Goal: Communication & Community: Answer question/provide support

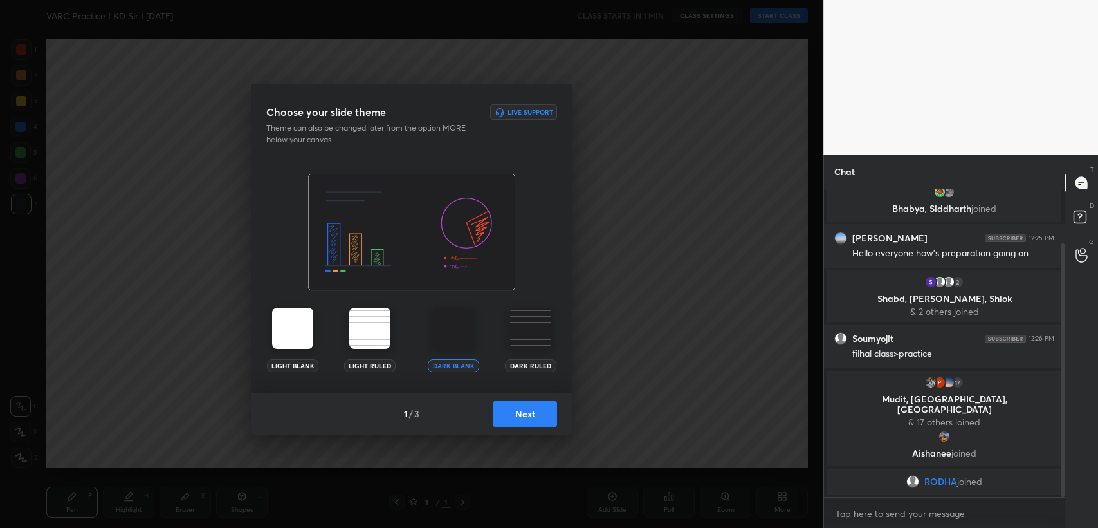
scroll to position [109, 0]
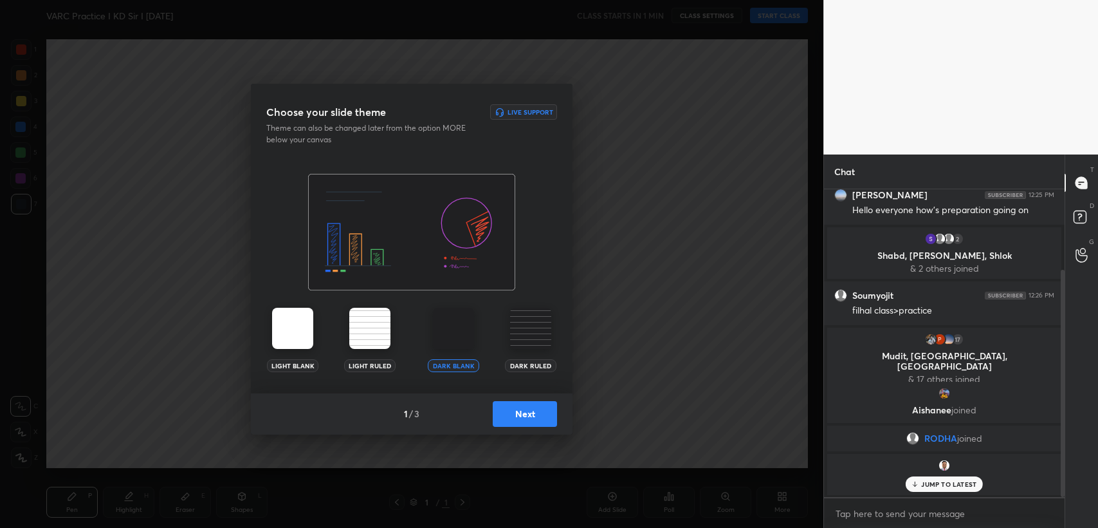
click at [518, 408] on button "Next" at bounding box center [525, 414] width 64 height 26
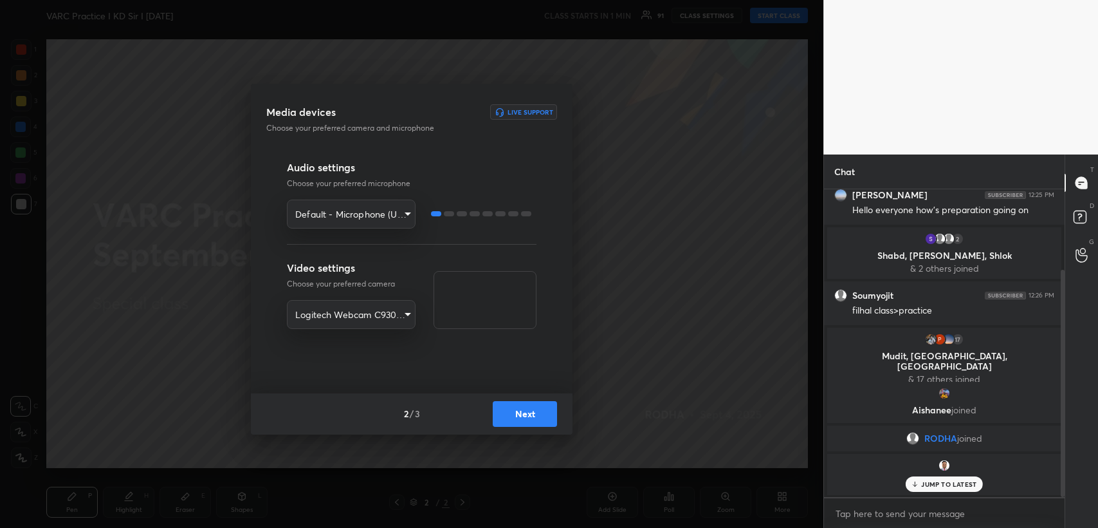
click at [527, 416] on button "Next" at bounding box center [525, 414] width 64 height 26
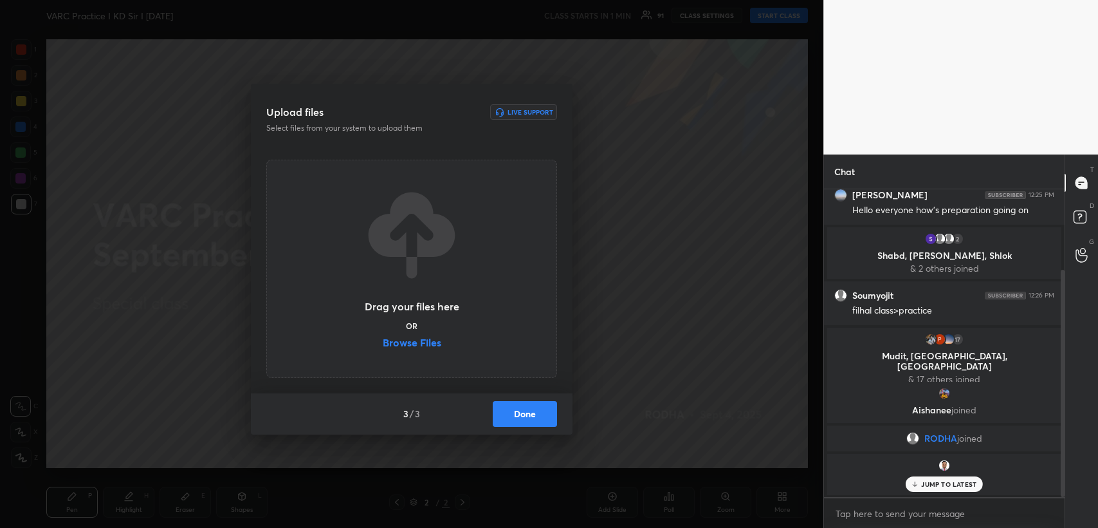
click at [410, 345] on label "Browse Files" at bounding box center [412, 344] width 59 height 14
click at [383, 345] on input "Browse Files" at bounding box center [383, 344] width 0 height 14
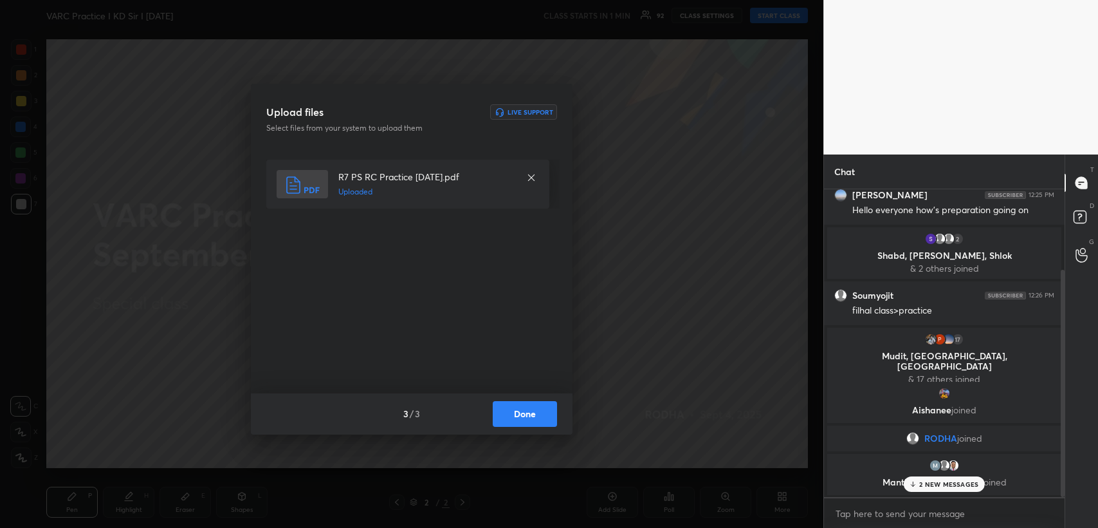
click at [520, 416] on button "Done" at bounding box center [525, 414] width 64 height 26
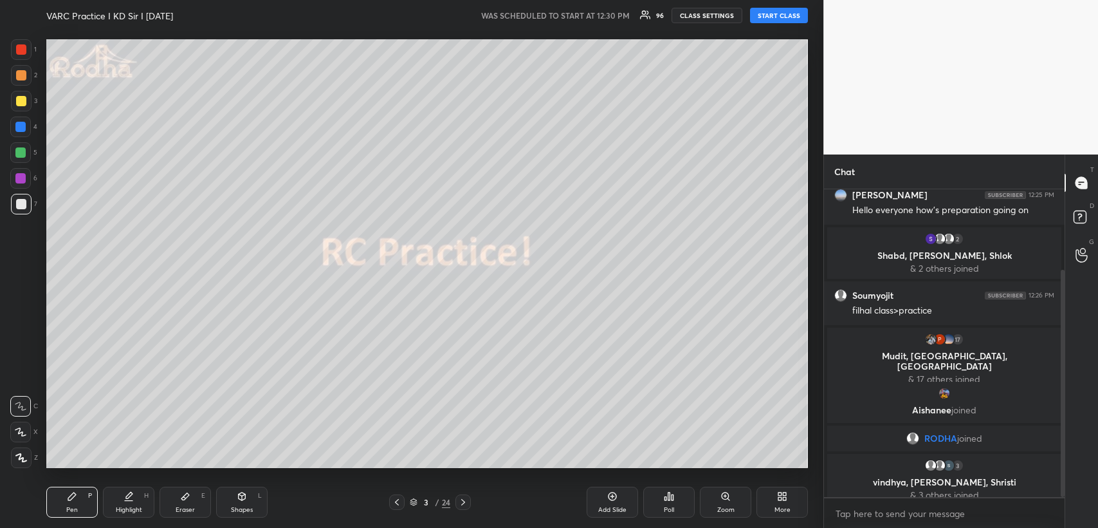
click at [775, 16] on button "START CLASS" at bounding box center [779, 15] width 58 height 15
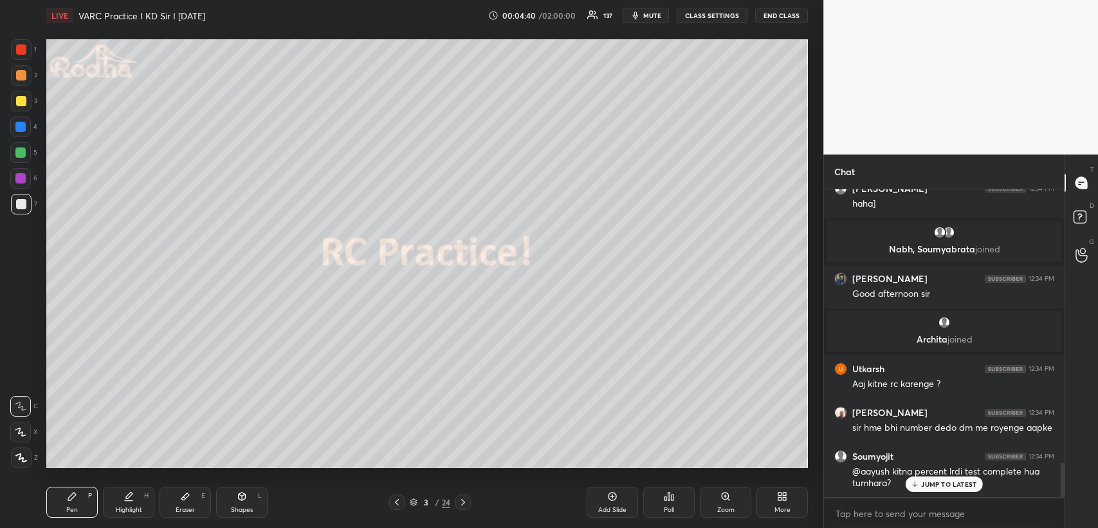
scroll to position [2462, 0]
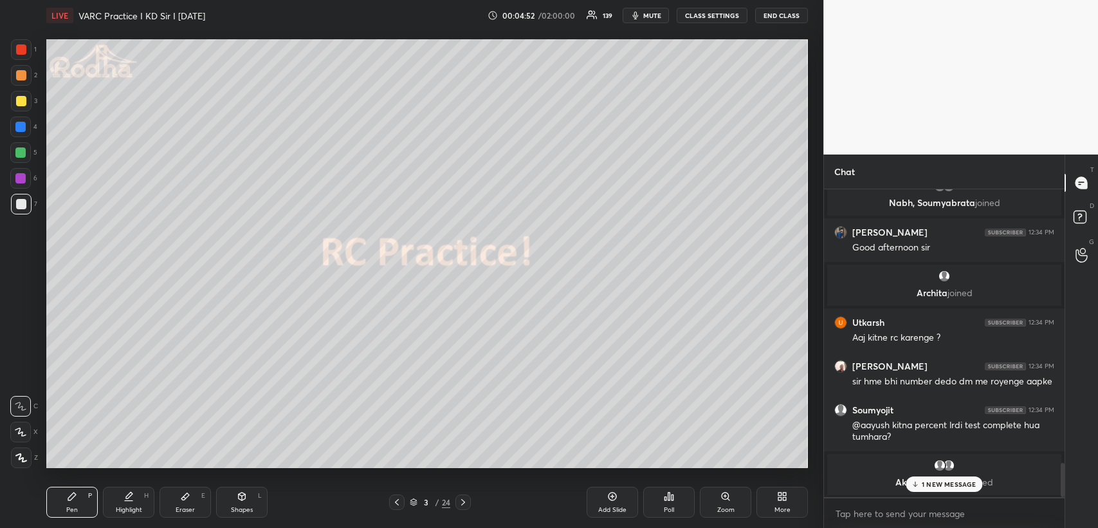
click at [183, 501] on div "Eraser E" at bounding box center [185, 501] width 51 height 31
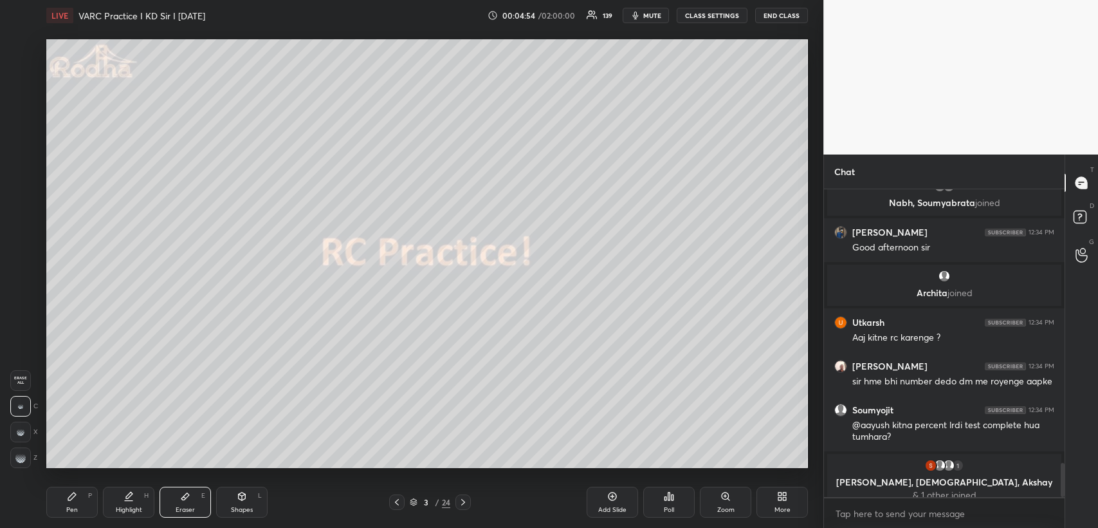
click at [19, 377] on span "Erase all" at bounding box center [20, 380] width 19 height 9
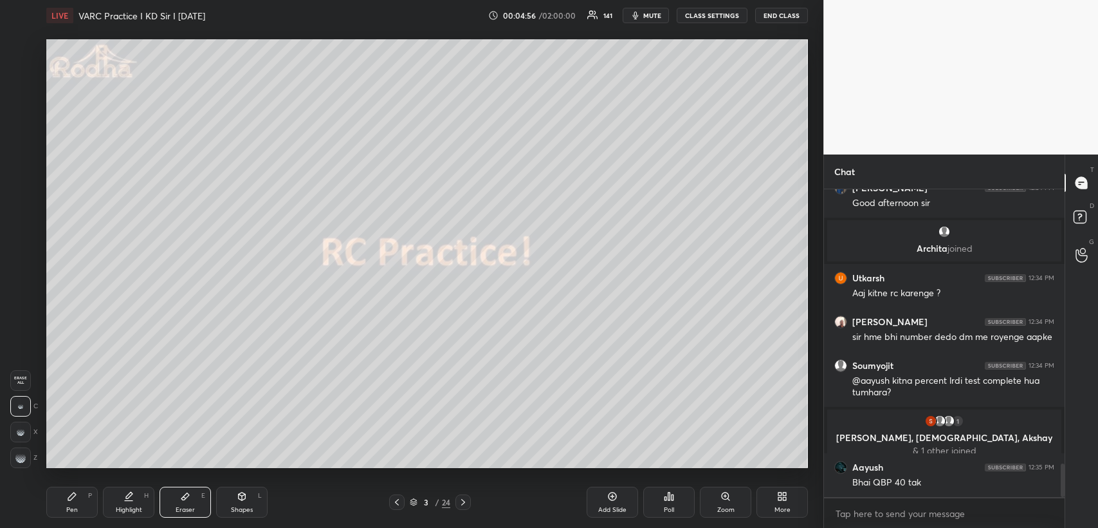
click at [75, 504] on div "Pen P" at bounding box center [71, 501] width 51 height 31
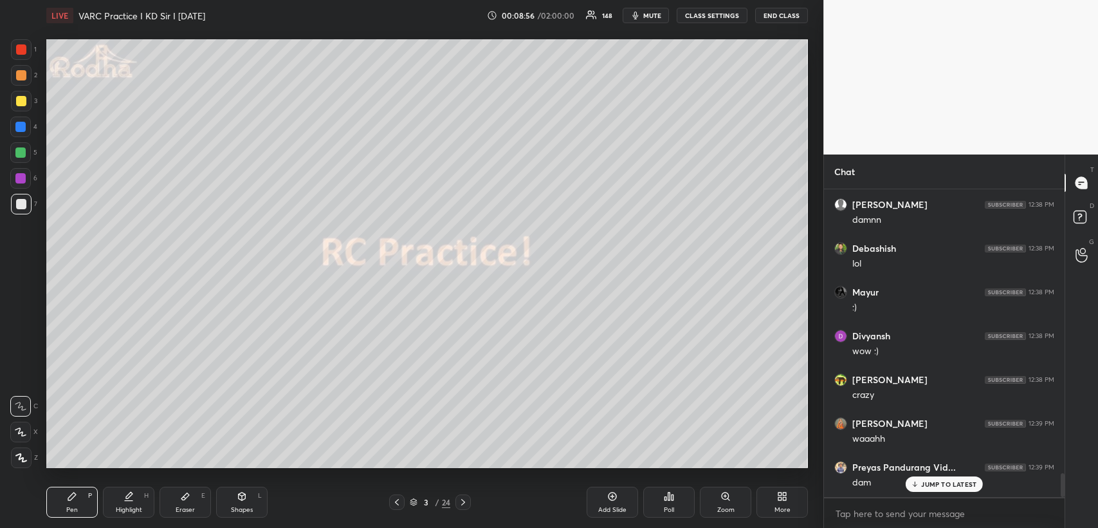
scroll to position [3701, 0]
click at [183, 496] on icon at bounding box center [185, 496] width 8 height 7
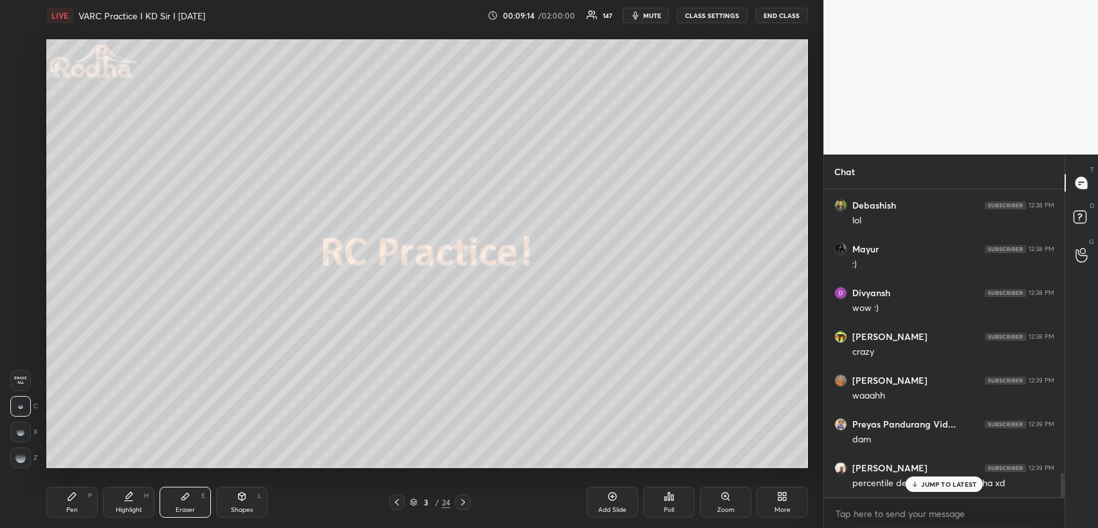
click at [79, 497] on div "Pen P" at bounding box center [71, 501] width 51 height 31
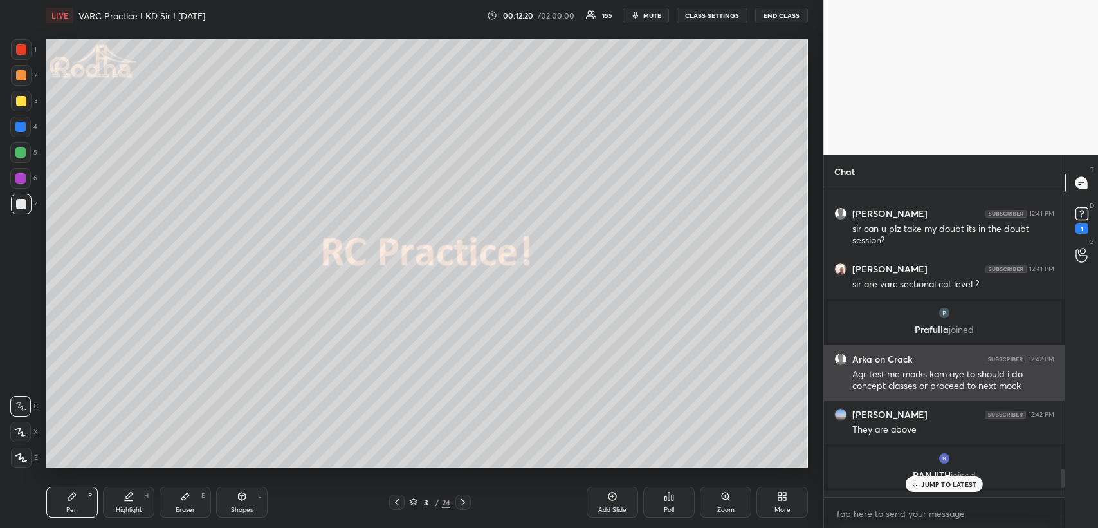
scroll to position [4509, 0]
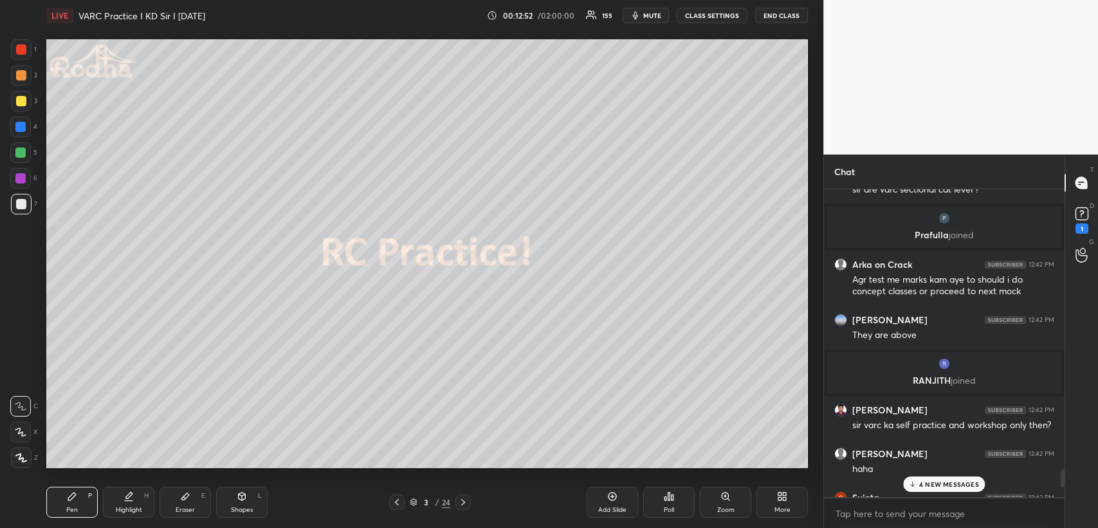
click at [934, 480] on p "4 NEW MESSAGES" at bounding box center [949, 484] width 60 height 8
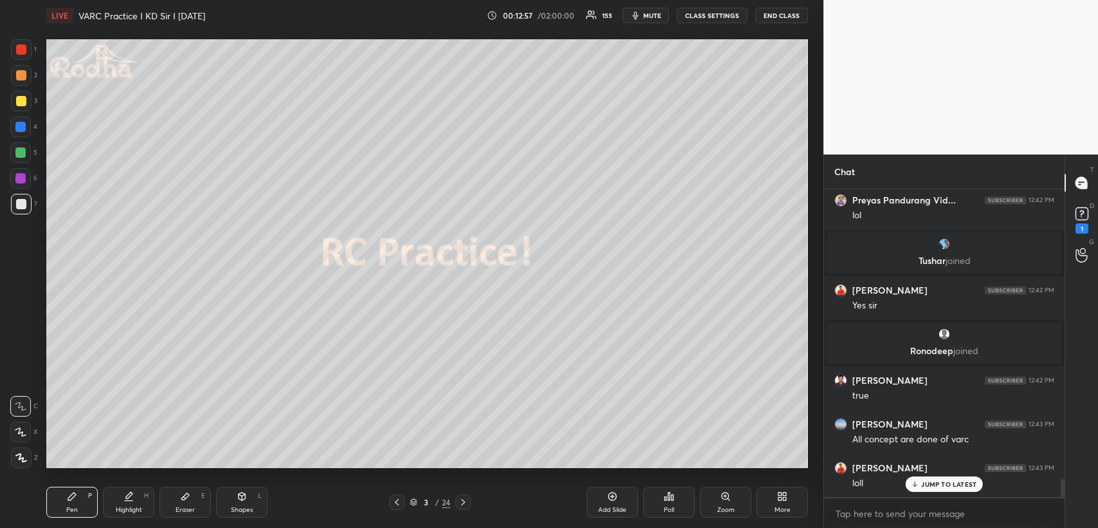
scroll to position [4905, 0]
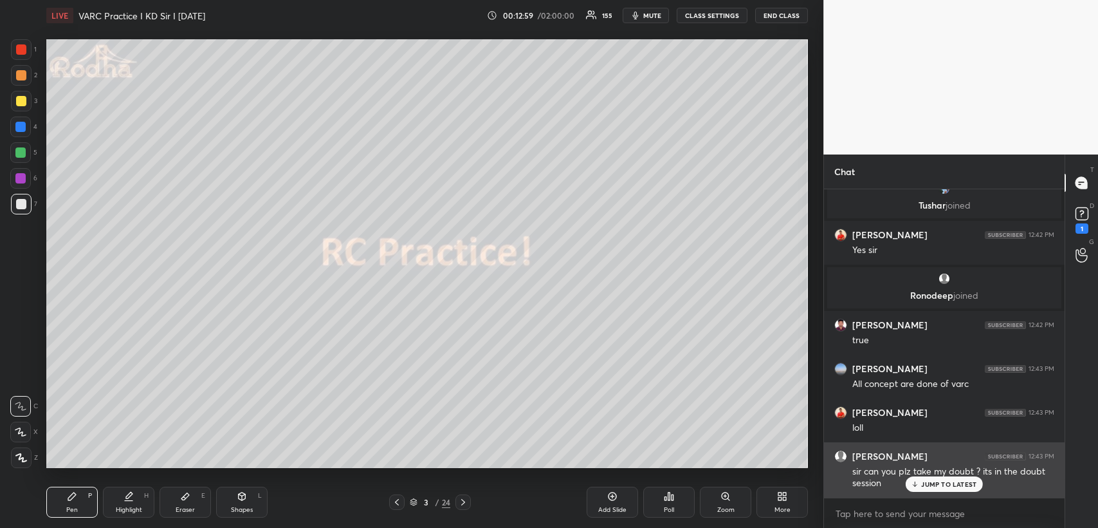
click at [934, 483] on p "JUMP TO LATEST" at bounding box center [948, 484] width 55 height 8
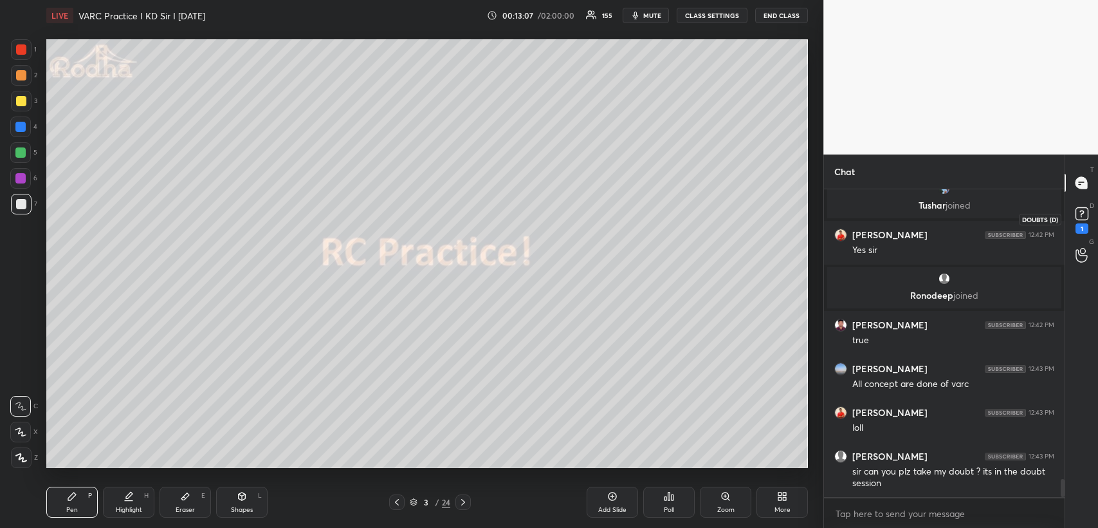
click at [1083, 213] on rect at bounding box center [1082, 214] width 12 height 12
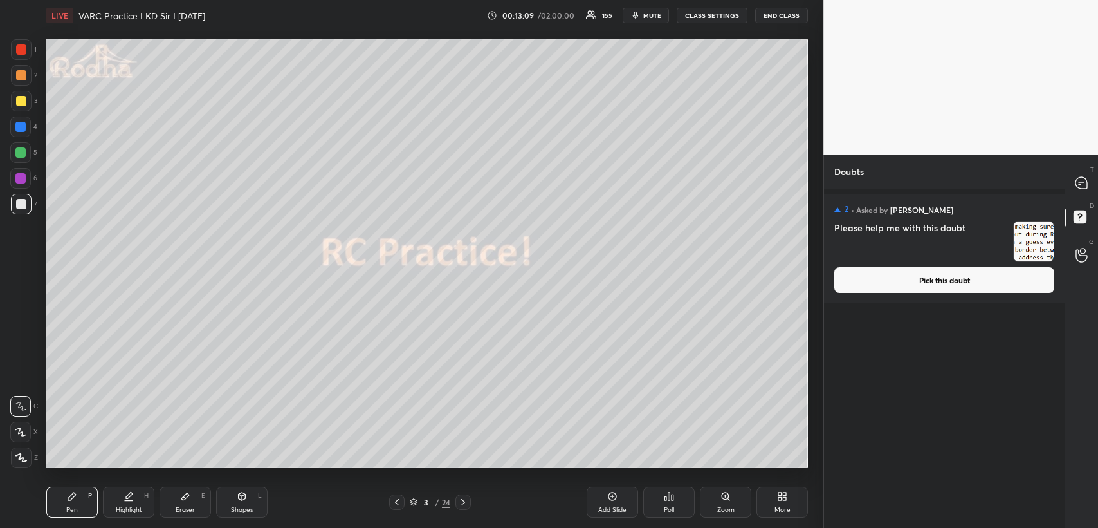
click at [1034, 241] on img "grid" at bounding box center [1034, 241] width 40 height 40
click at [985, 274] on button "Pick this doubt" at bounding box center [944, 280] width 220 height 26
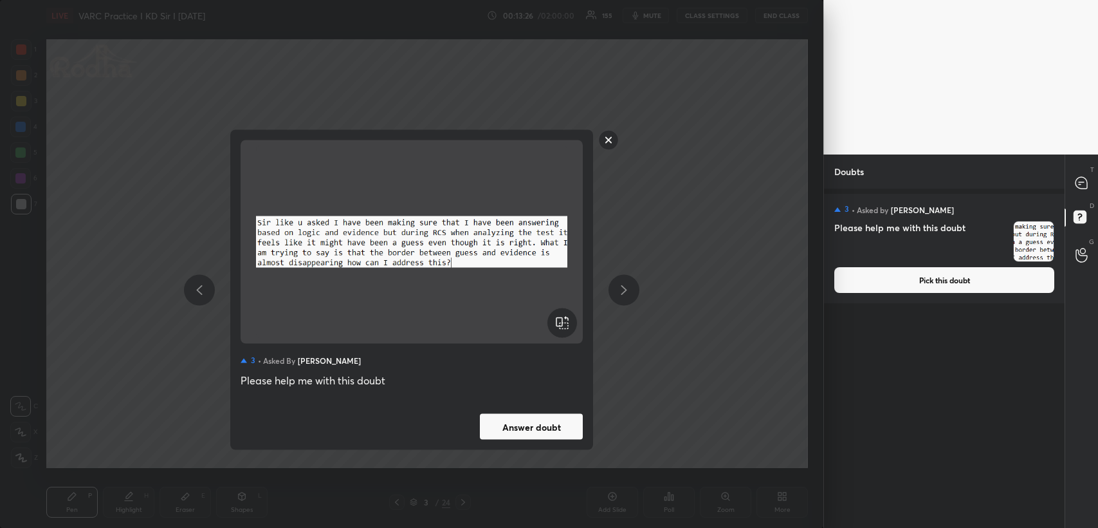
click at [611, 143] on rect at bounding box center [609, 140] width 20 height 20
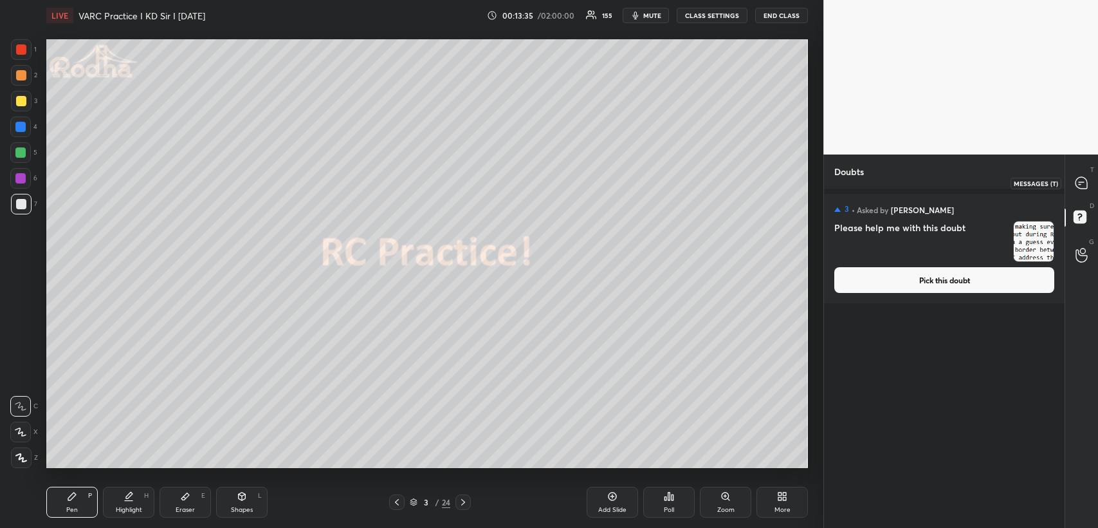
click at [1079, 182] on icon at bounding box center [1081, 182] width 5 height 0
type textarea "x"
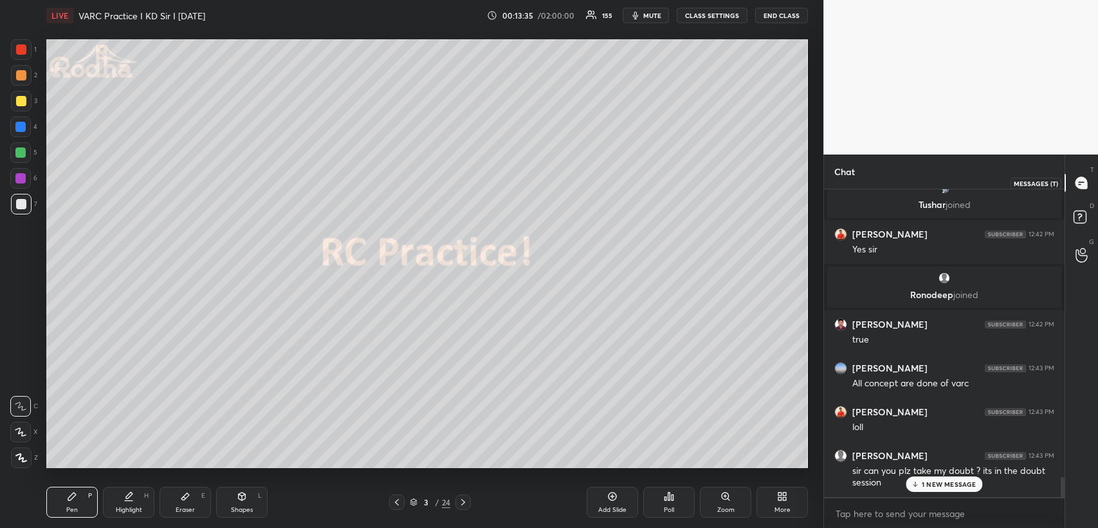
scroll to position [304, 237]
click at [933, 481] on p "1 NEW MESSAGE" at bounding box center [949, 484] width 55 height 8
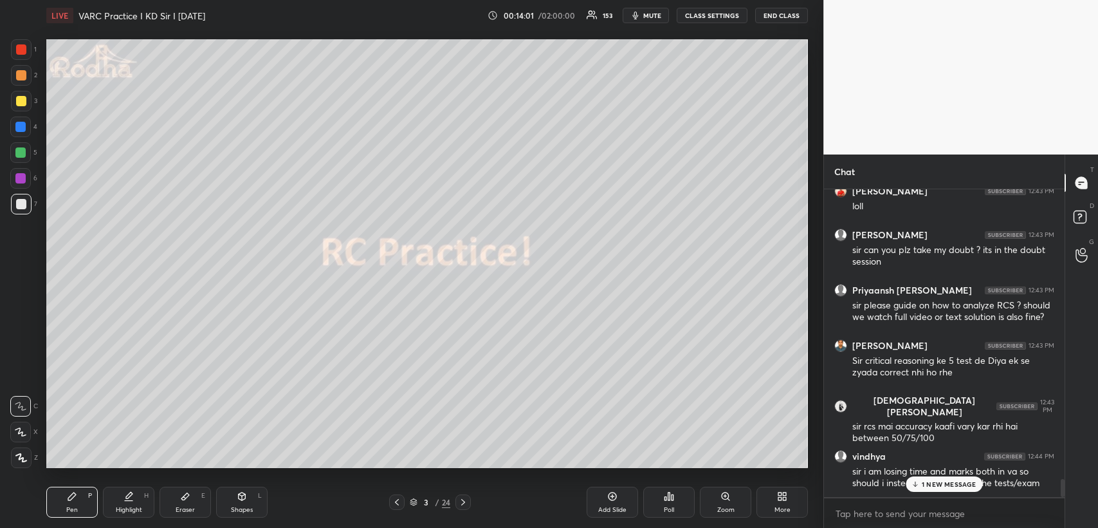
scroll to position [5001, 0]
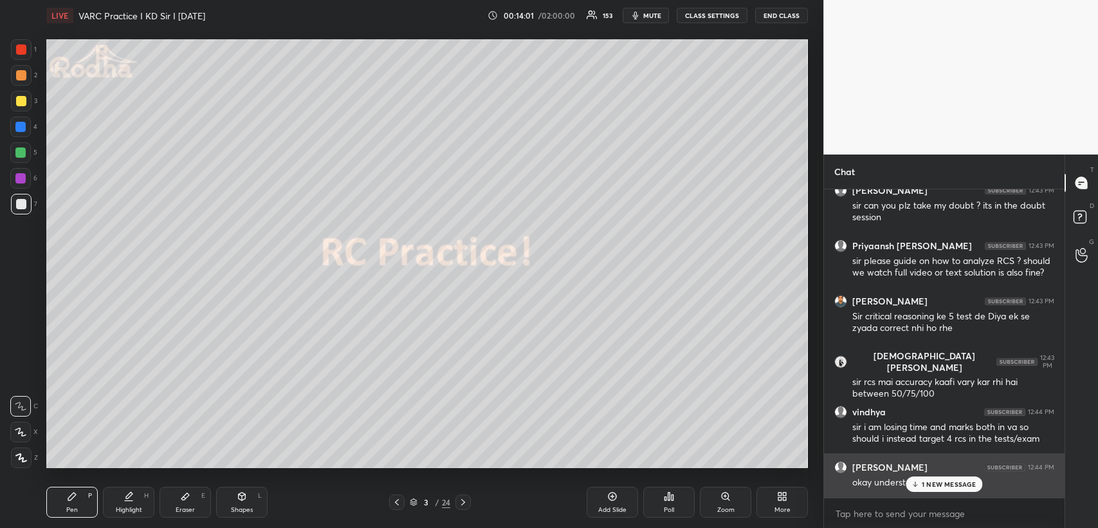
click at [937, 480] on div "[PERSON_NAME] joined [PERSON_NAME] 12:42 PM sir varc ka self practice and works…" at bounding box center [944, 342] width 241 height 307
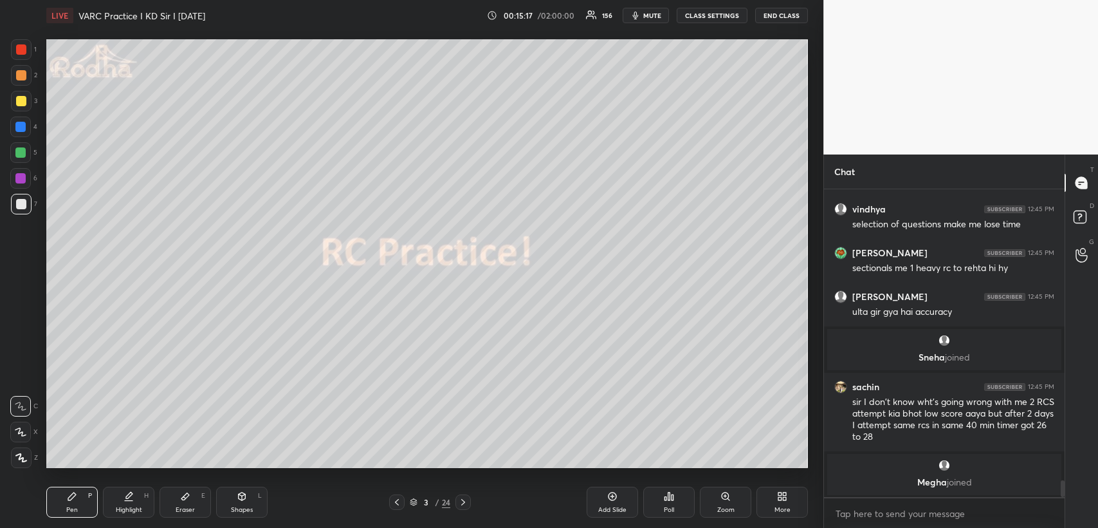
scroll to position [5455, 0]
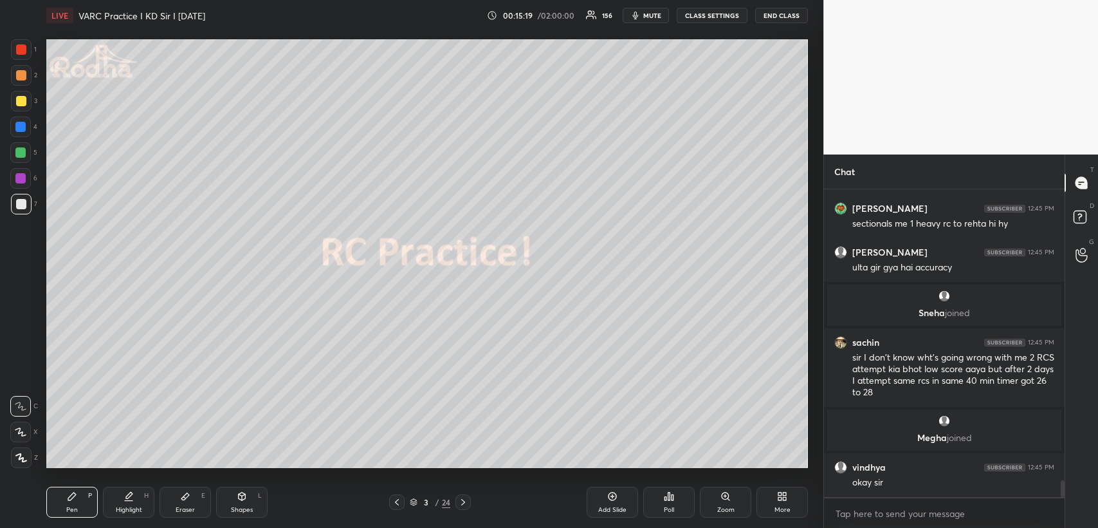
click at [461, 501] on icon at bounding box center [463, 502] width 10 height 10
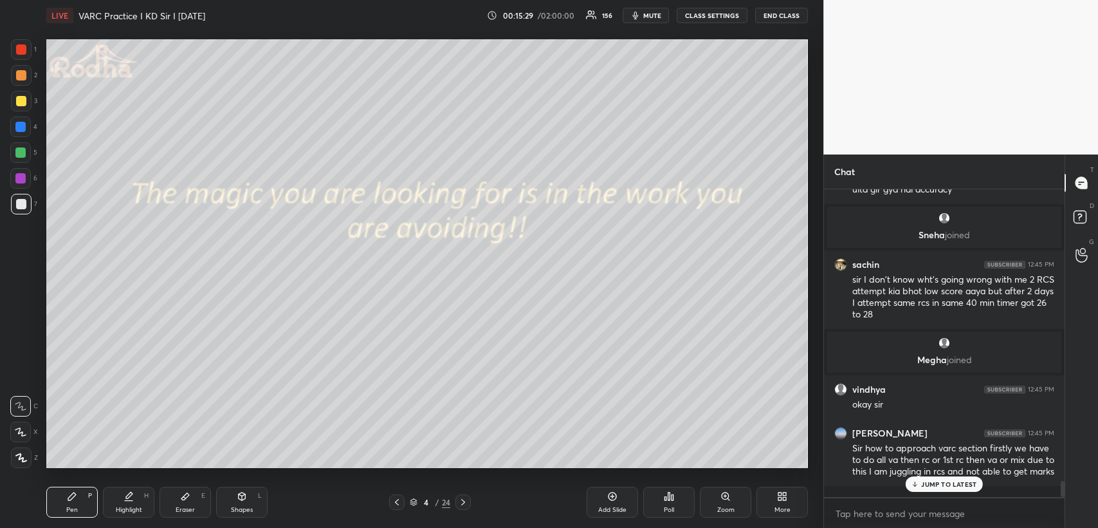
scroll to position [5579, 0]
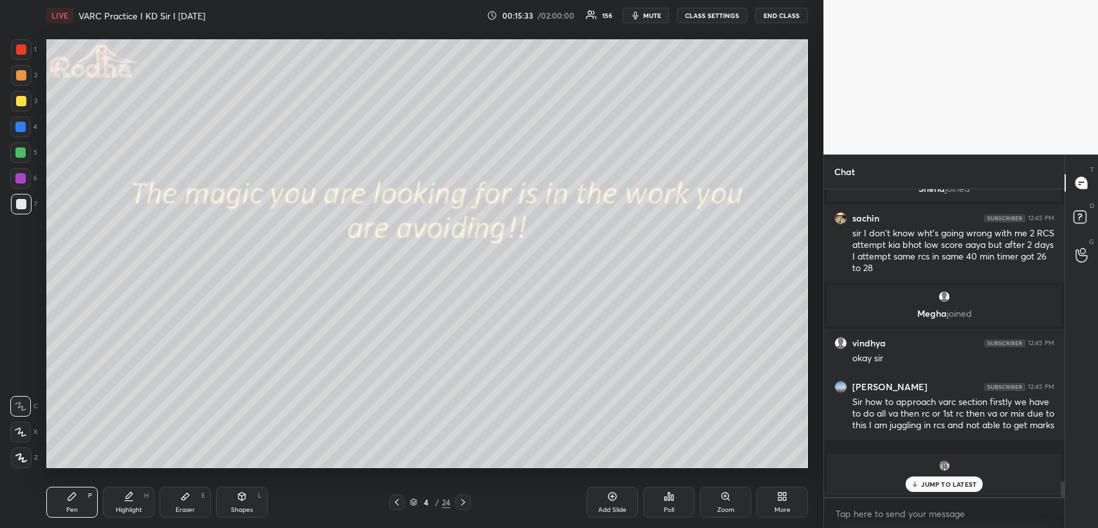
click at [462, 500] on icon at bounding box center [463, 502] width 10 height 10
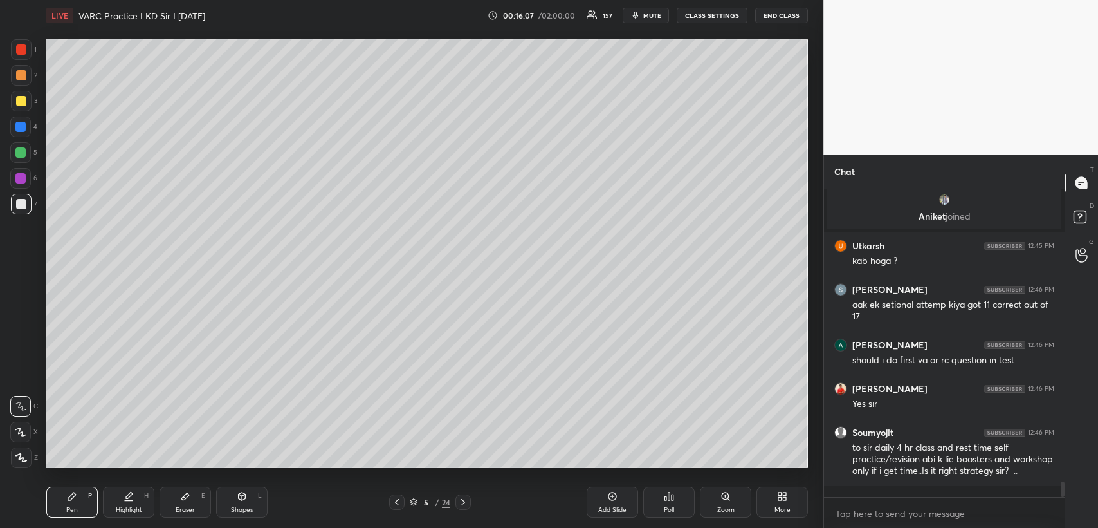
scroll to position [5888, 0]
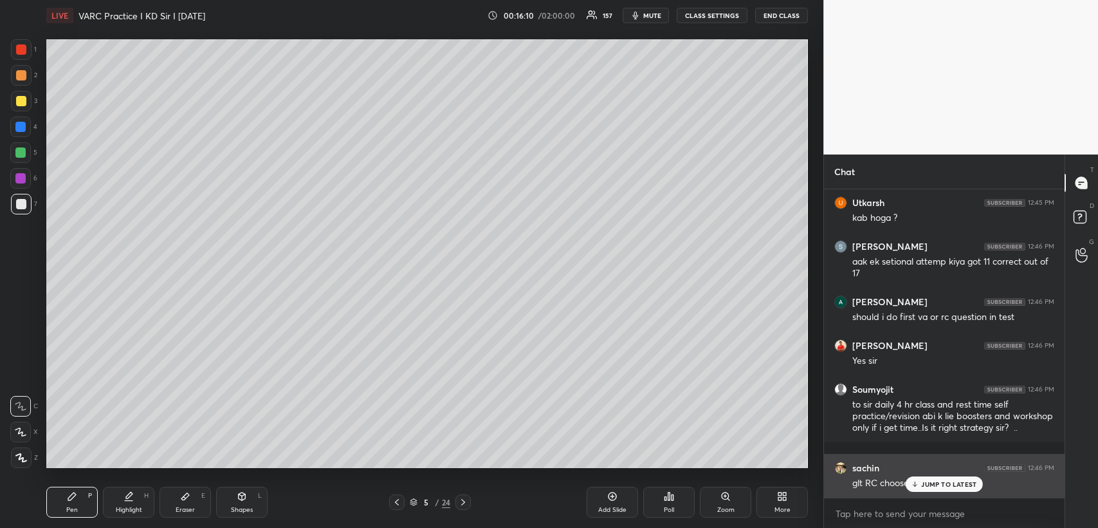
click at [930, 479] on div "JUMP TO LATEST" at bounding box center [944, 483] width 77 height 15
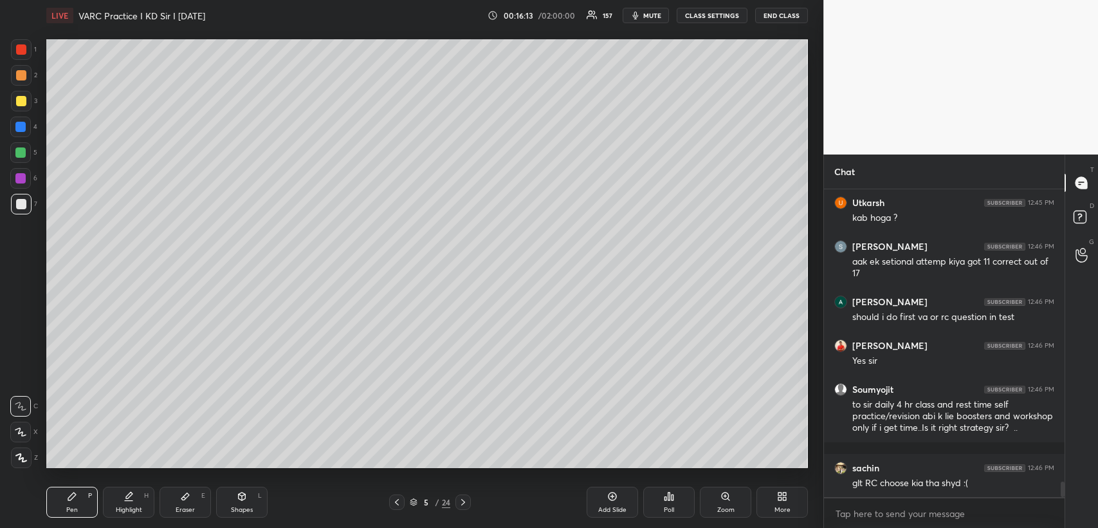
scroll to position [5932, 0]
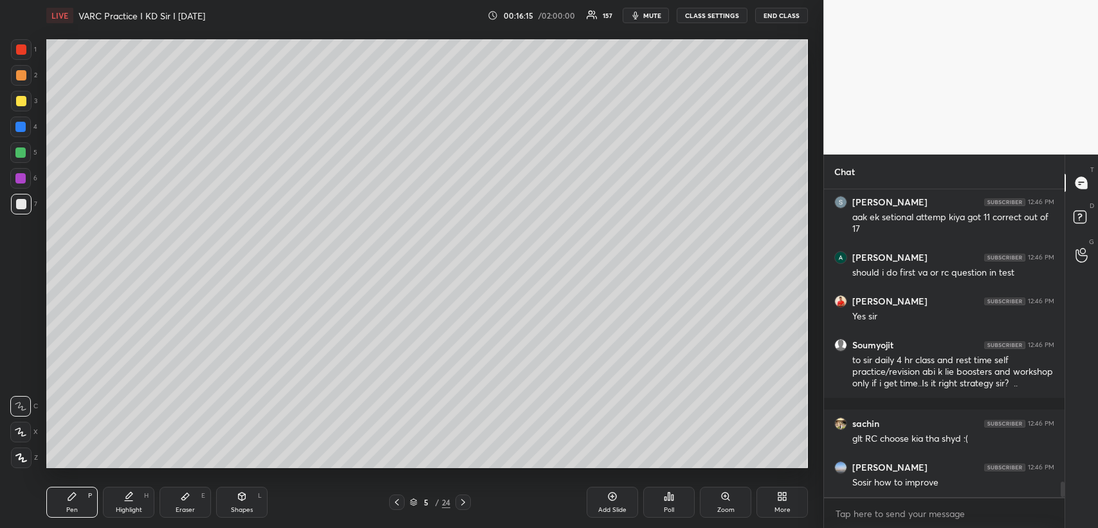
click at [464, 500] on icon at bounding box center [463, 502] width 10 height 10
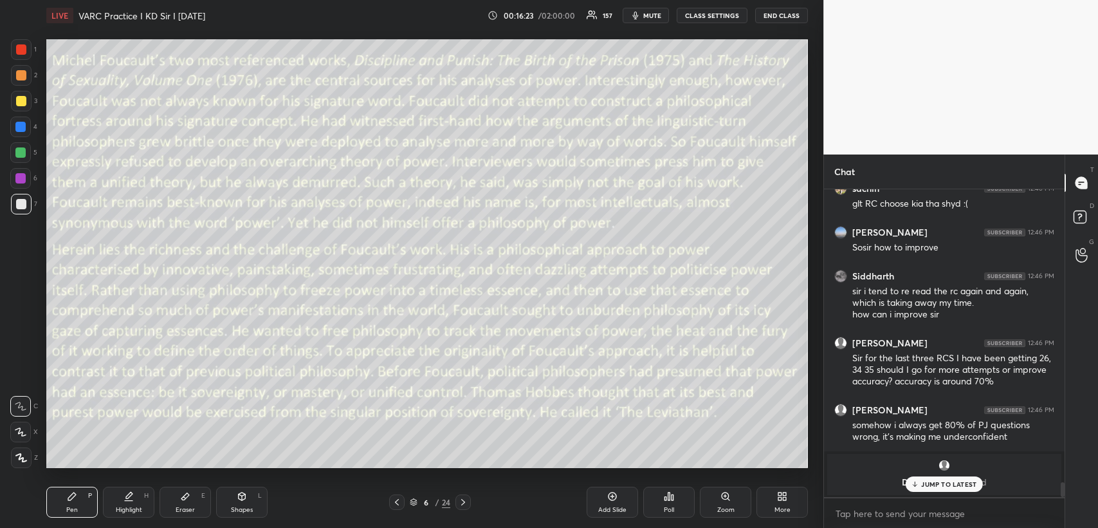
scroll to position [6234, 0]
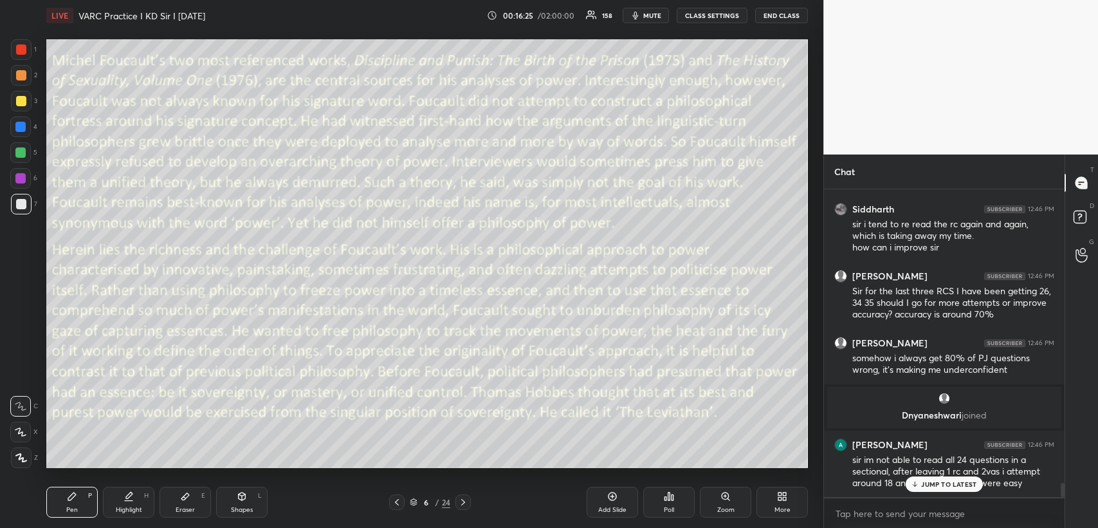
click at [670, 493] on icon at bounding box center [669, 496] width 10 height 10
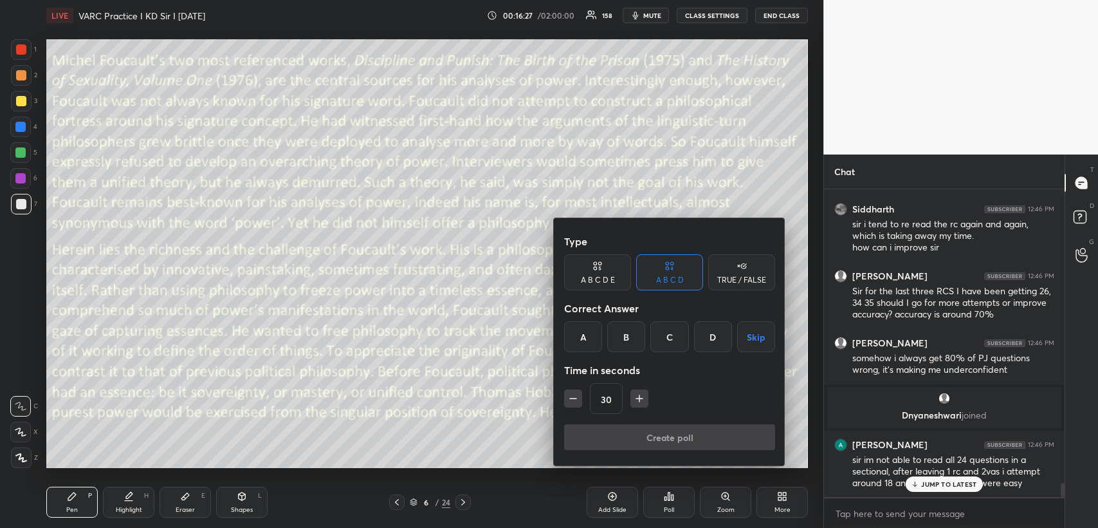
click at [738, 272] on icon at bounding box center [742, 265] width 10 height 13
click at [746, 333] on button "Skip" at bounding box center [741, 336] width 67 height 31
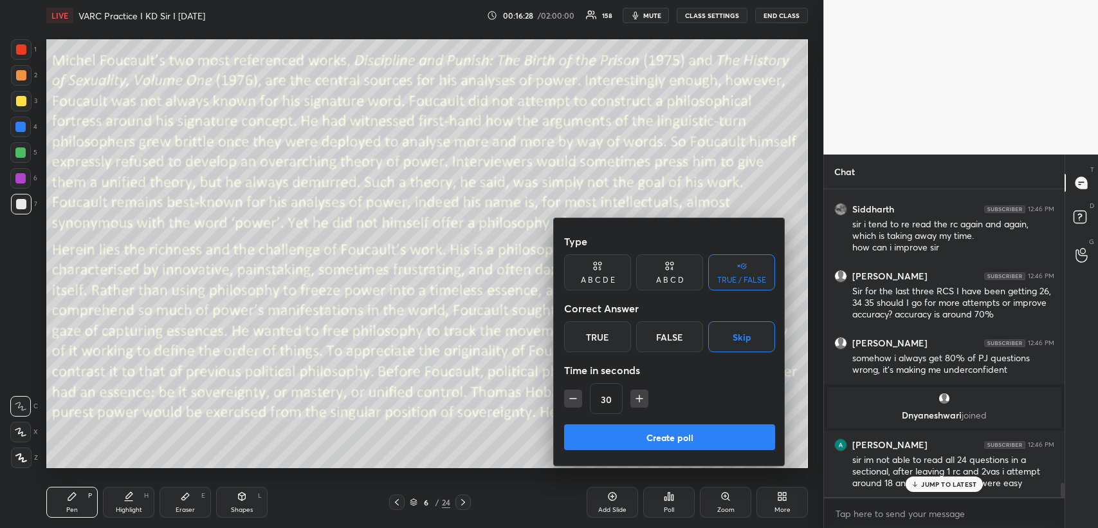
click at [638, 399] on icon "button" at bounding box center [639, 398] width 13 height 13
click at [640, 399] on icon "button" at bounding box center [639, 398] width 13 height 13
click at [641, 399] on icon "button" at bounding box center [639, 398] width 13 height 13
click at [639, 400] on icon "button" at bounding box center [639, 398] width 0 height 6
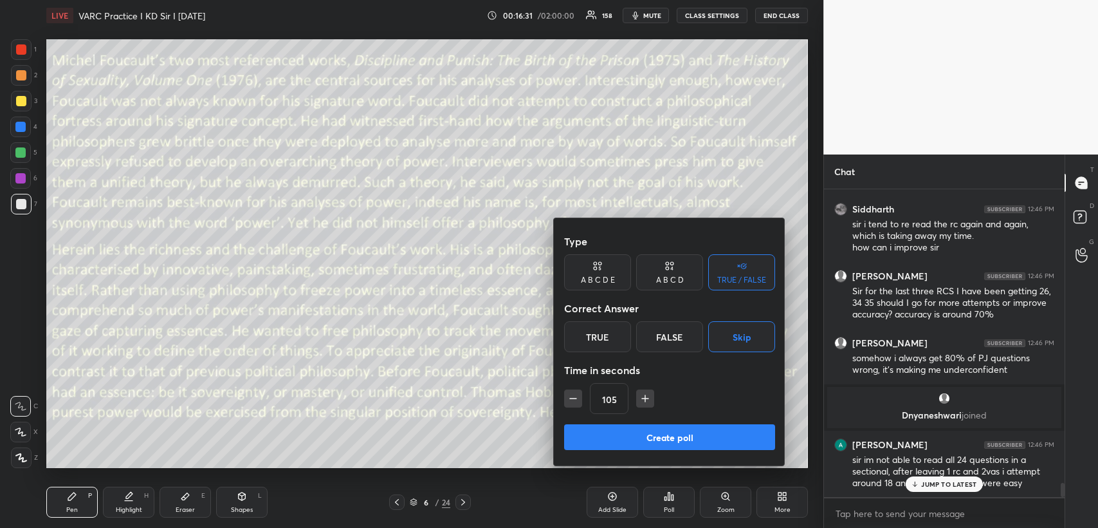
click at [643, 399] on icon "button" at bounding box center [645, 398] width 13 height 13
click at [645, 400] on icon "button" at bounding box center [645, 398] width 13 height 13
click at [646, 403] on icon "button" at bounding box center [645, 398] width 13 height 13
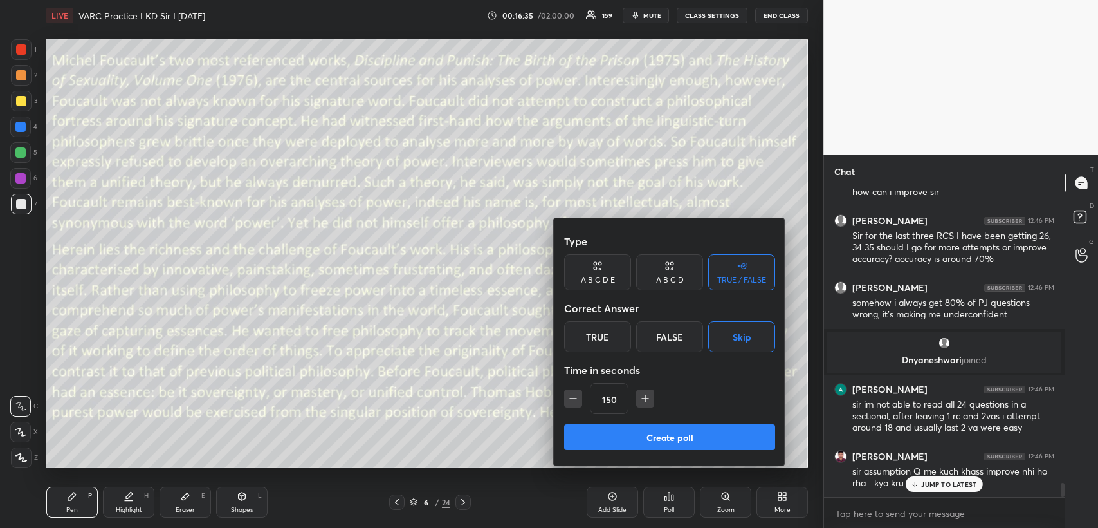
click at [643, 399] on icon "button" at bounding box center [645, 398] width 13 height 13
type input "165"
click at [625, 434] on button "Create poll" at bounding box center [669, 437] width 211 height 26
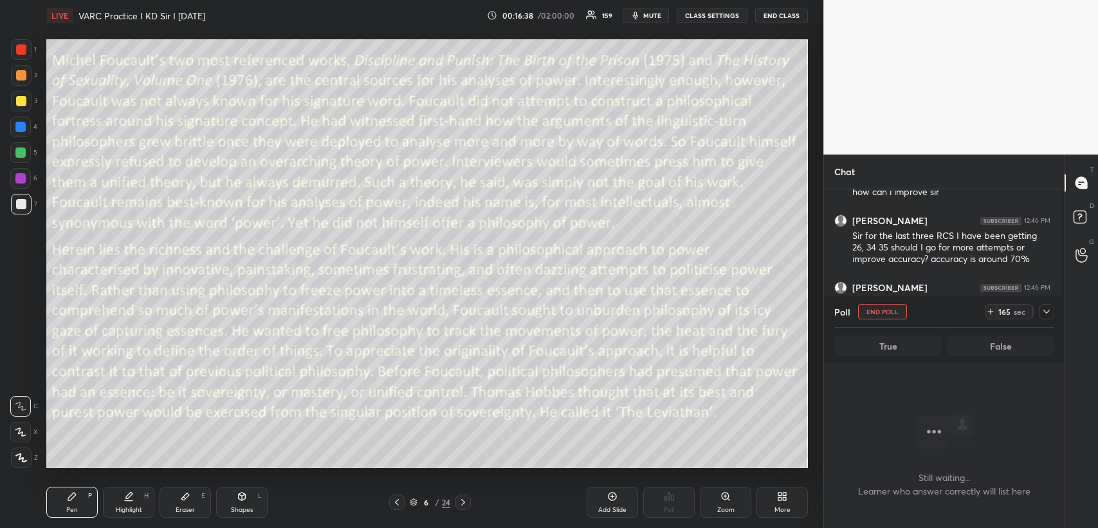
scroll to position [4, 4]
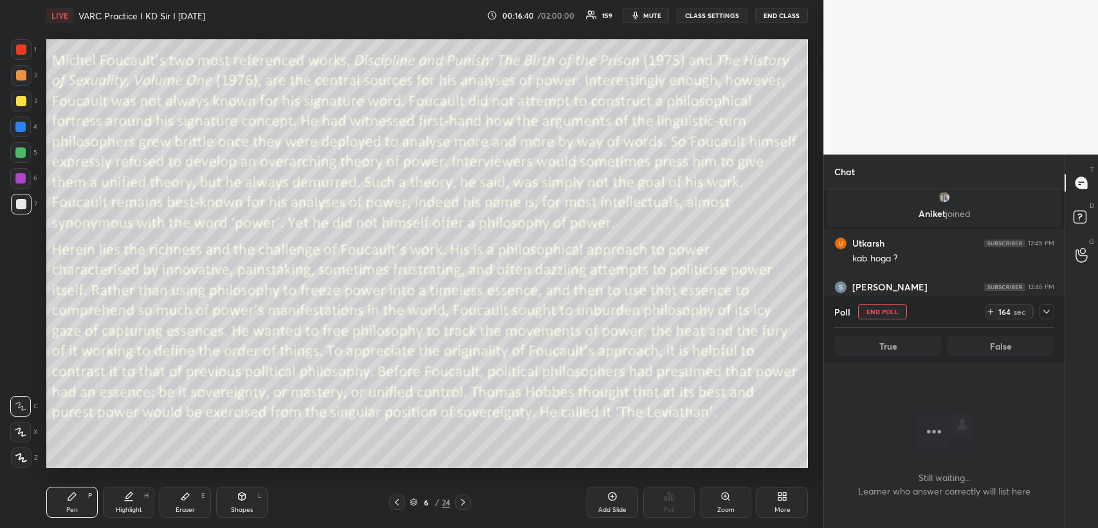
click at [1049, 309] on icon at bounding box center [1046, 311] width 10 height 10
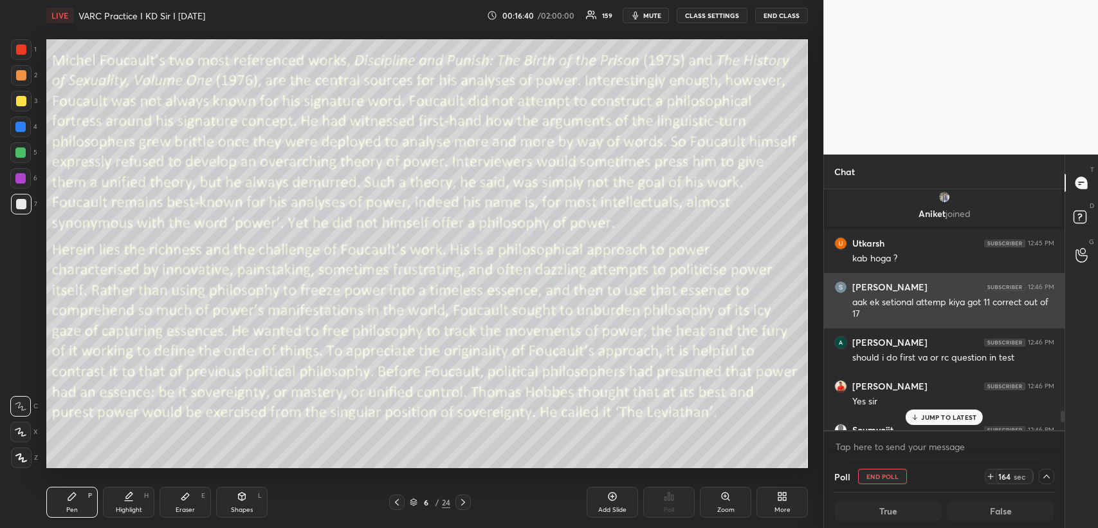
scroll to position [4, 3]
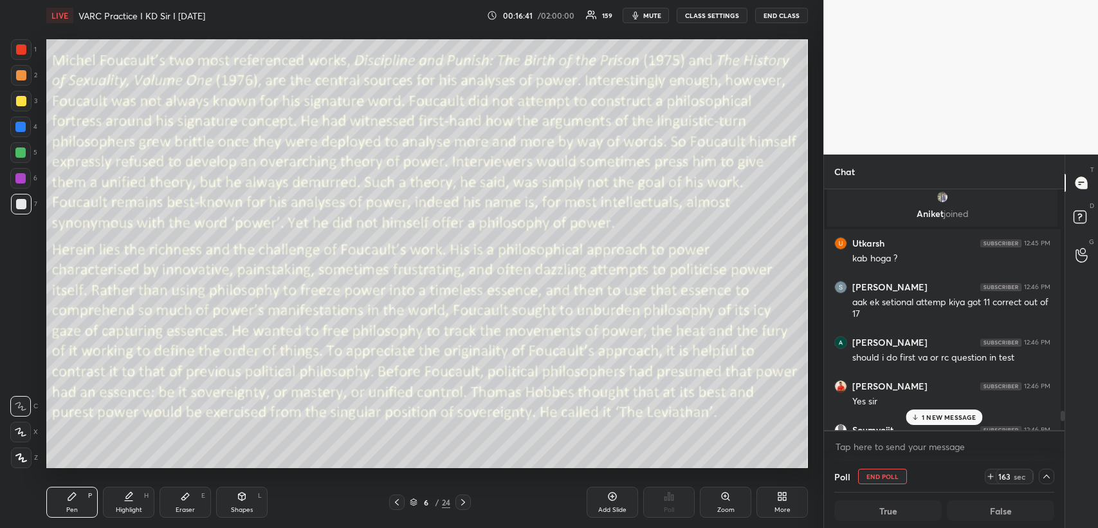
click at [928, 412] on div "1 NEW MESSAGE" at bounding box center [944, 416] width 77 height 15
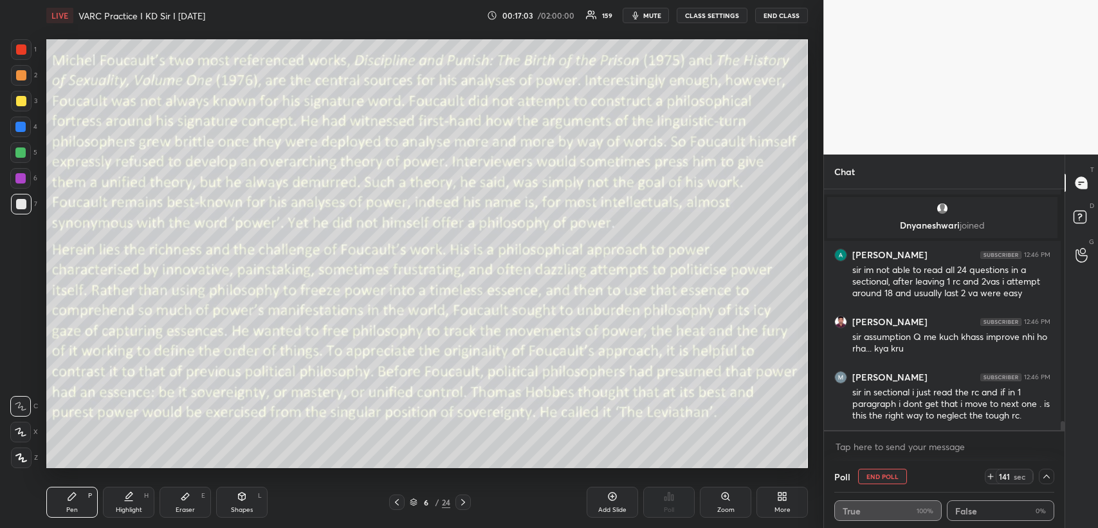
click at [661, 13] on span "mute" at bounding box center [652, 15] width 18 height 9
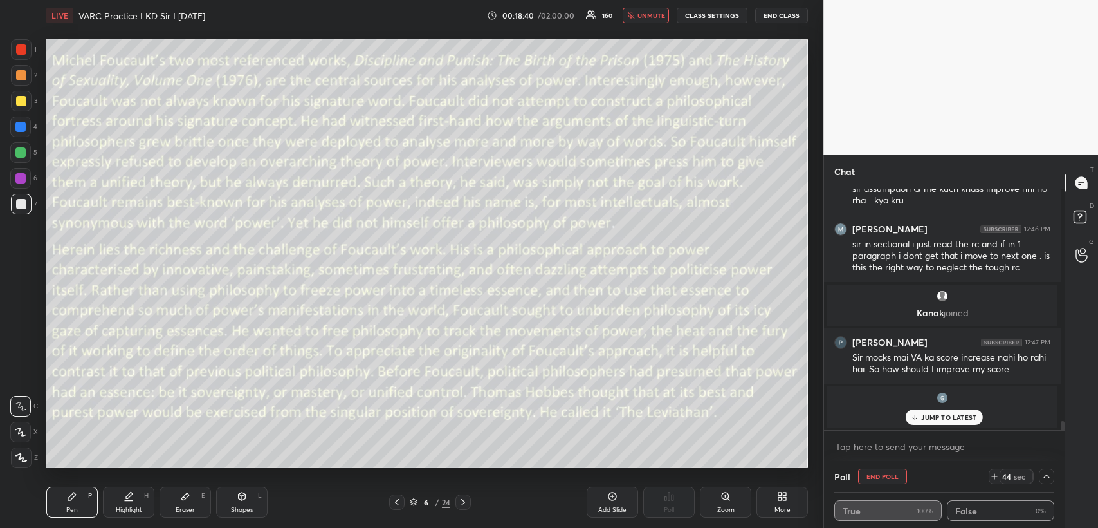
scroll to position [6178, 0]
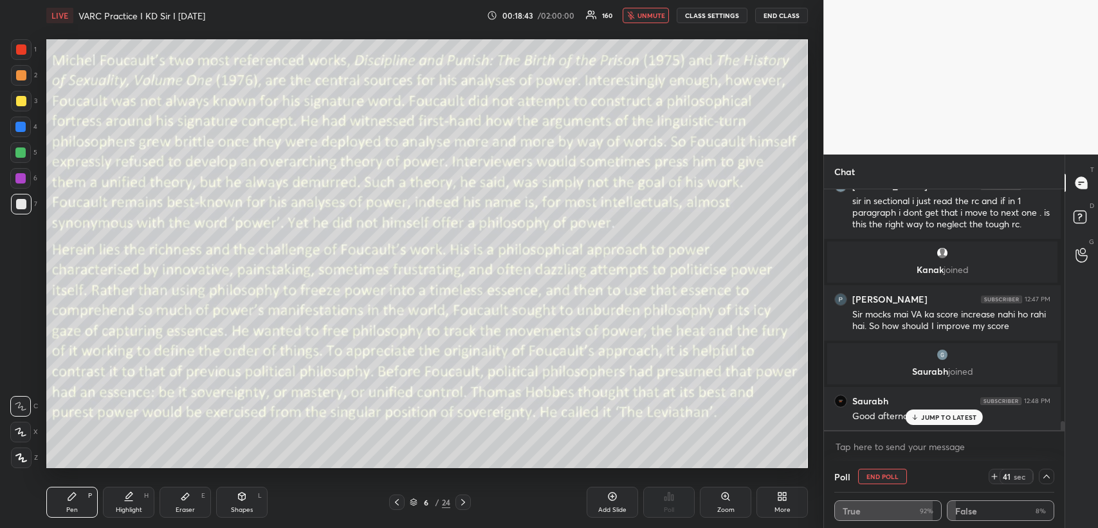
click at [922, 421] on p "JUMP TO LATEST" at bounding box center [948, 417] width 55 height 8
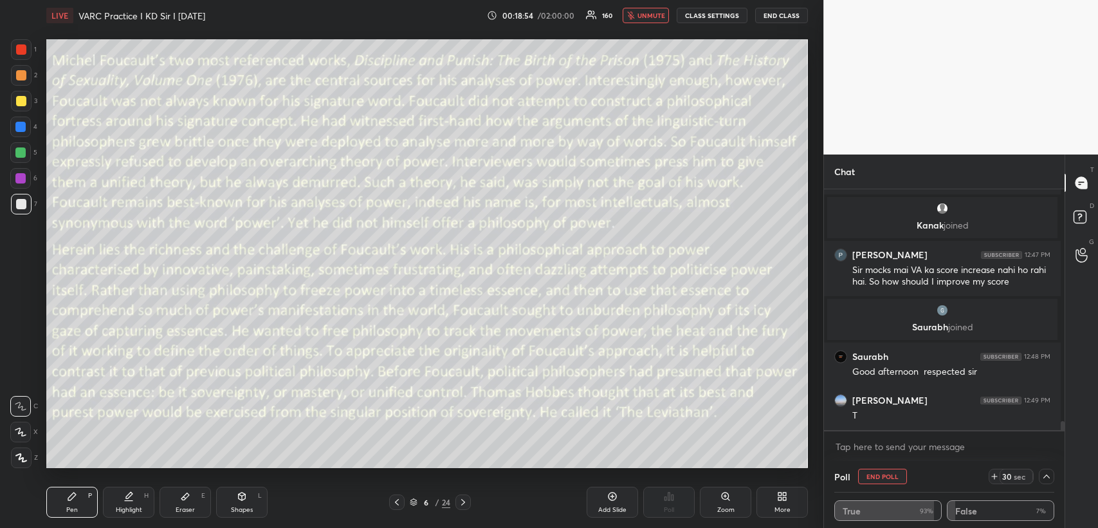
click at [991, 477] on icon at bounding box center [994, 476] width 10 height 10
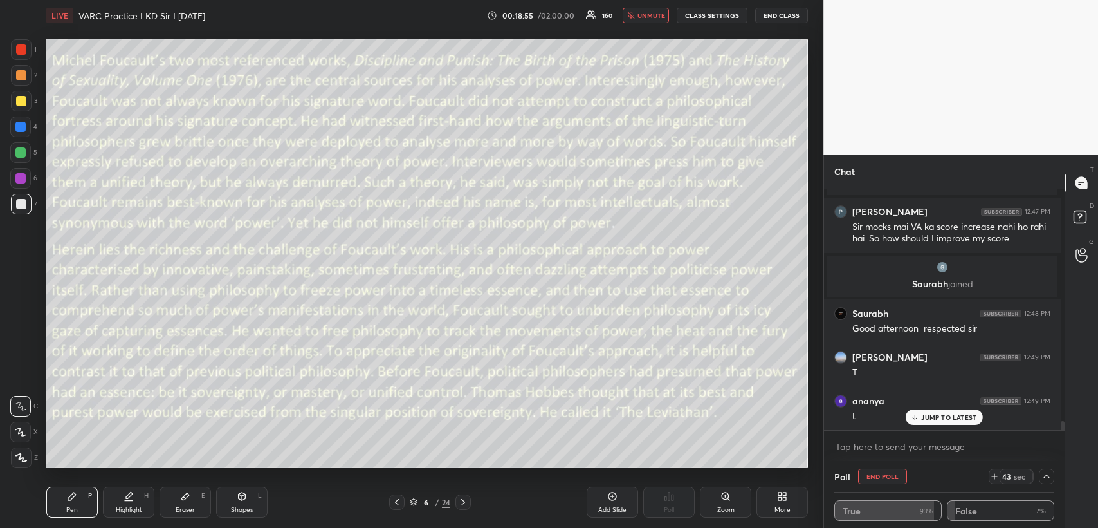
click at [991, 477] on icon at bounding box center [994, 476] width 10 height 10
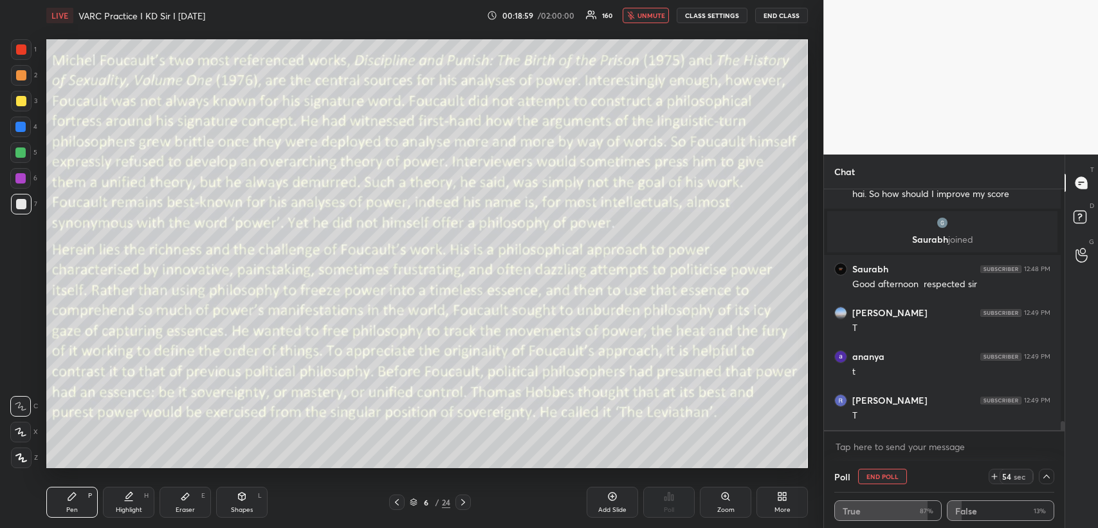
click at [995, 473] on icon at bounding box center [995, 475] width 0 height 5
click at [991, 471] on icon at bounding box center [994, 476] width 10 height 10
click at [462, 504] on icon at bounding box center [463, 502] width 4 height 6
click at [1045, 477] on icon at bounding box center [1046, 476] width 10 height 10
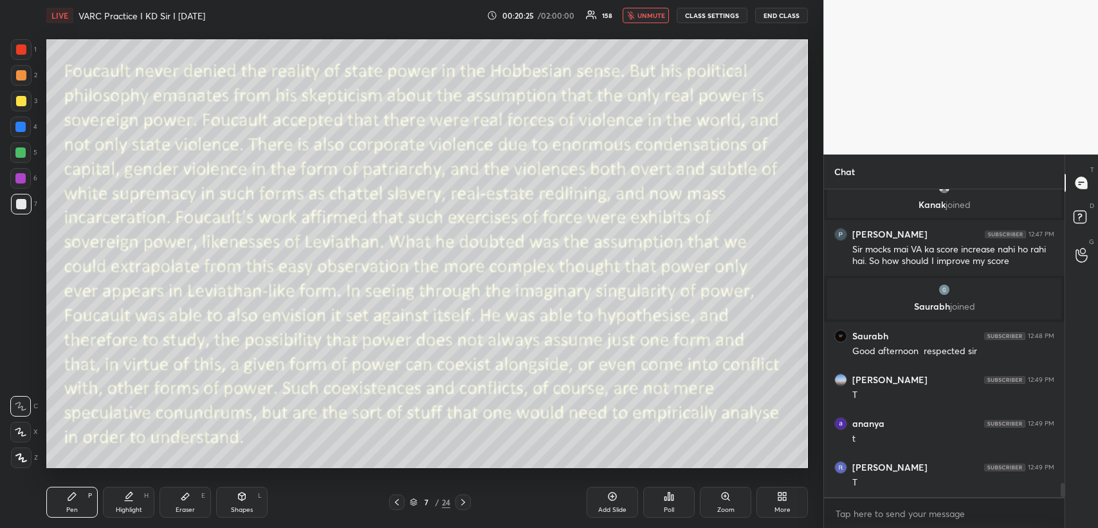
scroll to position [6243, 0]
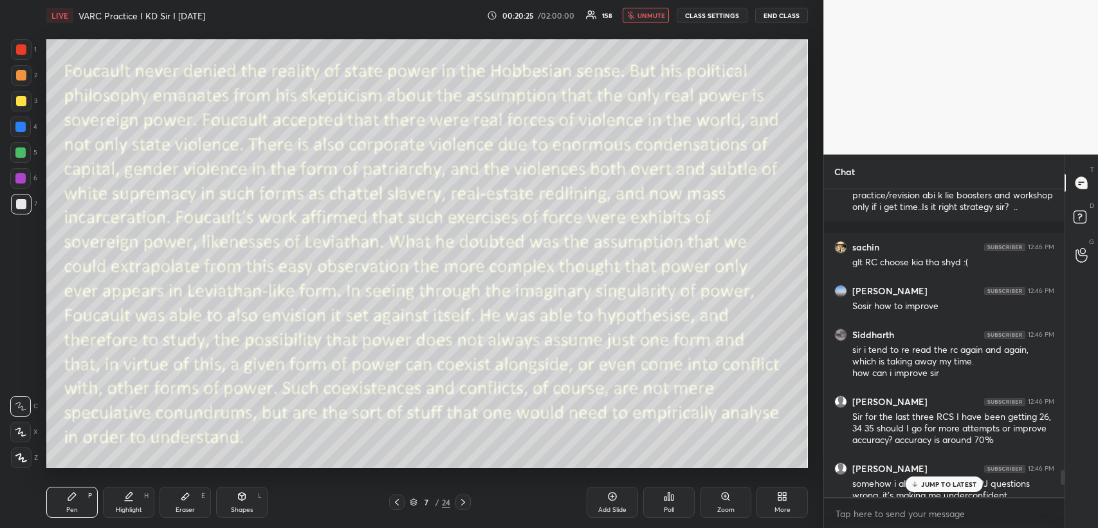
click at [677, 504] on div "Poll" at bounding box center [668, 501] width 51 height 31
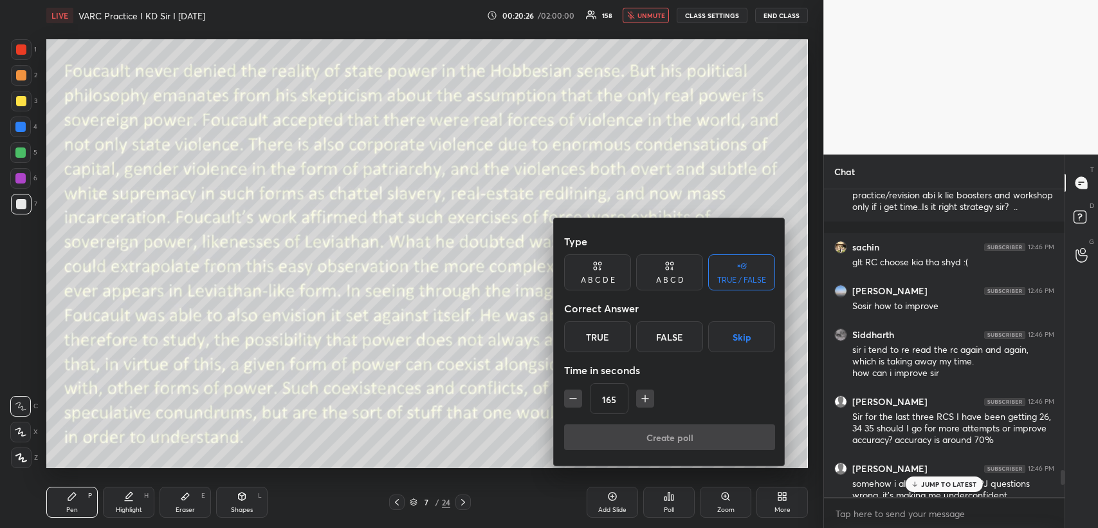
click at [757, 340] on button "Skip" at bounding box center [741, 336] width 67 height 31
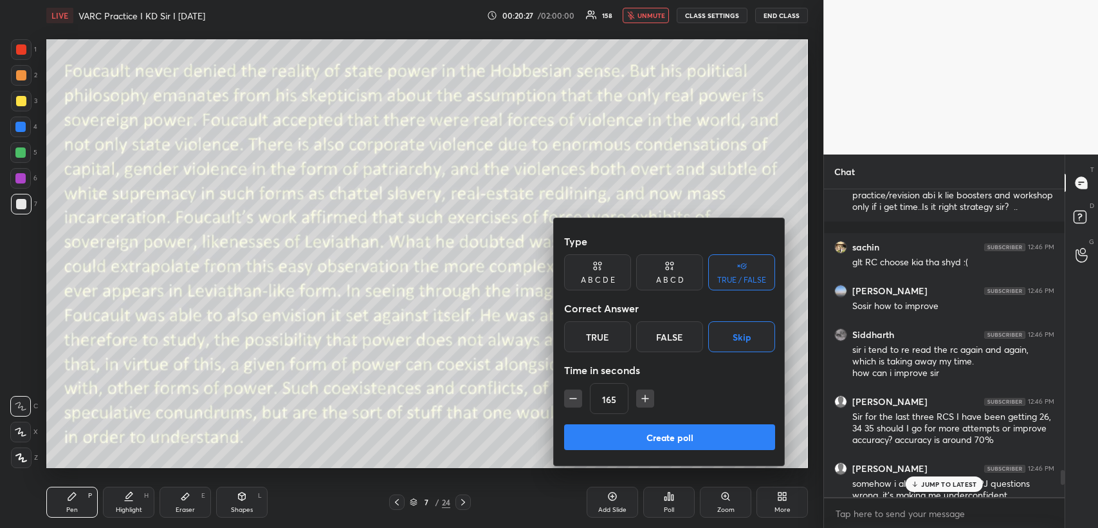
click at [650, 435] on button "Create poll" at bounding box center [669, 437] width 211 height 26
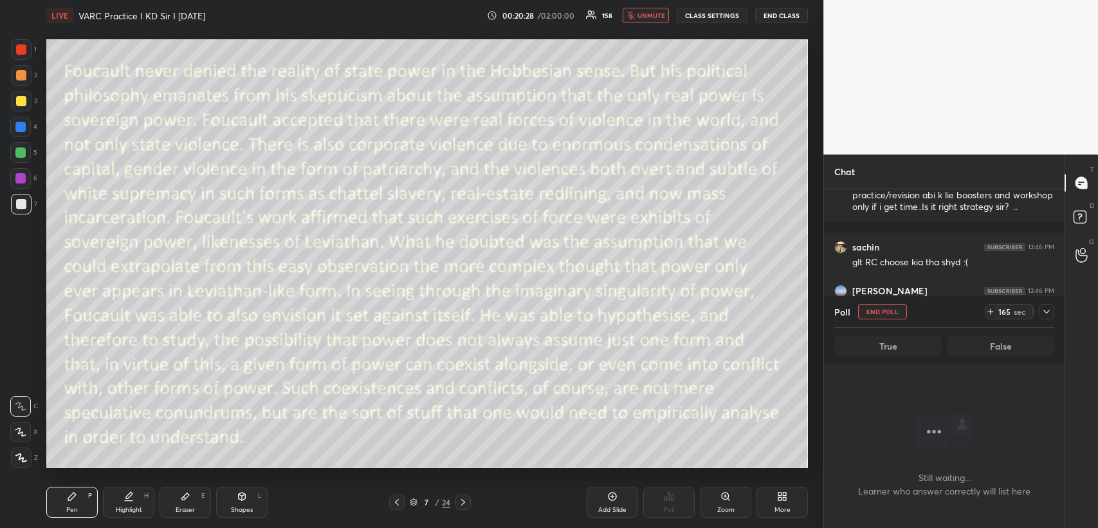
scroll to position [269, 237]
click at [1044, 306] on icon at bounding box center [1046, 311] width 10 height 10
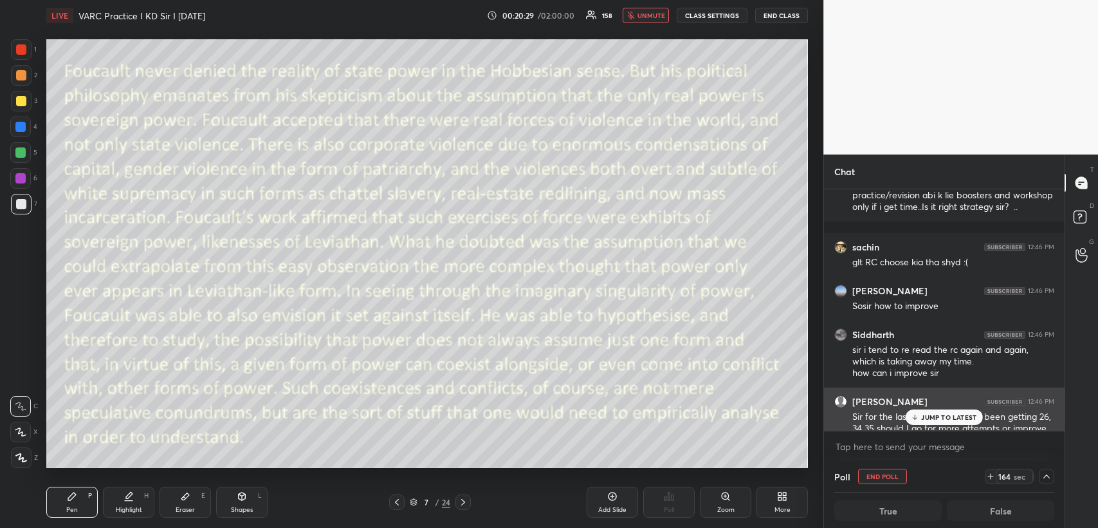
scroll to position [4, 3]
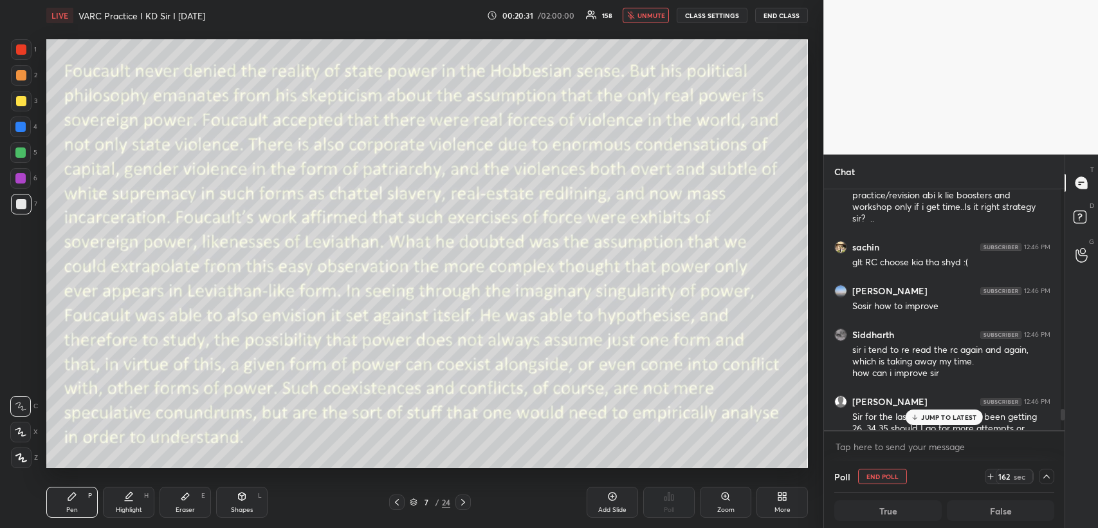
click at [926, 416] on p "JUMP TO LATEST" at bounding box center [948, 417] width 55 height 8
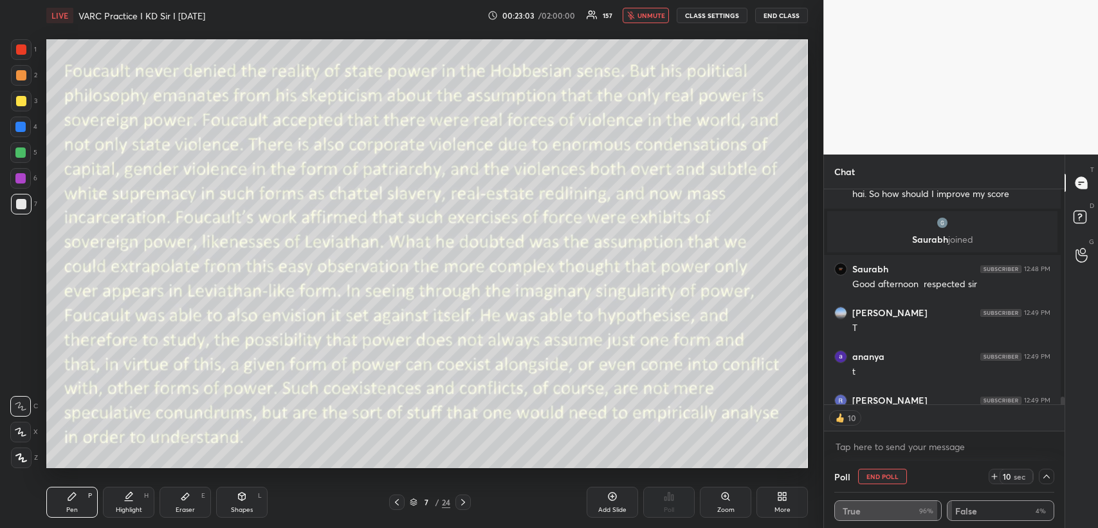
scroll to position [6510, 0]
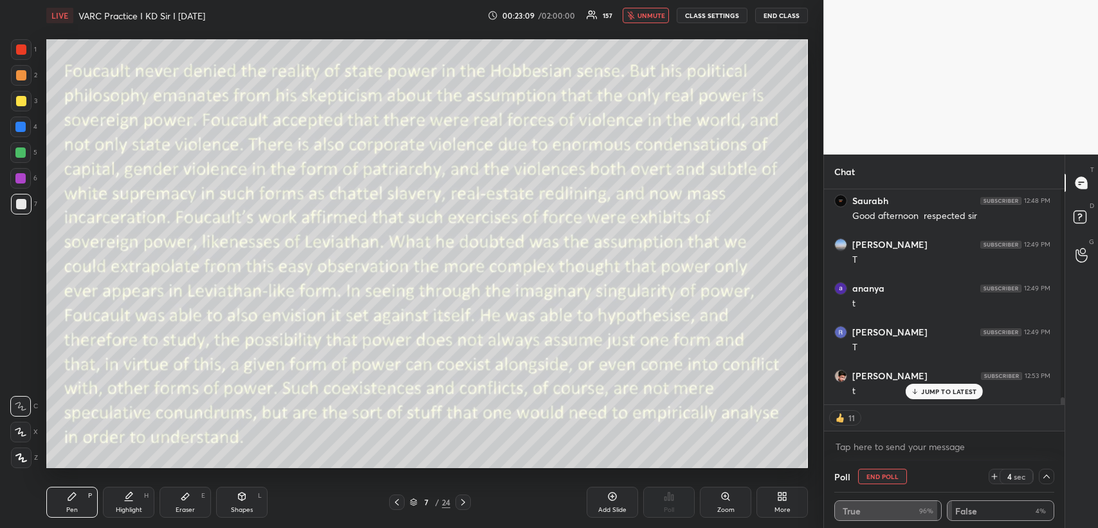
click at [993, 478] on icon at bounding box center [994, 476] width 10 height 10
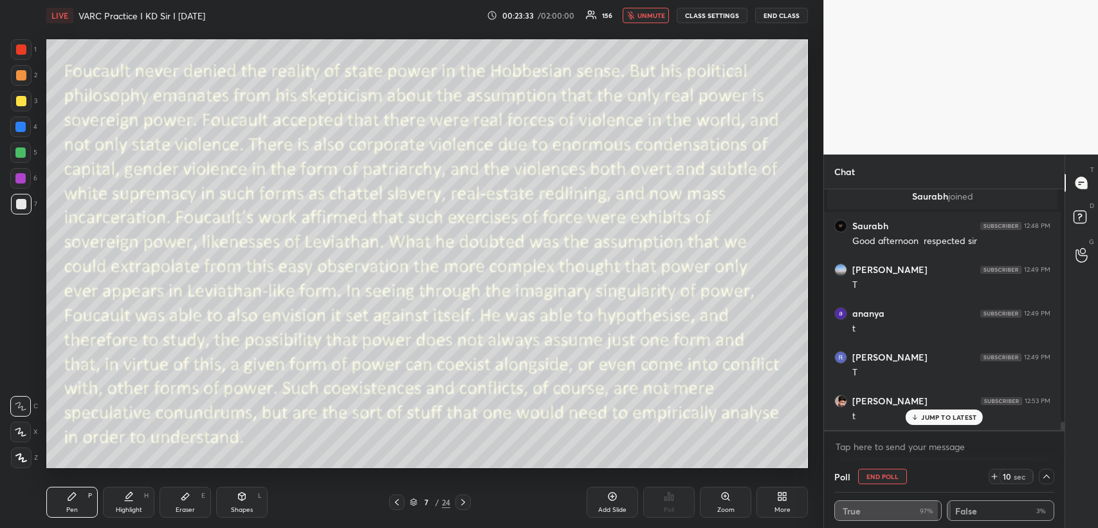
click at [931, 413] on p "JUMP TO LATEST" at bounding box center [948, 417] width 55 height 8
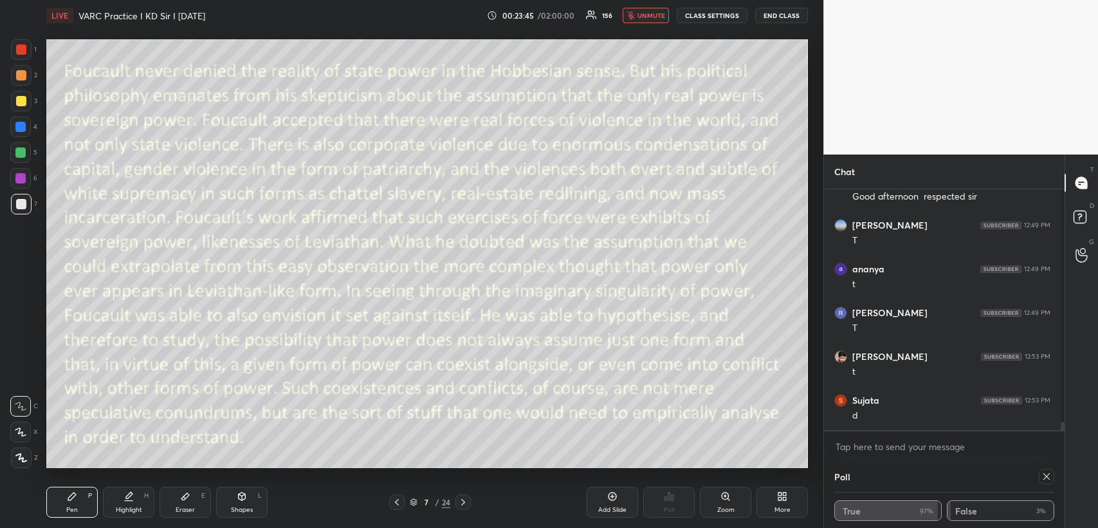
click at [1045, 475] on icon at bounding box center [1046, 476] width 10 height 10
type textarea "x"
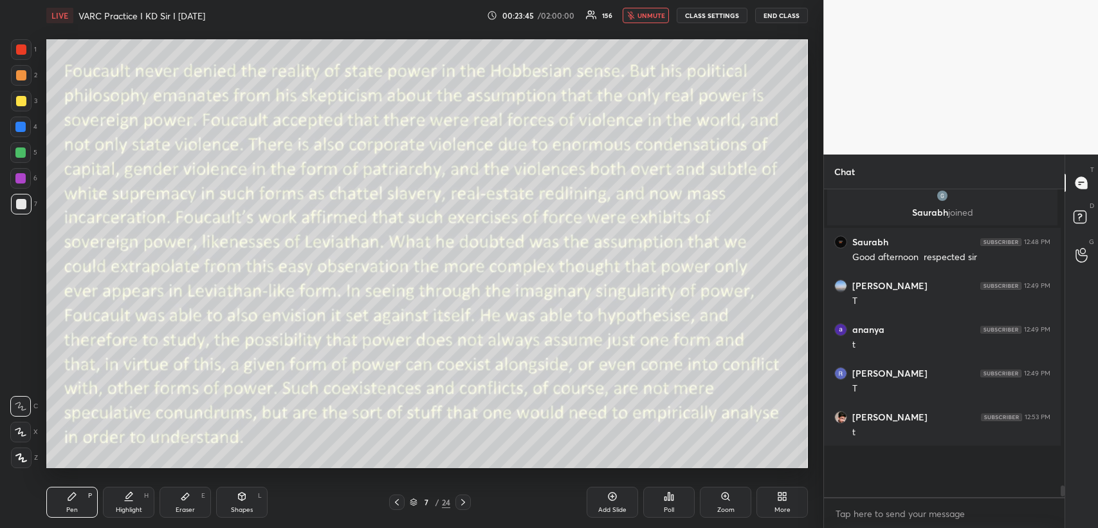
scroll to position [6463, 0]
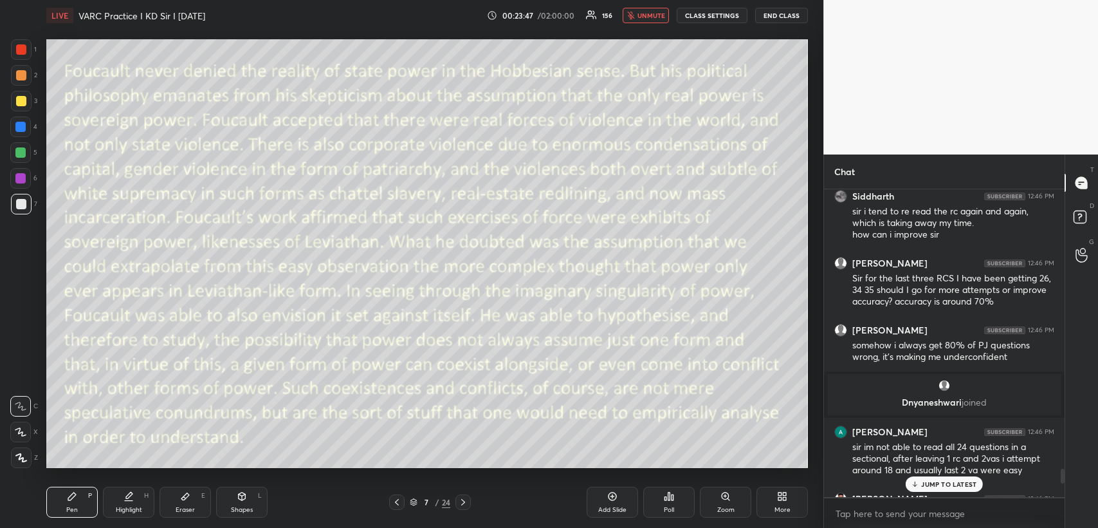
click at [462, 502] on icon at bounding box center [463, 502] width 10 height 10
click at [666, 500] on icon at bounding box center [666, 498] width 2 height 3
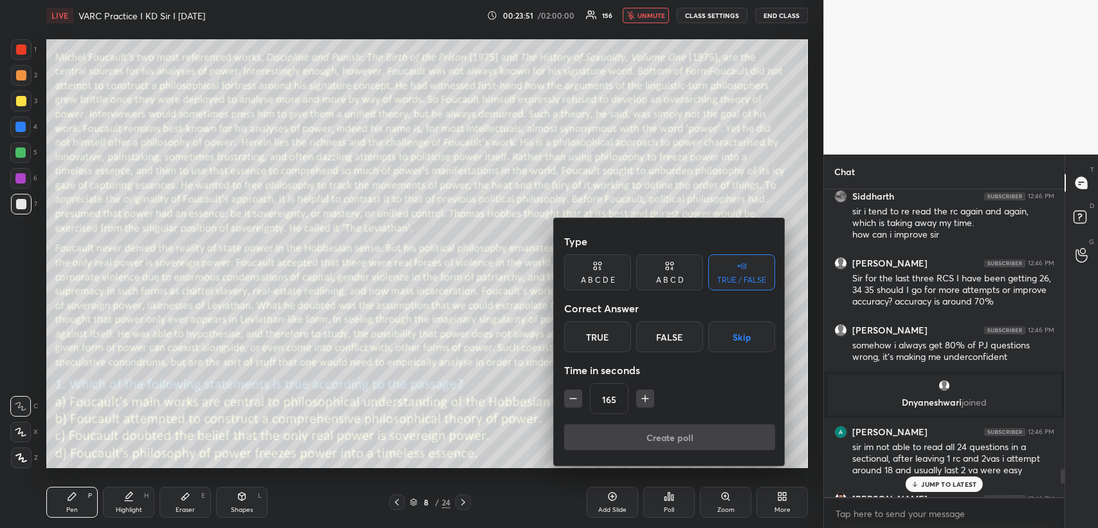
click at [659, 271] on div "A B C D" at bounding box center [669, 272] width 67 height 36
drag, startPoint x: 662, startPoint y: 334, endPoint x: 652, endPoint y: 348, distance: 17.5
click at [662, 335] on div "C" at bounding box center [669, 336] width 38 height 31
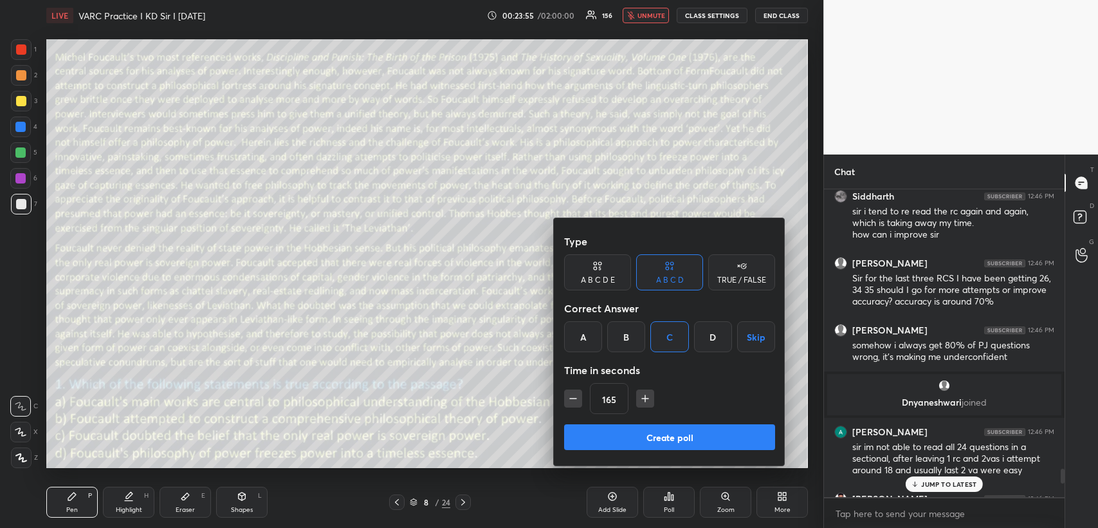
click at [576, 399] on icon "button" at bounding box center [573, 398] width 13 height 13
type input "120"
click at [640, 441] on button "Create poll" at bounding box center [669, 437] width 211 height 26
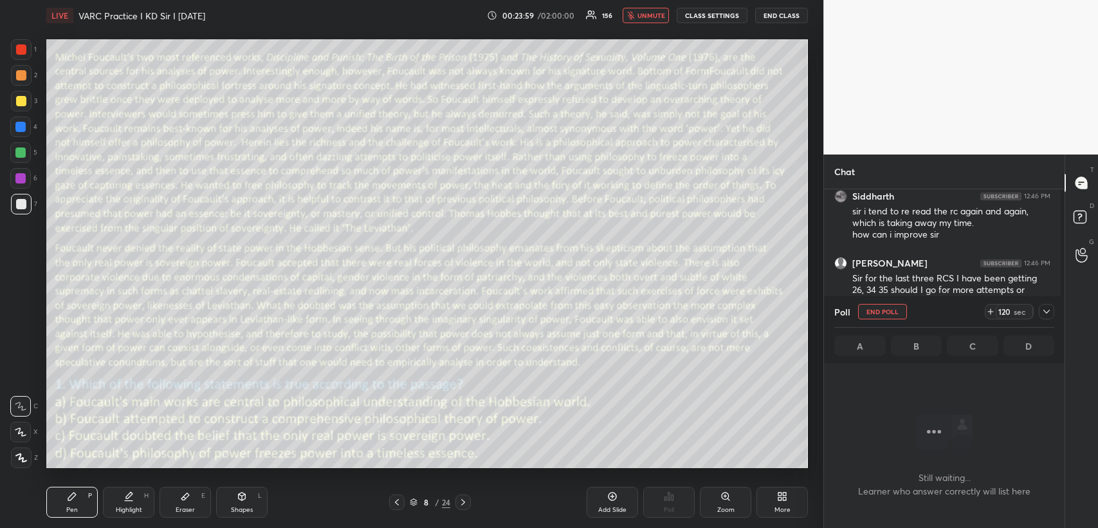
scroll to position [269, 237]
click at [1044, 310] on icon at bounding box center [1046, 311] width 10 height 10
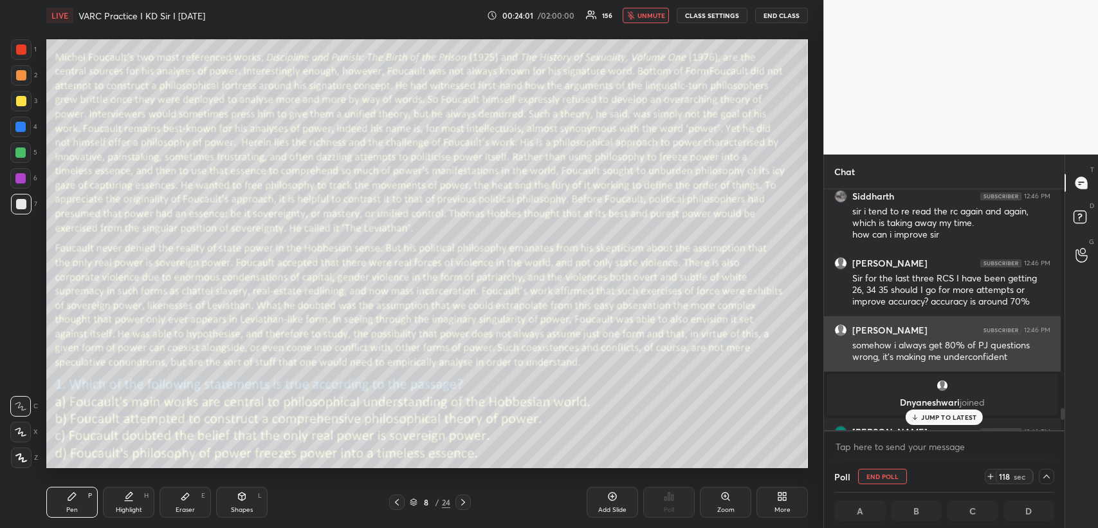
scroll to position [4, 3]
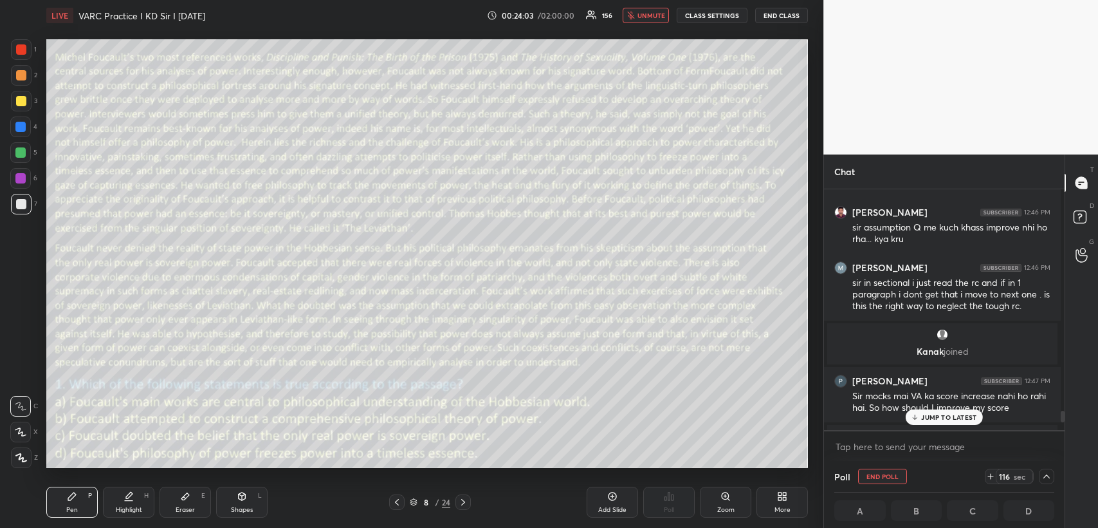
click at [951, 413] on p "JUMP TO LATEST" at bounding box center [948, 417] width 55 height 8
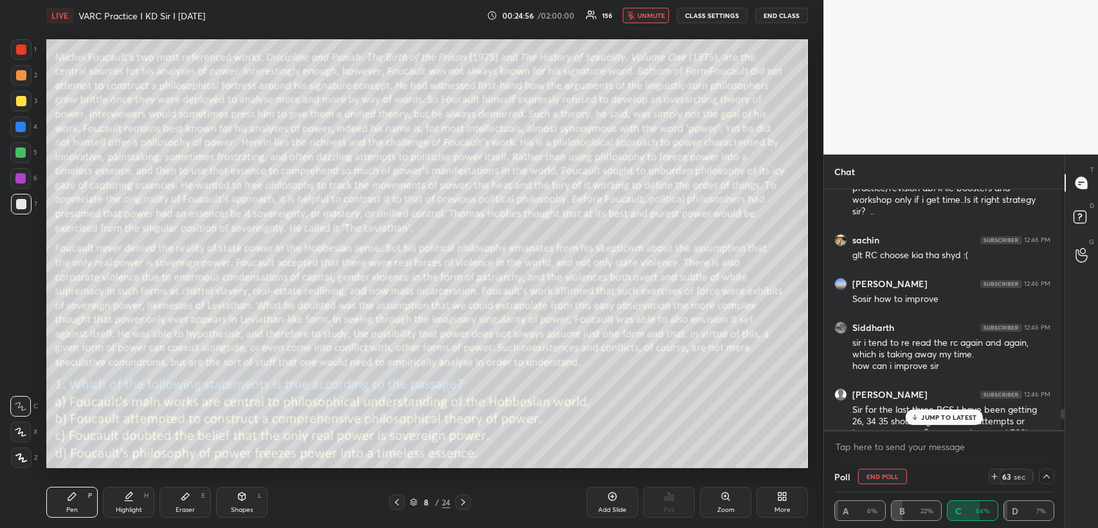
click at [933, 415] on p "JUMP TO LATEST" at bounding box center [948, 417] width 55 height 8
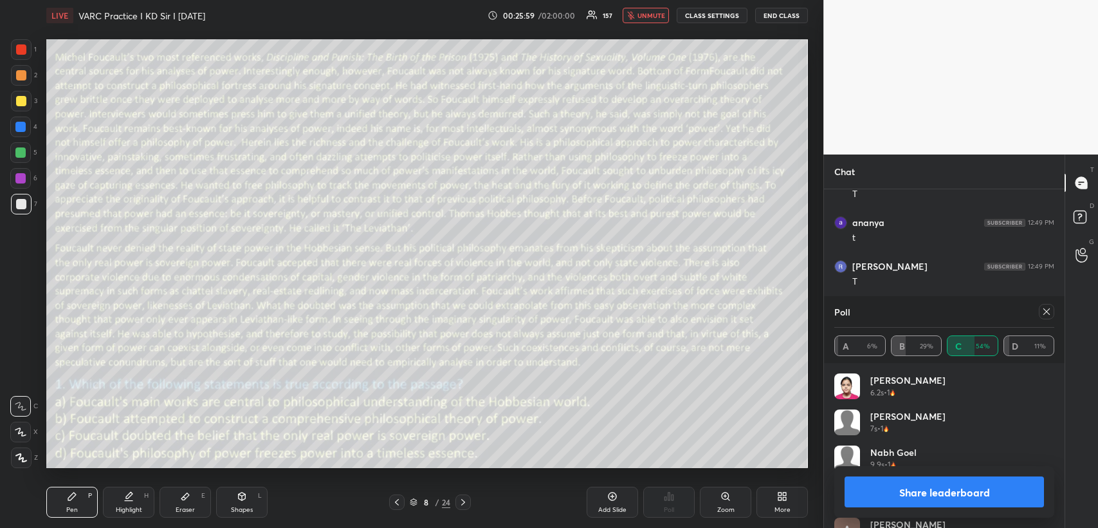
scroll to position [151, 216]
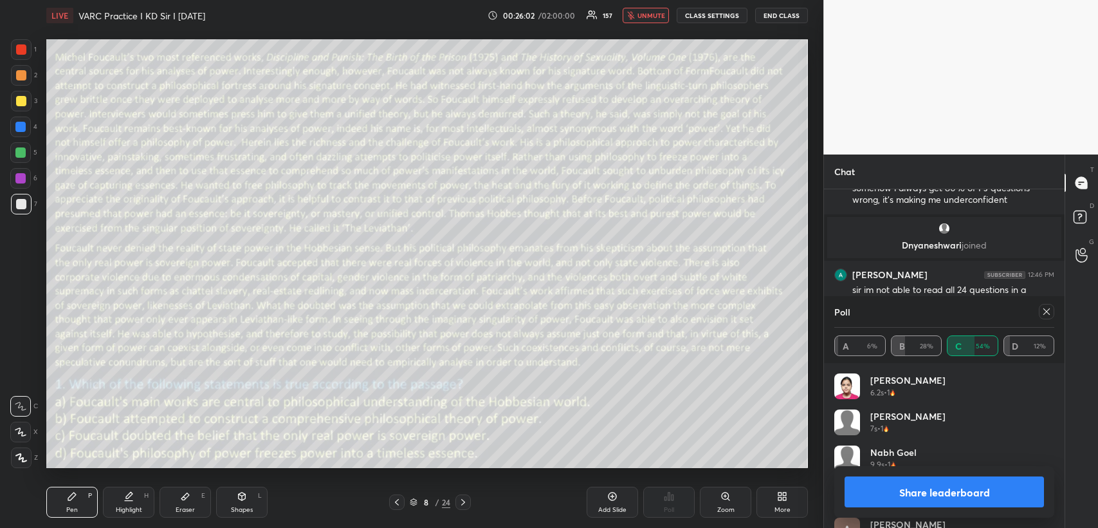
click at [652, 17] on span "unmute" at bounding box center [652, 15] width 28 height 9
click at [1045, 310] on icon at bounding box center [1046, 311] width 10 height 10
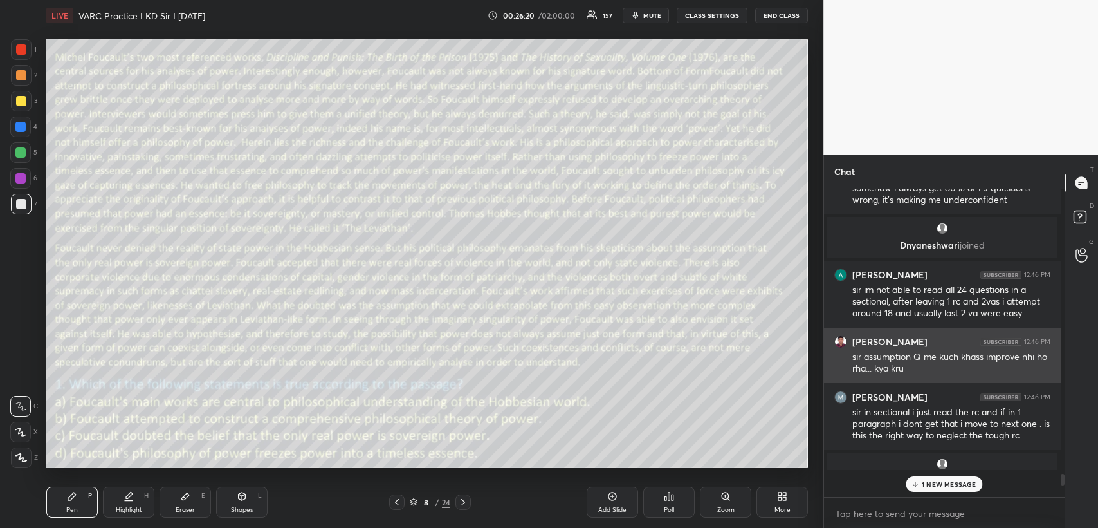
scroll to position [0, 3]
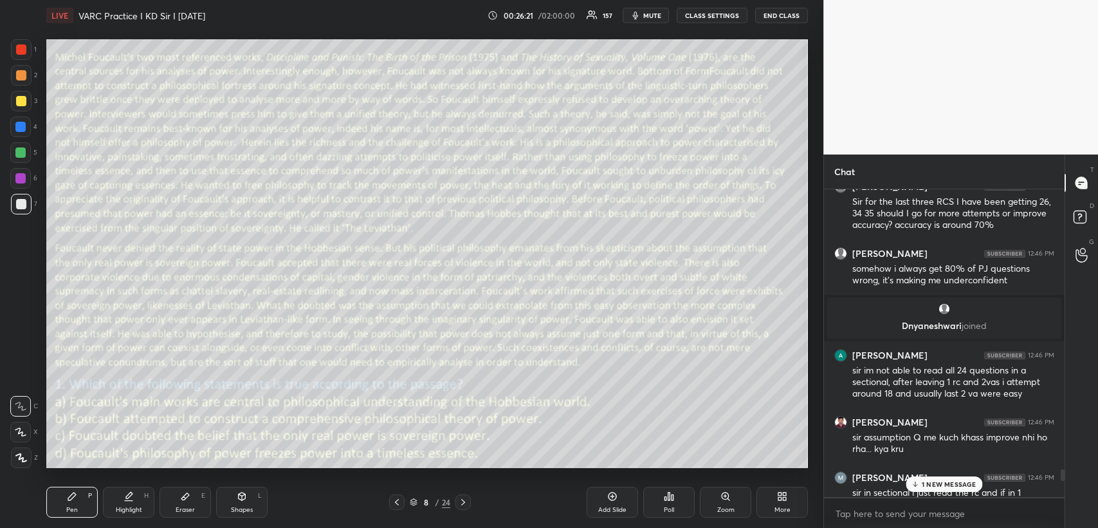
click at [938, 481] on p "1 NEW MESSAGE" at bounding box center [949, 484] width 55 height 8
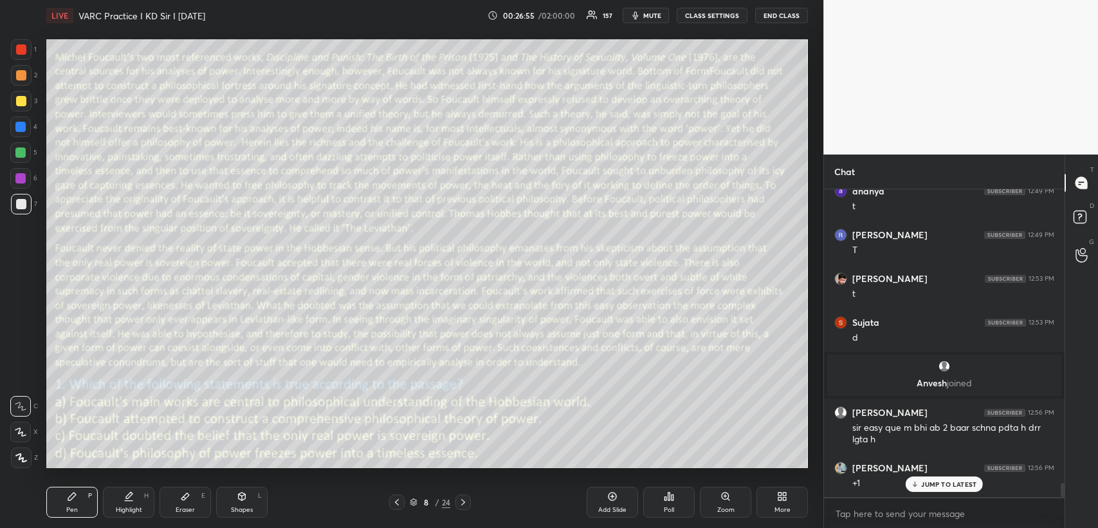
scroll to position [6567, 0]
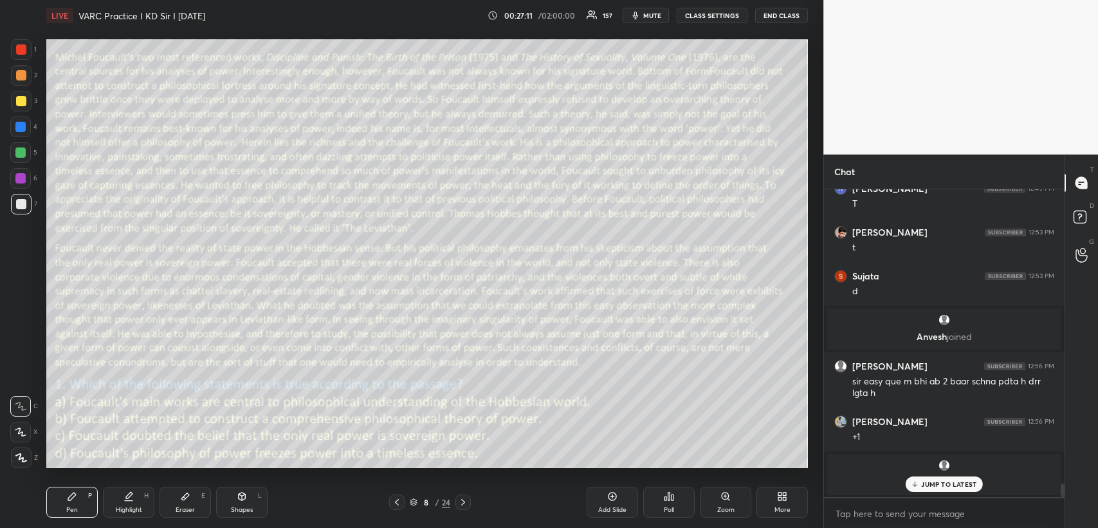
click at [942, 486] on p "JUMP TO LATEST" at bounding box center [948, 484] width 55 height 8
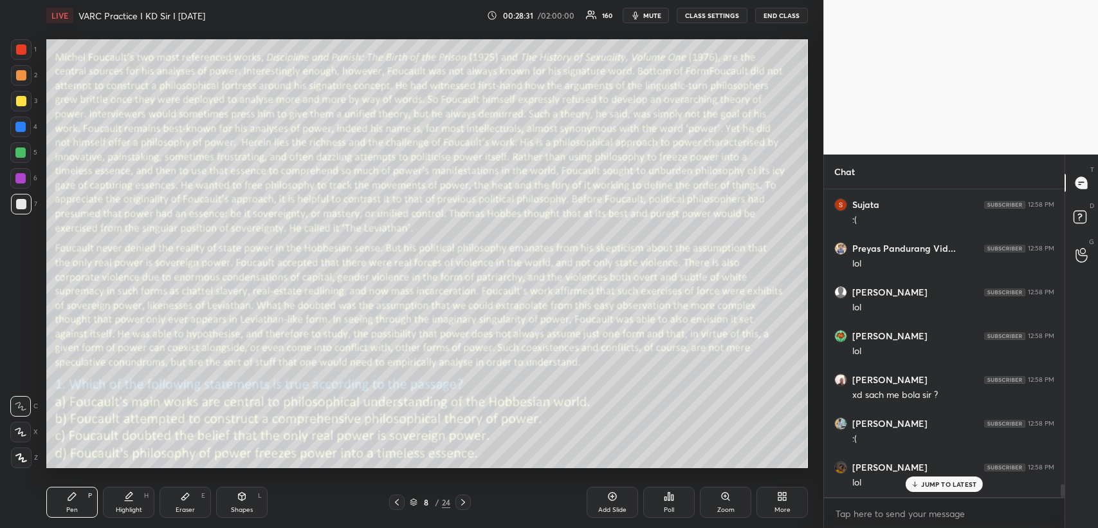
scroll to position [6948, 0]
click at [398, 499] on icon at bounding box center [397, 502] width 10 height 10
click at [459, 502] on icon at bounding box center [463, 502] width 10 height 10
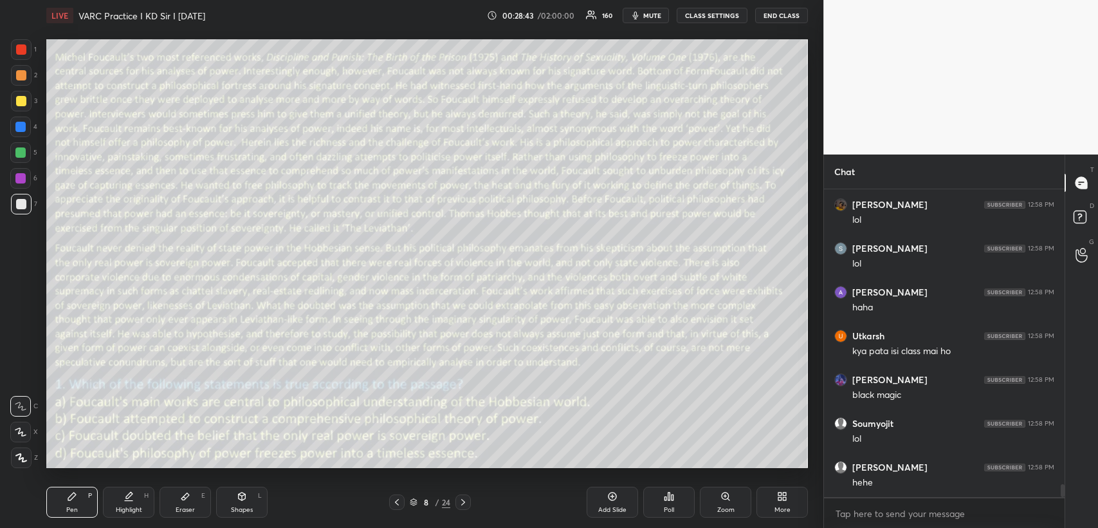
scroll to position [7211, 0]
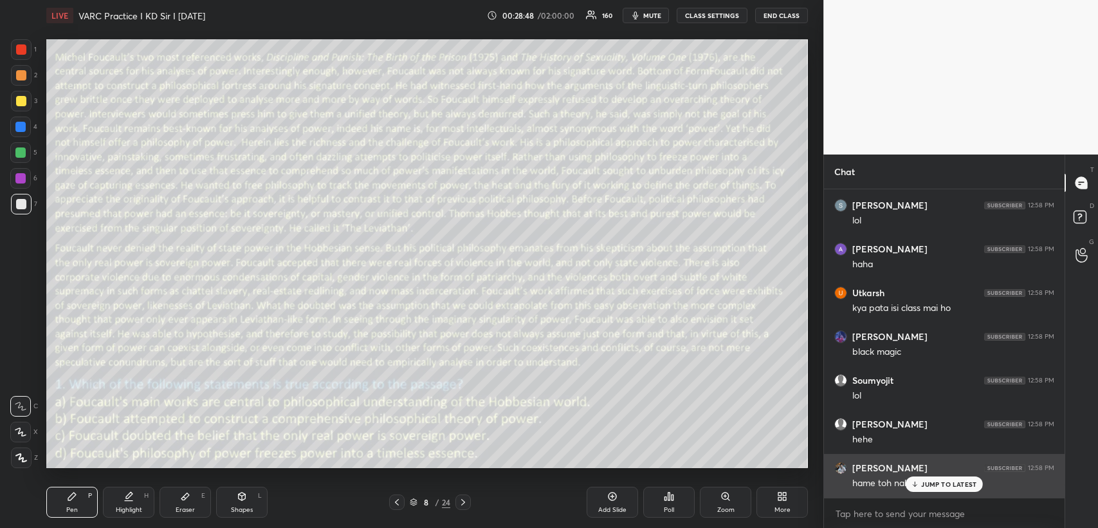
click at [939, 480] on p "JUMP TO LATEST" at bounding box center [948, 484] width 55 height 8
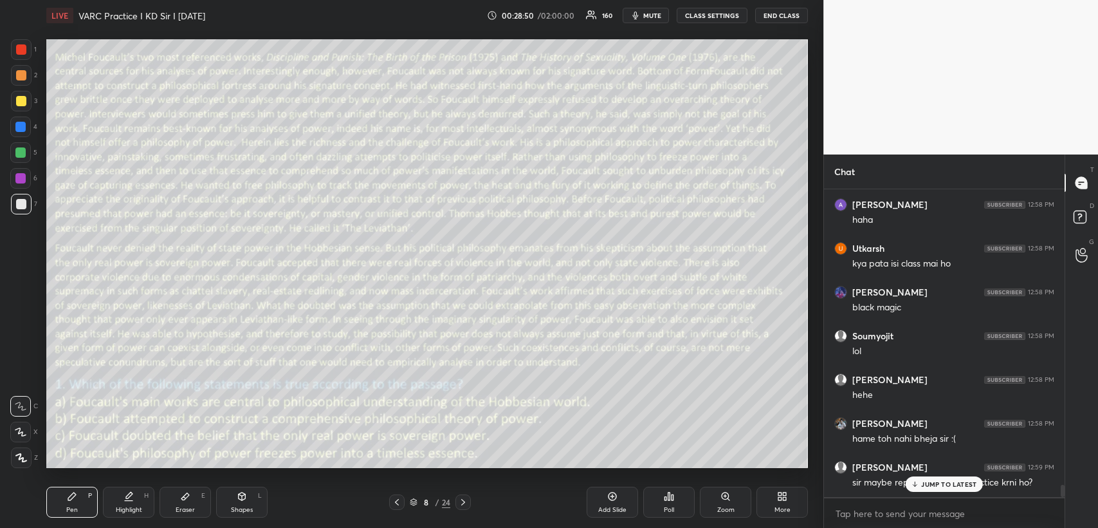
scroll to position [7310, 0]
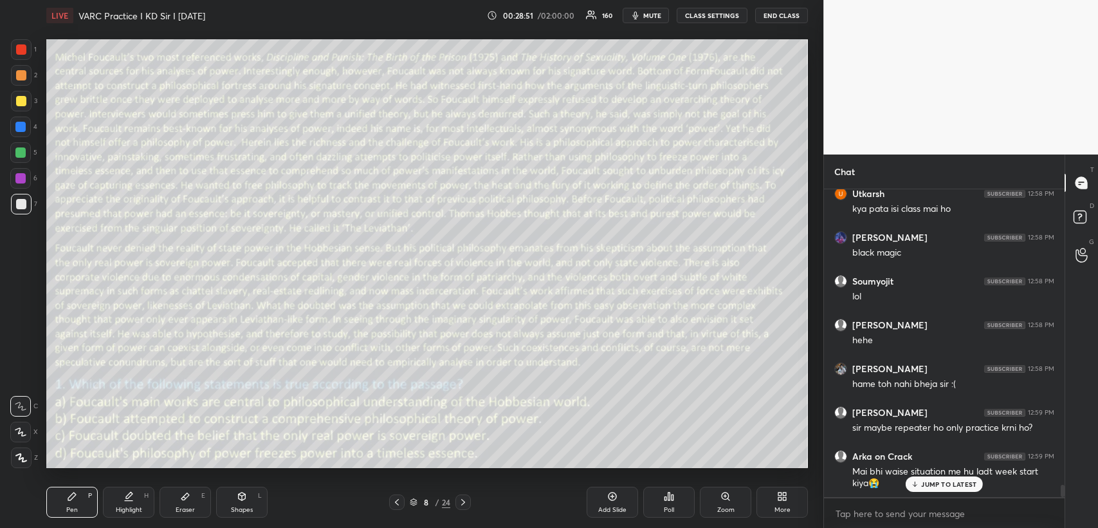
click at [463, 500] on icon at bounding box center [463, 502] width 10 height 10
click at [667, 497] on icon at bounding box center [669, 496] width 10 height 10
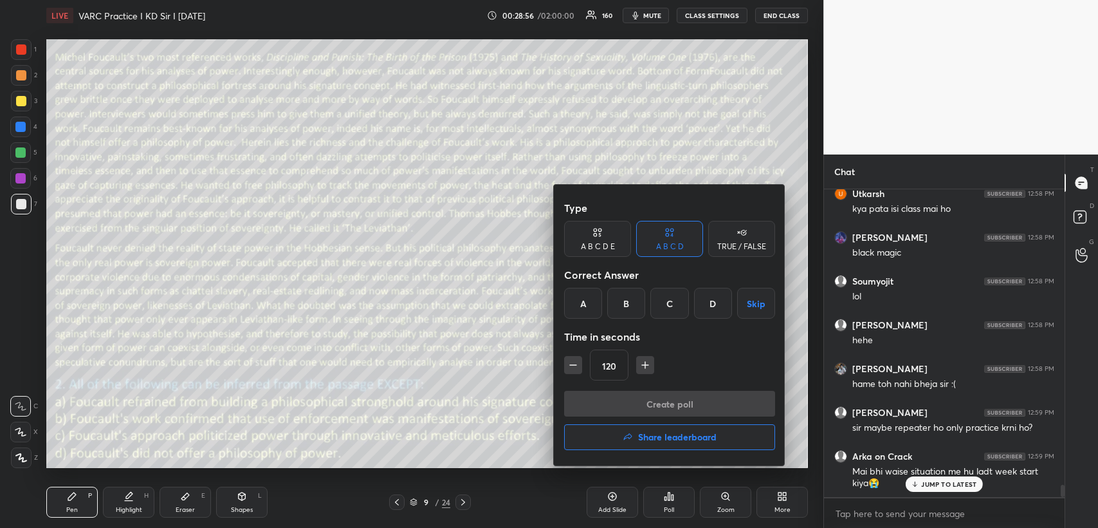
click at [624, 306] on div "B" at bounding box center [626, 303] width 38 height 31
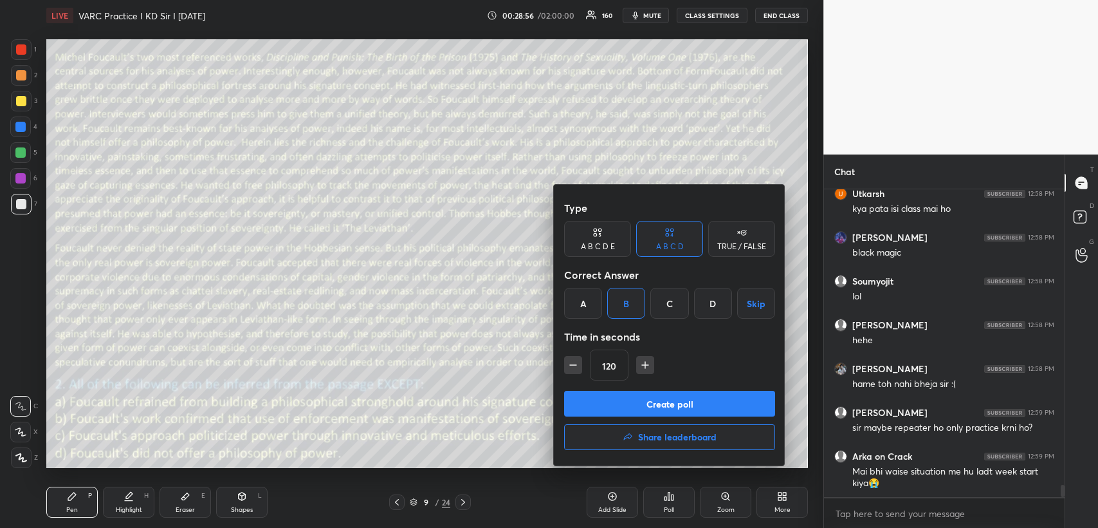
scroll to position [7354, 0]
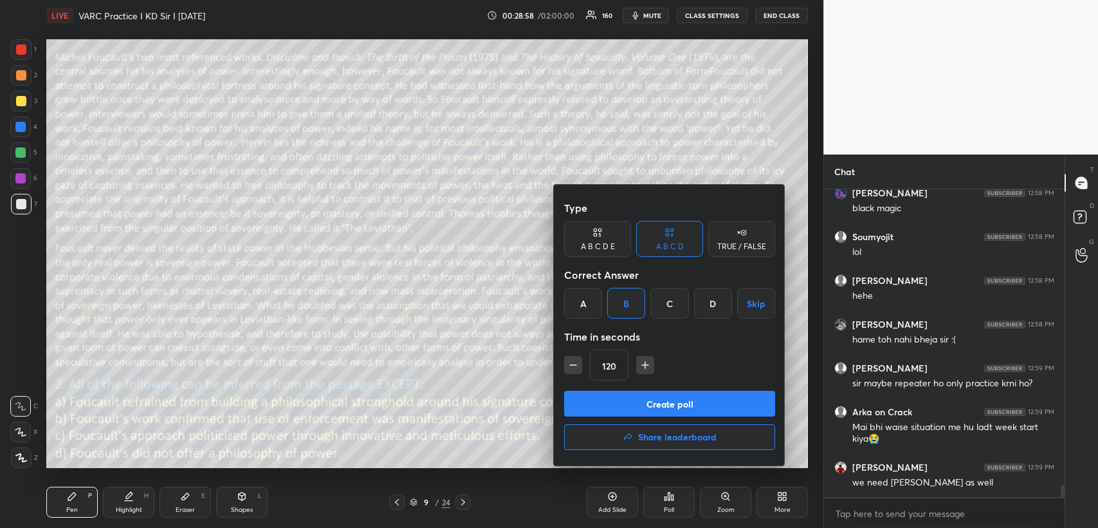
click at [609, 401] on button "Create poll" at bounding box center [669, 403] width 211 height 26
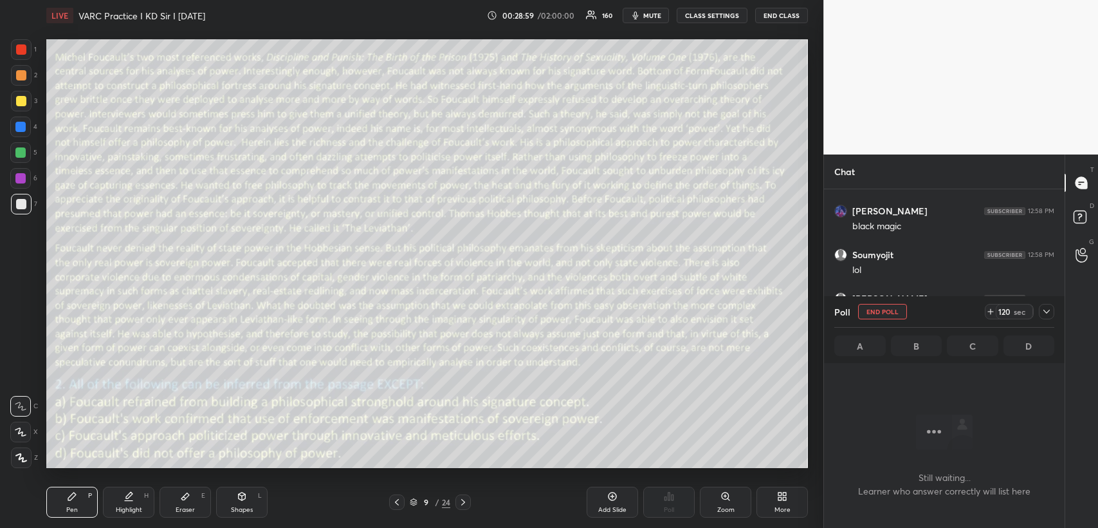
scroll to position [6870, 0]
click at [1046, 310] on icon at bounding box center [1046, 311] width 10 height 10
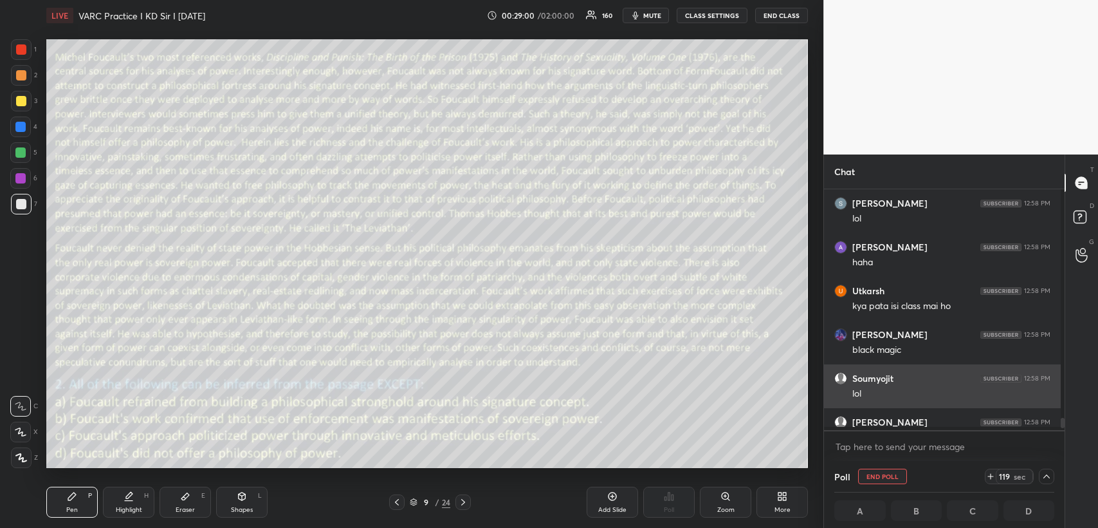
scroll to position [4, 3]
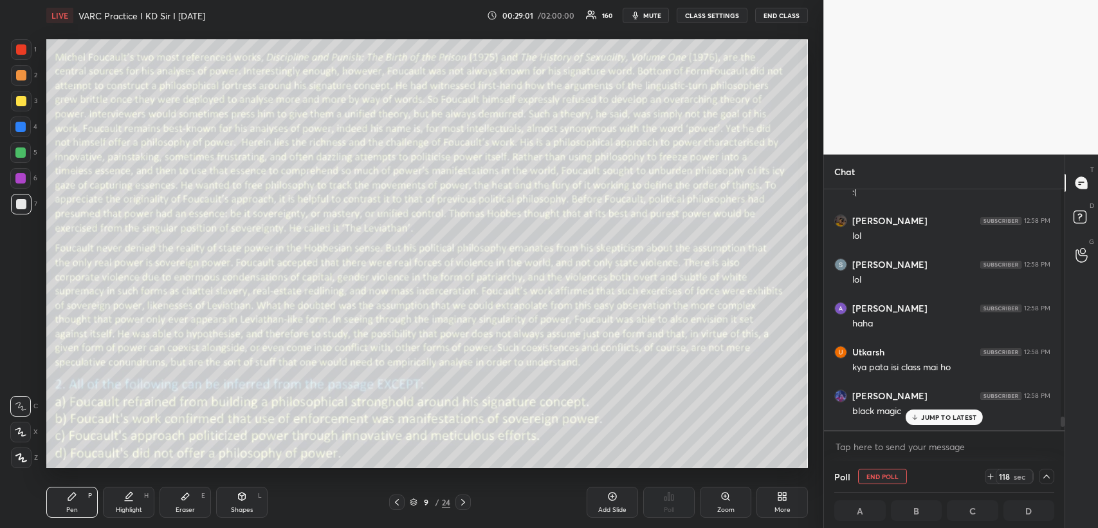
click at [928, 415] on p "JUMP TO LATEST" at bounding box center [948, 417] width 55 height 8
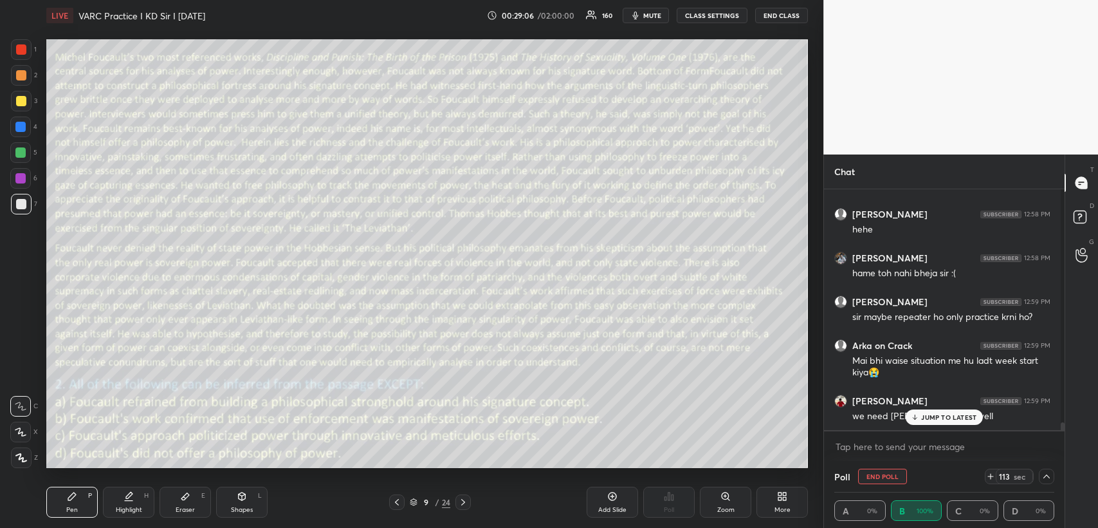
scroll to position [7159, 0]
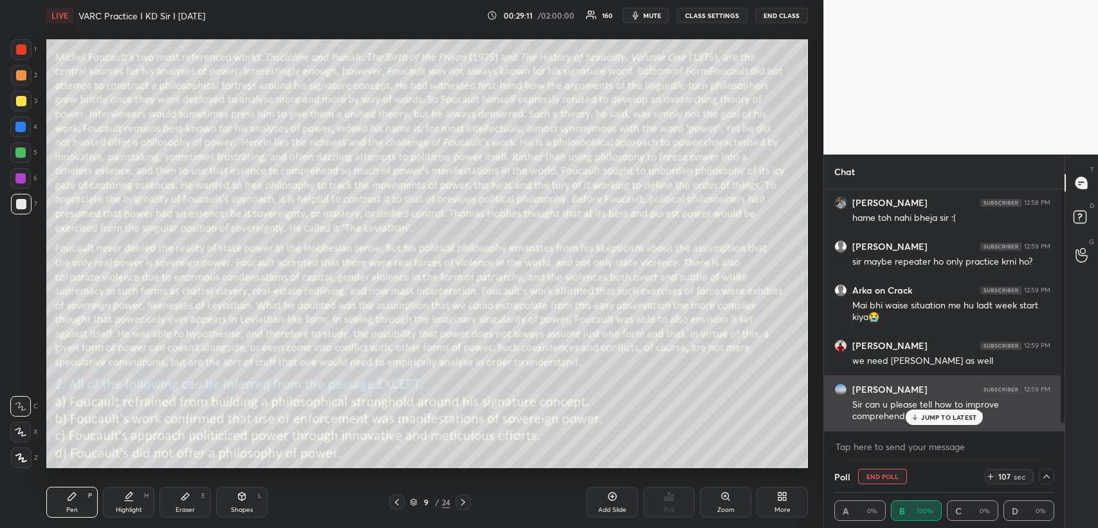
click at [933, 412] on div "JUMP TO LATEST" at bounding box center [944, 416] width 77 height 15
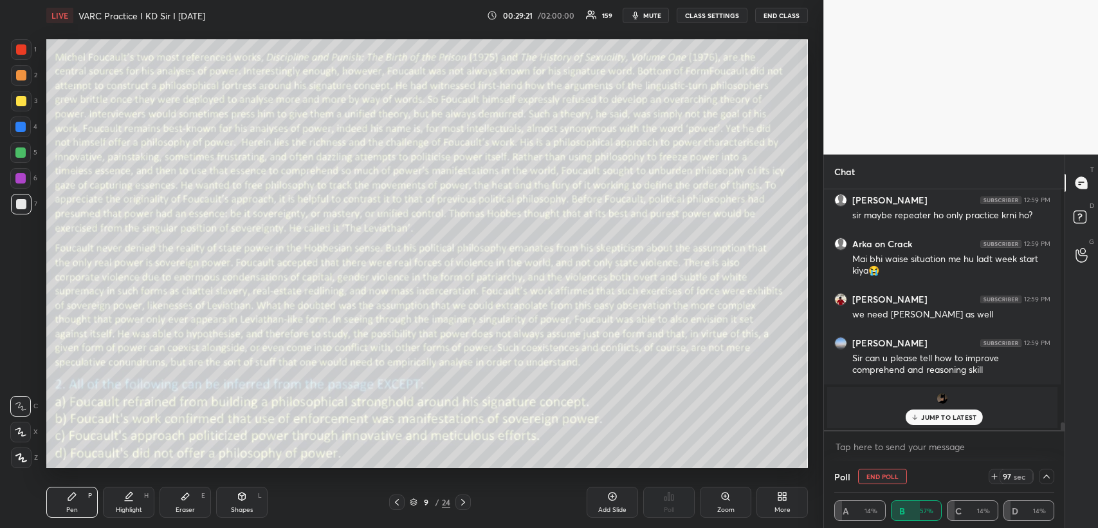
scroll to position [7143, 0]
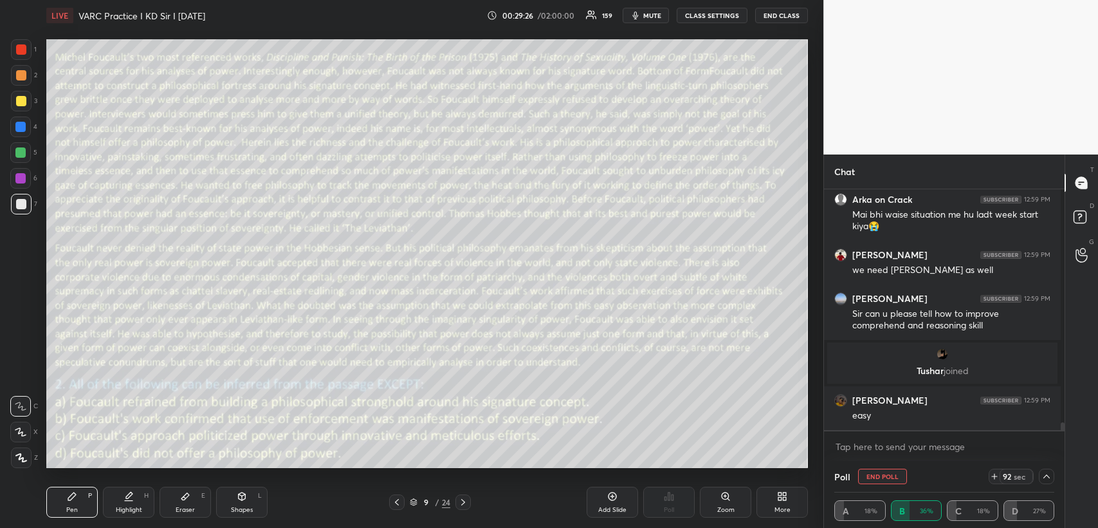
click at [657, 12] on span "mute" at bounding box center [652, 15] width 18 height 9
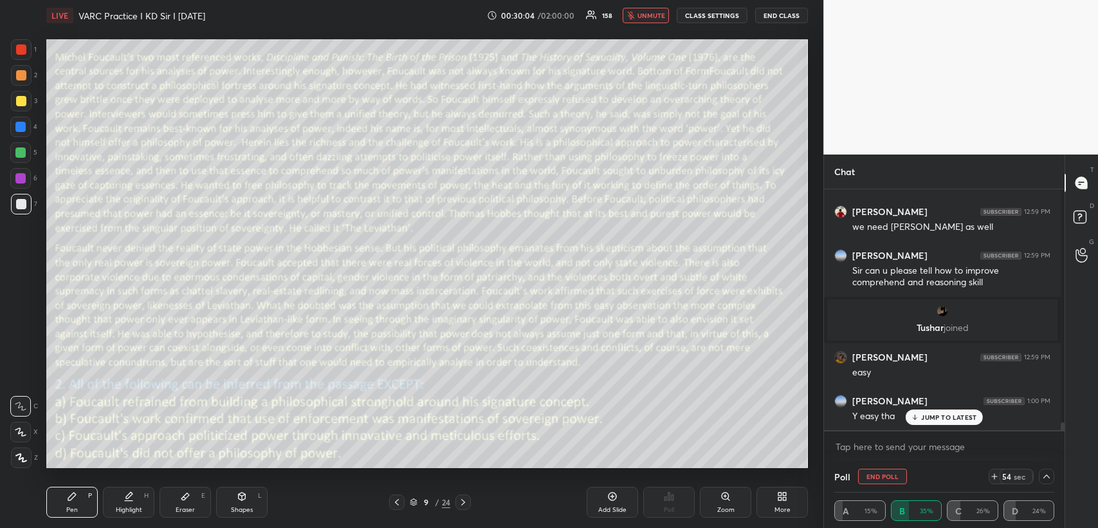
click at [921, 415] on p "JUMP TO LATEST" at bounding box center [948, 417] width 55 height 8
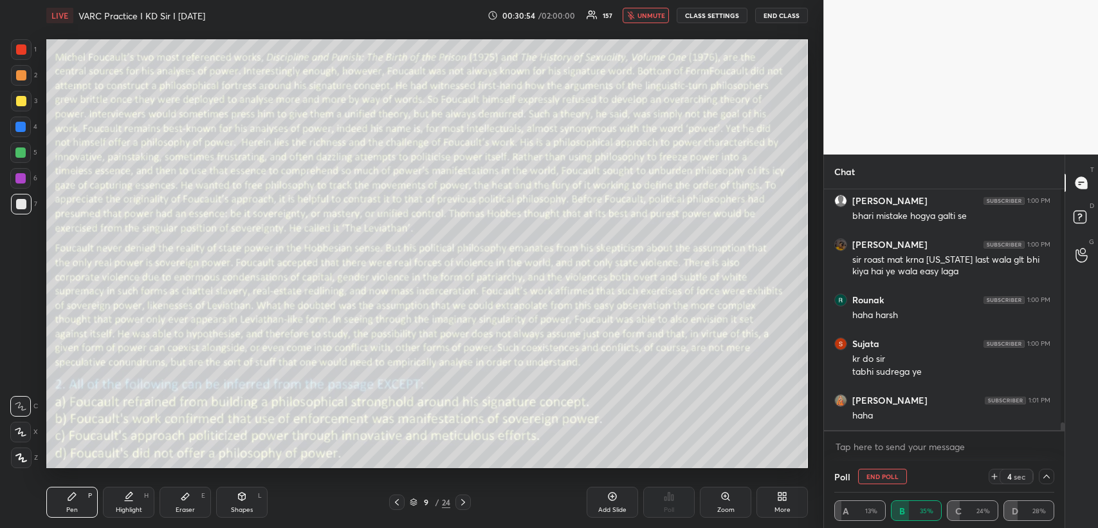
scroll to position [7485, 0]
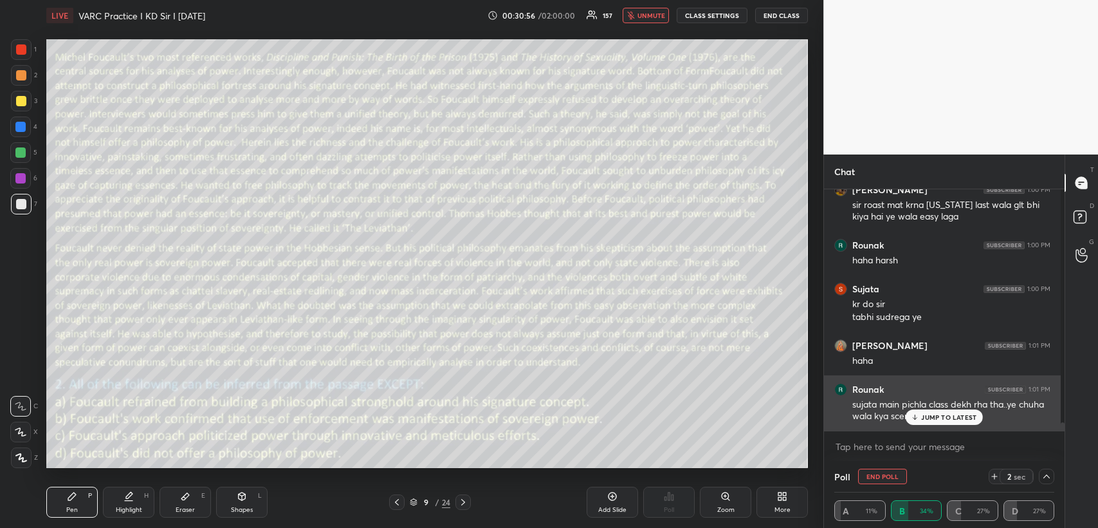
click at [926, 409] on div "JUMP TO LATEST" at bounding box center [944, 416] width 77 height 15
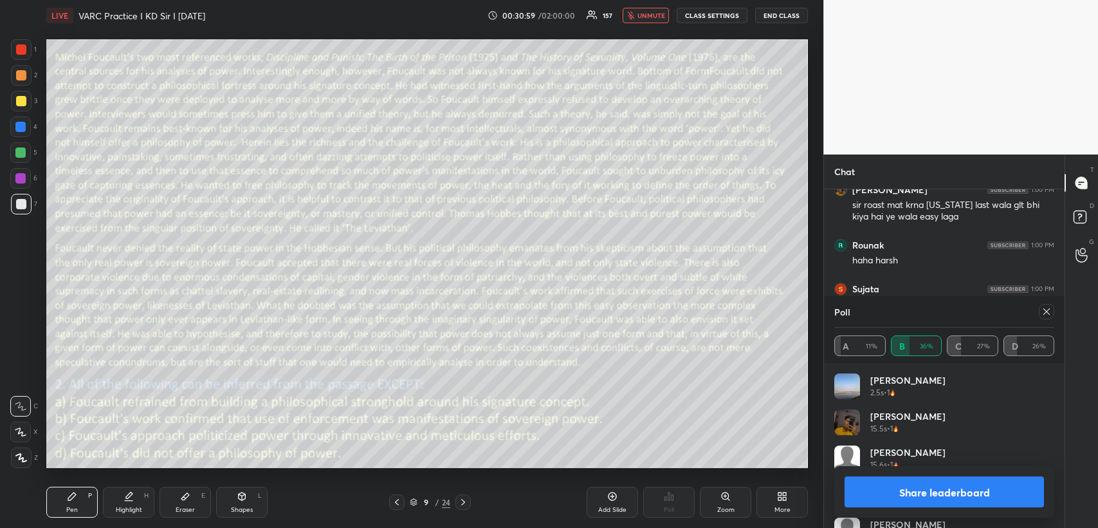
scroll to position [7191, 0]
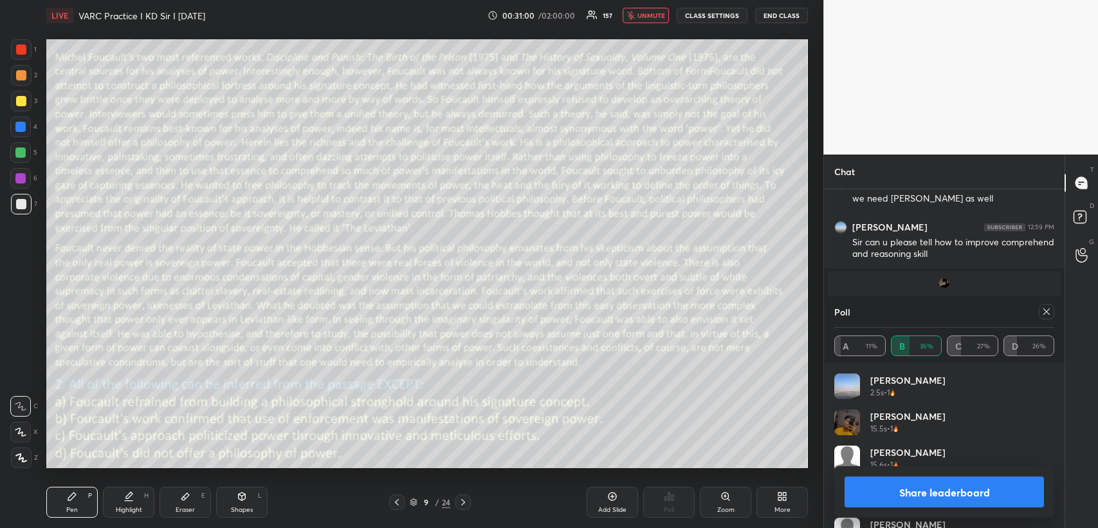
click at [657, 12] on span "unmute" at bounding box center [652, 15] width 28 height 9
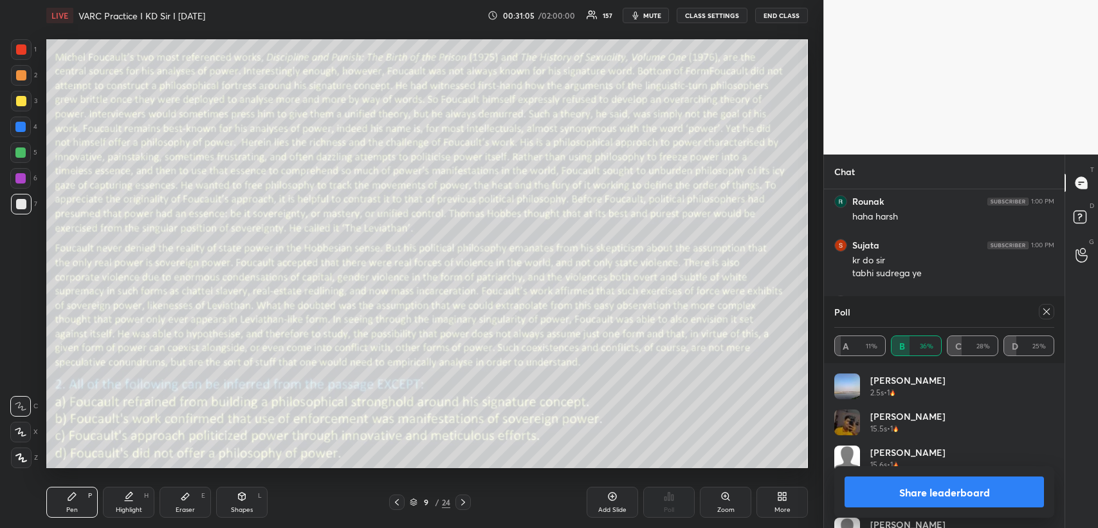
scroll to position [7550, 0]
click at [21, 153] on div at bounding box center [20, 152] width 10 height 10
click at [1045, 311] on icon at bounding box center [1046, 311] width 10 height 10
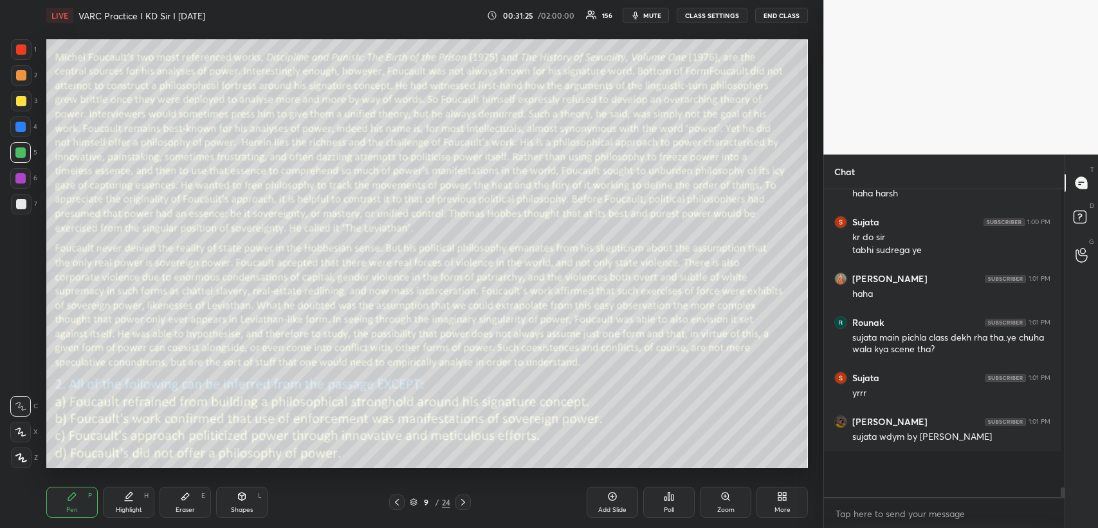
scroll to position [4, 3]
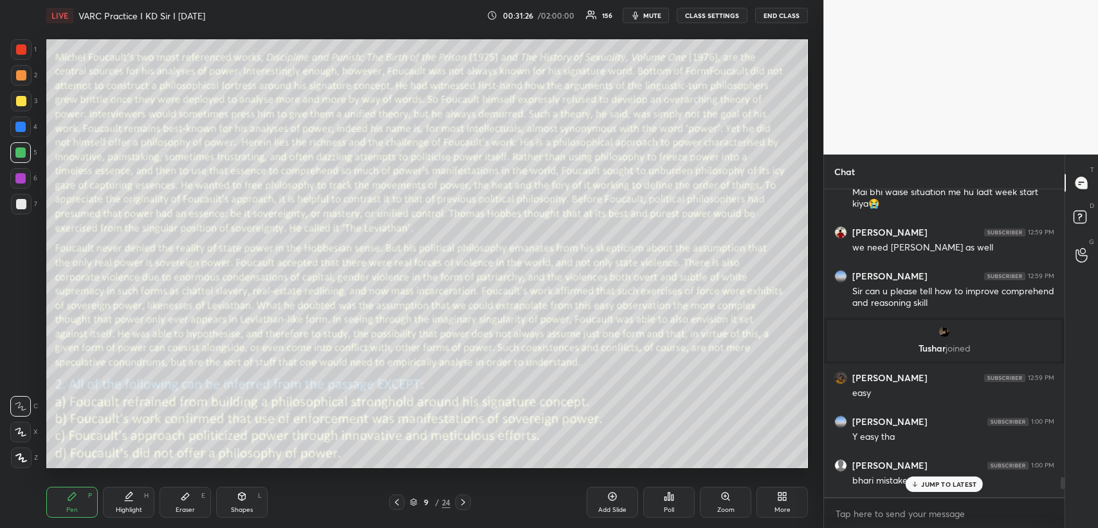
click at [927, 478] on div "JUMP TO LATEST" at bounding box center [944, 483] width 77 height 15
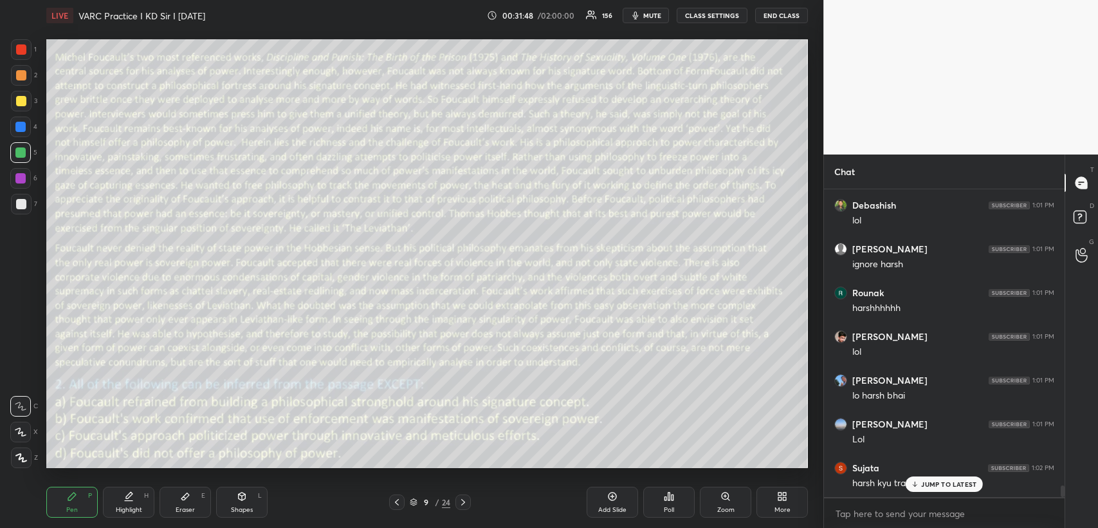
click at [926, 481] on p "JUMP TO LATEST" at bounding box center [948, 484] width 55 height 8
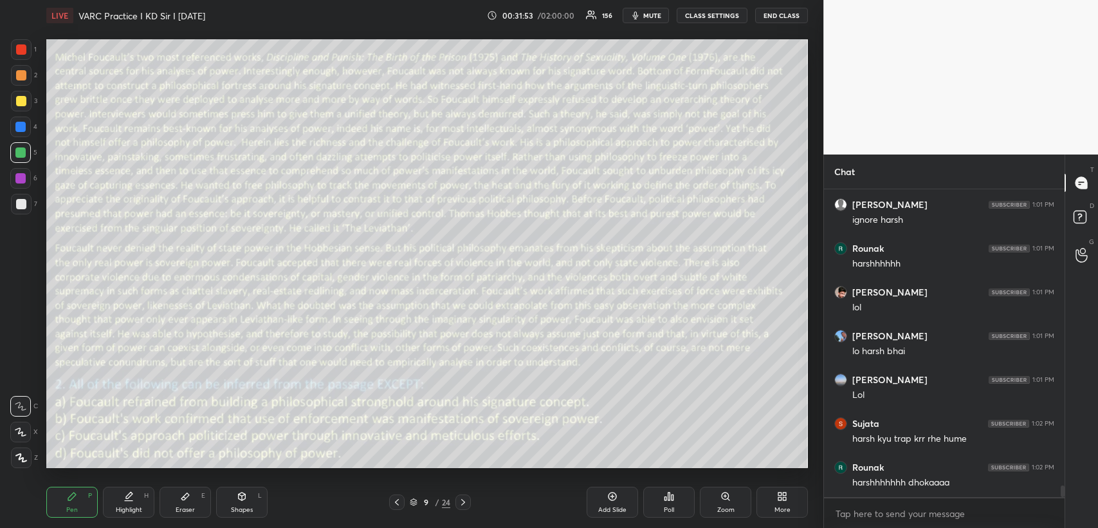
click at [464, 500] on icon at bounding box center [463, 502] width 10 height 10
click at [672, 495] on icon at bounding box center [673, 497] width 2 height 6
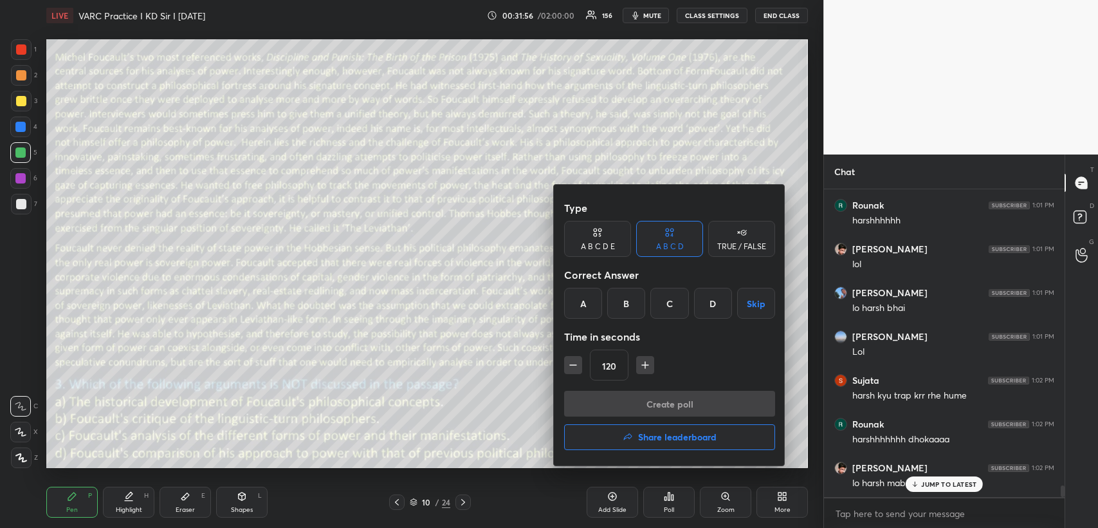
click at [581, 303] on div "A" at bounding box center [583, 303] width 38 height 31
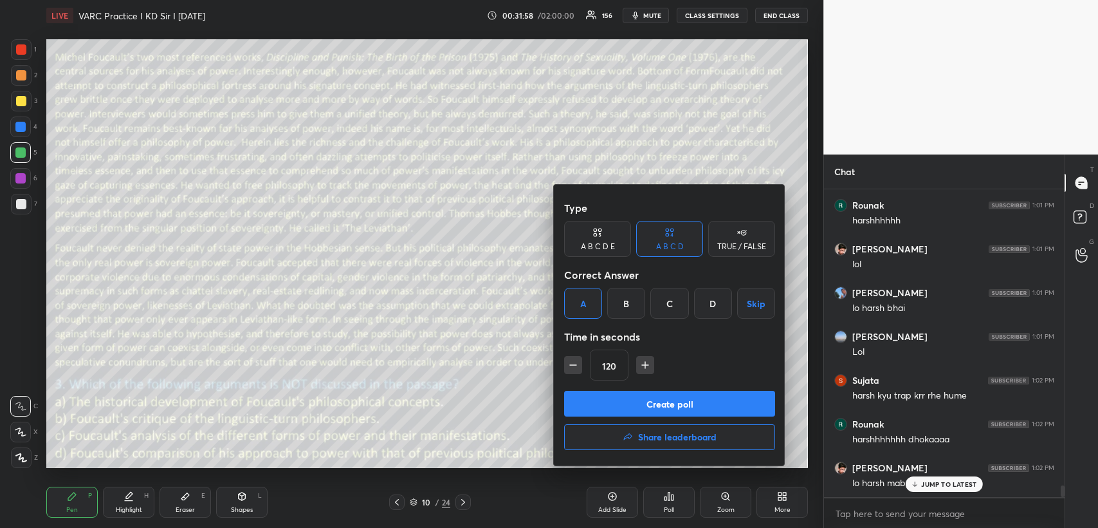
click at [638, 403] on button "Create poll" at bounding box center [669, 403] width 211 height 26
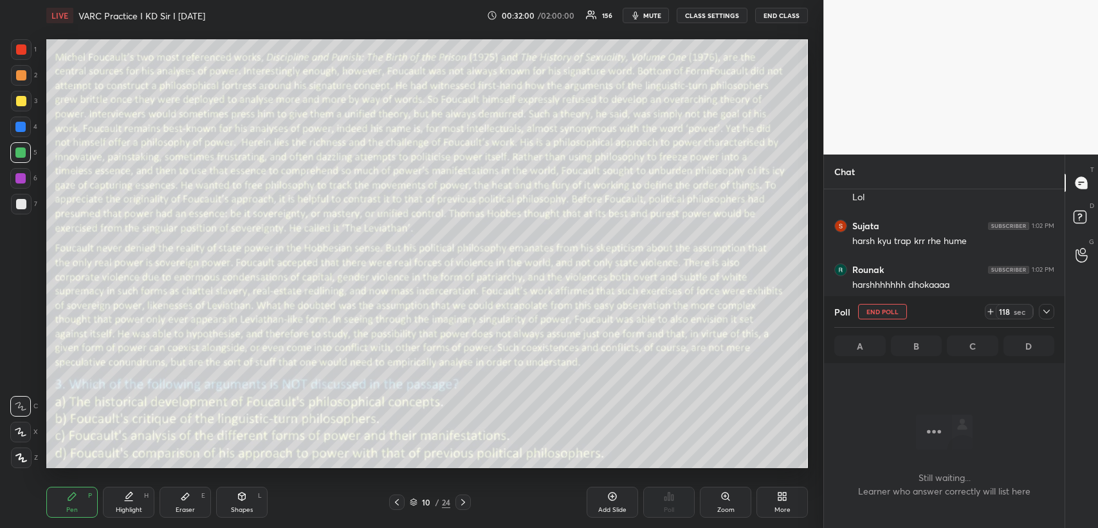
click at [1047, 309] on icon at bounding box center [1046, 311] width 10 height 10
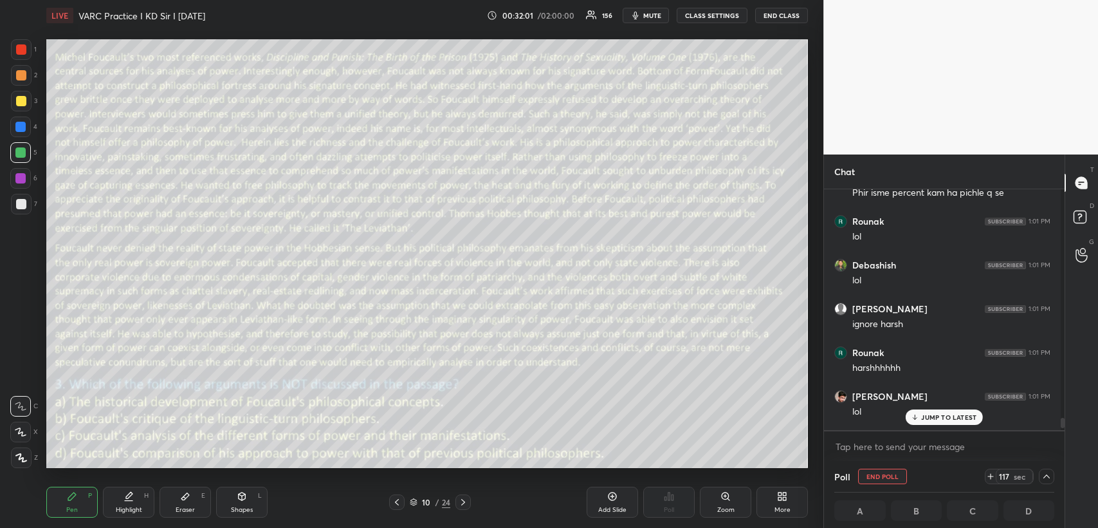
click at [953, 413] on p "JUMP TO LATEST" at bounding box center [948, 417] width 55 height 8
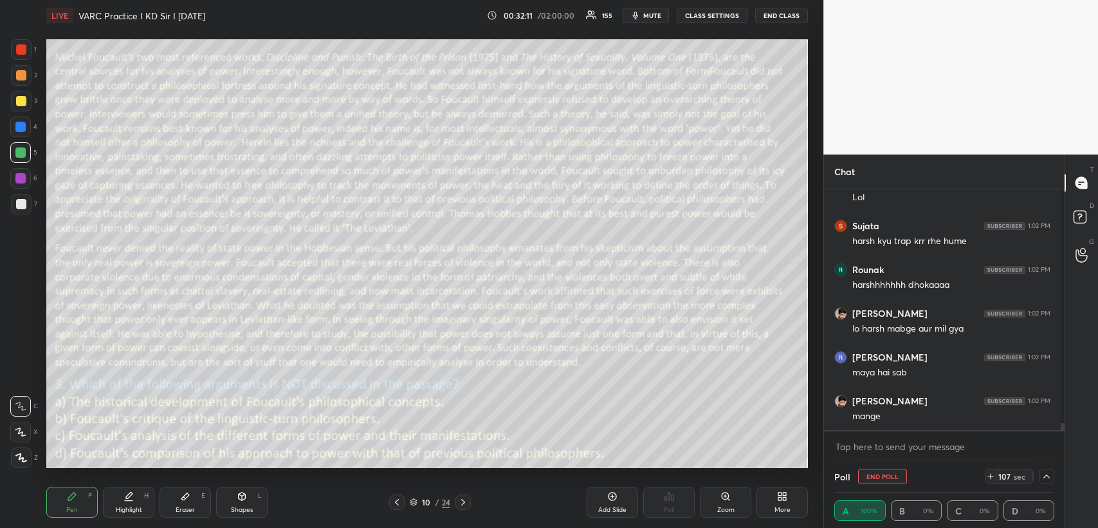
click at [652, 16] on span "mute" at bounding box center [652, 15] width 18 height 9
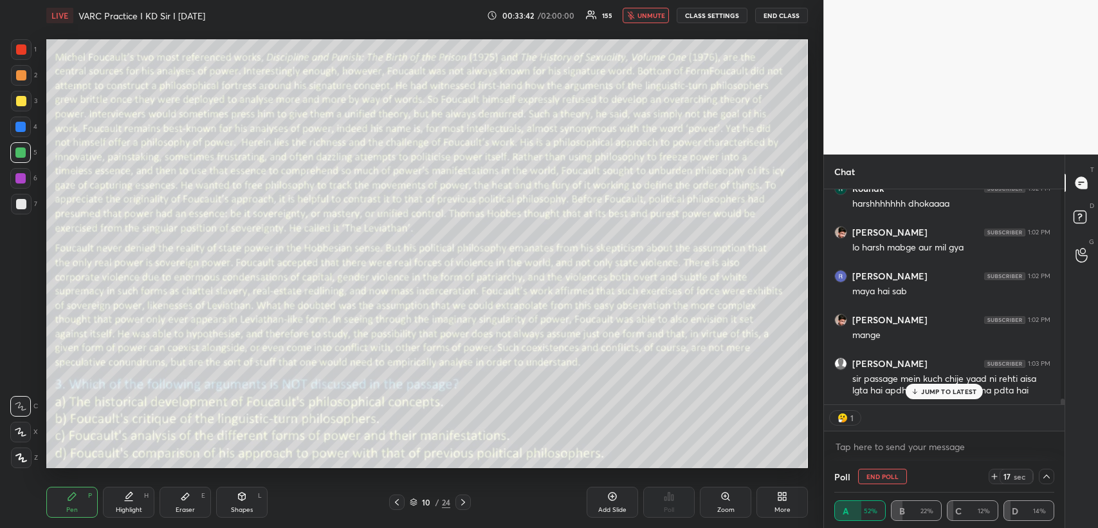
click at [921, 387] on p "JUMP TO LATEST" at bounding box center [948, 391] width 55 height 8
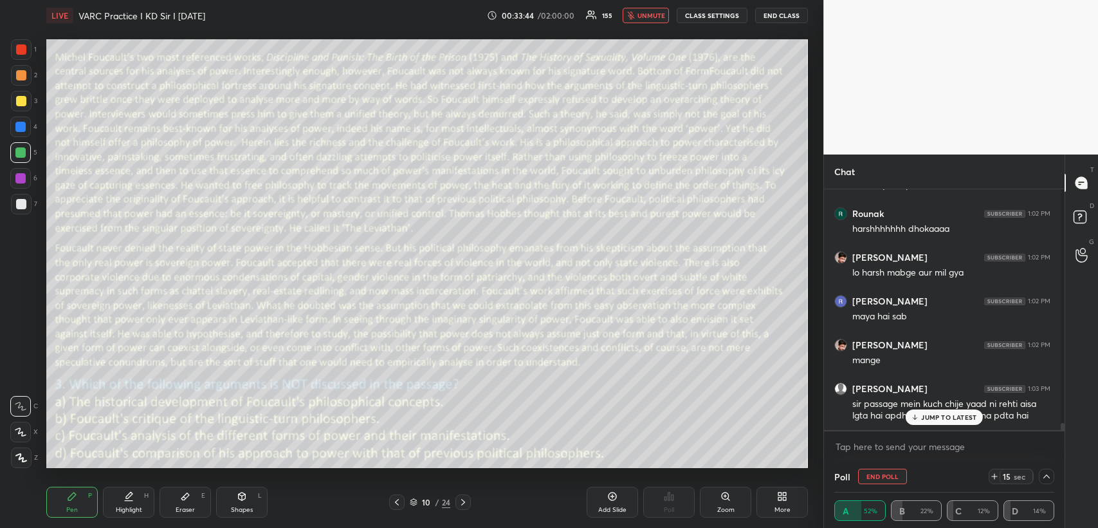
scroll to position [8029, 0]
click at [925, 414] on p "JUMP TO LATEST" at bounding box center [948, 417] width 55 height 8
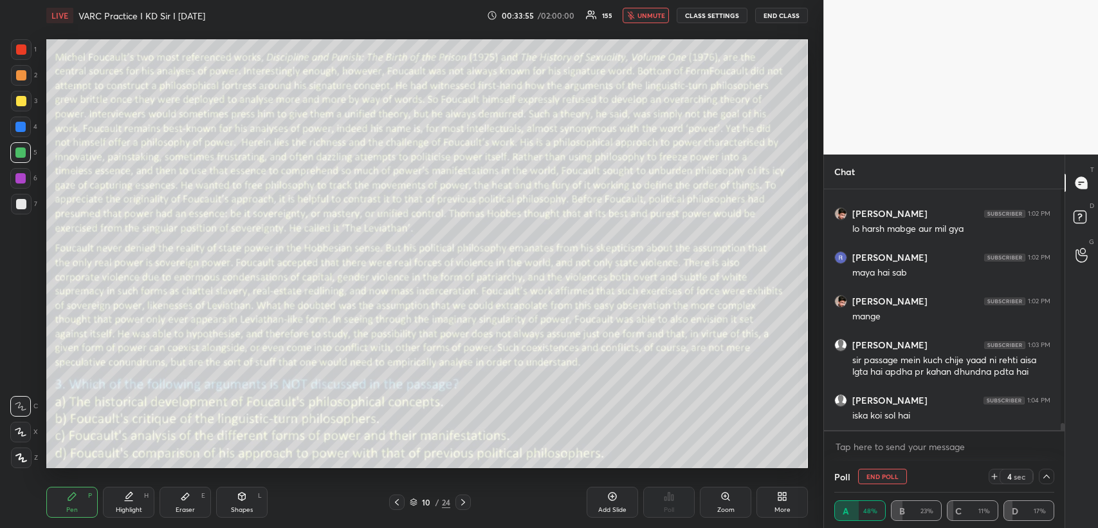
click at [647, 12] on span "unmute" at bounding box center [652, 15] width 28 height 9
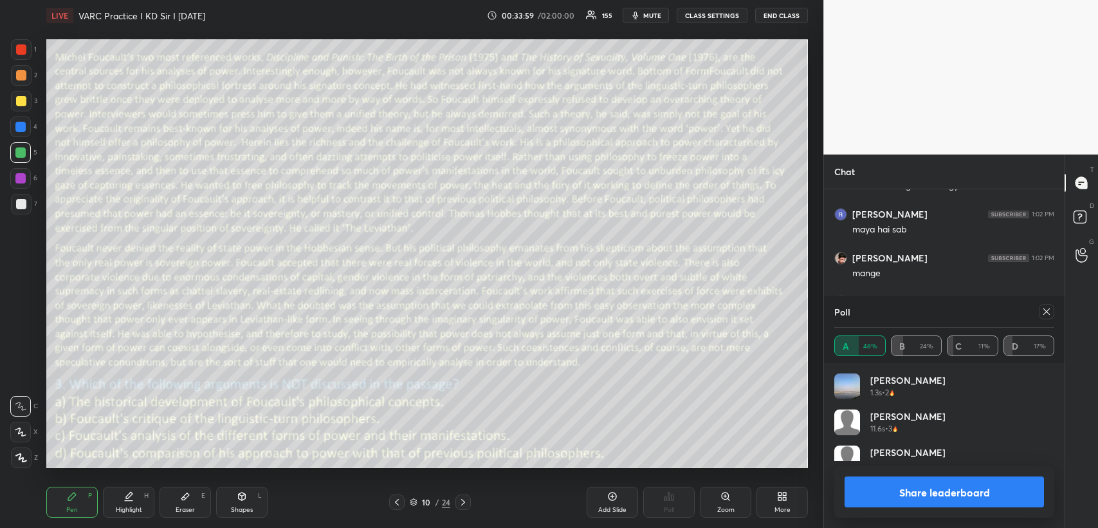
scroll to position [269, 237]
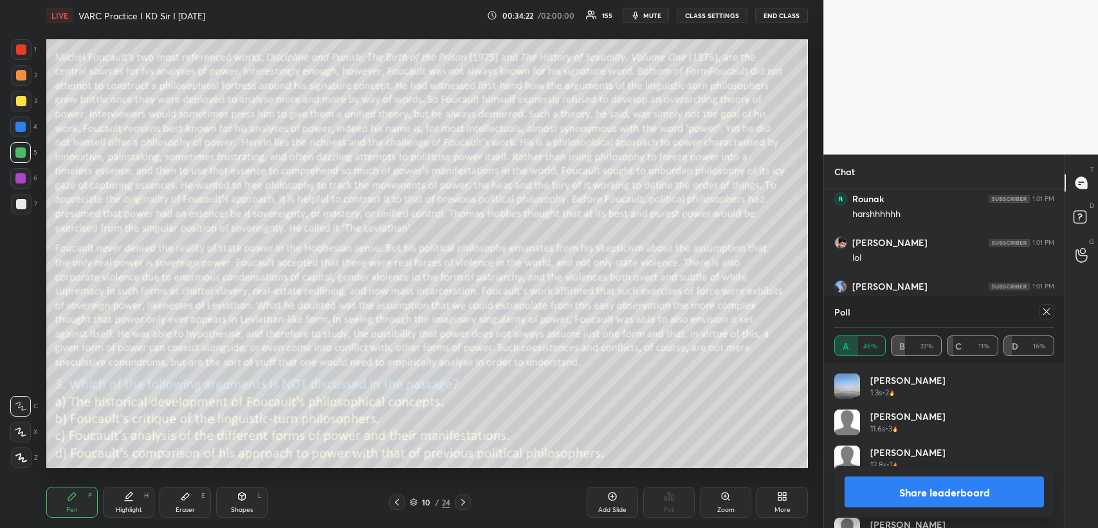
click at [1050, 310] on icon at bounding box center [1046, 311] width 10 height 10
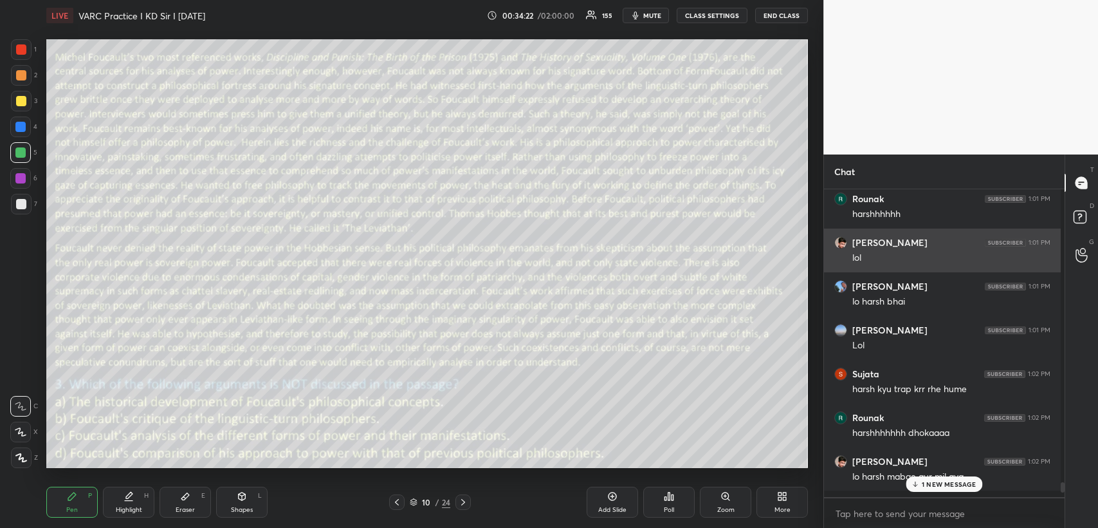
scroll to position [0, 3]
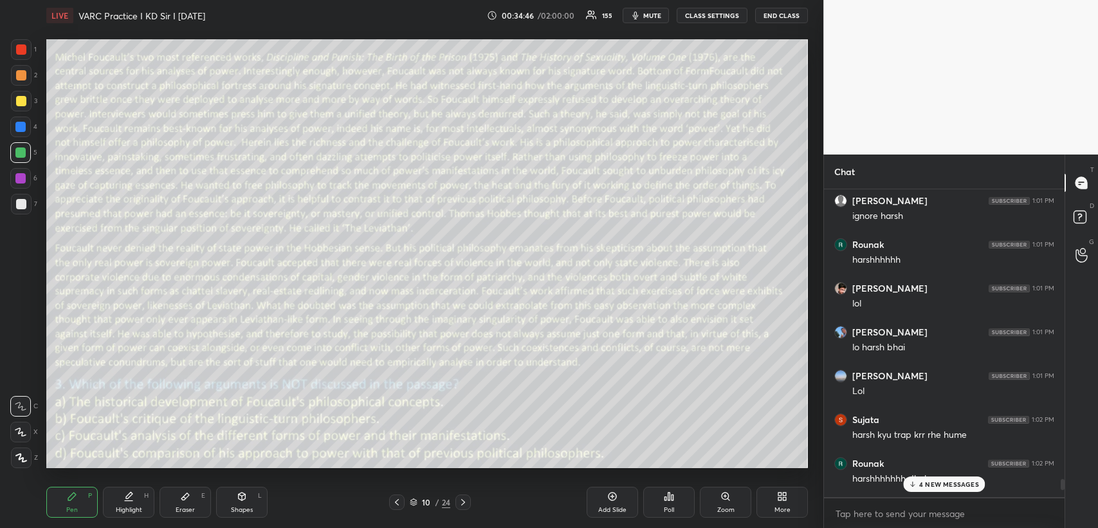
click at [232, 500] on div "Shapes L" at bounding box center [241, 501] width 51 height 31
click at [927, 477] on div "8 NEW MESSAGES" at bounding box center [944, 483] width 82 height 15
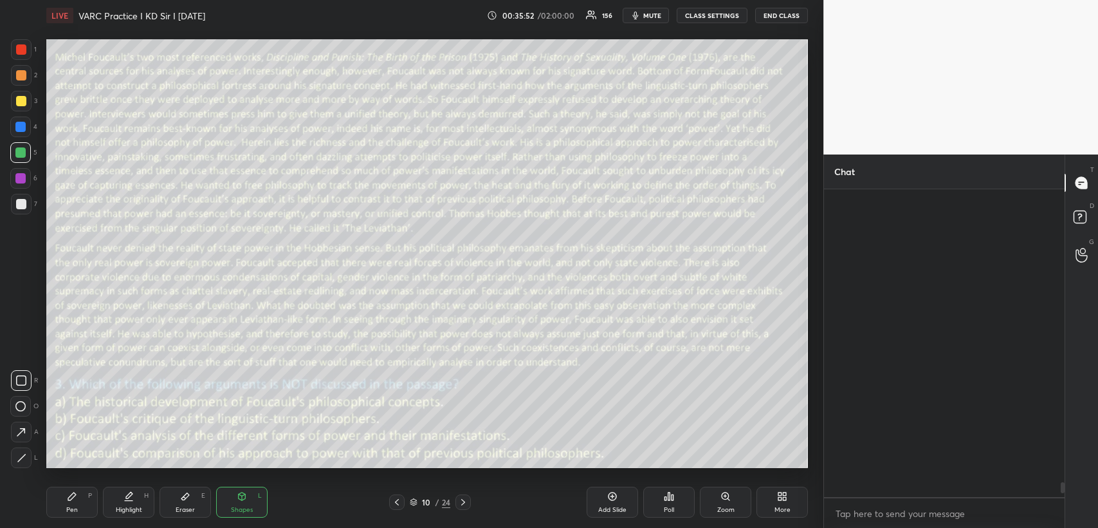
scroll to position [8303, 0]
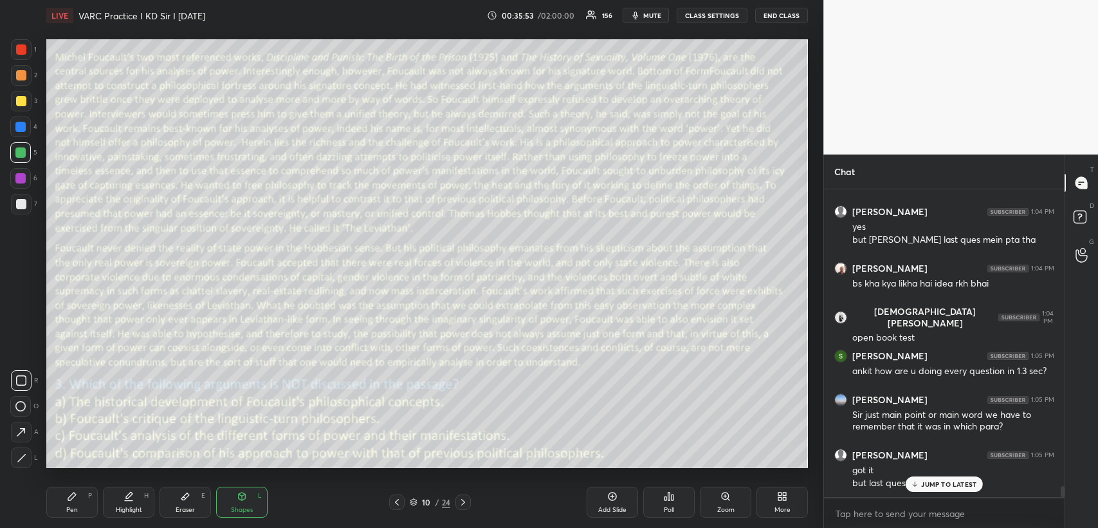
click at [463, 499] on icon at bounding box center [463, 502] width 10 height 10
click at [669, 491] on icon at bounding box center [669, 496] width 10 height 10
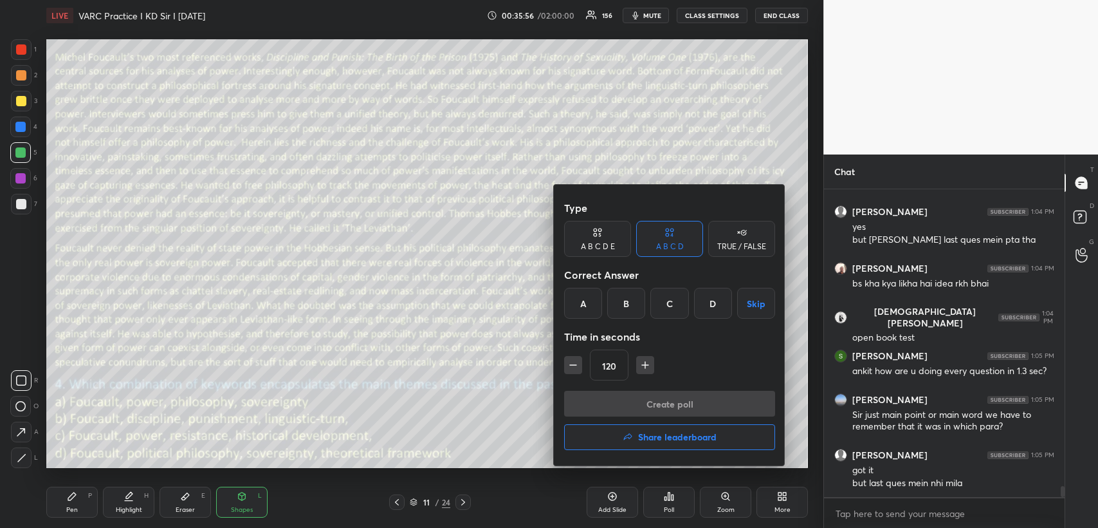
scroll to position [8347, 0]
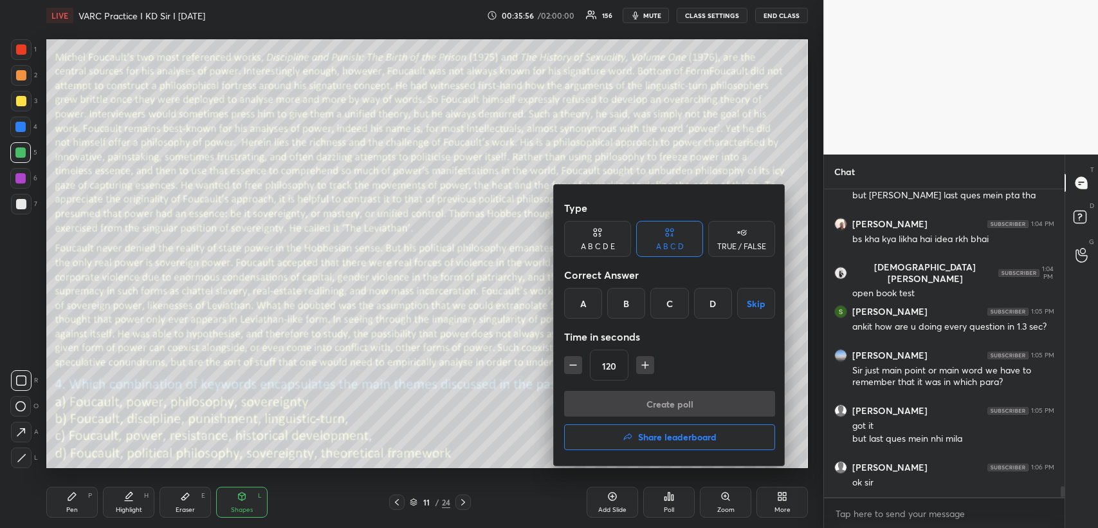
click at [585, 300] on div "A" at bounding box center [583, 303] width 38 height 31
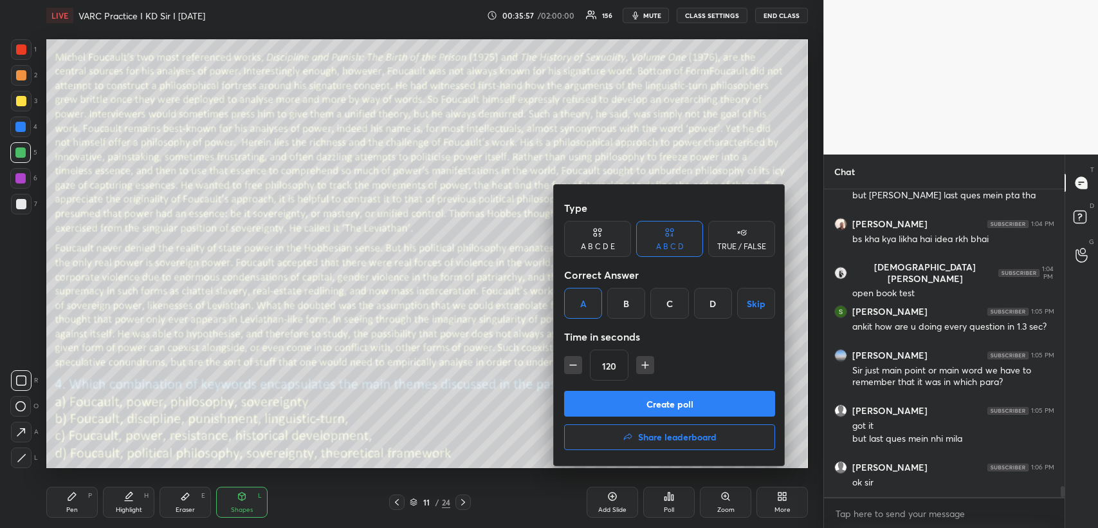
scroll to position [8391, 0]
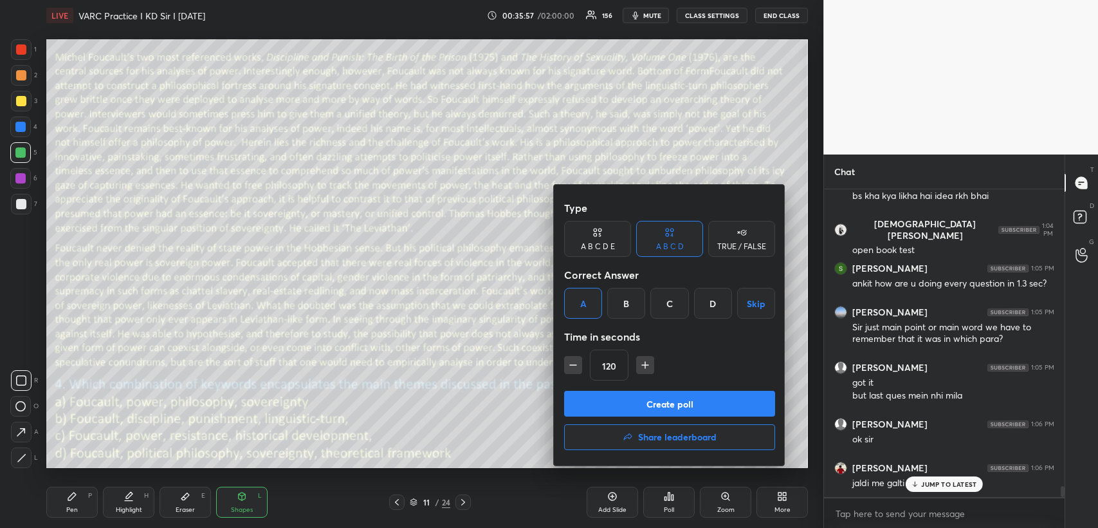
click at [638, 403] on button "Create poll" at bounding box center [669, 403] width 211 height 26
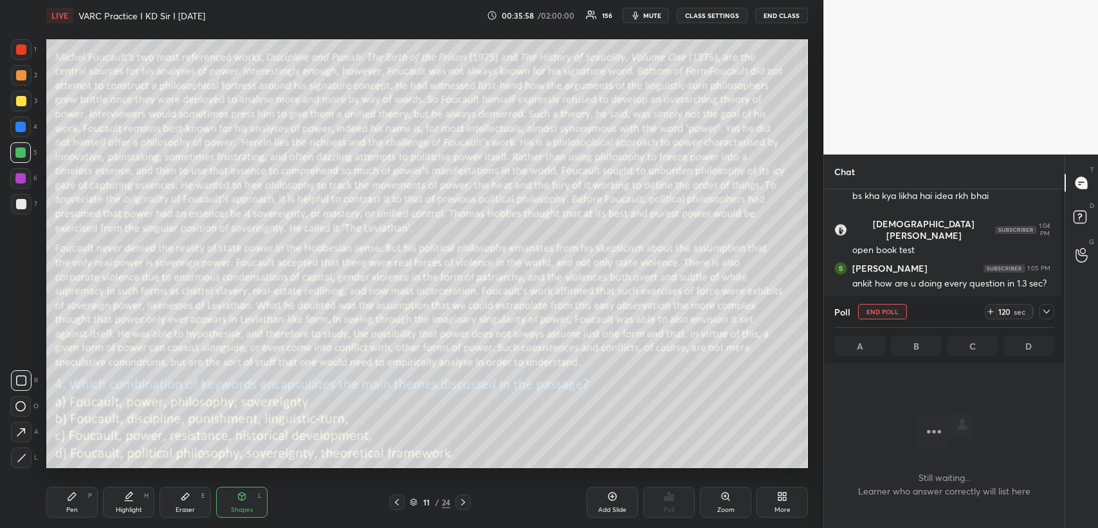
scroll to position [4, 4]
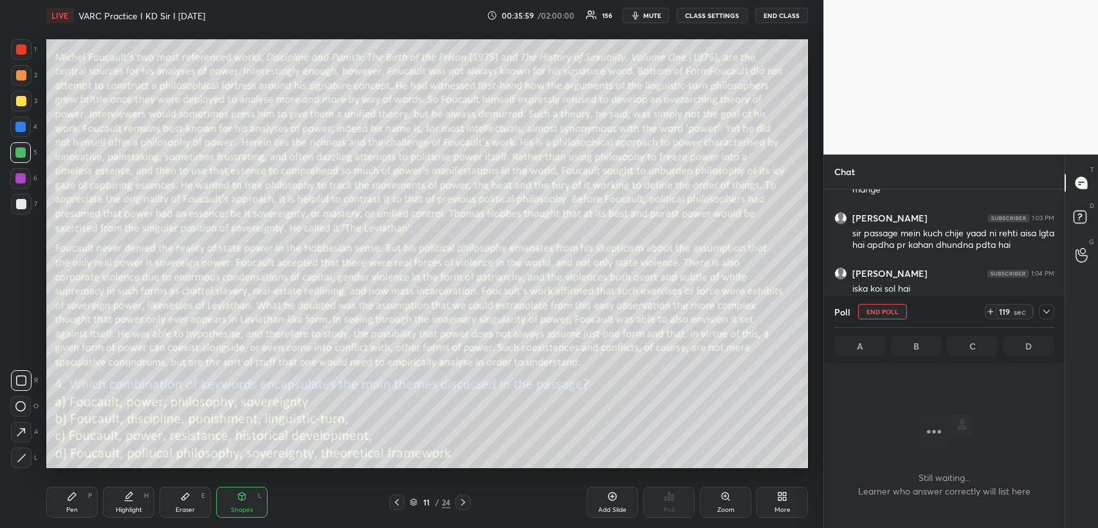
click at [1045, 311] on icon at bounding box center [1046, 311] width 10 height 10
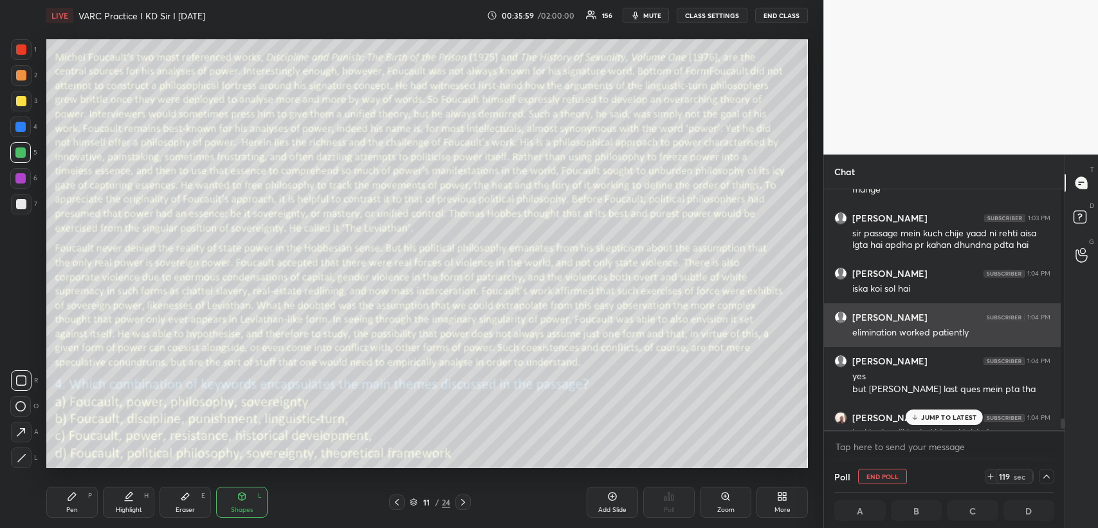
scroll to position [4, 3]
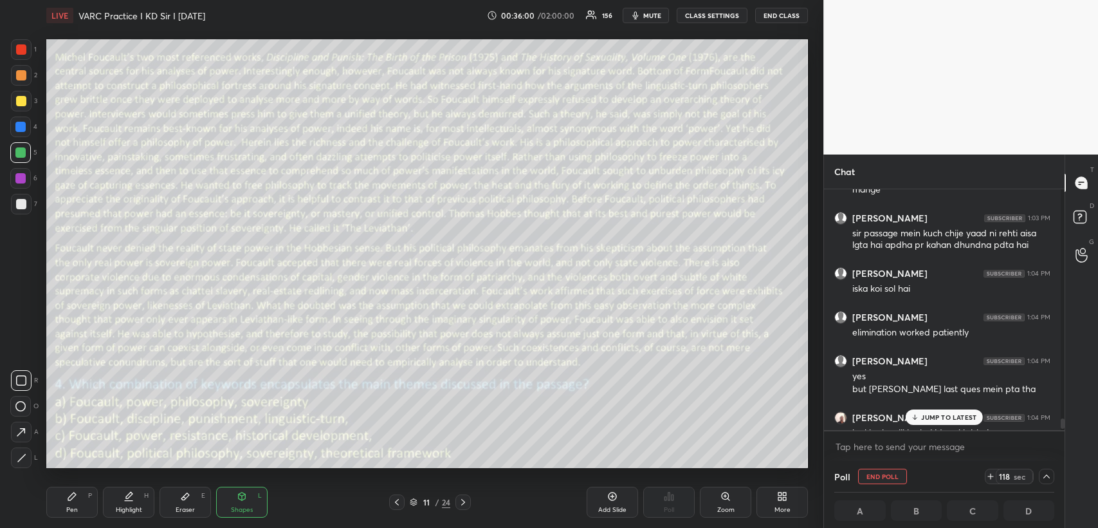
click at [937, 414] on p "JUMP TO LATEST" at bounding box center [948, 417] width 55 height 8
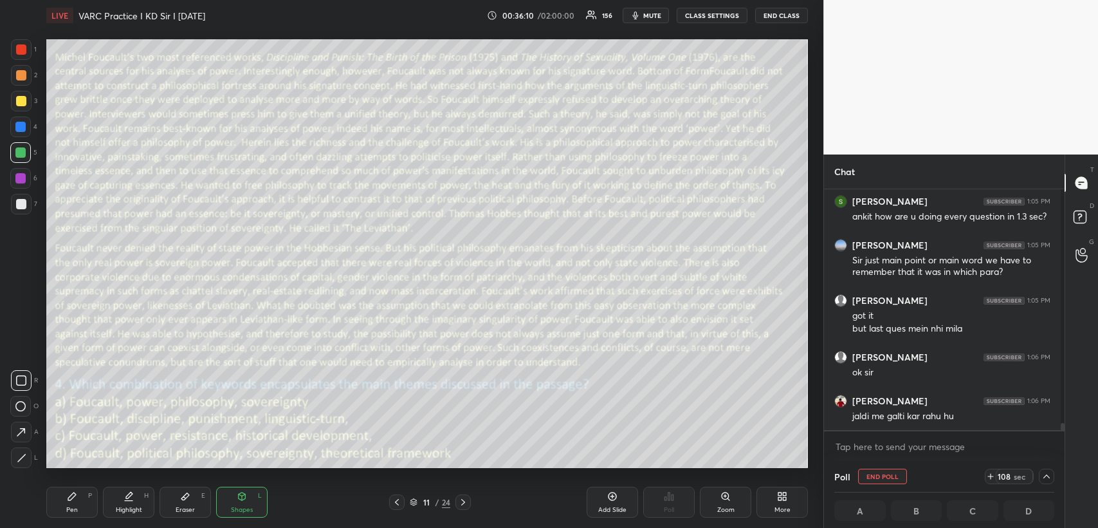
scroll to position [0, 3]
click at [659, 12] on span "mute" at bounding box center [652, 15] width 18 height 9
click at [1042, 476] on icon at bounding box center [1046, 476] width 10 height 10
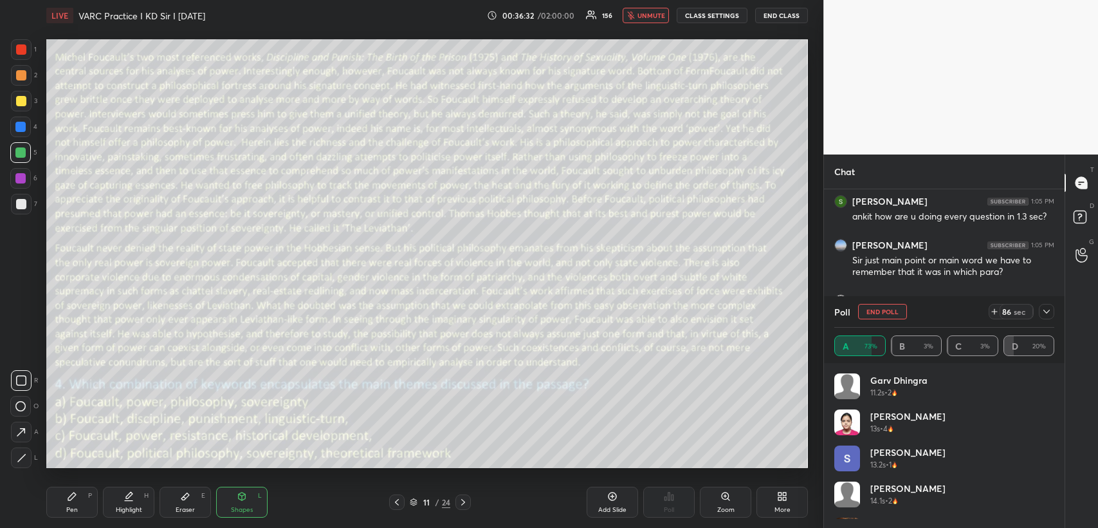
scroll to position [237, 237]
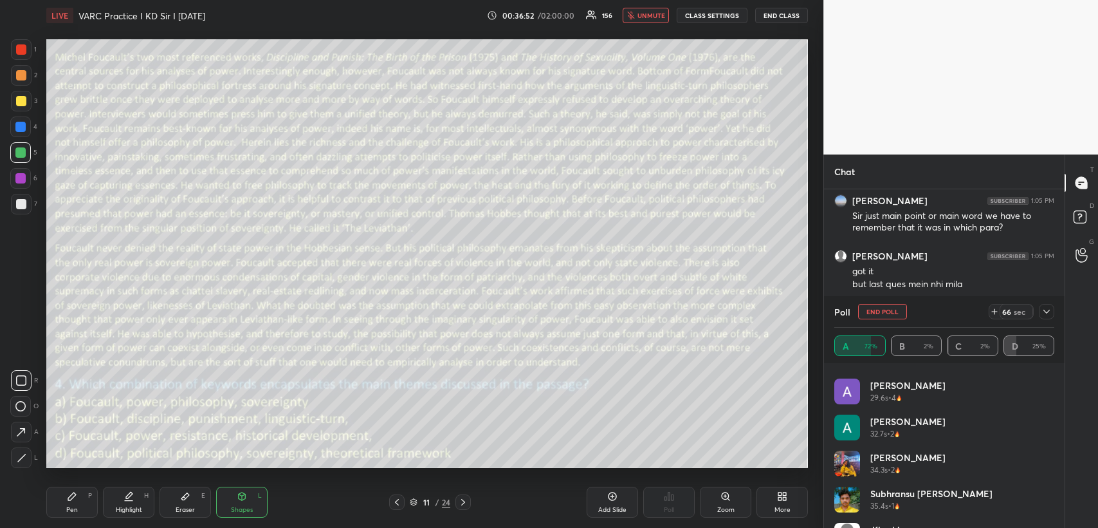
click at [1044, 310] on icon at bounding box center [1046, 311] width 6 height 4
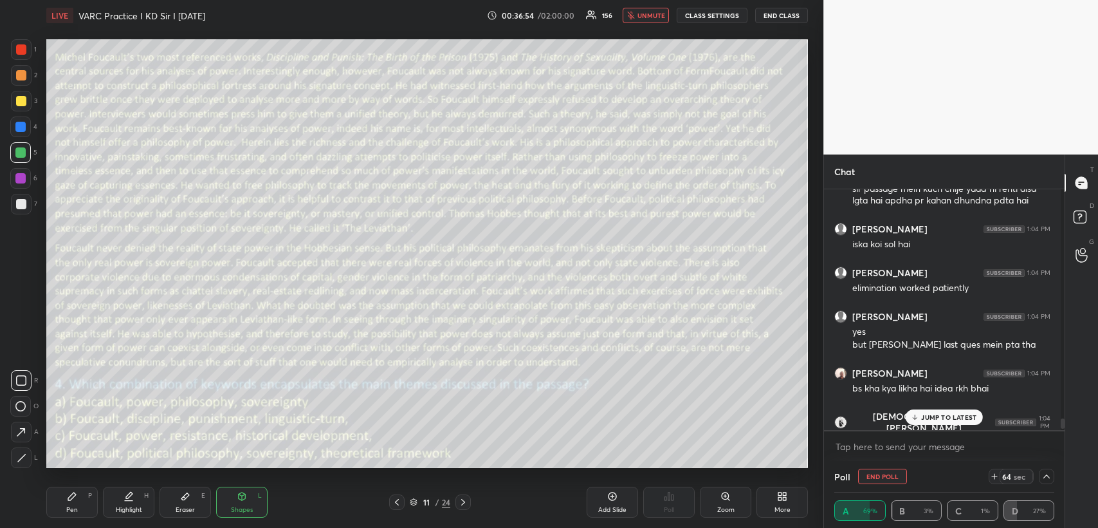
click at [952, 416] on p "JUMP TO LATEST" at bounding box center [948, 417] width 55 height 8
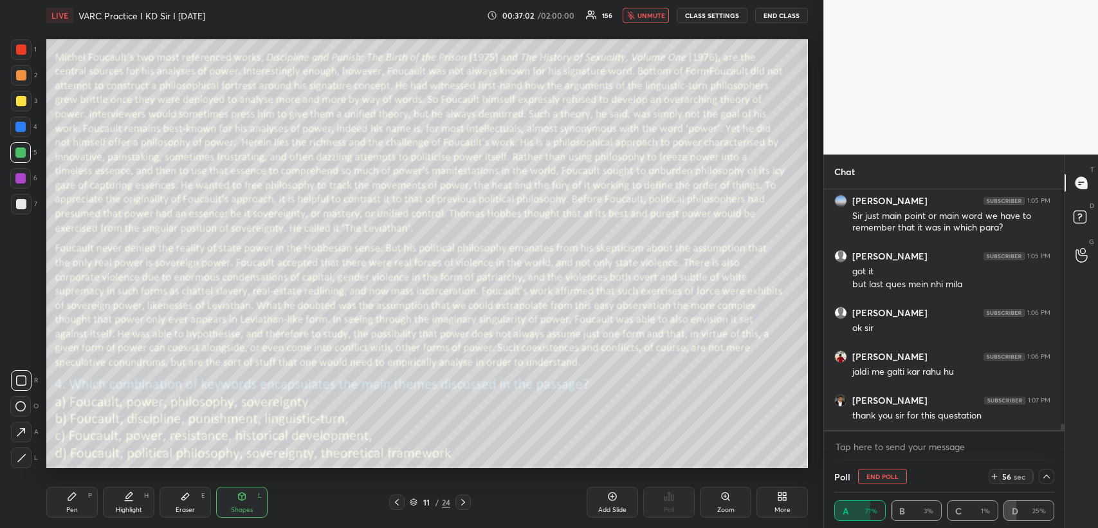
click at [656, 17] on span "unmute" at bounding box center [652, 15] width 28 height 9
click at [661, 17] on span "mute" at bounding box center [652, 15] width 18 height 9
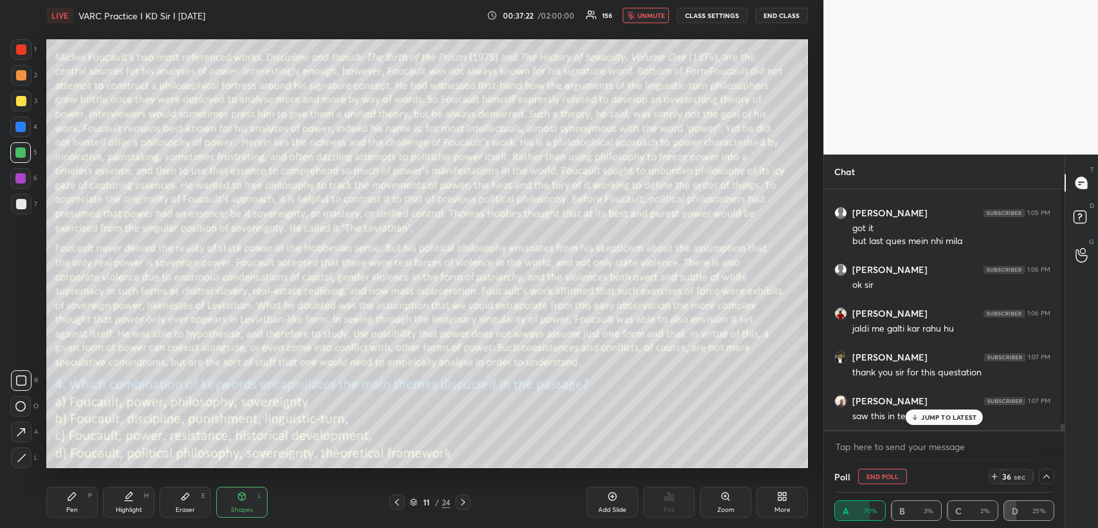
click at [952, 419] on p "JUMP TO LATEST" at bounding box center [948, 417] width 55 height 8
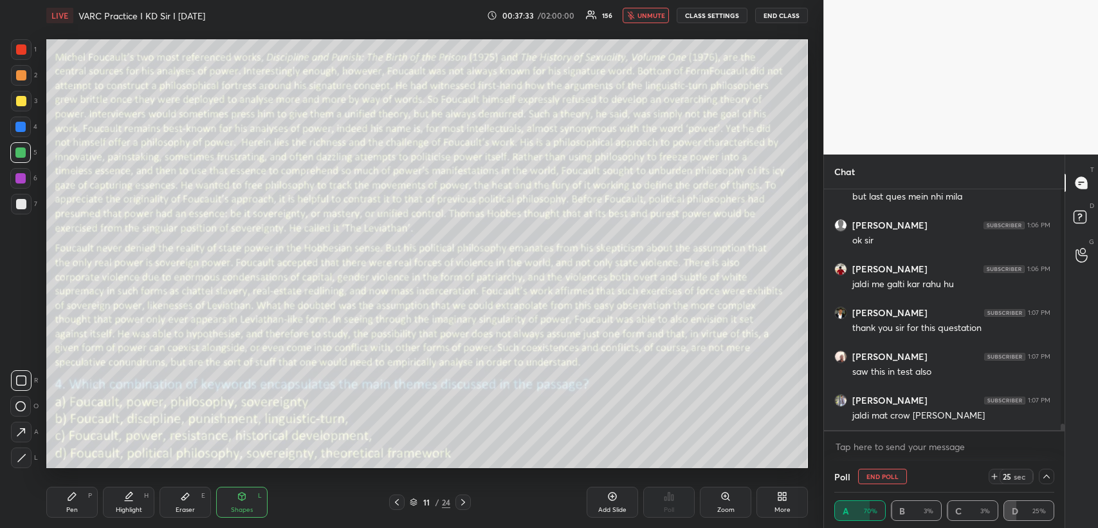
click at [635, 12] on icon "button" at bounding box center [631, 16] width 8 height 8
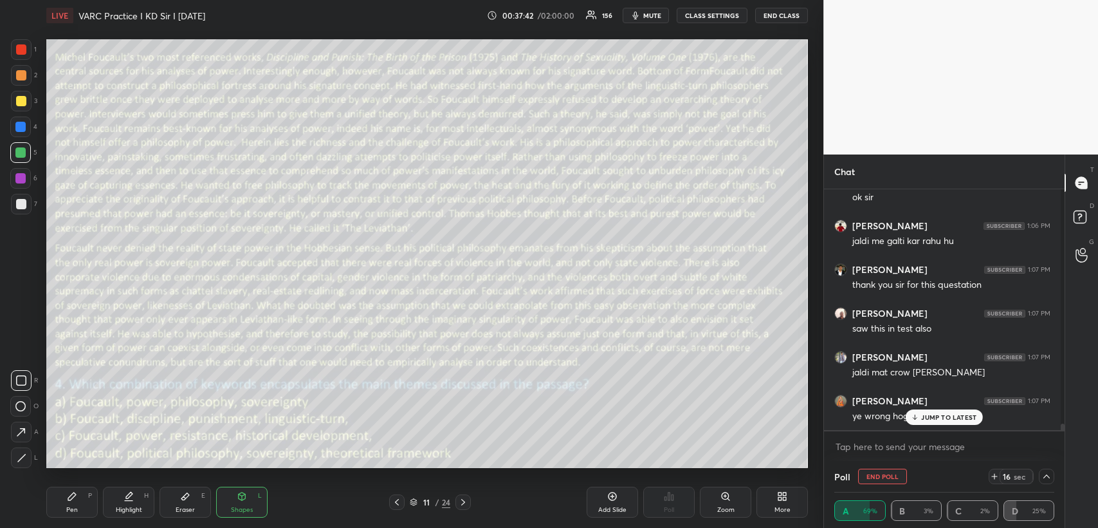
click at [641, 10] on icon "button" at bounding box center [635, 15] width 10 height 10
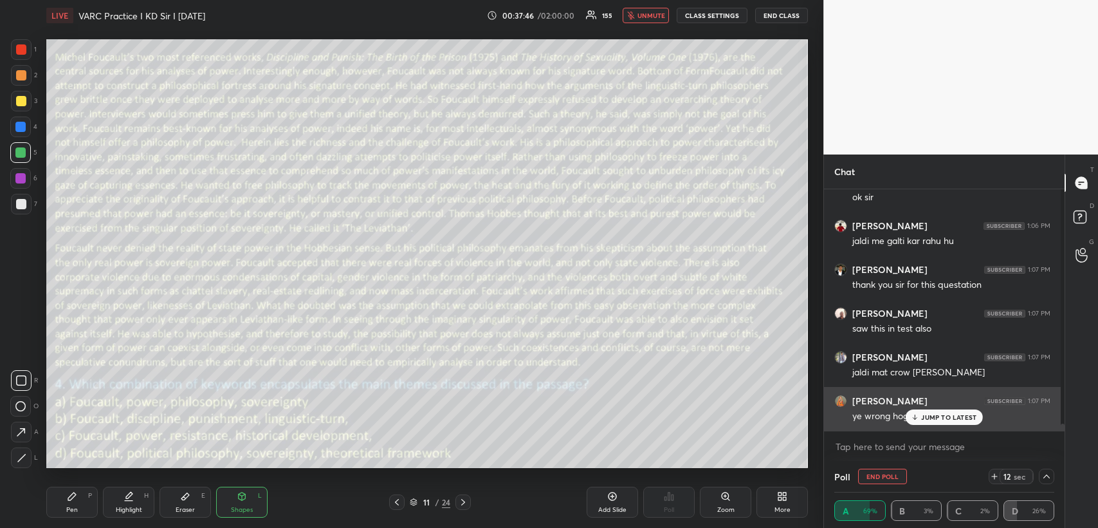
click at [928, 415] on p "JUMP TO LATEST" at bounding box center [948, 417] width 55 height 8
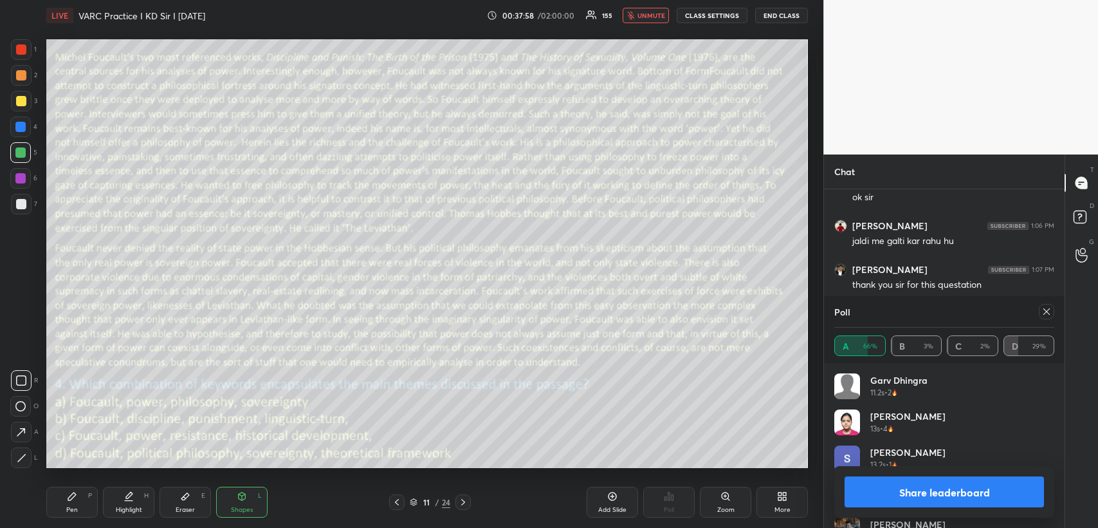
scroll to position [8178, 0]
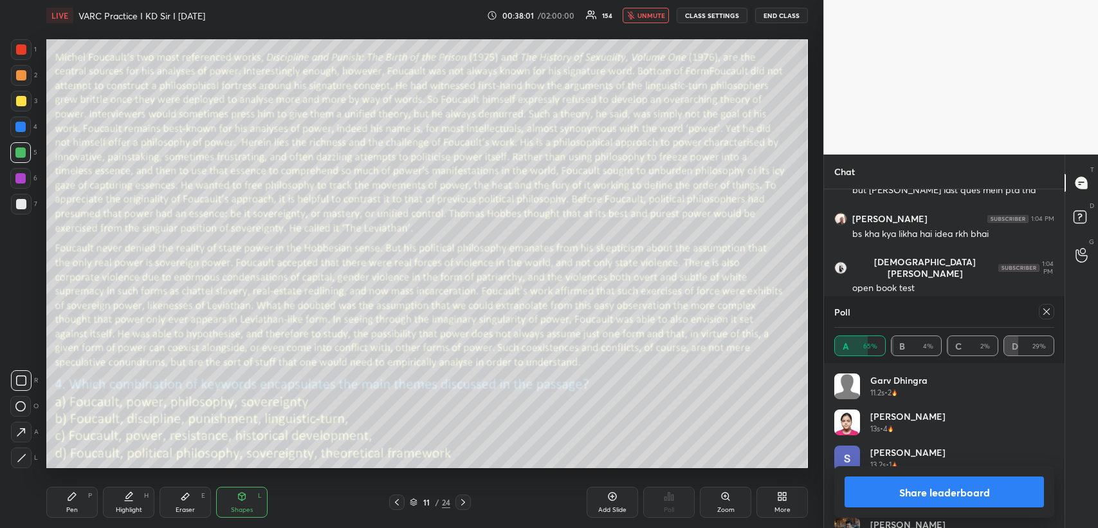
click at [654, 15] on span "unmute" at bounding box center [652, 15] width 28 height 9
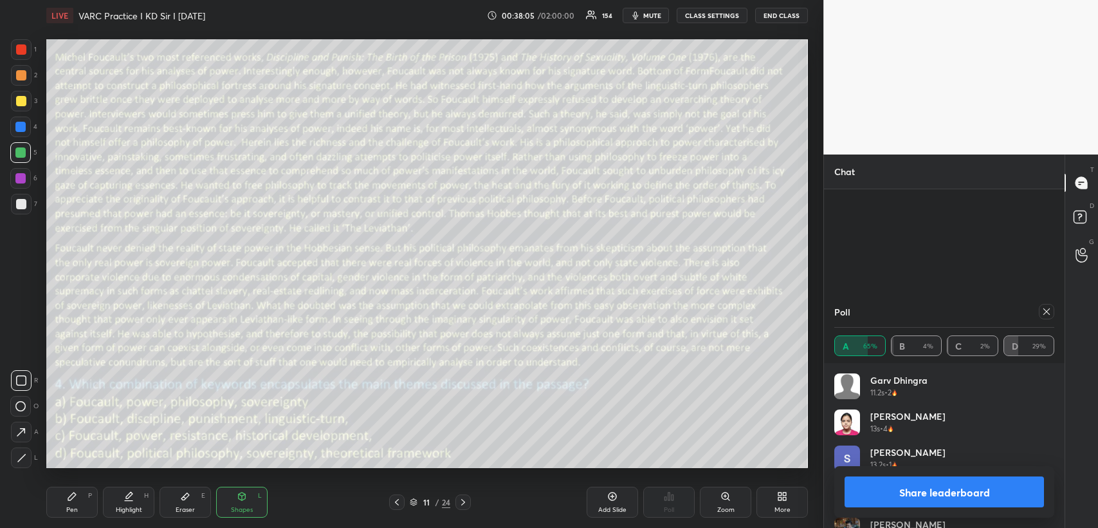
scroll to position [8502, 0]
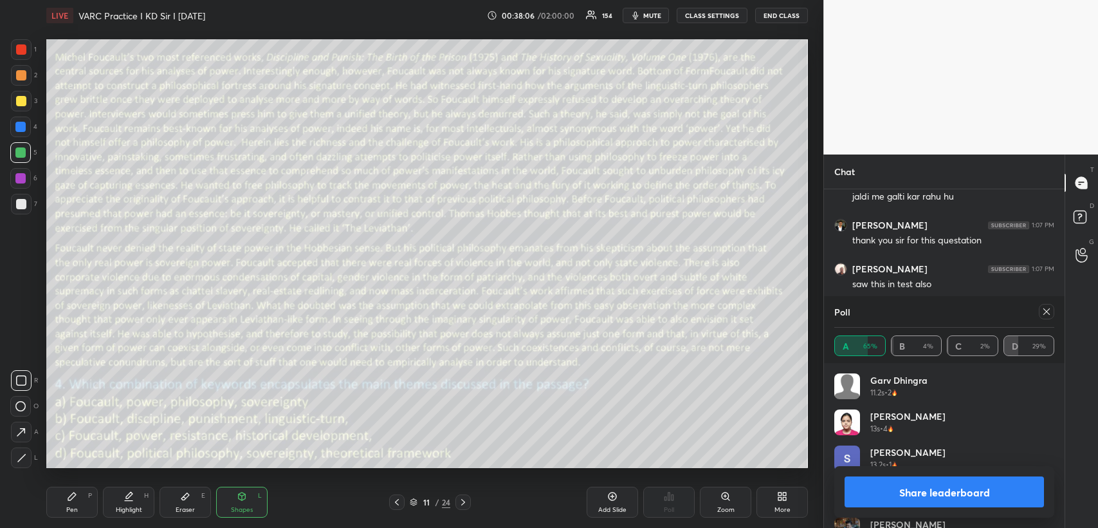
click at [69, 498] on icon at bounding box center [72, 496] width 8 height 8
click at [1046, 311] on icon at bounding box center [1046, 311] width 10 height 10
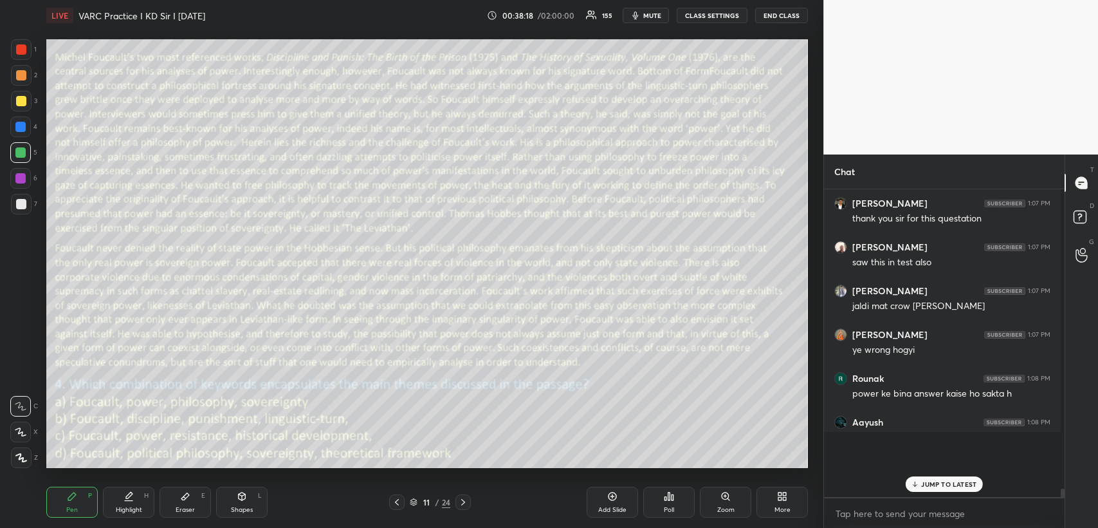
scroll to position [0, 0]
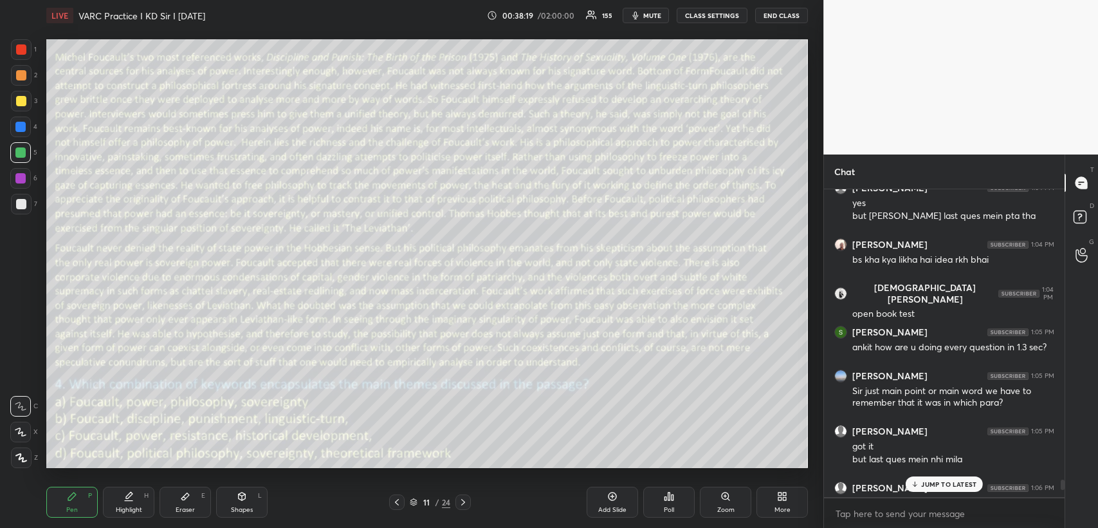
click at [933, 479] on div "JUMP TO LATEST" at bounding box center [944, 483] width 77 height 15
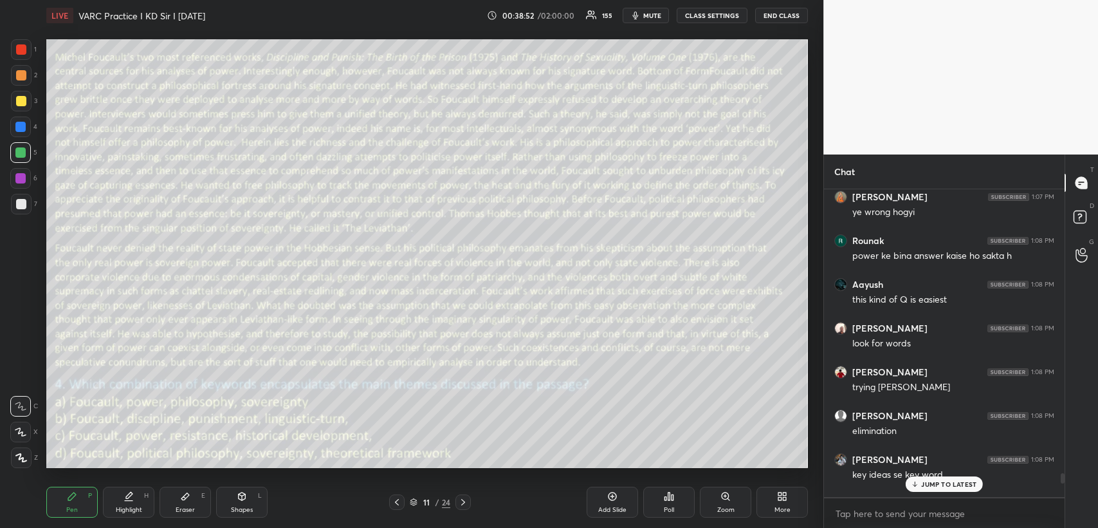
click at [927, 480] on p "JUMP TO LATEST" at bounding box center [948, 484] width 55 height 8
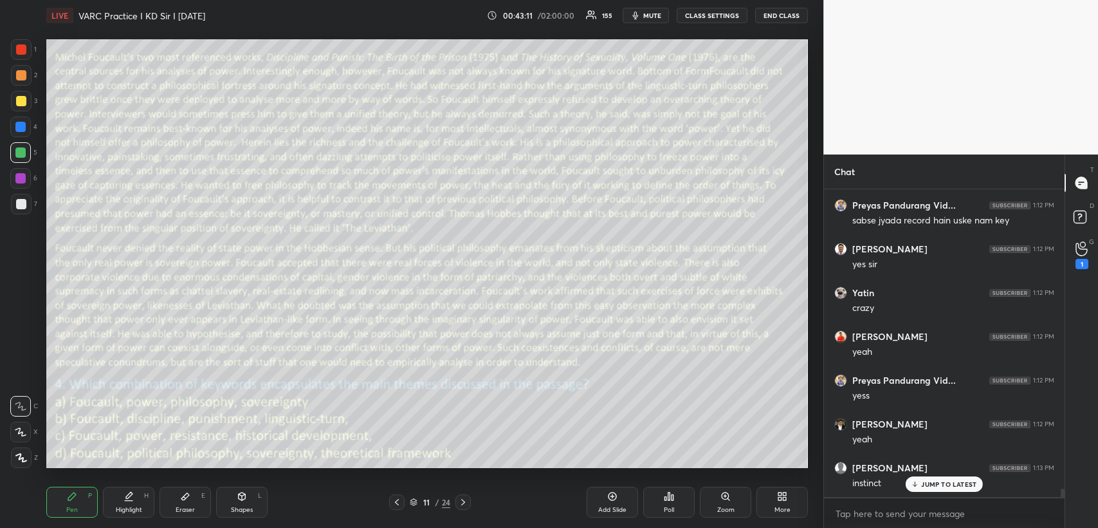
scroll to position [10724, 0]
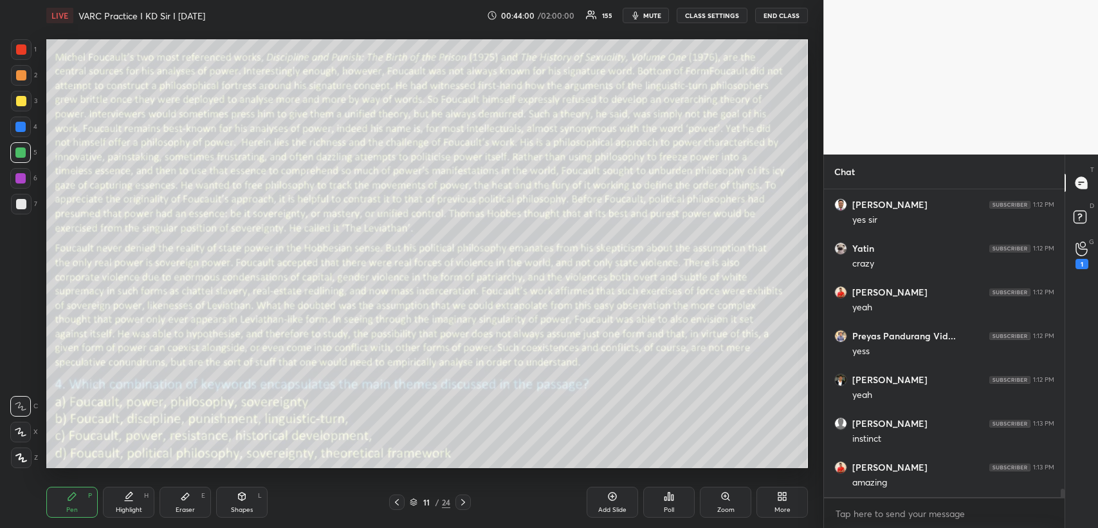
click at [392, 501] on icon at bounding box center [397, 502] width 10 height 10
click at [395, 500] on icon at bounding box center [397, 502] width 10 height 10
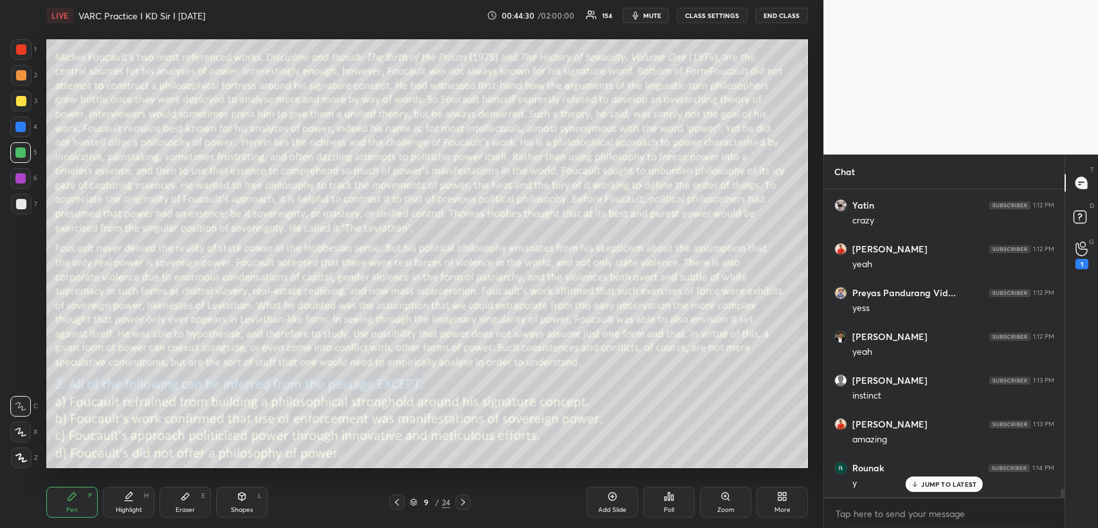
click at [392, 500] on icon at bounding box center [397, 502] width 10 height 10
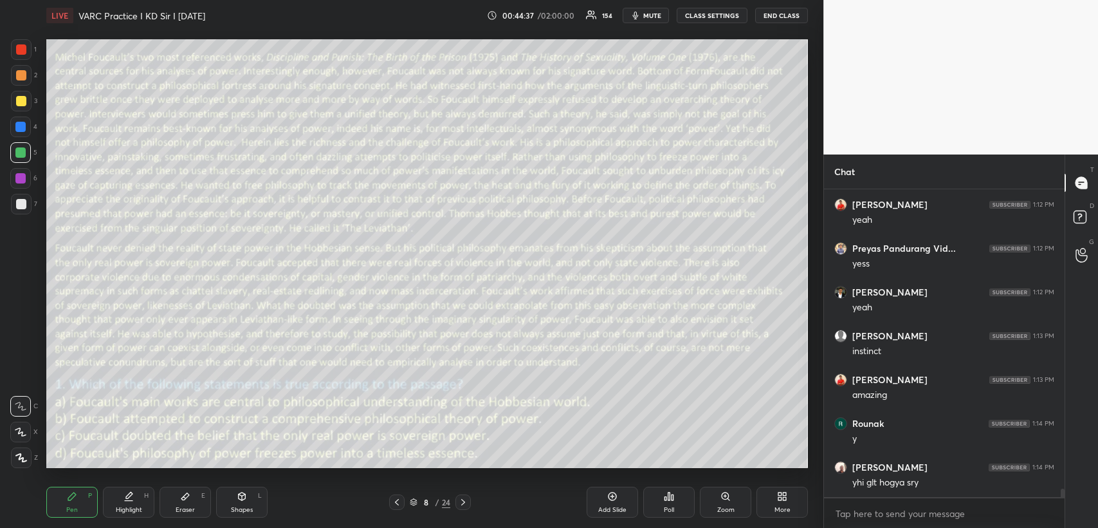
click at [611, 496] on icon at bounding box center [612, 496] width 4 height 4
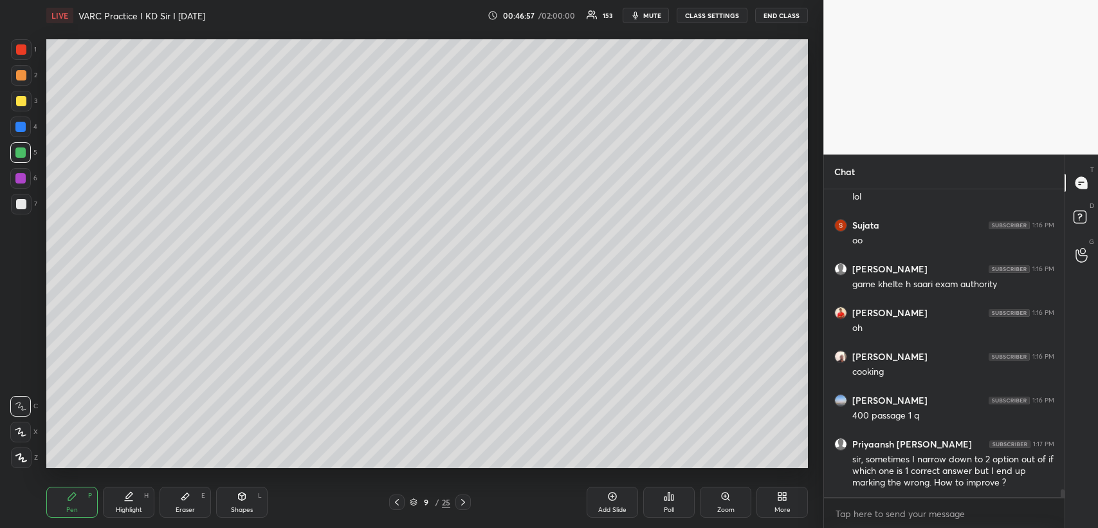
click at [400, 502] on icon at bounding box center [397, 502] width 10 height 10
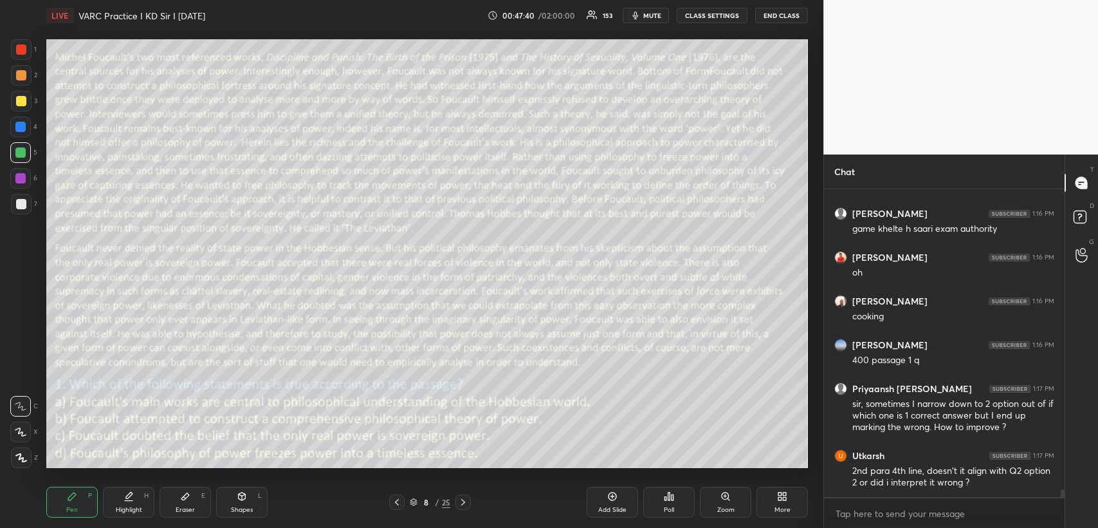
click at [394, 506] on icon at bounding box center [397, 502] width 10 height 10
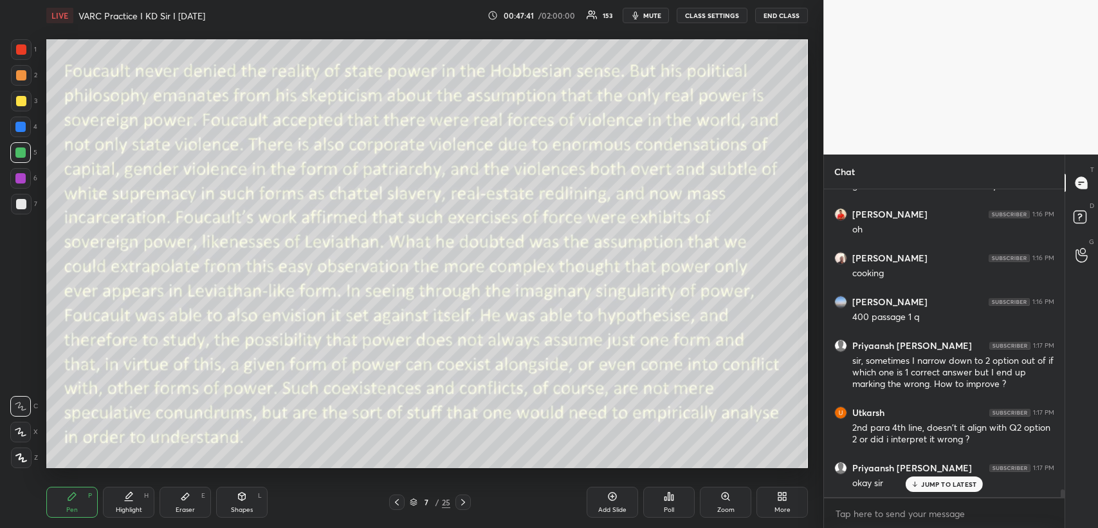
click at [396, 504] on icon at bounding box center [397, 502] width 10 height 10
click at [465, 500] on icon at bounding box center [463, 502] width 10 height 10
click at [464, 501] on icon at bounding box center [463, 502] width 10 height 10
click at [615, 495] on icon at bounding box center [612, 496] width 10 height 10
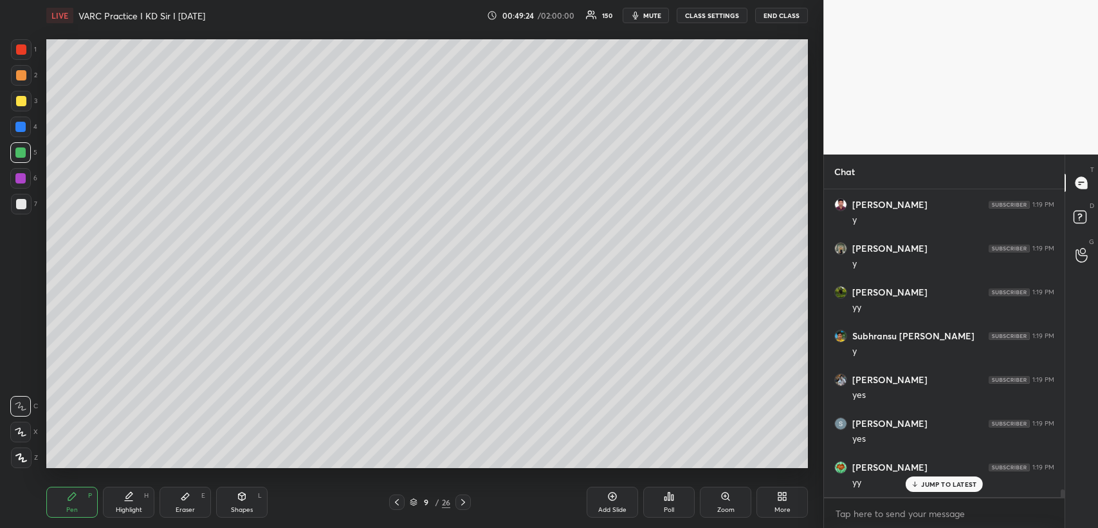
scroll to position [12213, 0]
click at [811, 124] on div "Setting up your live class Poll for secs No correct answer Start poll" at bounding box center [427, 253] width 772 height 445
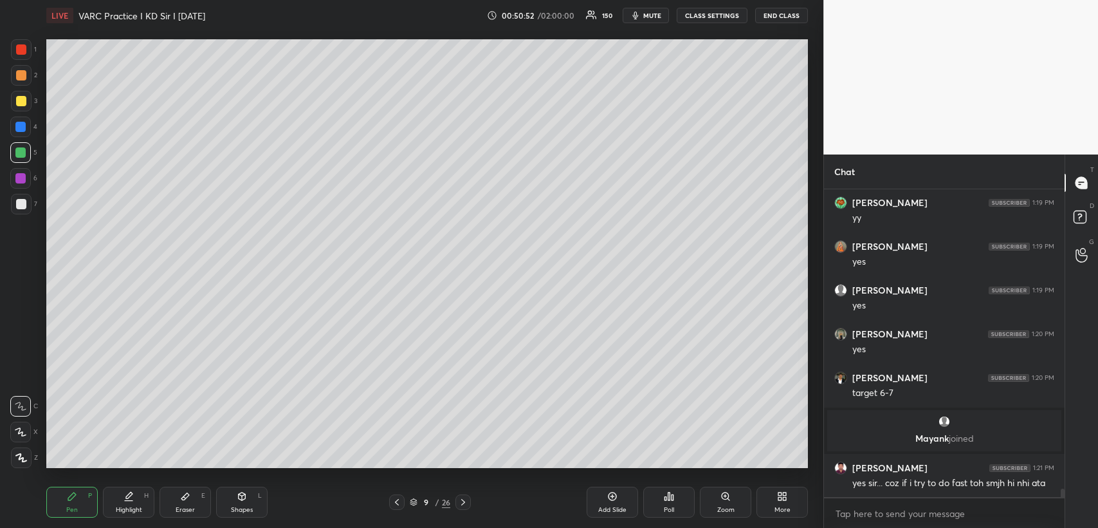
scroll to position [11260, 0]
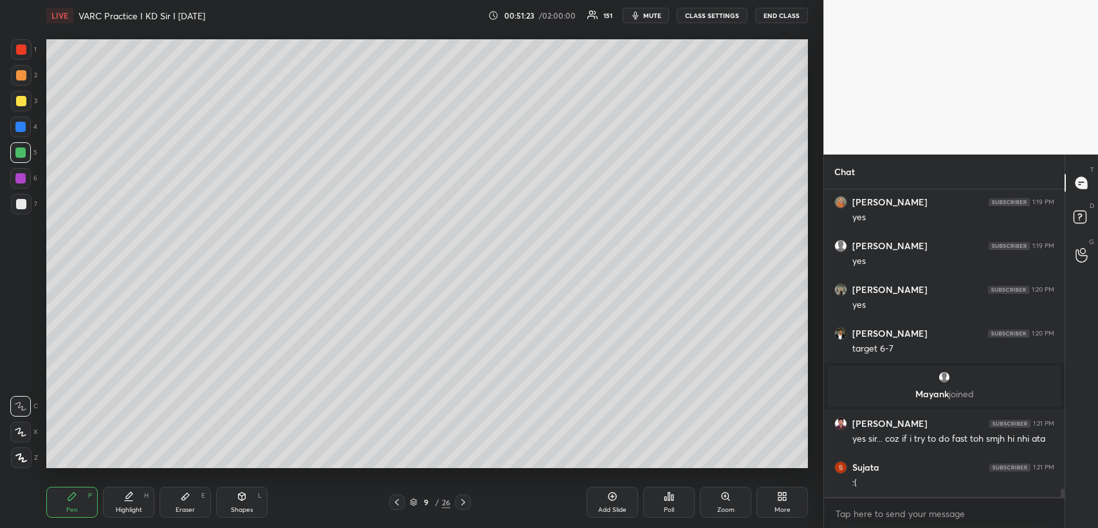
click at [185, 496] on icon at bounding box center [185, 496] width 8 height 7
click at [83, 495] on div "Pen P" at bounding box center [71, 501] width 51 height 31
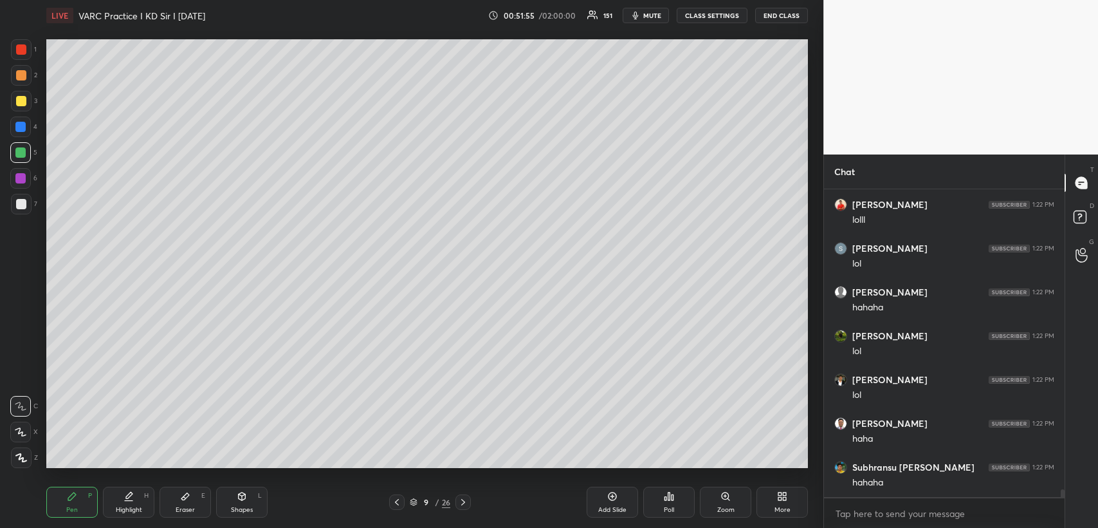
scroll to position [11916, 0]
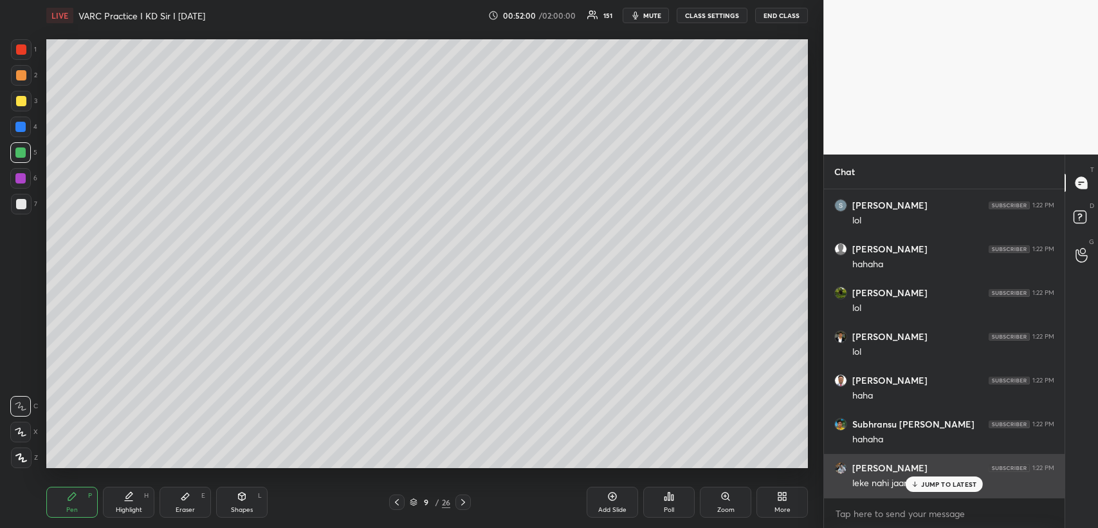
click at [926, 482] on p "JUMP TO LATEST" at bounding box center [948, 484] width 55 height 8
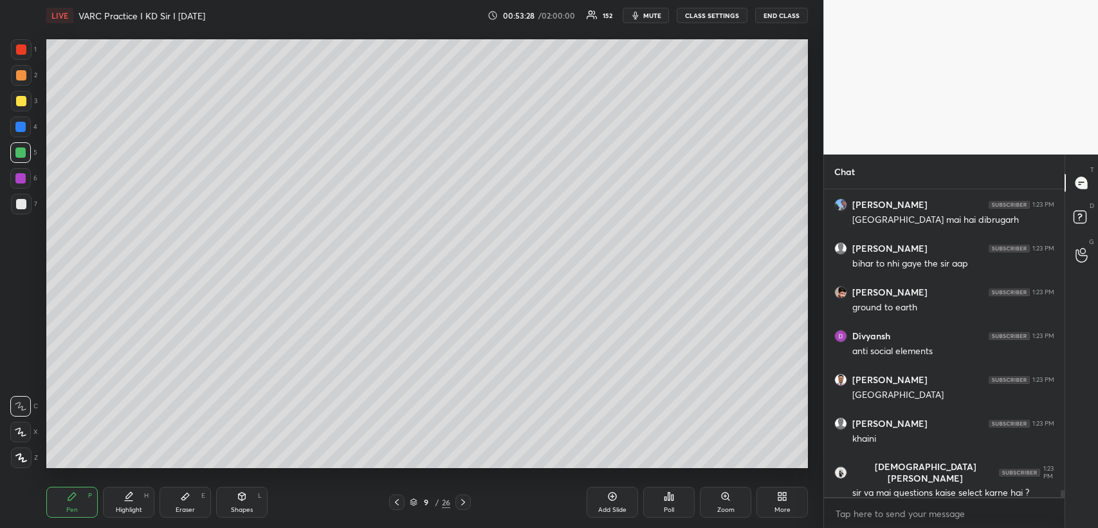
scroll to position [13283, 0]
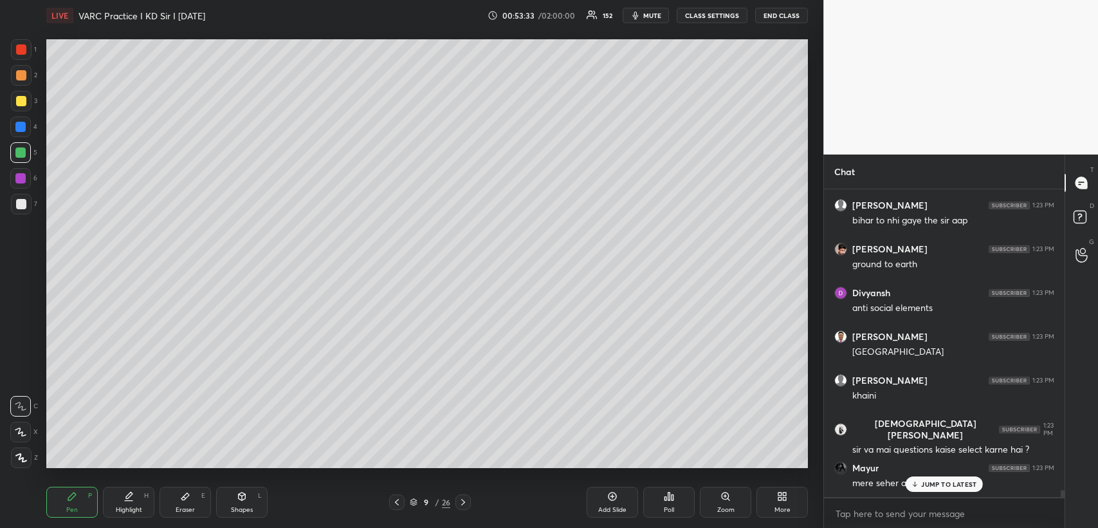
click at [392, 506] on icon at bounding box center [397, 502] width 10 height 10
click at [392, 504] on icon at bounding box center [397, 502] width 10 height 10
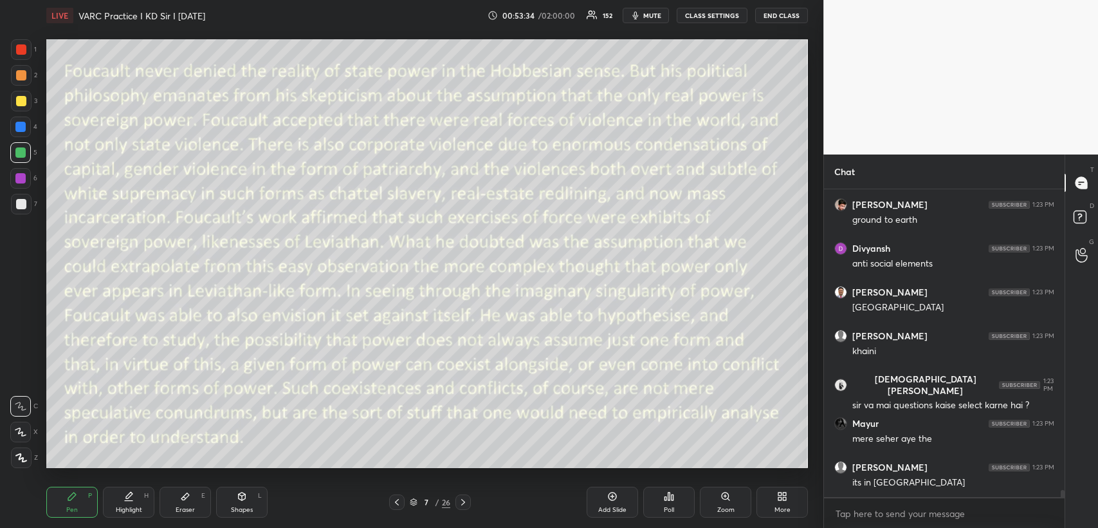
click at [393, 502] on icon at bounding box center [397, 502] width 10 height 10
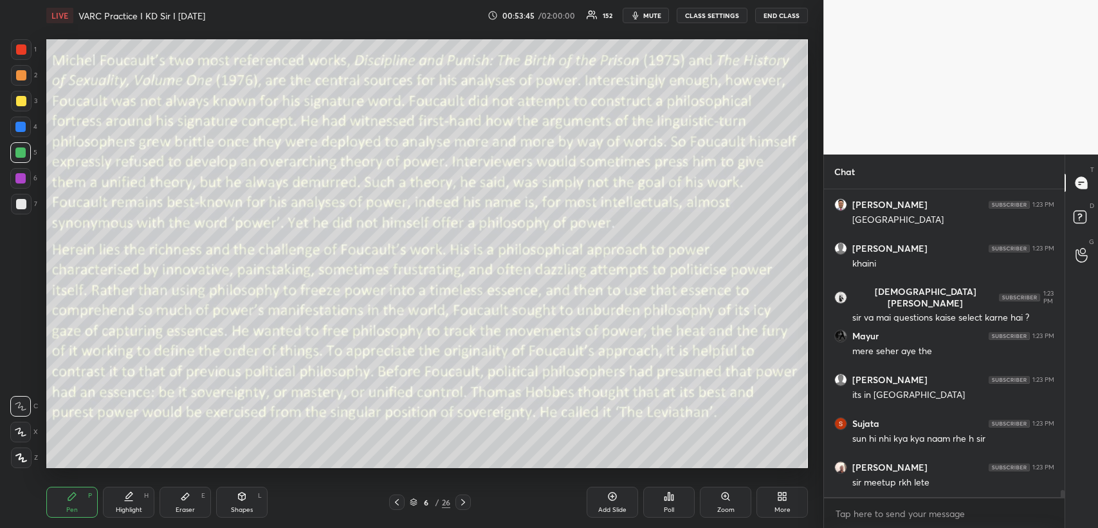
scroll to position [13458, 0]
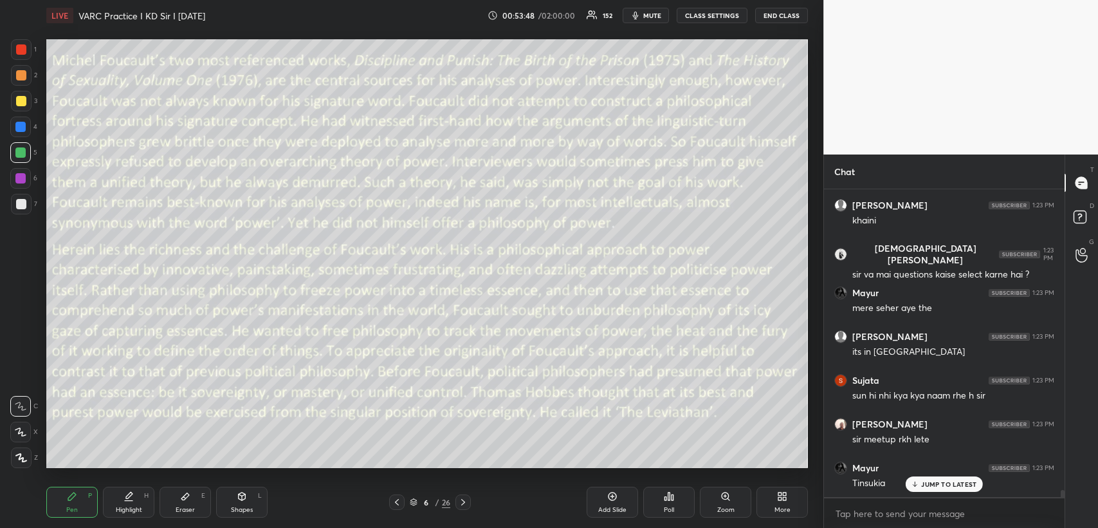
click at [464, 499] on icon at bounding box center [463, 502] width 10 height 10
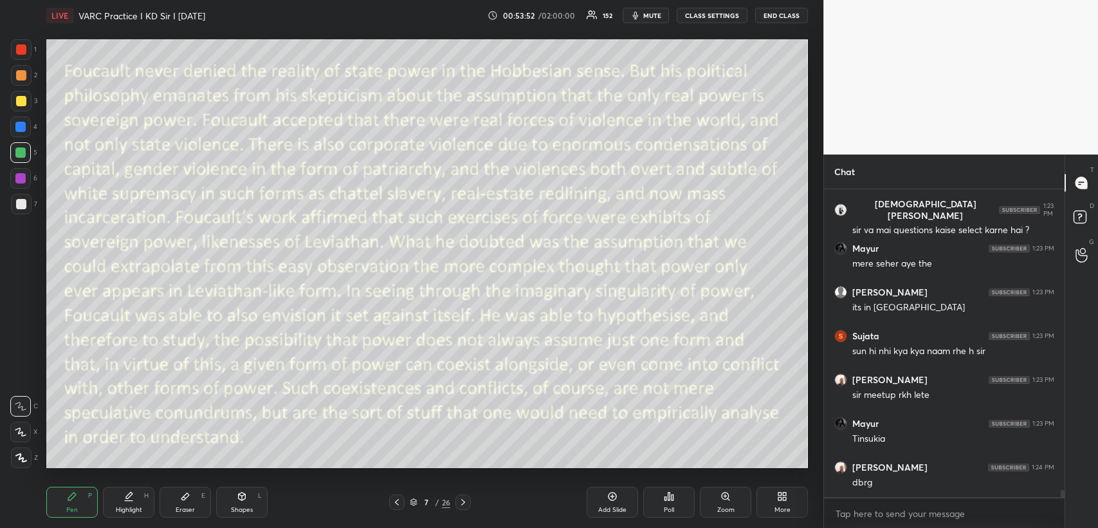
click at [396, 499] on icon at bounding box center [397, 502] width 10 height 10
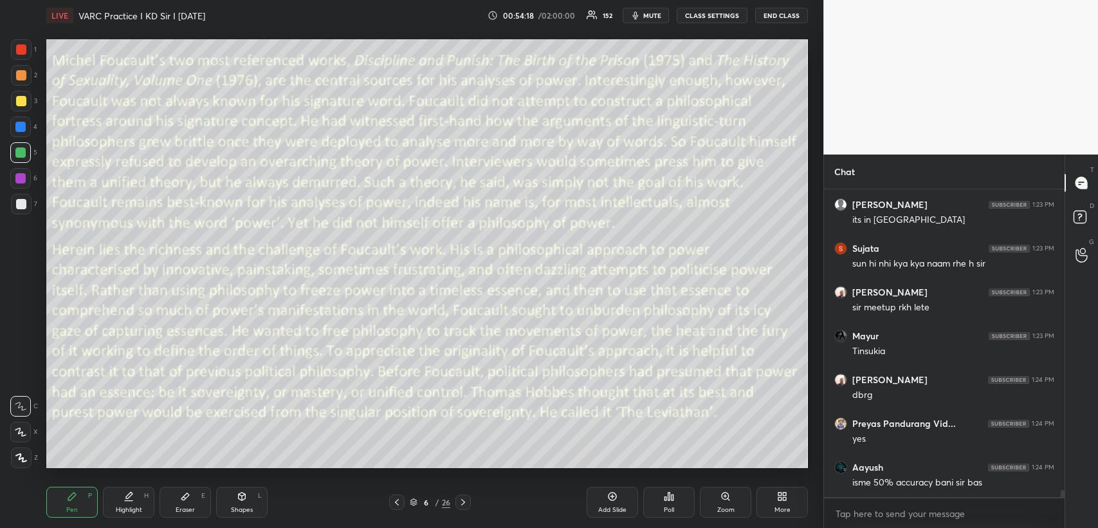
scroll to position [13633, 0]
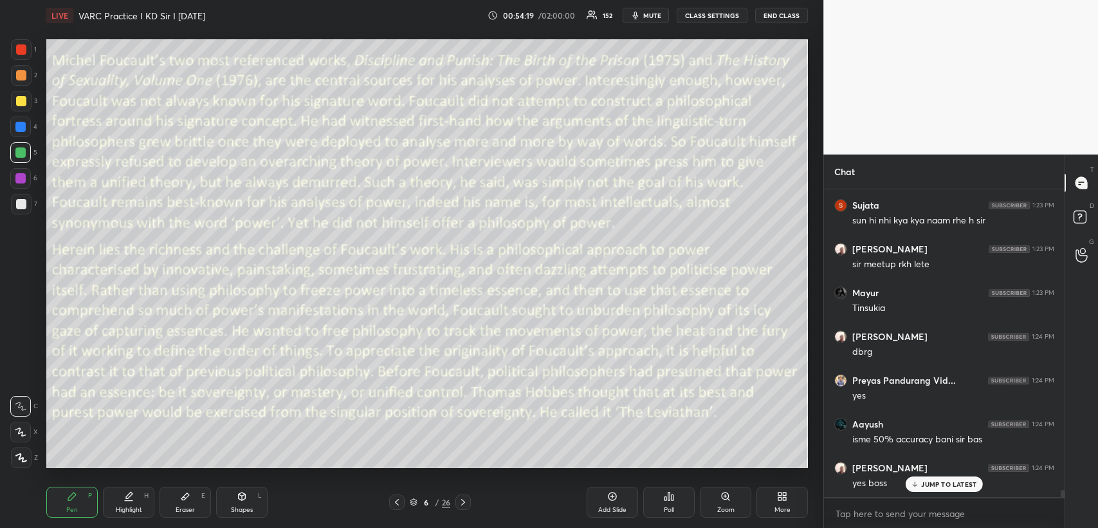
click at [244, 496] on icon at bounding box center [242, 496] width 7 height 8
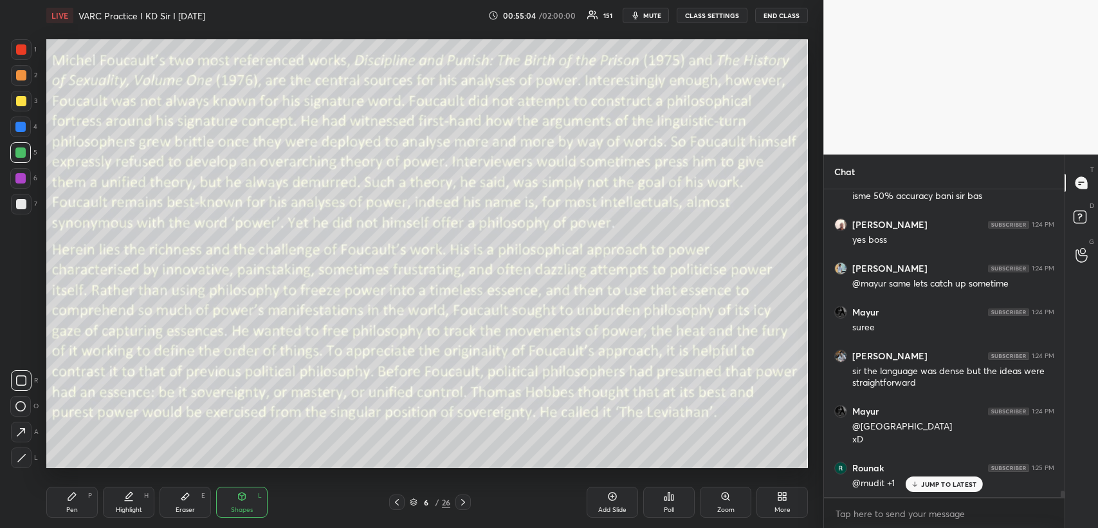
scroll to position [13921, 0]
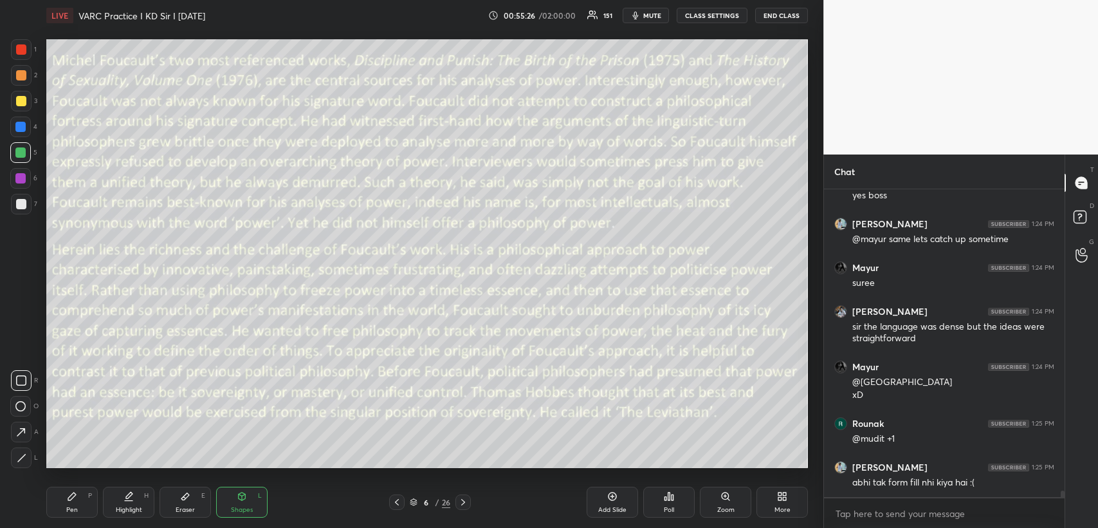
click at [21, 125] on div at bounding box center [20, 127] width 10 height 10
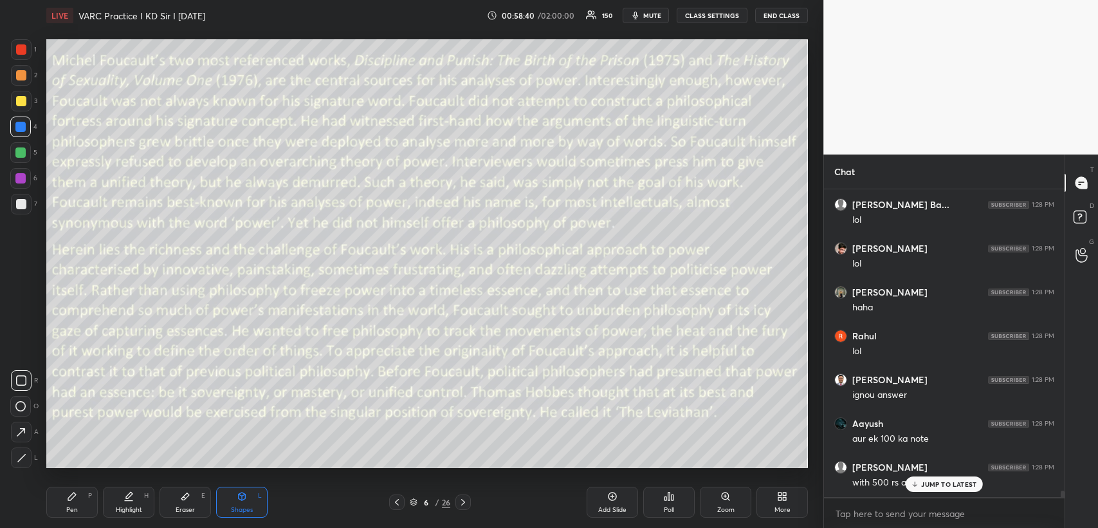
scroll to position [14751, 0]
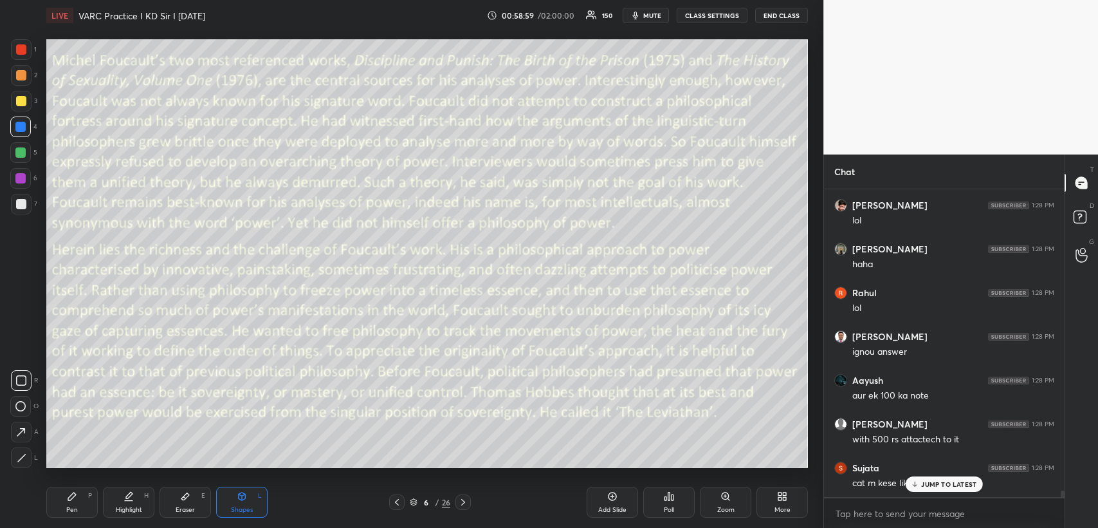
click at [19, 151] on div at bounding box center [20, 152] width 10 height 10
click at [74, 509] on div "Pen" at bounding box center [72, 509] width 12 height 6
click at [21, 427] on div at bounding box center [20, 431] width 21 height 21
click at [232, 493] on div "Shapes L" at bounding box center [241, 501] width 51 height 31
click at [84, 497] on div "Pen P" at bounding box center [71, 501] width 51 height 31
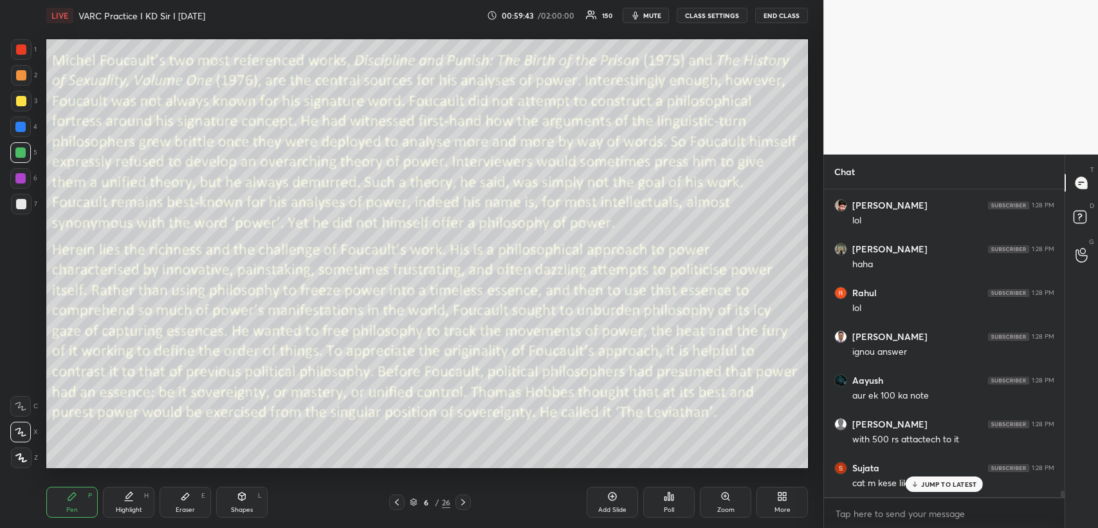
click at [243, 493] on icon at bounding box center [242, 496] width 7 height 8
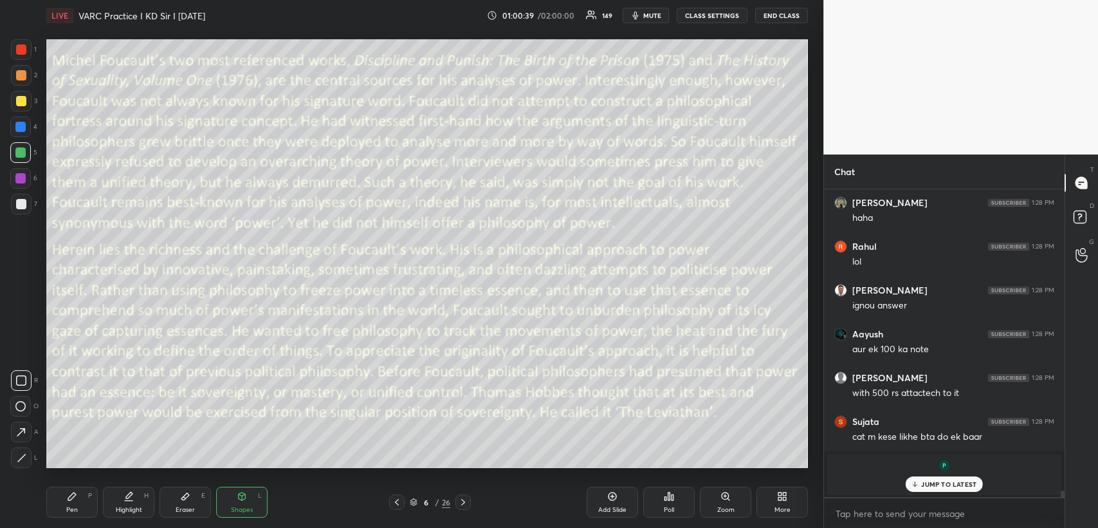
click at [80, 499] on div "Pen P" at bounding box center [71, 501] width 51 height 31
click at [19, 178] on div at bounding box center [20, 178] width 10 height 10
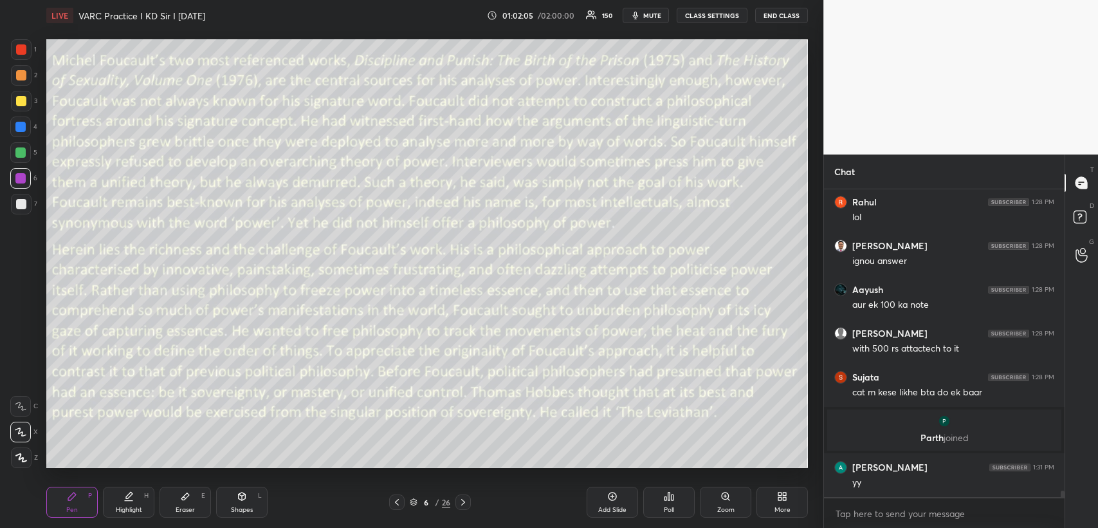
click at [463, 499] on icon at bounding box center [463, 502] width 10 height 10
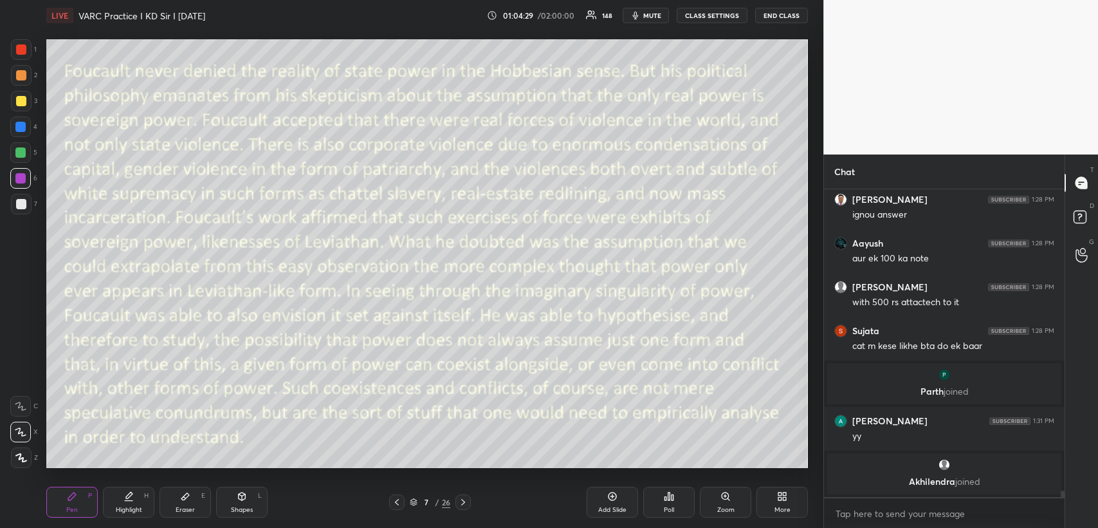
click at [658, 15] on span "mute" at bounding box center [652, 15] width 18 height 9
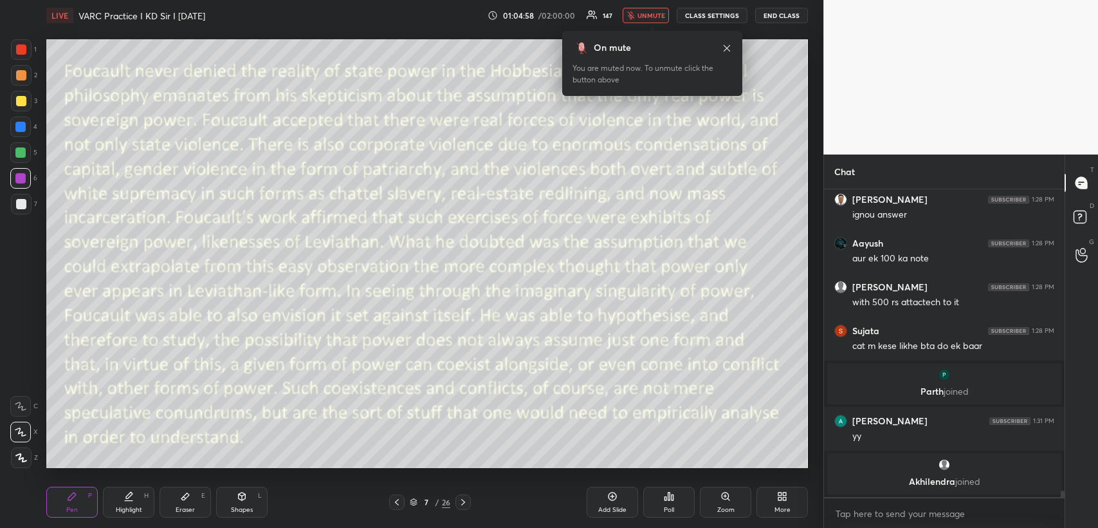
click at [656, 15] on span "unmute" at bounding box center [652, 15] width 28 height 9
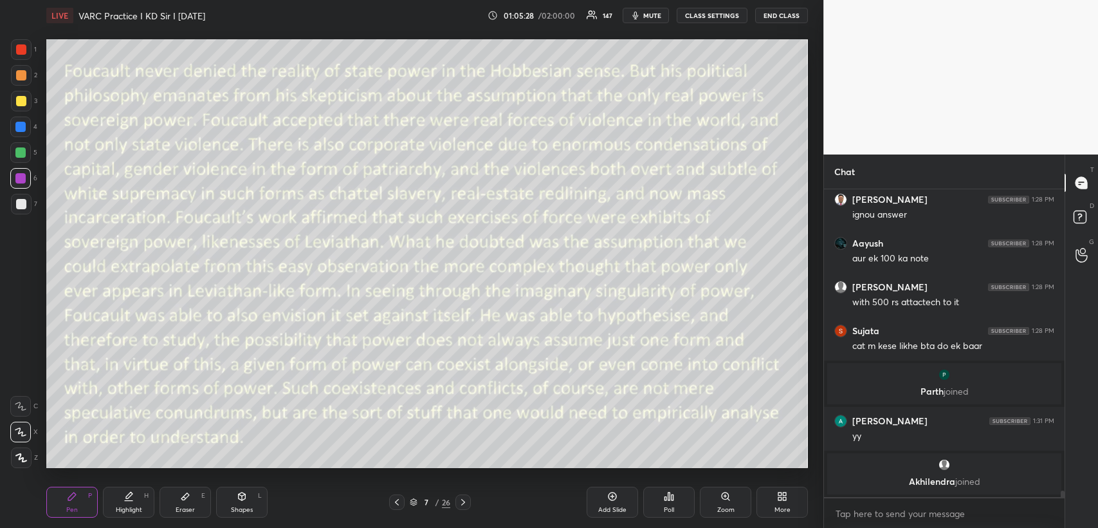
click at [235, 495] on div "Shapes L" at bounding box center [241, 501] width 51 height 31
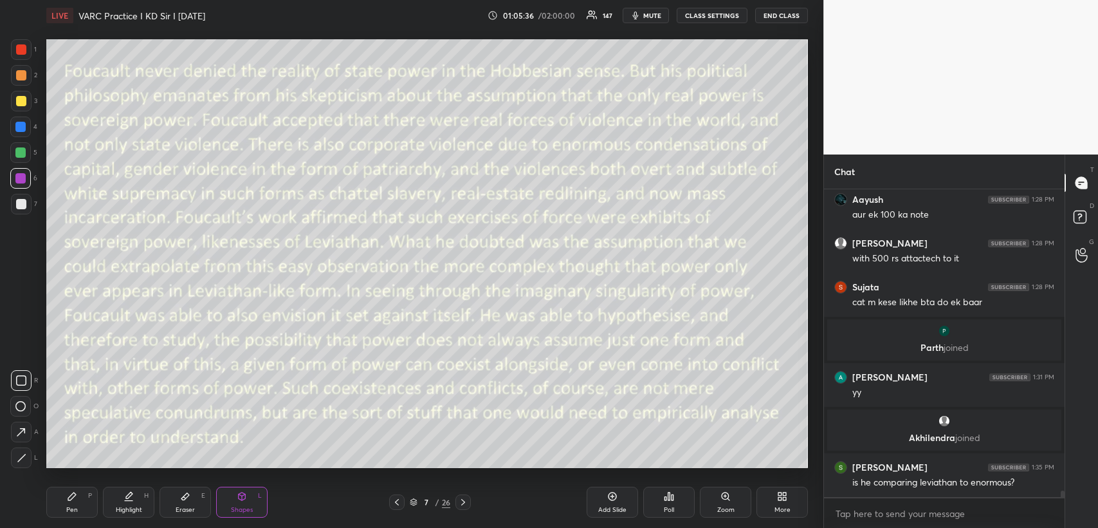
scroll to position [13921, 0]
click at [75, 499] on icon at bounding box center [72, 496] width 10 height 10
click at [661, 15] on span "mute" at bounding box center [652, 15] width 18 height 9
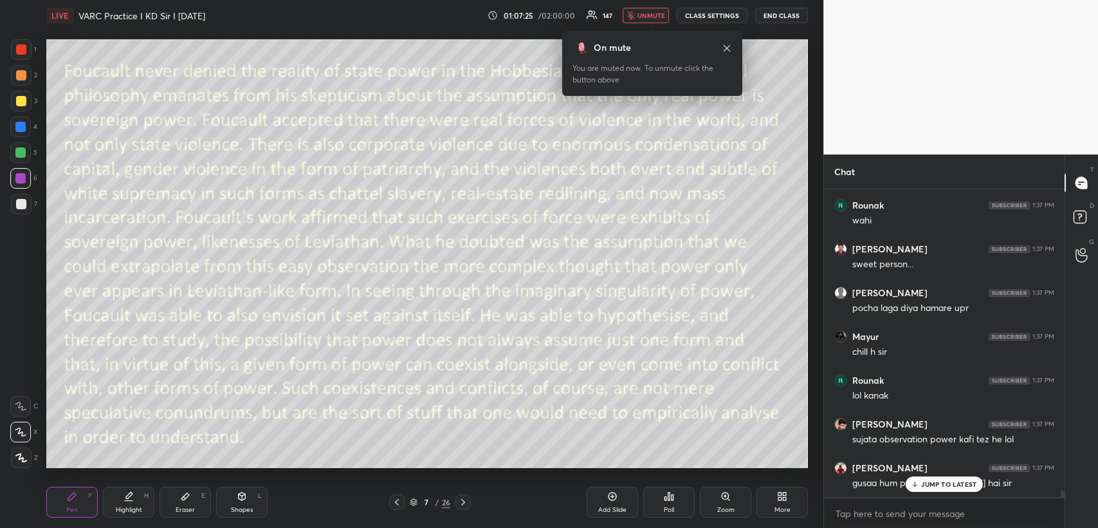
scroll to position [14535, 0]
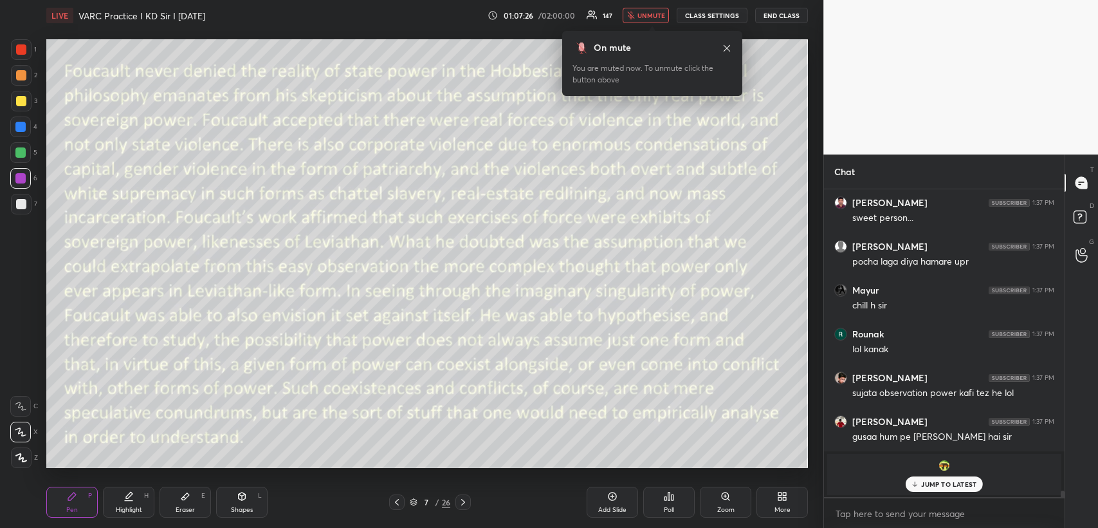
drag, startPoint x: 642, startPoint y: 18, endPoint x: 641, endPoint y: 35, distance: 17.4
click at [643, 18] on button "unmute" at bounding box center [646, 15] width 46 height 15
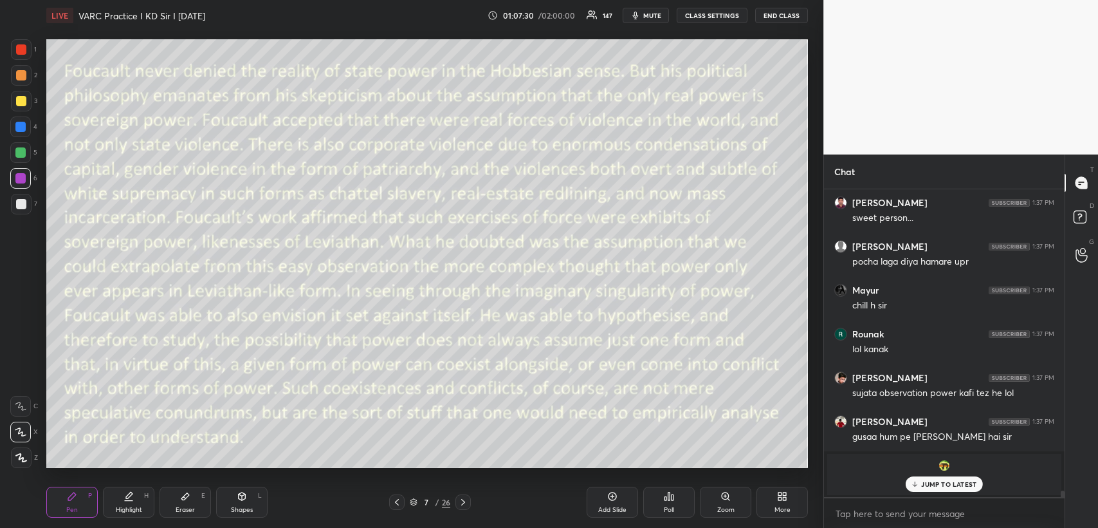
scroll to position [14580, 0]
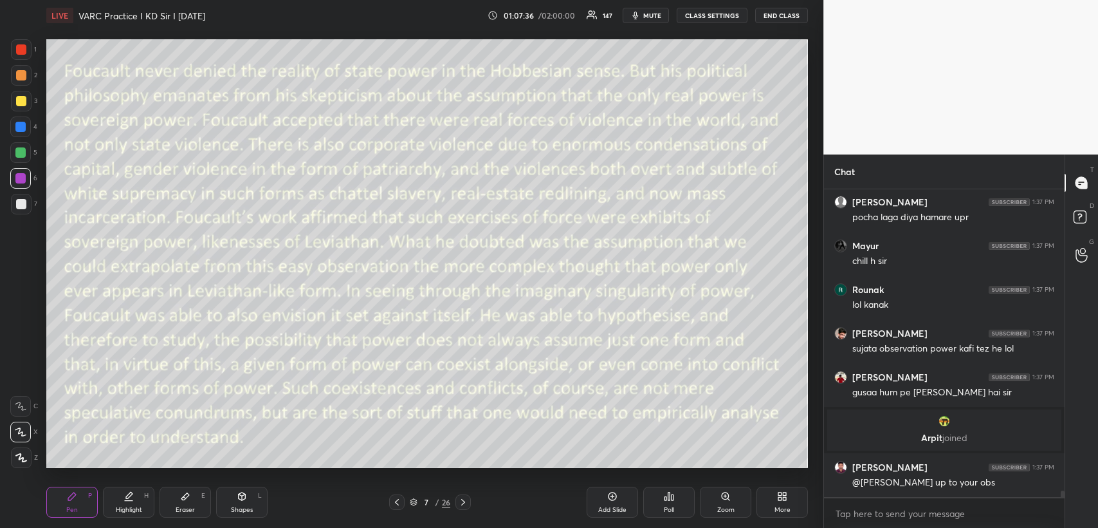
click at [657, 14] on span "mute" at bounding box center [652, 15] width 18 height 9
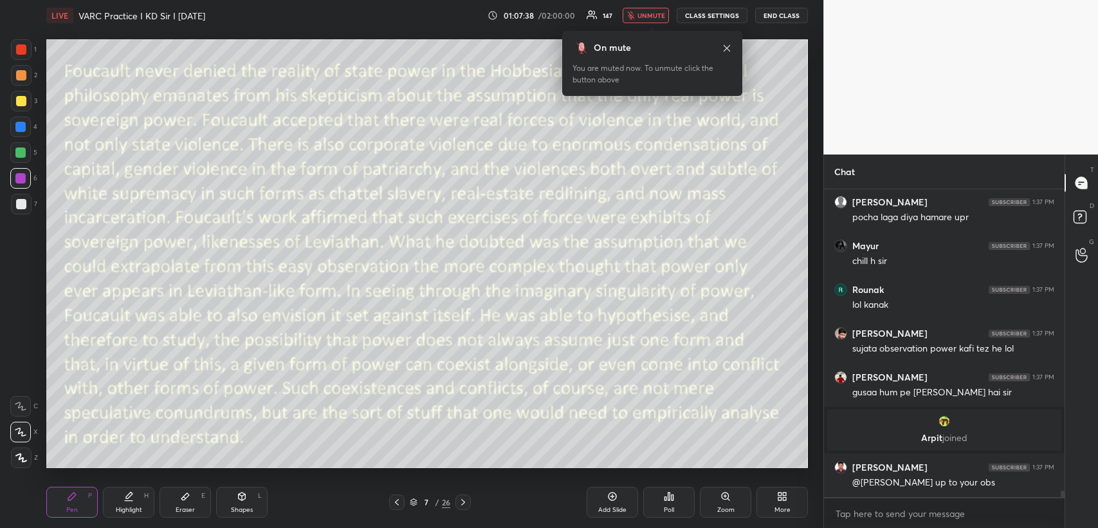
click at [247, 490] on div "Shapes L" at bounding box center [241, 501] width 51 height 31
click at [658, 14] on span "unmute" at bounding box center [652, 15] width 28 height 9
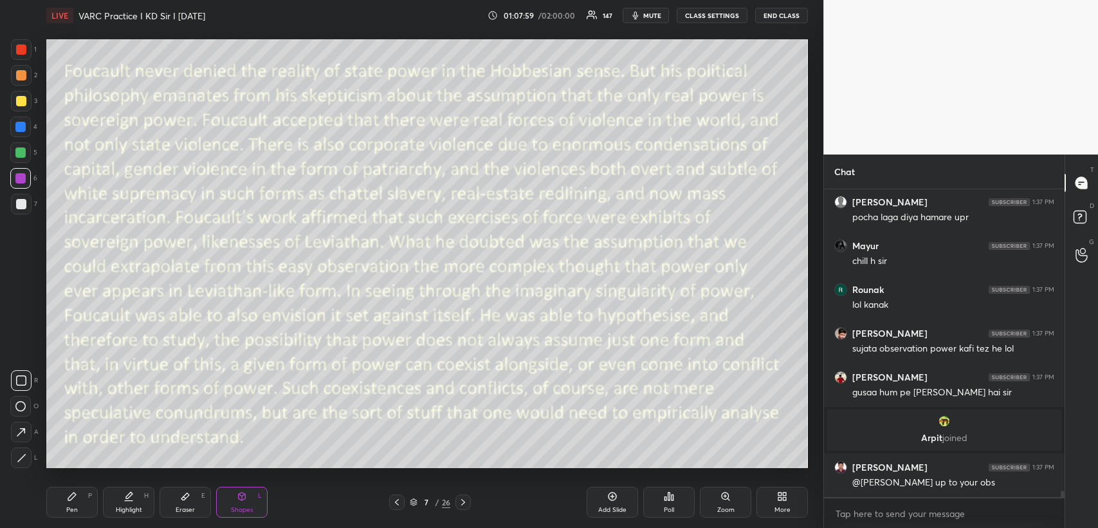
click at [16, 49] on div at bounding box center [21, 49] width 10 height 10
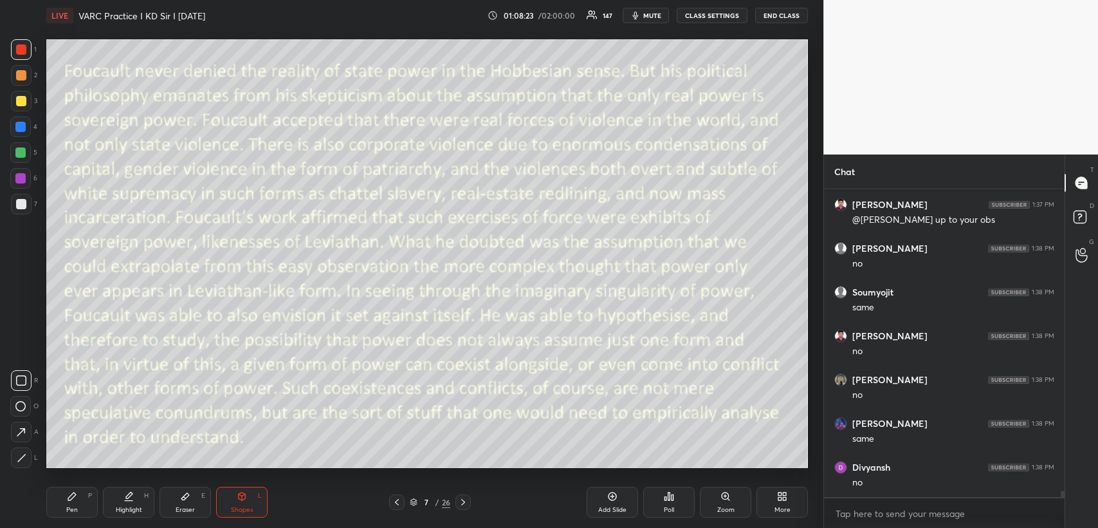
scroll to position [14885, 0]
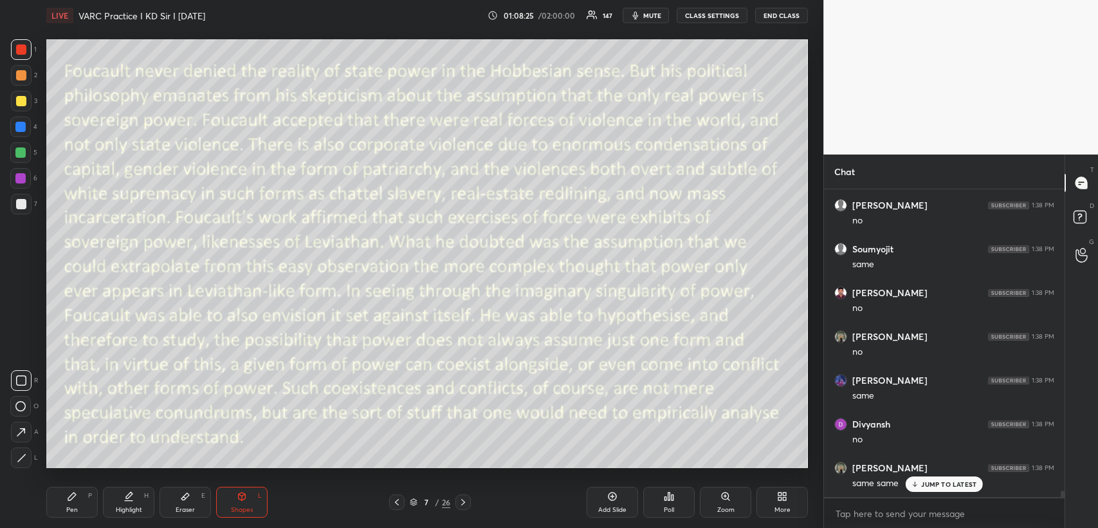
click at [69, 497] on icon at bounding box center [72, 496] width 8 height 8
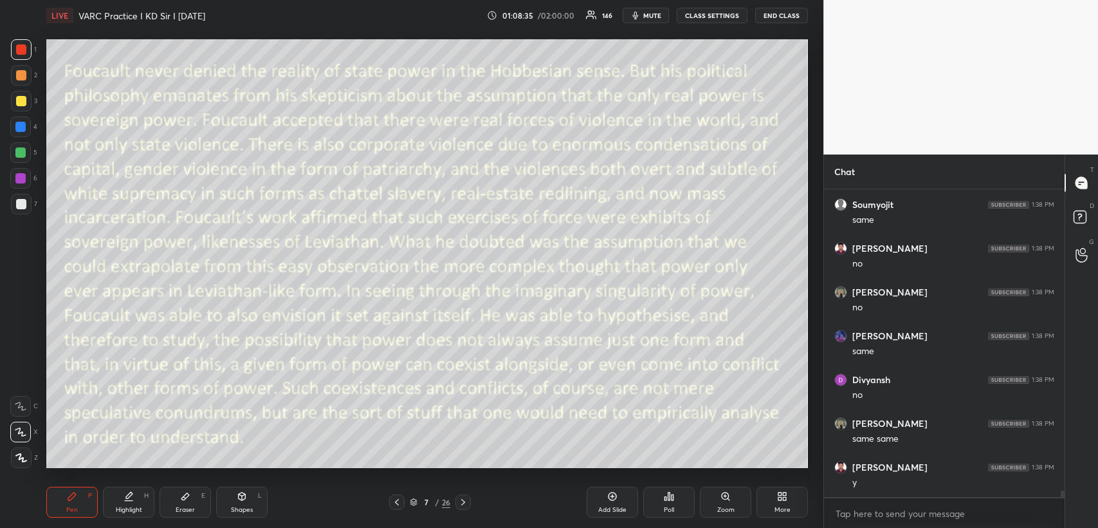
scroll to position [14973, 0]
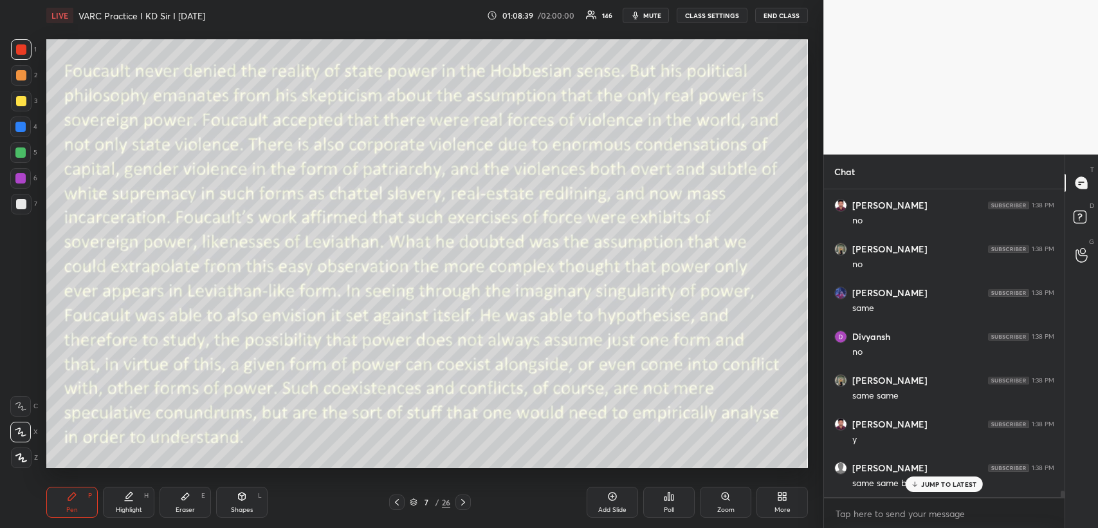
click at [661, 14] on span "mute" at bounding box center [652, 15] width 18 height 9
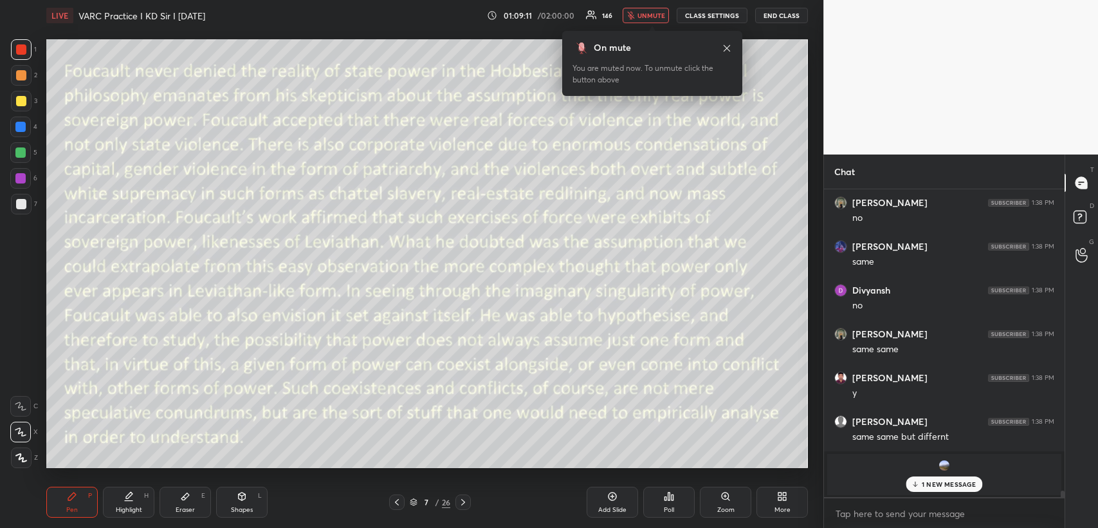
scroll to position [15063, 0]
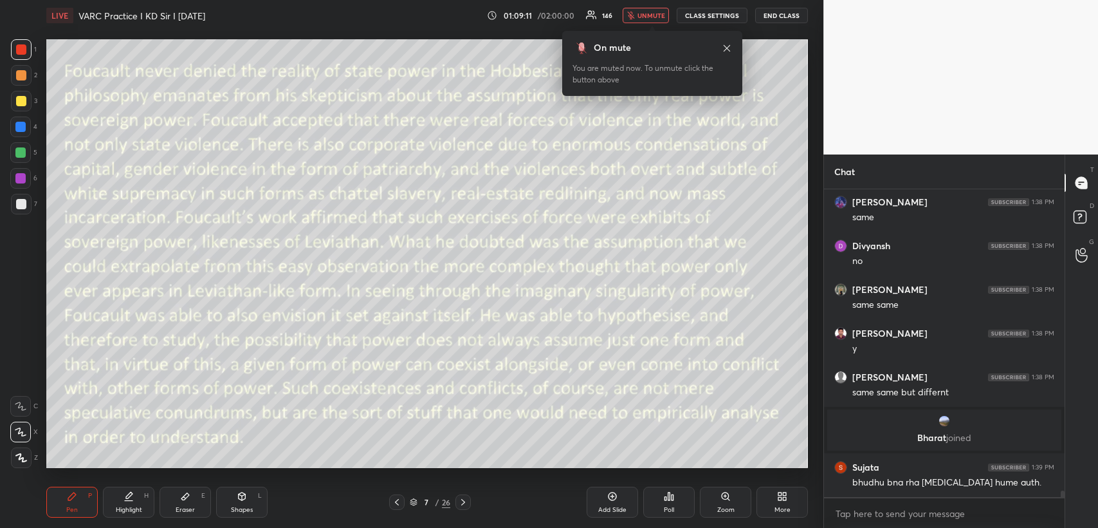
click at [649, 15] on span "unmute" at bounding box center [652, 15] width 28 height 9
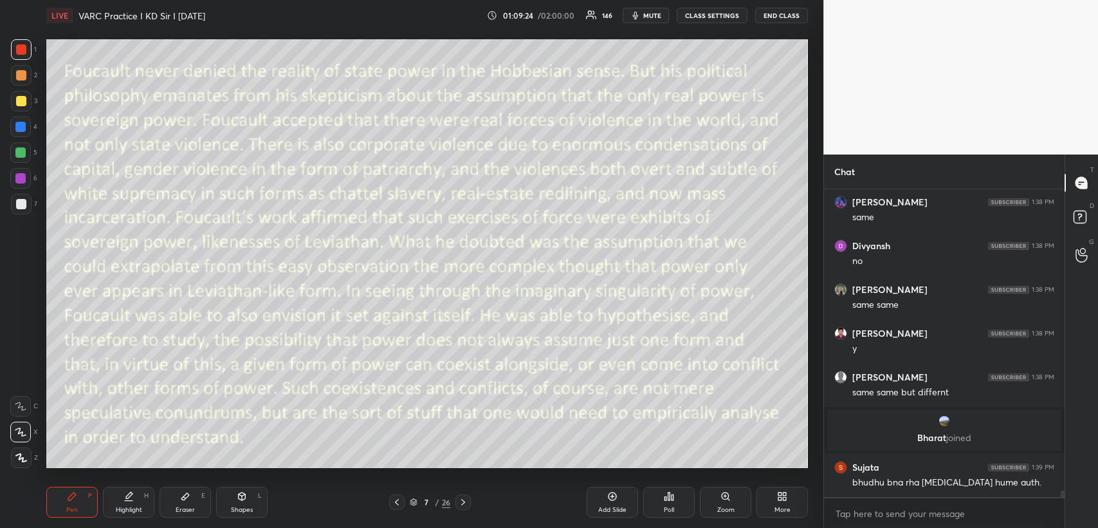
click at [394, 503] on icon at bounding box center [397, 502] width 10 height 10
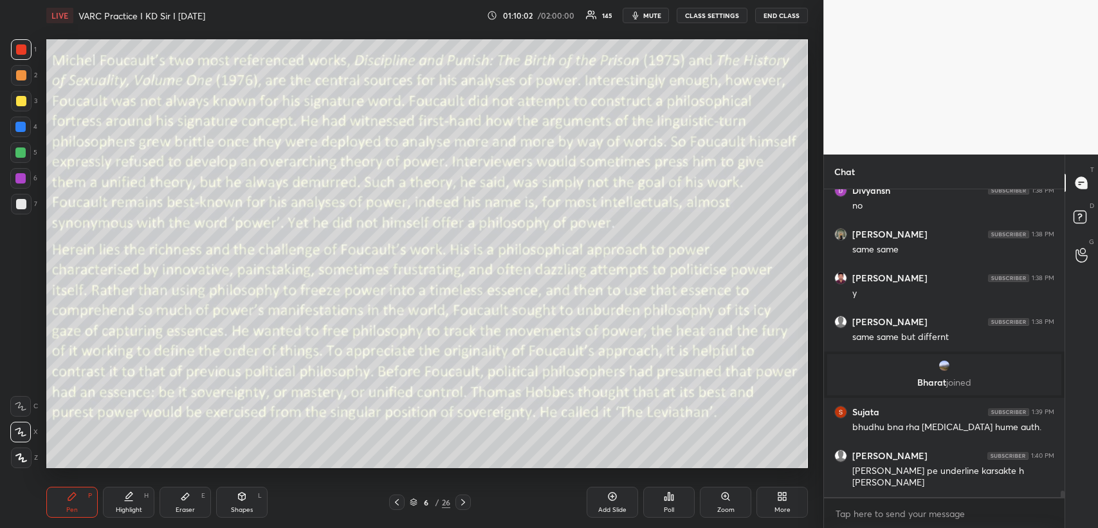
click at [462, 499] on icon at bounding box center [463, 502] width 10 height 10
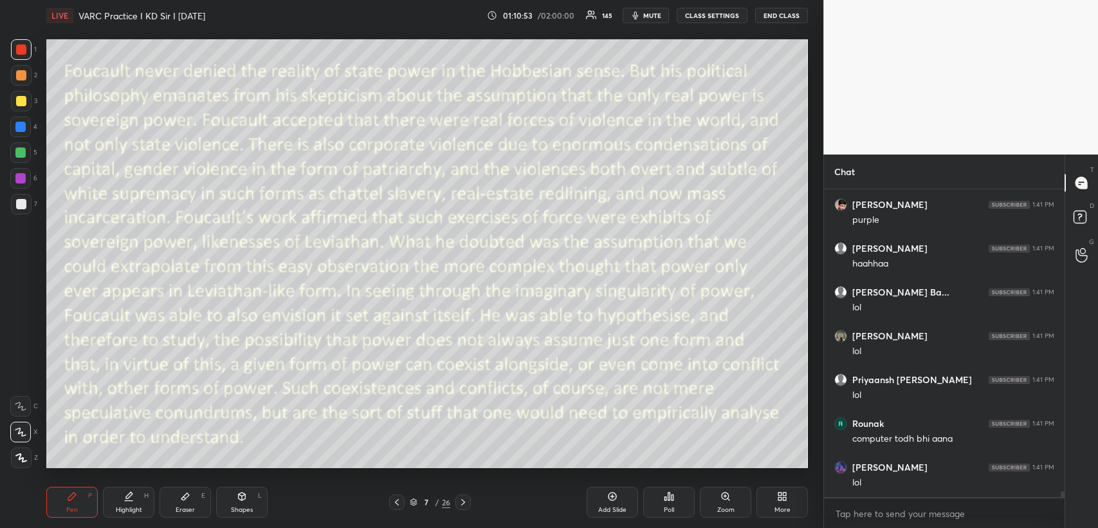
scroll to position [15949, 0]
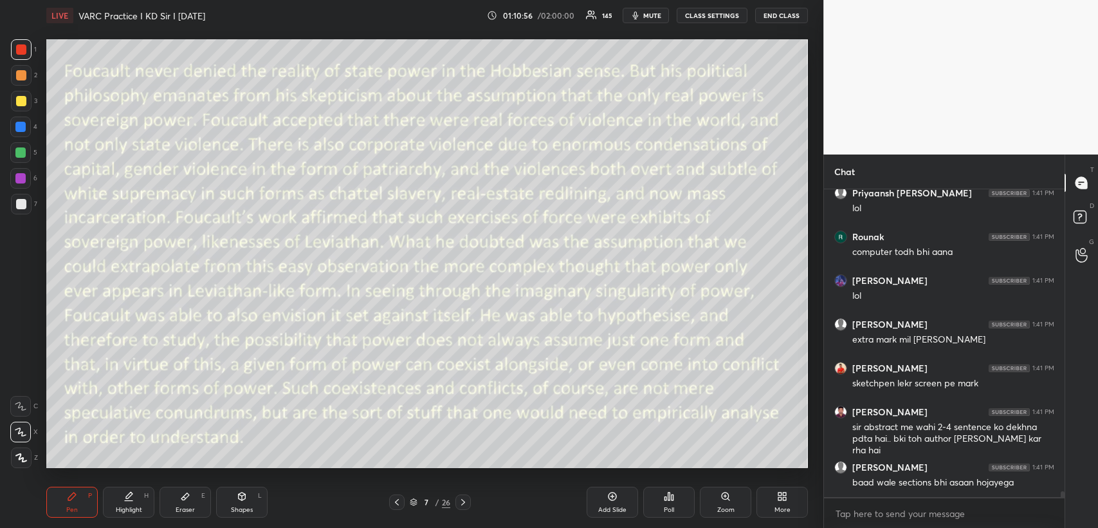
click at [393, 505] on icon at bounding box center [397, 502] width 10 height 10
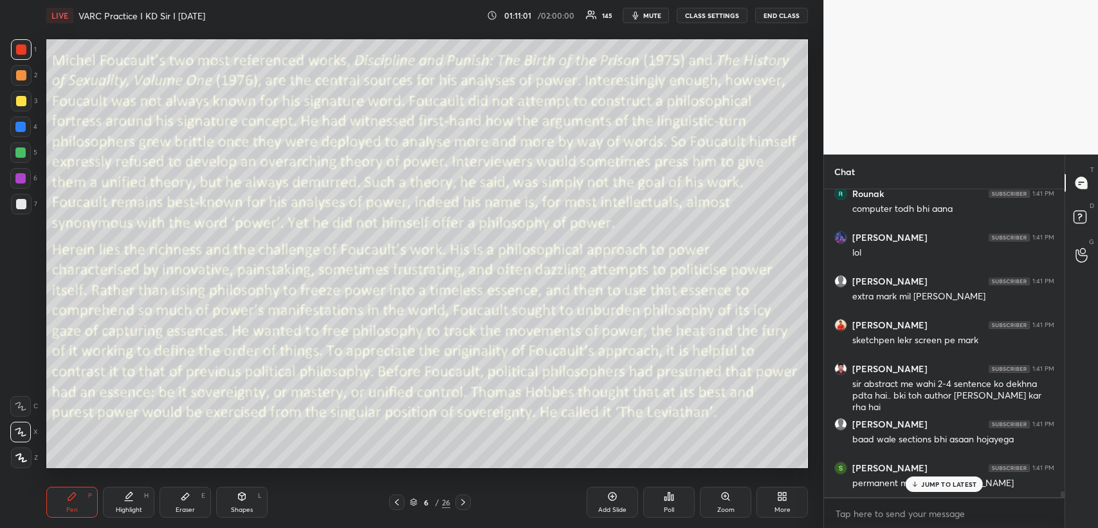
scroll to position [16180, 0]
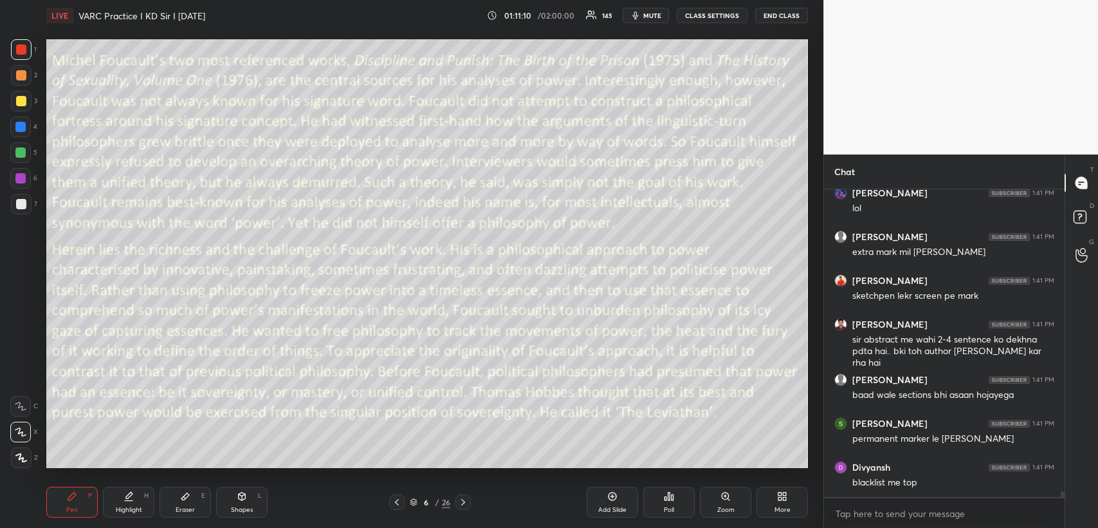
click at [459, 502] on icon at bounding box center [463, 502] width 10 height 10
click at [462, 502] on icon at bounding box center [463, 502] width 10 height 10
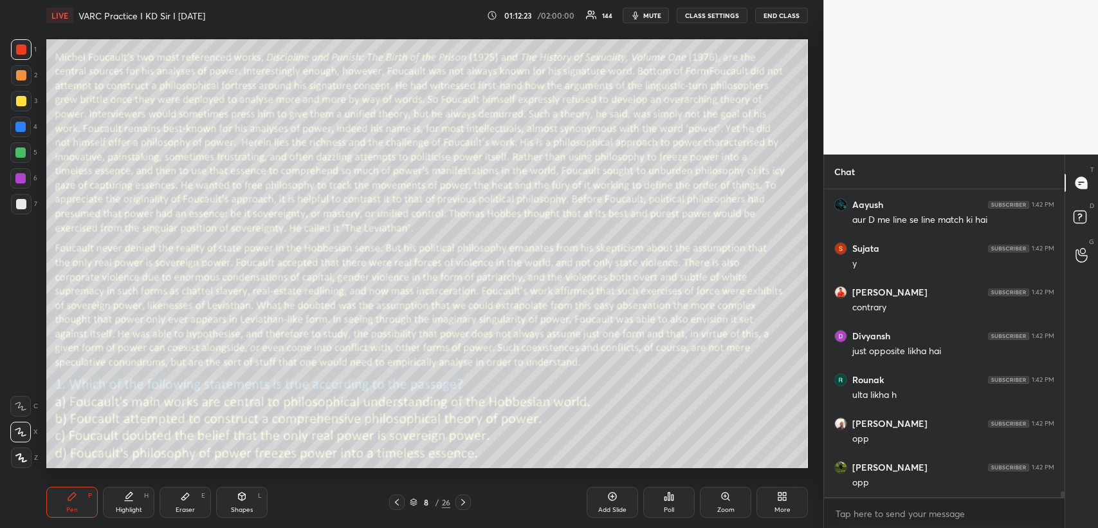
scroll to position [16661, 0]
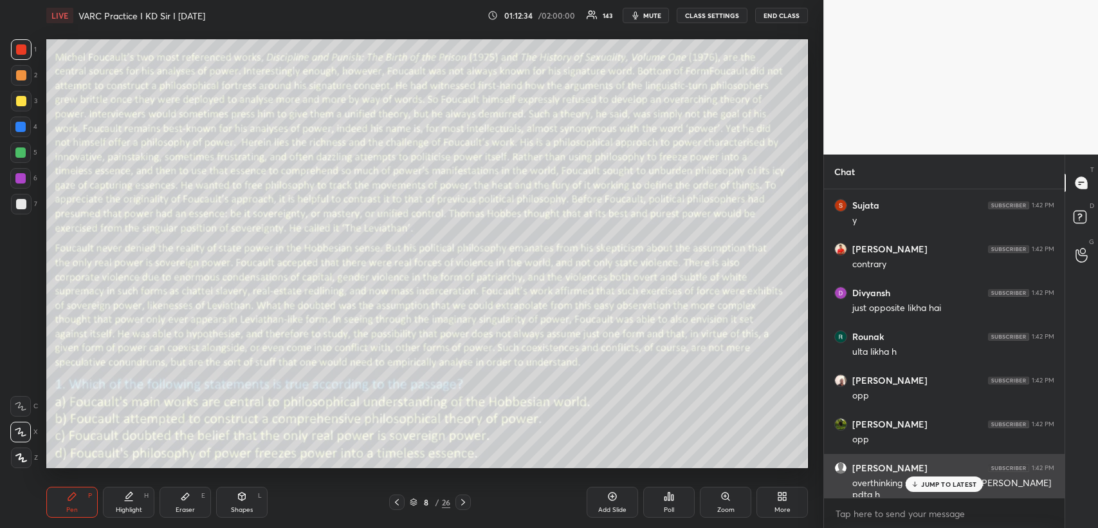
click at [937, 481] on p "JUMP TO LATEST" at bounding box center [948, 484] width 55 height 8
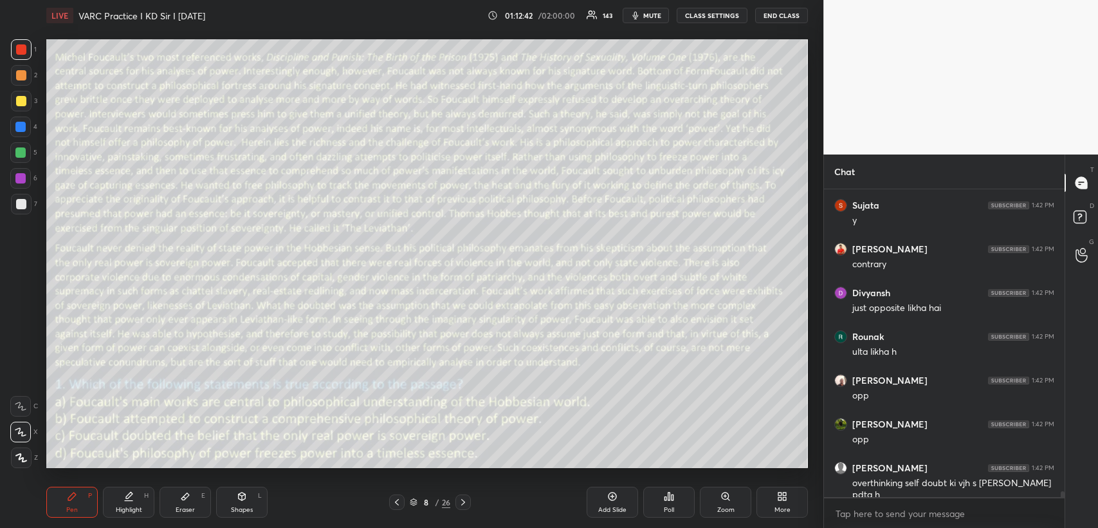
click at [463, 500] on icon at bounding box center [463, 502] width 4 height 6
click at [462, 504] on icon at bounding box center [463, 502] width 10 height 10
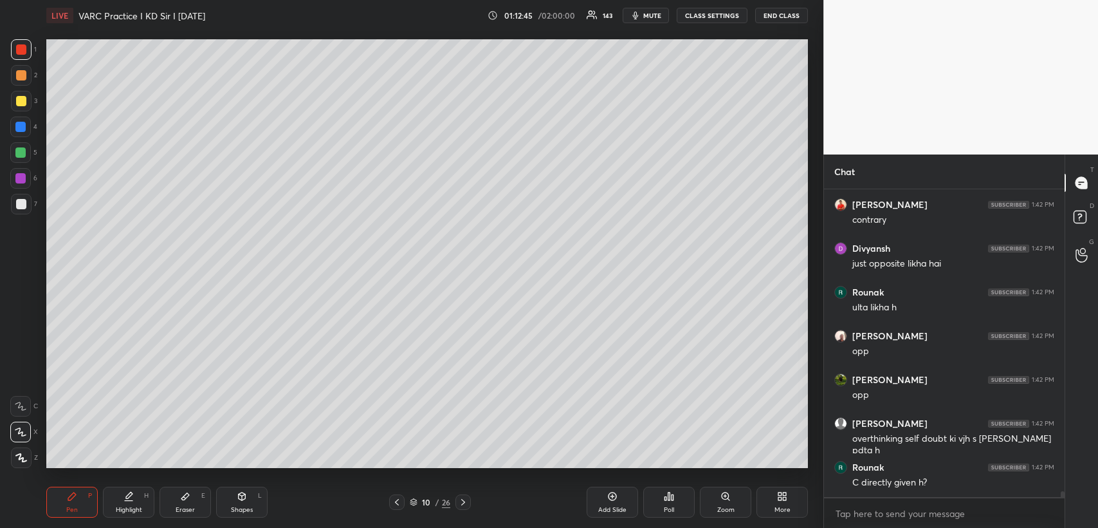
click at [460, 503] on icon at bounding box center [463, 502] width 10 height 10
click at [396, 501] on icon at bounding box center [397, 502] width 10 height 10
click at [395, 502] on icon at bounding box center [397, 502] width 4 height 6
click at [398, 504] on icon at bounding box center [397, 502] width 10 height 10
click at [392, 503] on icon at bounding box center [397, 502] width 10 height 10
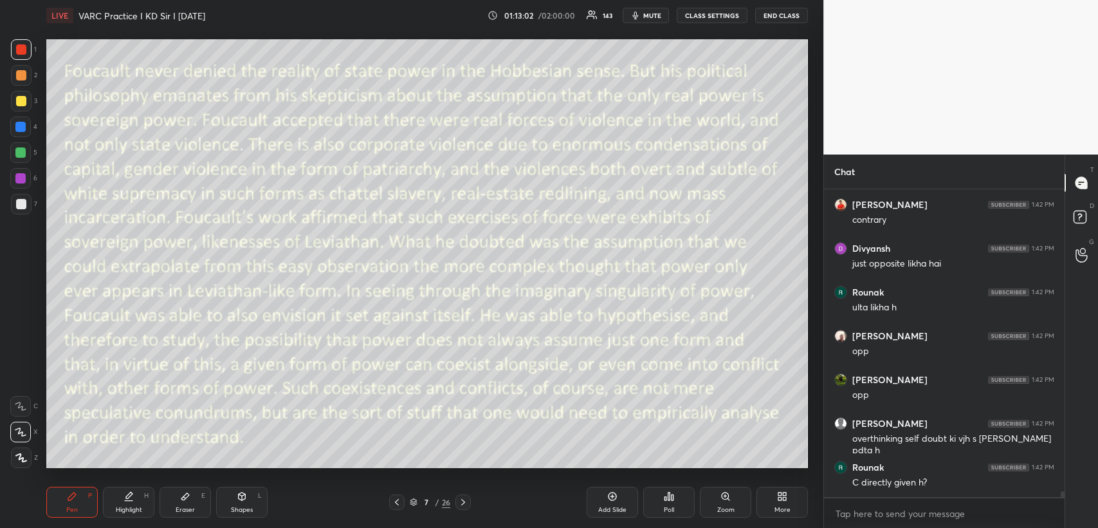
click at [394, 506] on icon at bounding box center [397, 502] width 10 height 10
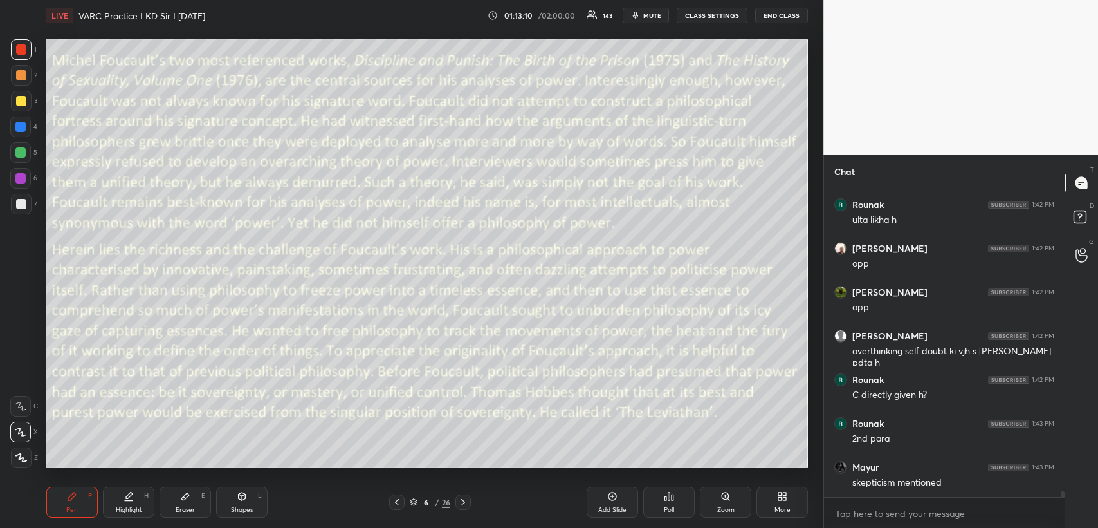
scroll to position [16836, 0]
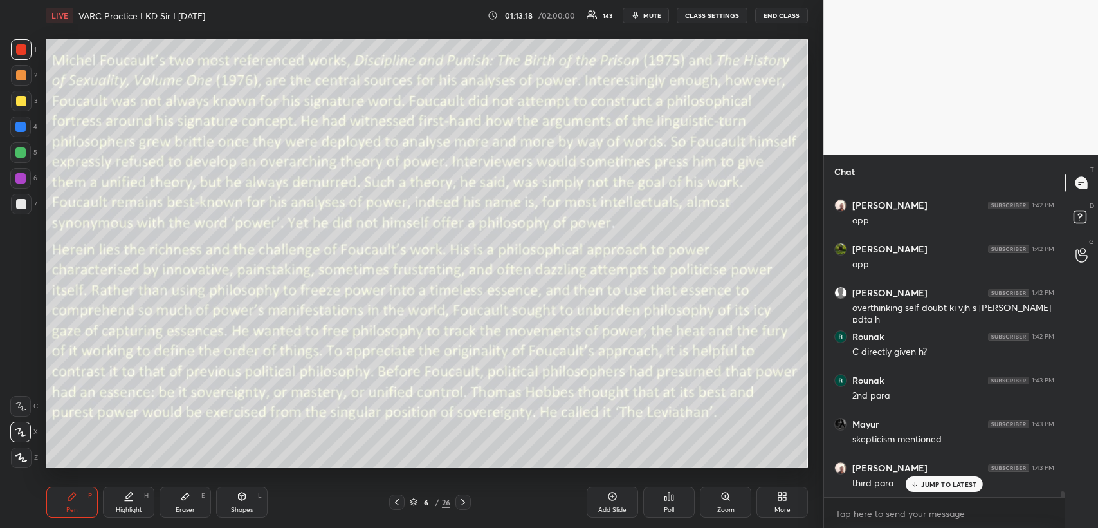
click at [465, 501] on icon at bounding box center [463, 502] width 10 height 10
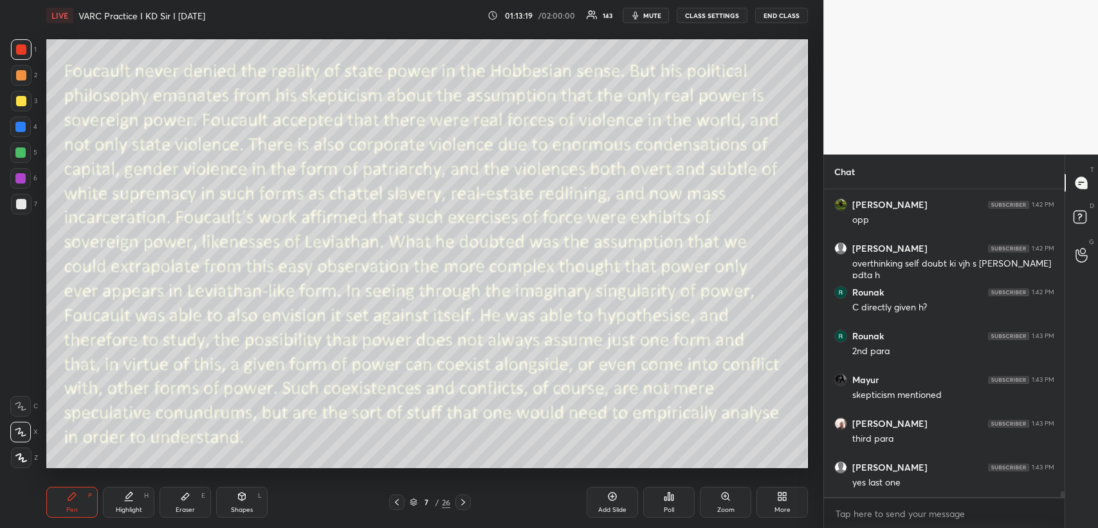
scroll to position [16923, 0]
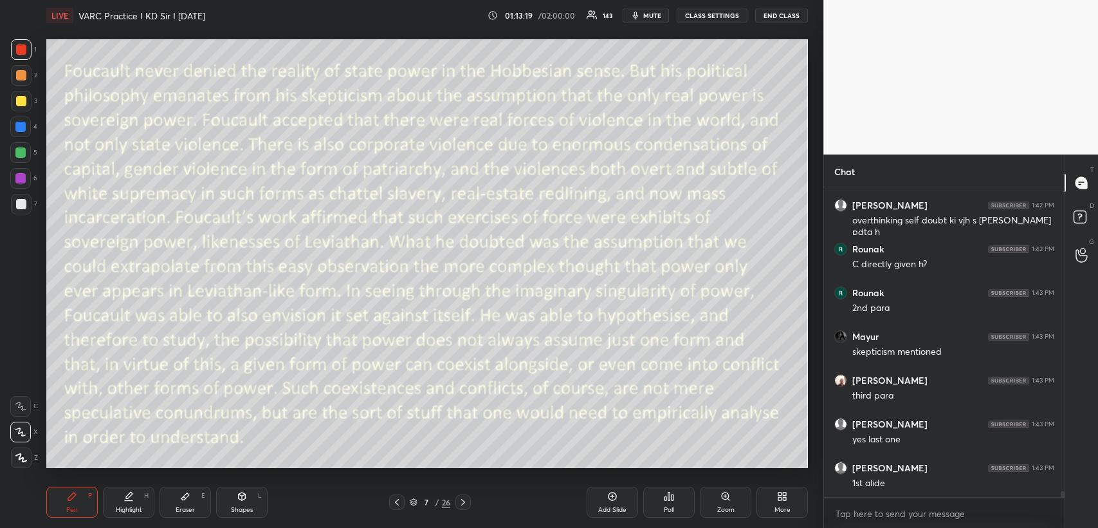
click at [393, 500] on icon at bounding box center [397, 502] width 10 height 10
click at [396, 500] on icon at bounding box center [397, 502] width 4 height 6
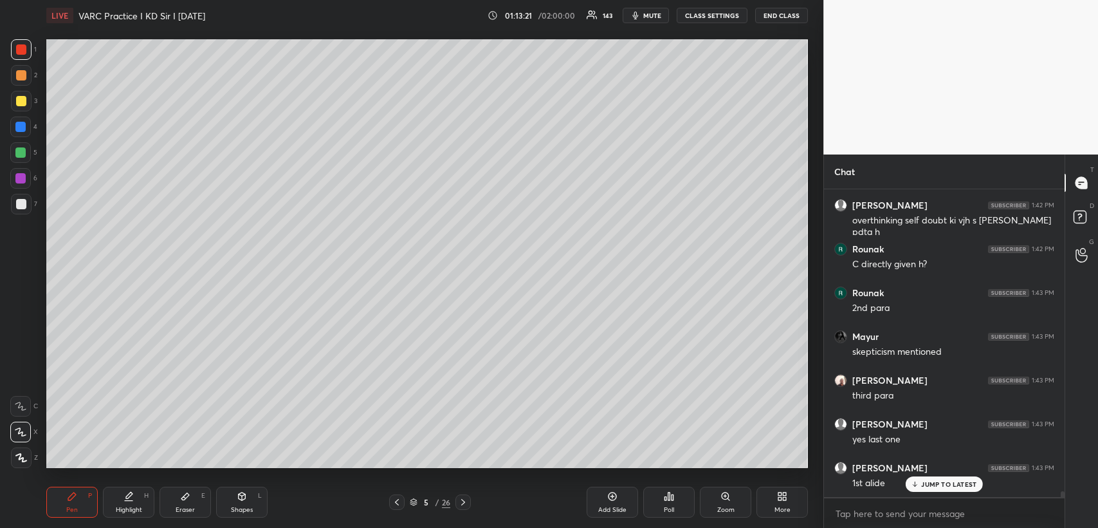
click at [463, 502] on icon at bounding box center [463, 502] width 10 height 10
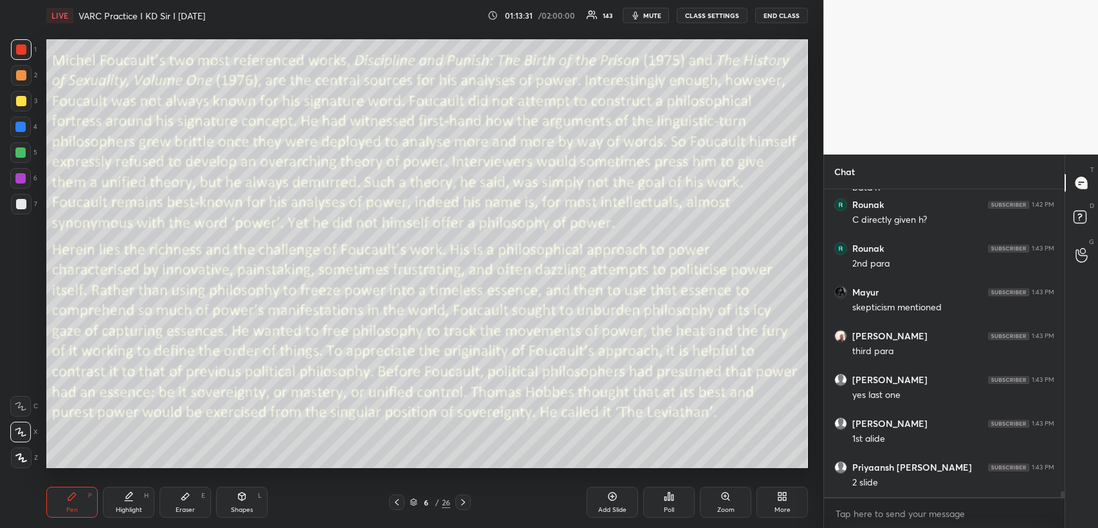
scroll to position [17011, 0]
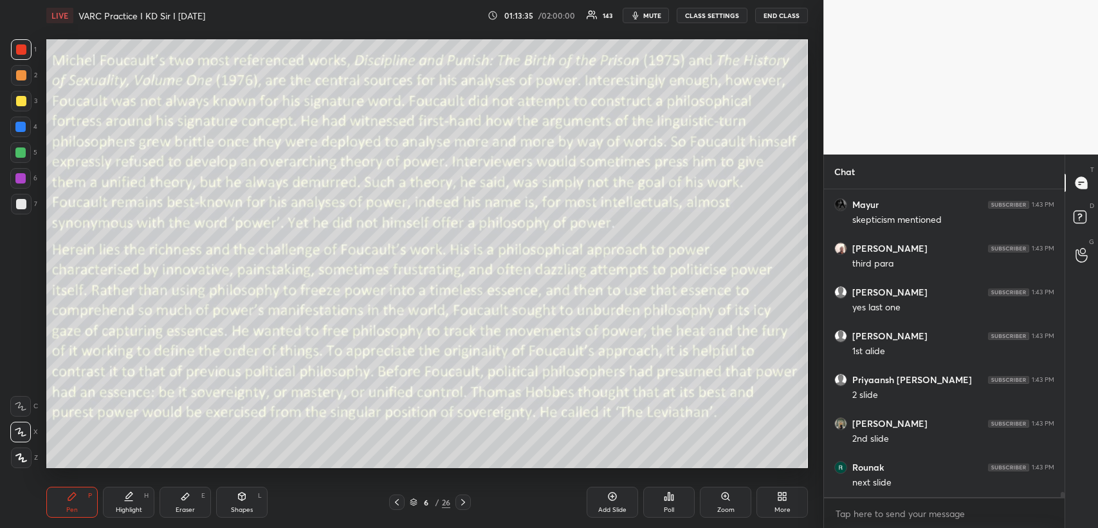
click at [463, 500] on icon at bounding box center [463, 502] width 4 height 6
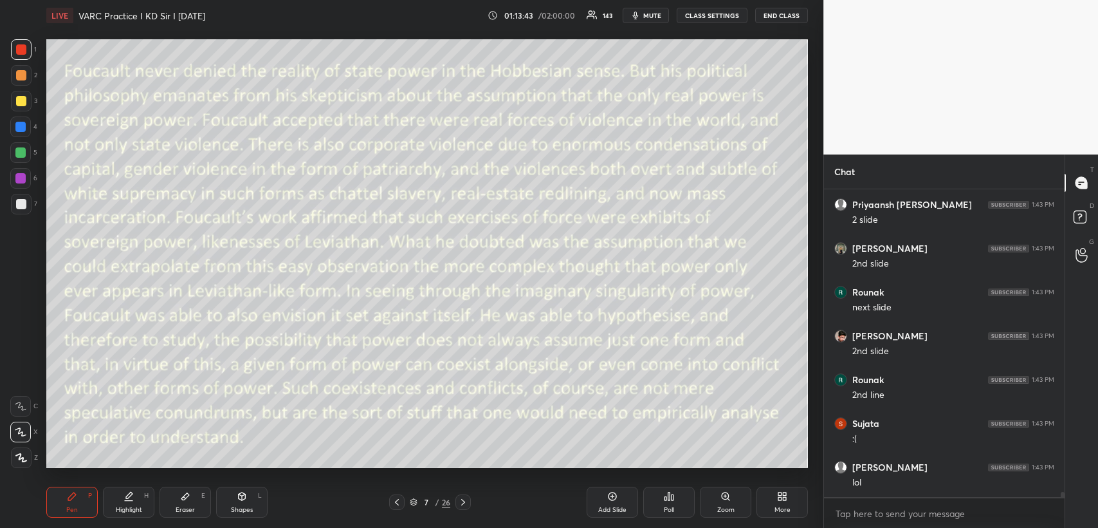
scroll to position [17273, 0]
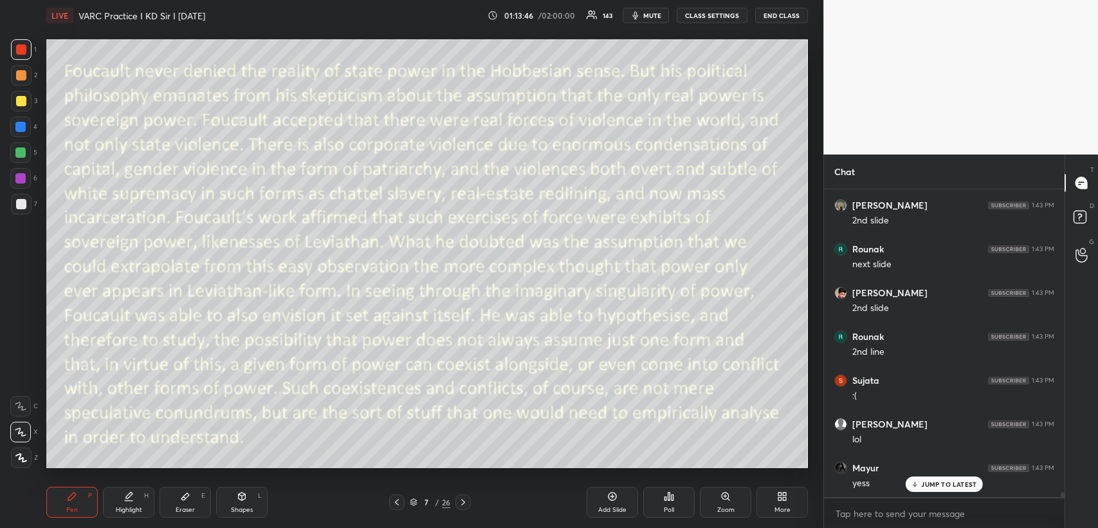
click at [464, 499] on icon at bounding box center [463, 502] width 10 height 10
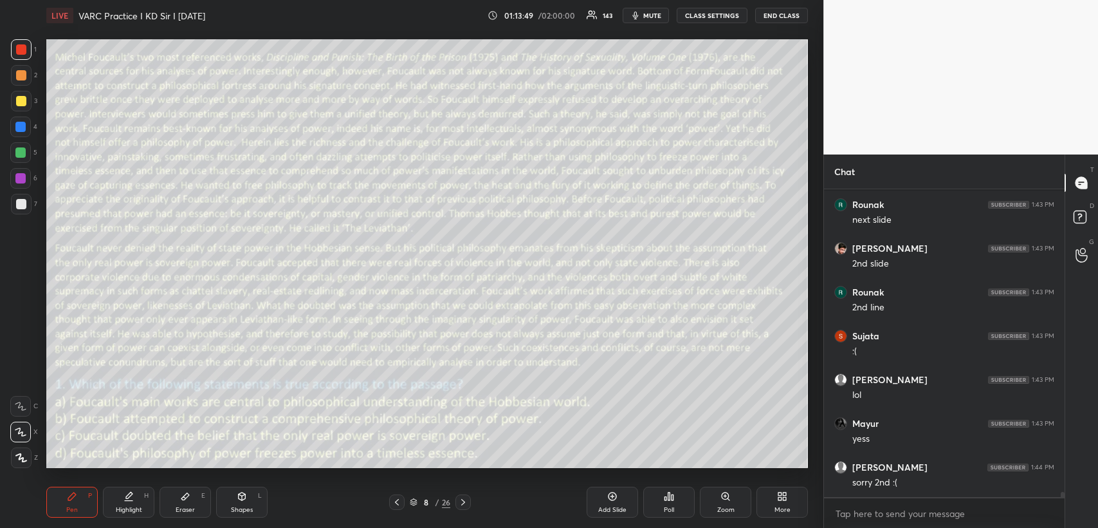
scroll to position [17384, 0]
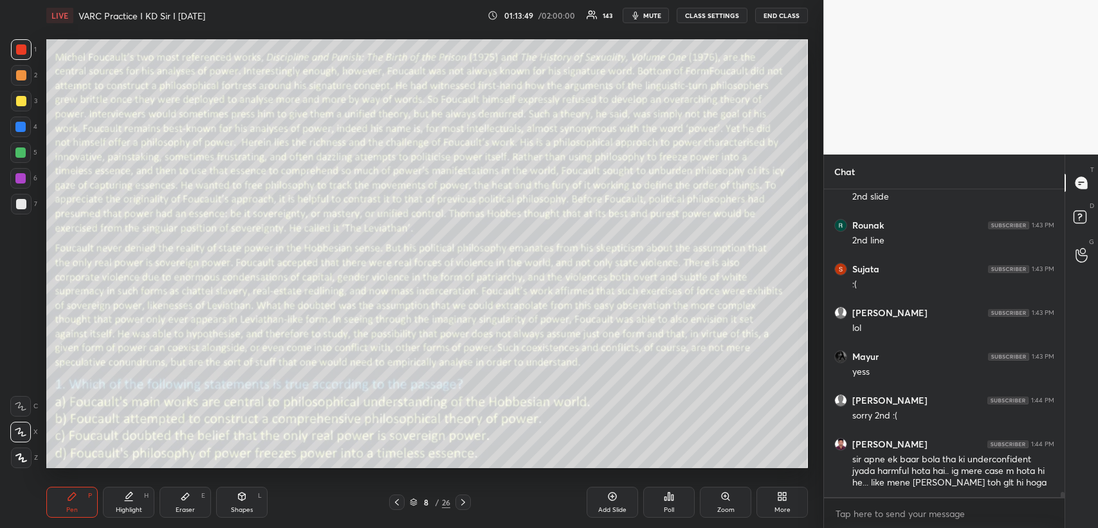
click at [463, 502] on icon at bounding box center [463, 502] width 10 height 10
click at [463, 501] on icon at bounding box center [463, 502] width 4 height 6
click at [464, 502] on icon at bounding box center [463, 502] width 4 height 6
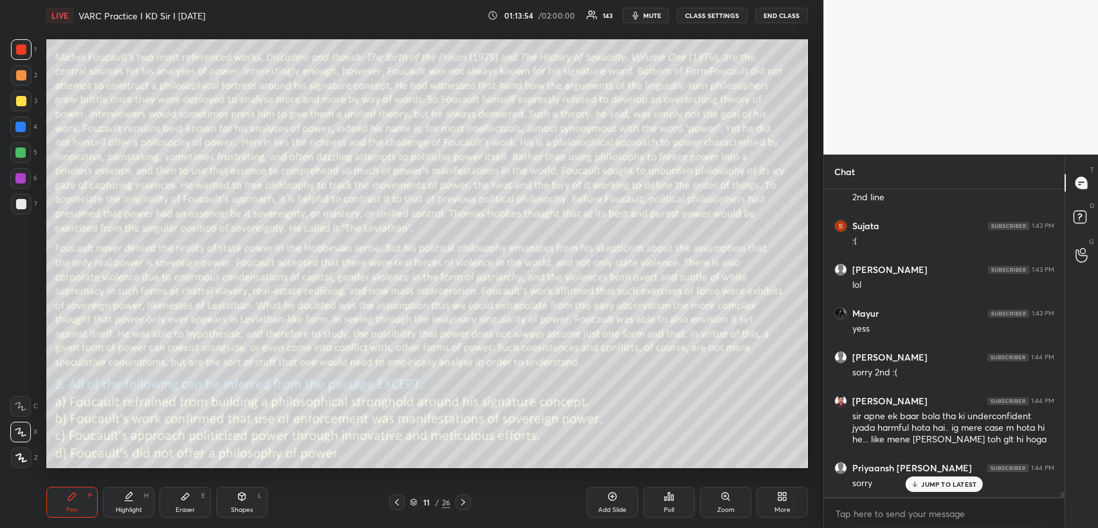
click at [185, 504] on div "Eraser E" at bounding box center [185, 501] width 51 height 31
click at [82, 502] on div "Pen P" at bounding box center [71, 501] width 51 height 31
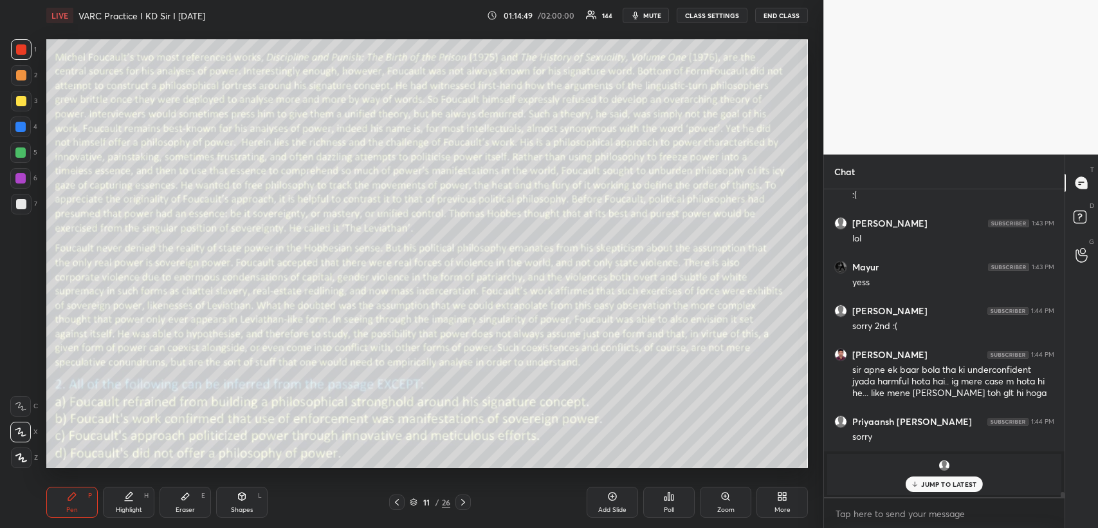
click at [240, 495] on icon at bounding box center [242, 495] width 7 height 2
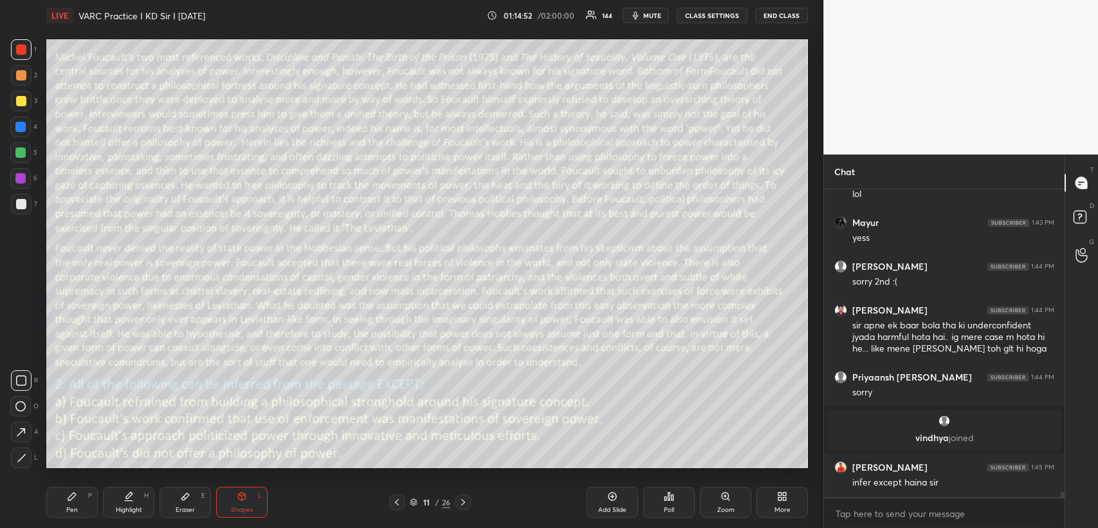
click at [79, 500] on div "Pen P" at bounding box center [71, 501] width 51 height 31
click at [246, 497] on icon at bounding box center [242, 496] width 10 height 10
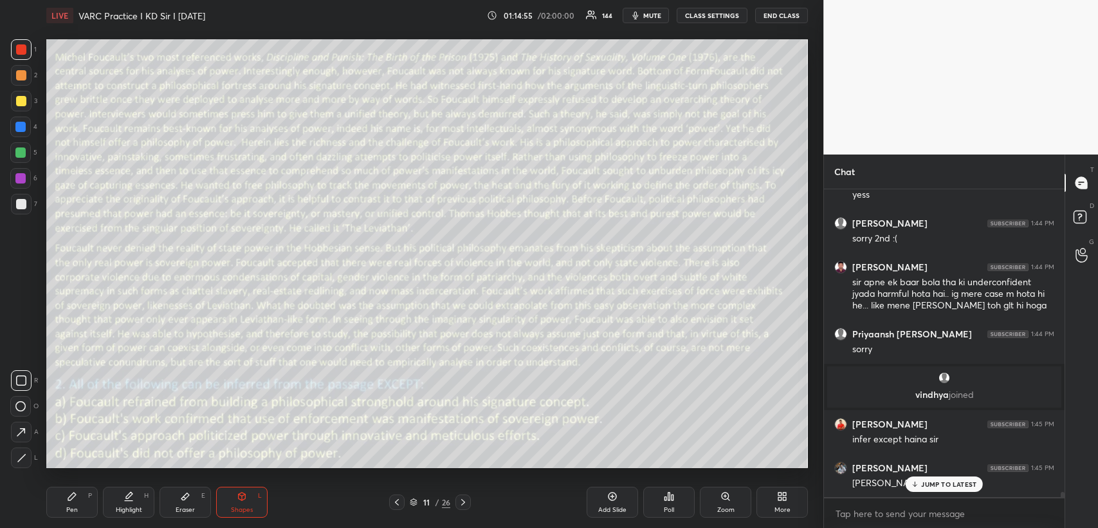
click at [184, 497] on icon at bounding box center [185, 496] width 8 height 7
click at [85, 498] on div "Pen P" at bounding box center [71, 501] width 51 height 31
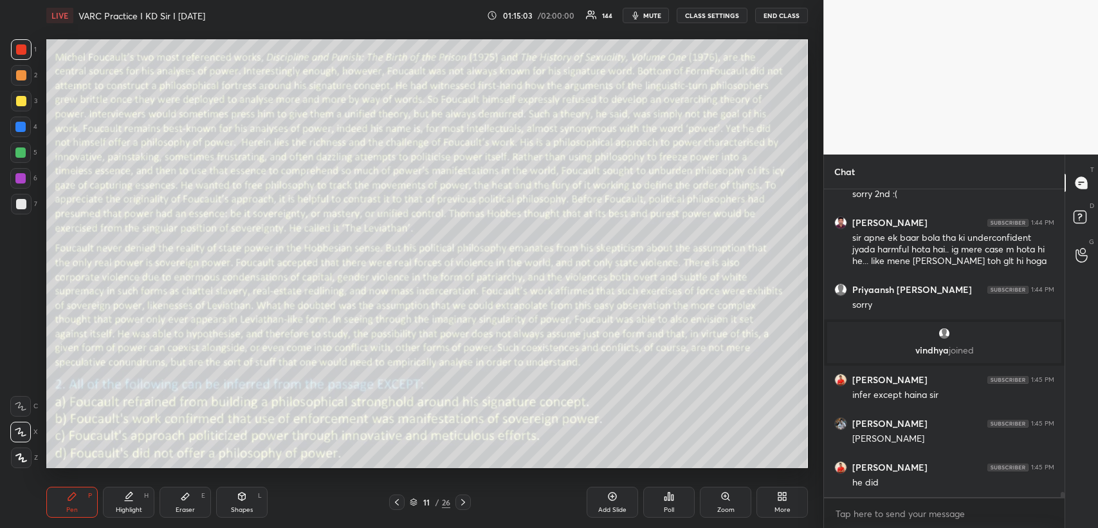
scroll to position [17649, 0]
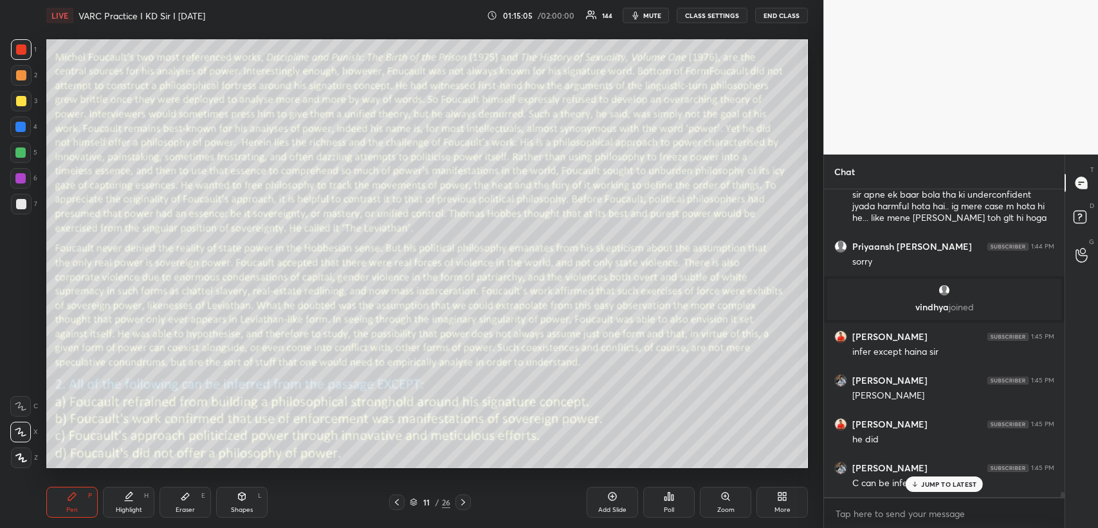
click at [185, 498] on icon at bounding box center [185, 496] width 8 height 7
click at [84, 491] on div "Pen P" at bounding box center [71, 501] width 51 height 31
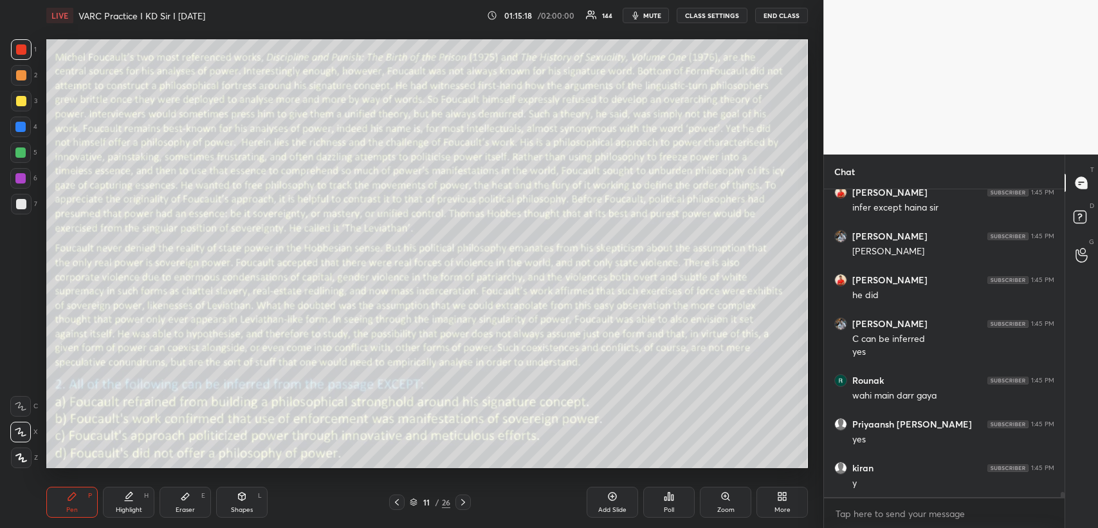
scroll to position [17837, 0]
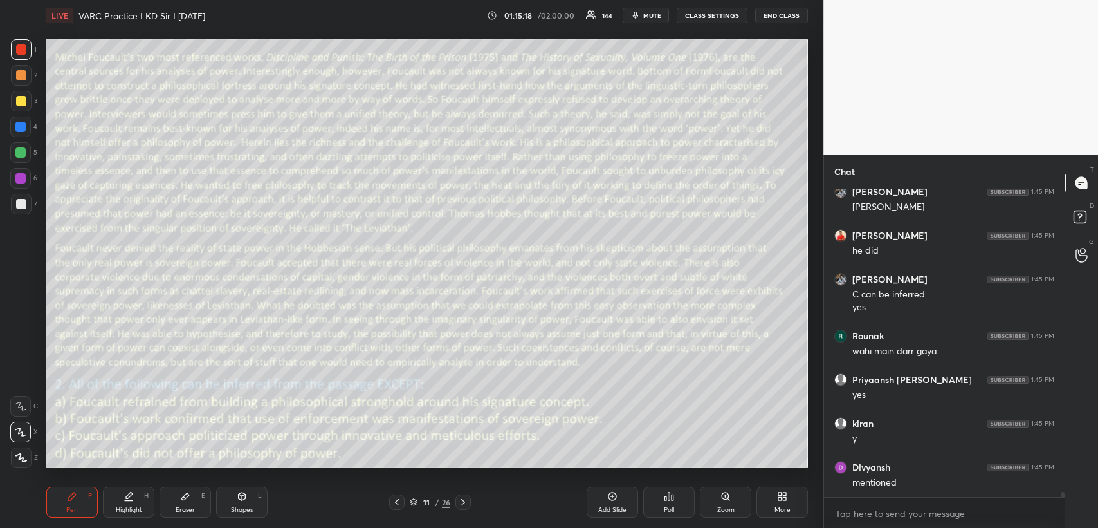
click at [398, 499] on icon at bounding box center [397, 502] width 4 height 6
click at [396, 500] on icon at bounding box center [397, 502] width 4 height 6
click at [396, 502] on icon at bounding box center [397, 502] width 10 height 10
click at [397, 501] on icon at bounding box center [397, 502] width 10 height 10
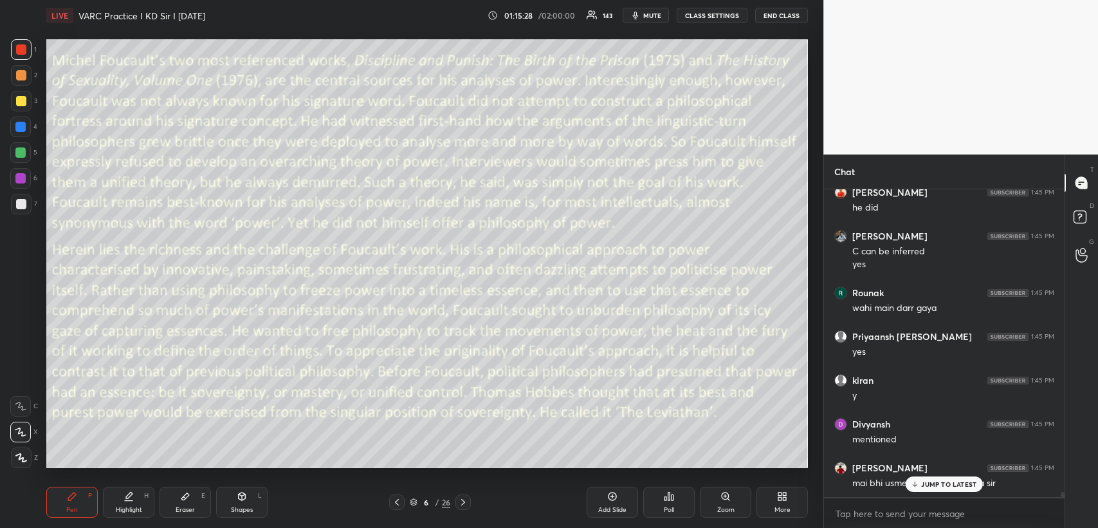
scroll to position [17925, 0]
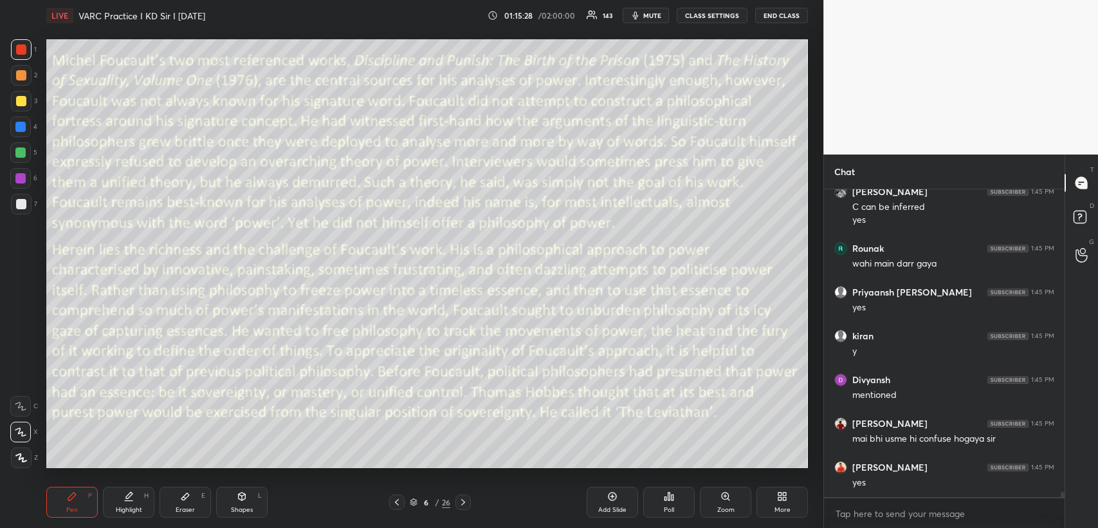
click at [461, 500] on icon at bounding box center [463, 502] width 10 height 10
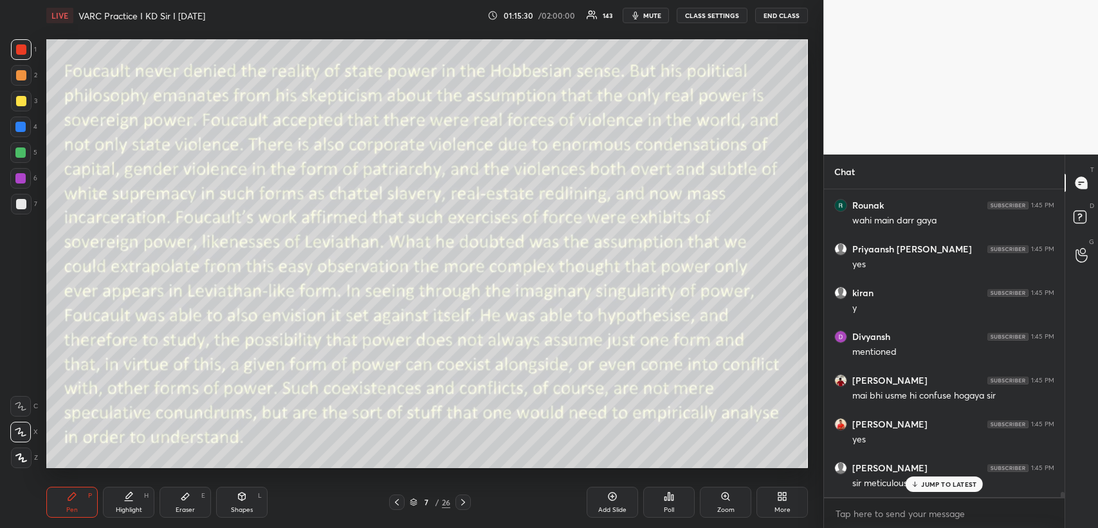
click at [463, 502] on icon at bounding box center [463, 502] width 10 height 10
click at [462, 502] on icon at bounding box center [463, 502] width 10 height 10
click at [462, 503] on icon at bounding box center [463, 502] width 10 height 10
click at [465, 500] on icon at bounding box center [463, 502] width 10 height 10
click at [197, 500] on div "Eraser E" at bounding box center [185, 501] width 51 height 31
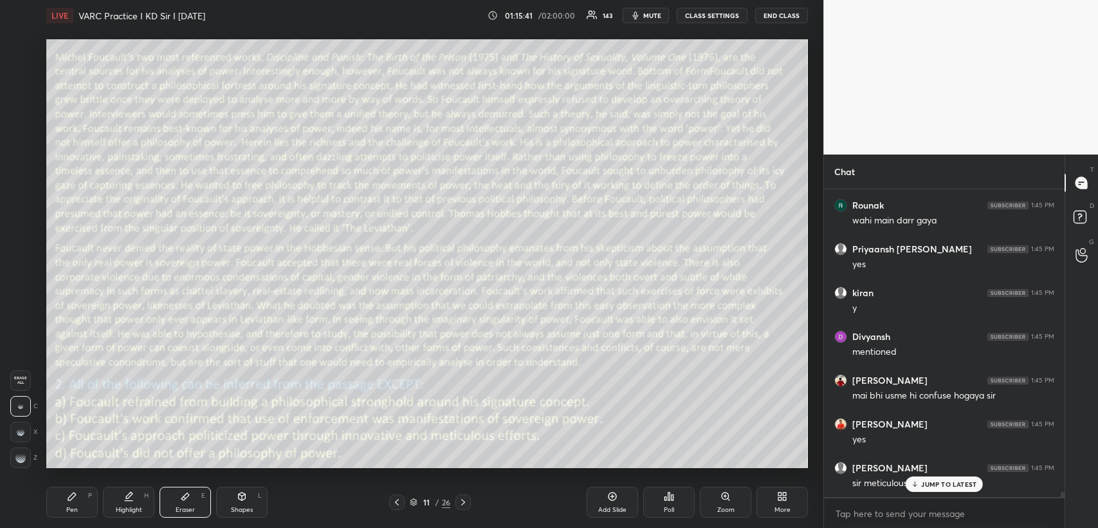
click at [69, 504] on div "Pen P" at bounding box center [71, 501] width 51 height 31
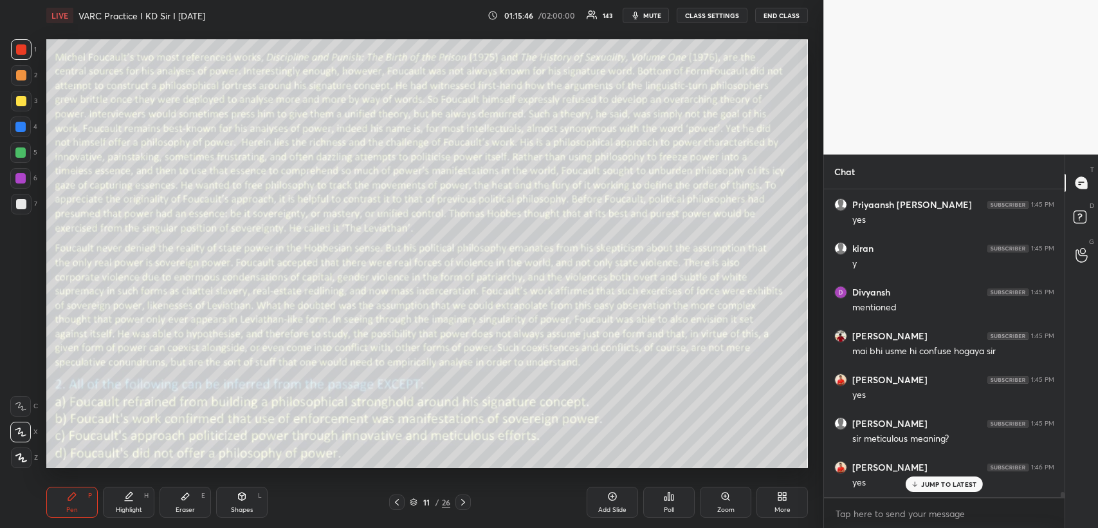
scroll to position [18055, 0]
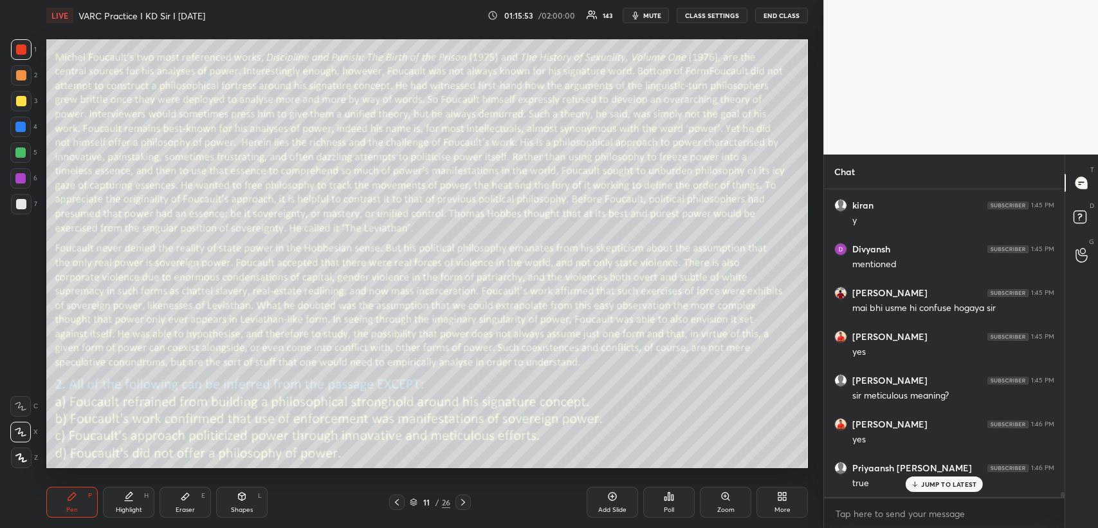
click at [395, 499] on icon at bounding box center [397, 502] width 10 height 10
click at [395, 500] on icon at bounding box center [397, 502] width 10 height 10
click at [394, 500] on icon at bounding box center [397, 502] width 10 height 10
click at [394, 501] on icon at bounding box center [397, 502] width 10 height 10
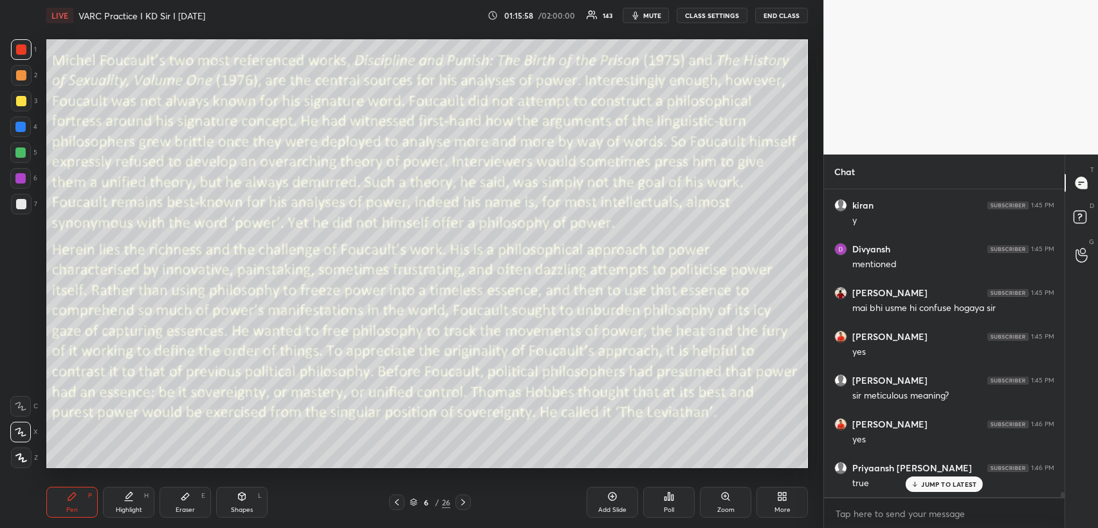
click at [463, 500] on icon at bounding box center [463, 502] width 4 height 6
click at [463, 500] on icon at bounding box center [463, 502] width 10 height 10
click at [462, 501] on icon at bounding box center [463, 502] width 10 height 10
click at [463, 501] on icon at bounding box center [463, 502] width 10 height 10
click at [463, 502] on icon at bounding box center [463, 502] width 10 height 10
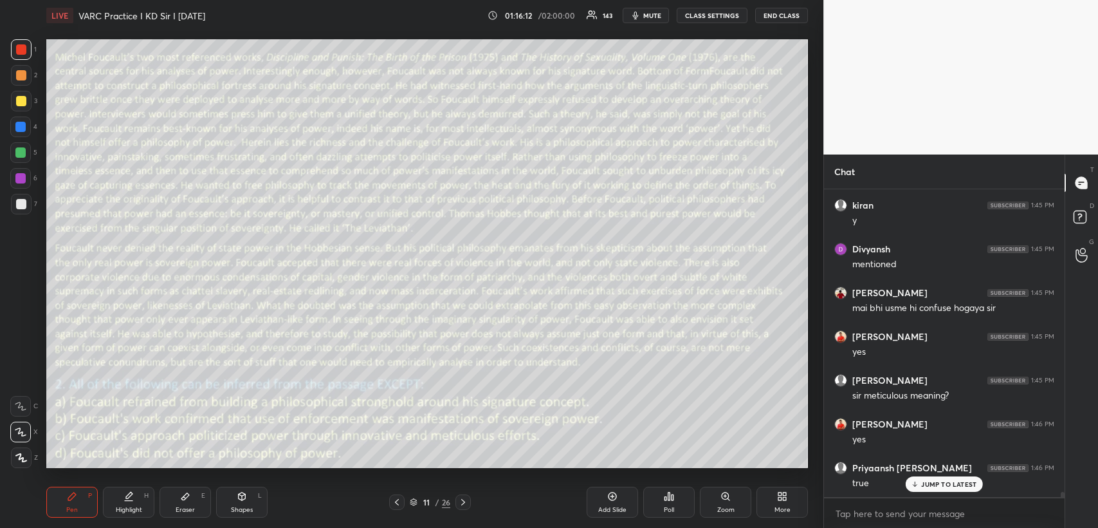
click at [396, 504] on icon at bounding box center [397, 502] width 10 height 10
click at [396, 504] on icon at bounding box center [397, 502] width 4 height 6
click at [465, 499] on icon at bounding box center [463, 502] width 10 height 10
click at [463, 500] on icon at bounding box center [463, 502] width 4 height 6
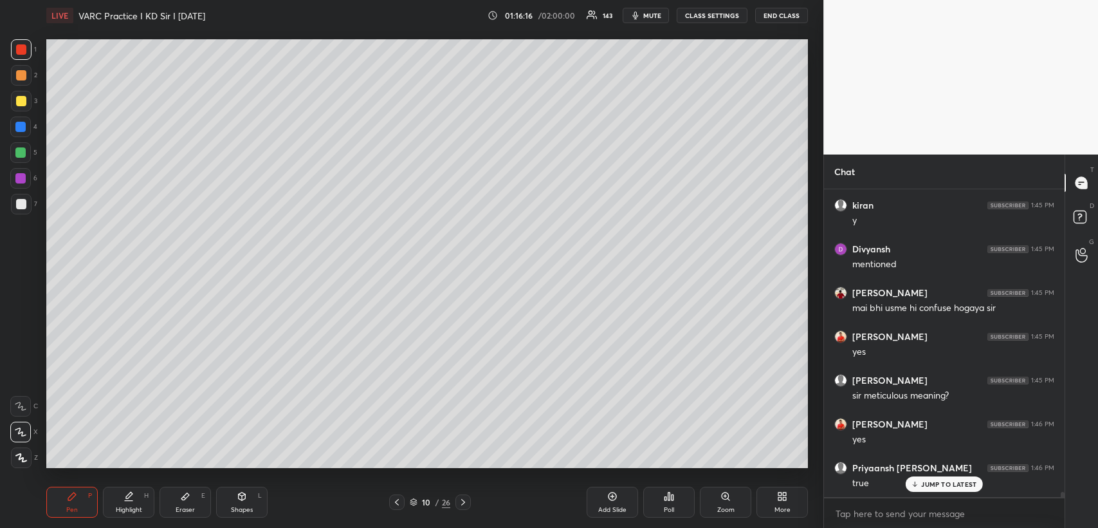
click at [462, 500] on icon at bounding box center [463, 502] width 10 height 10
click at [461, 500] on icon at bounding box center [463, 502] width 10 height 10
click at [397, 502] on icon at bounding box center [397, 502] width 10 height 10
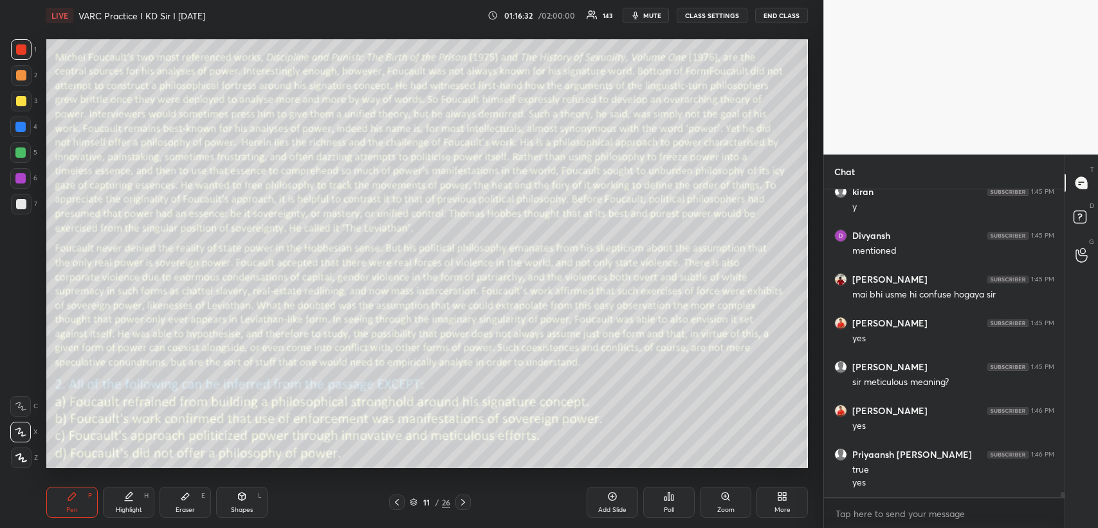
click at [397, 502] on icon at bounding box center [397, 502] width 10 height 10
click at [458, 503] on icon at bounding box center [463, 502] width 10 height 10
click at [456, 502] on div at bounding box center [462, 501] width 15 height 15
click at [466, 501] on icon at bounding box center [463, 502] width 10 height 10
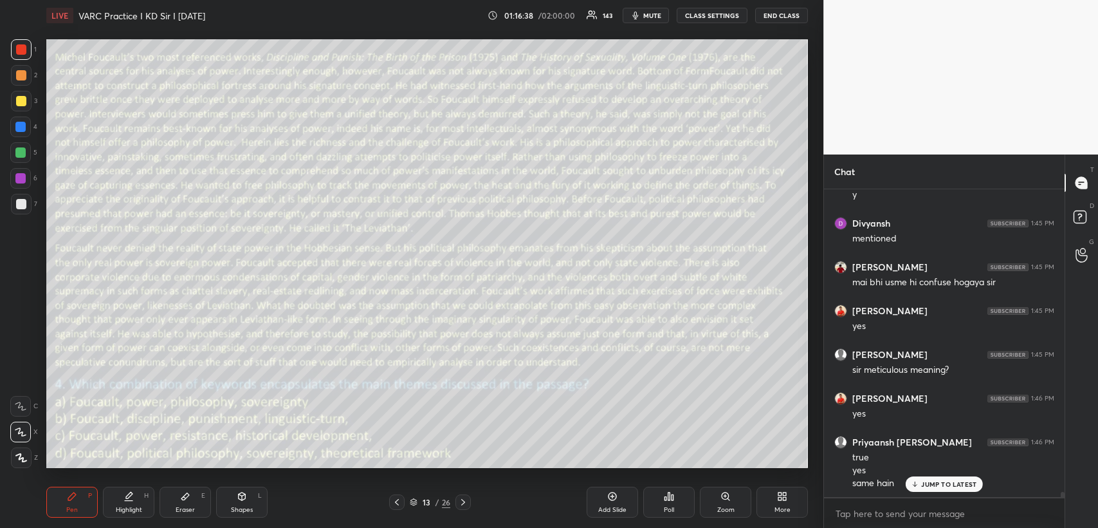
click at [393, 501] on icon at bounding box center [397, 502] width 10 height 10
click at [393, 500] on icon at bounding box center [397, 502] width 10 height 10
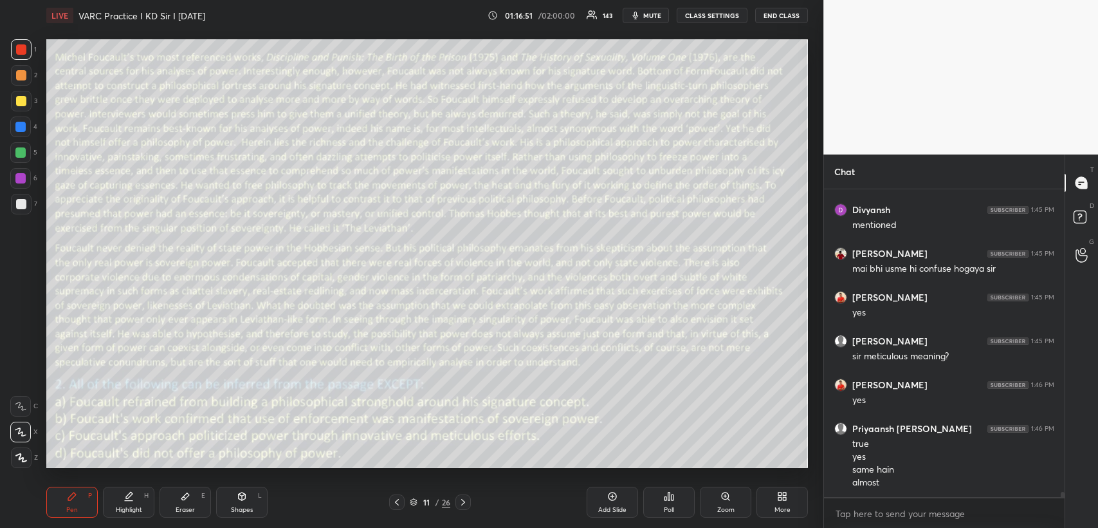
scroll to position [18138, 0]
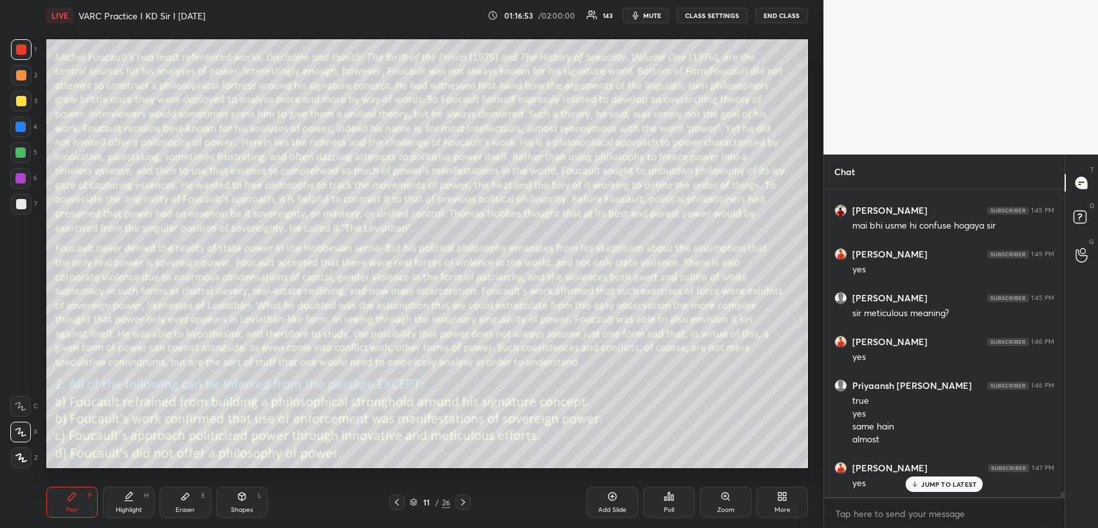
click at [462, 503] on icon at bounding box center [463, 502] width 10 height 10
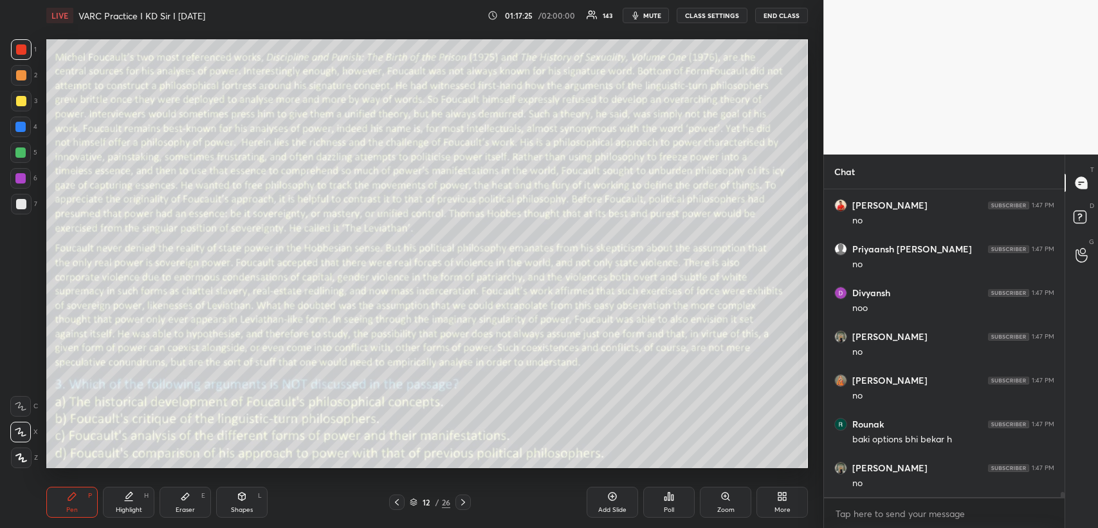
scroll to position [18532, 0]
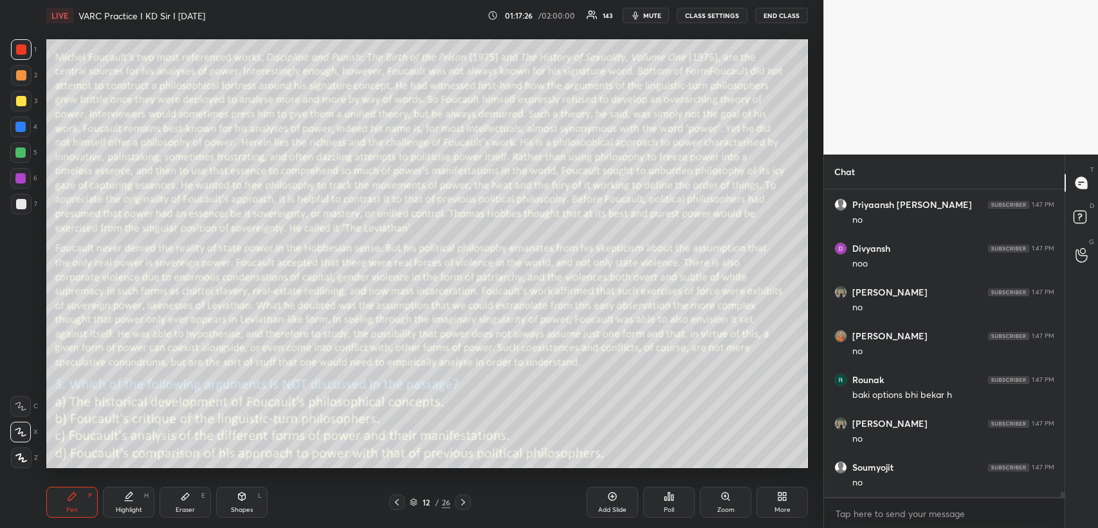
click at [462, 500] on icon at bounding box center [463, 502] width 10 height 10
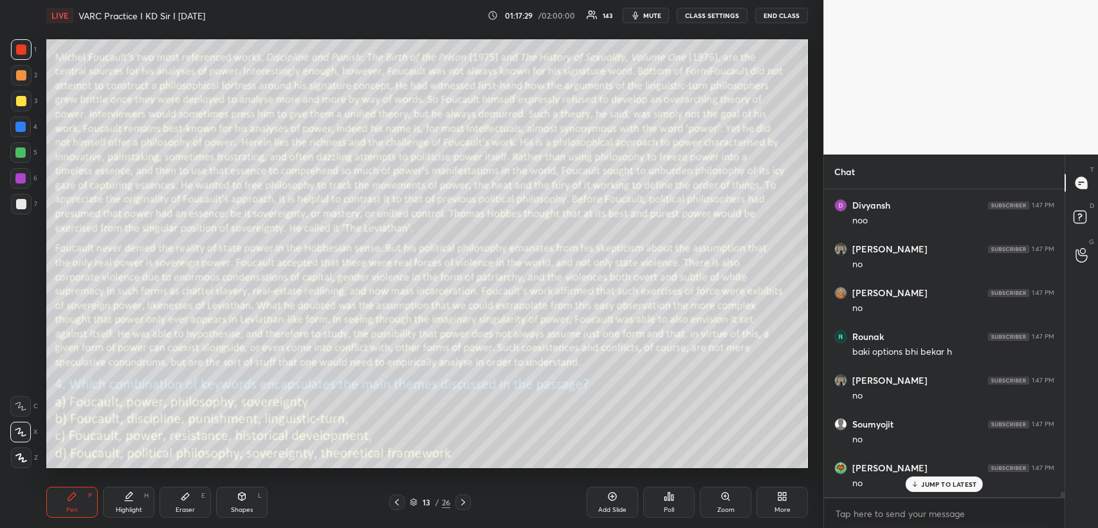
click at [237, 493] on icon at bounding box center [242, 496] width 10 height 10
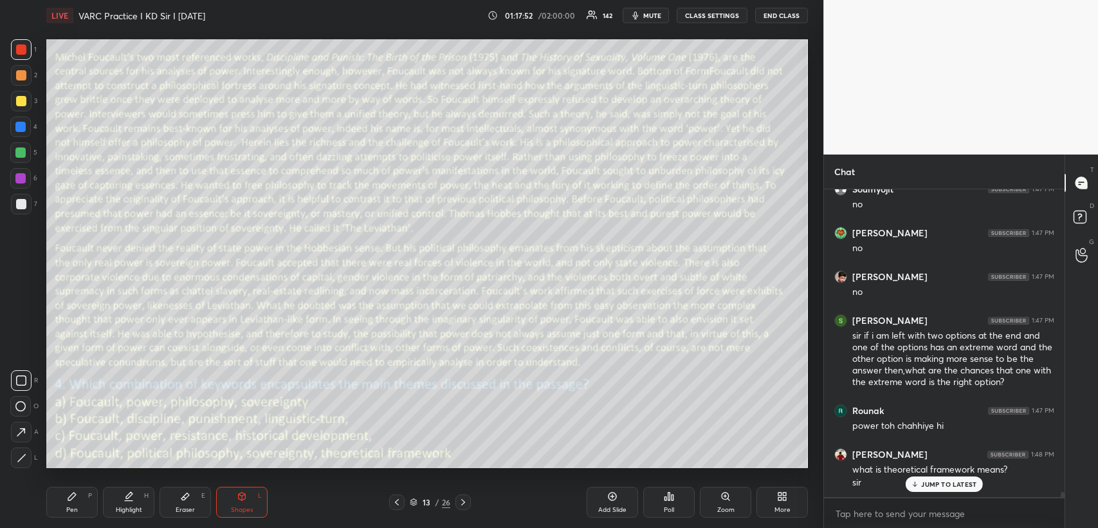
scroll to position [18853, 0]
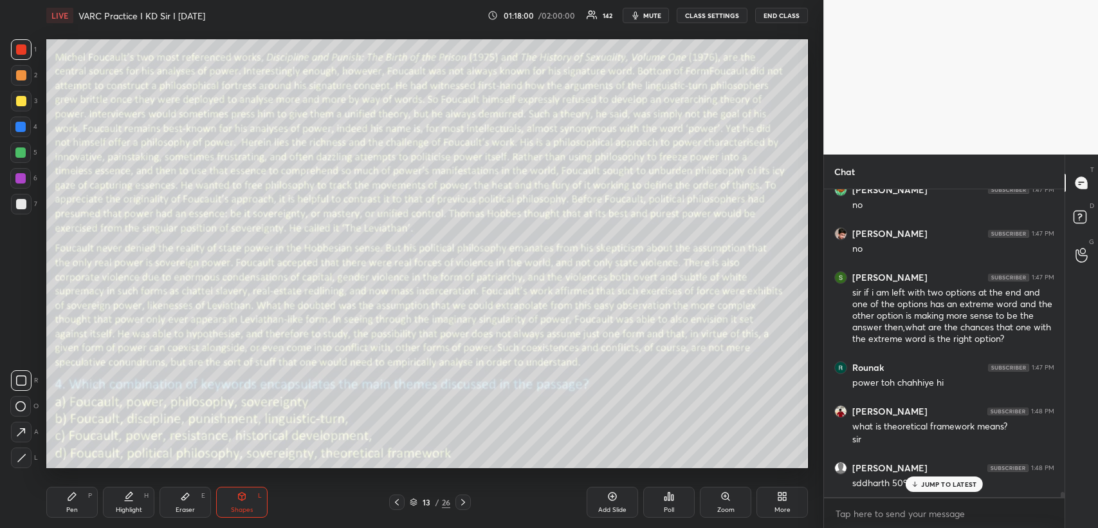
click at [73, 500] on icon at bounding box center [72, 496] width 10 height 10
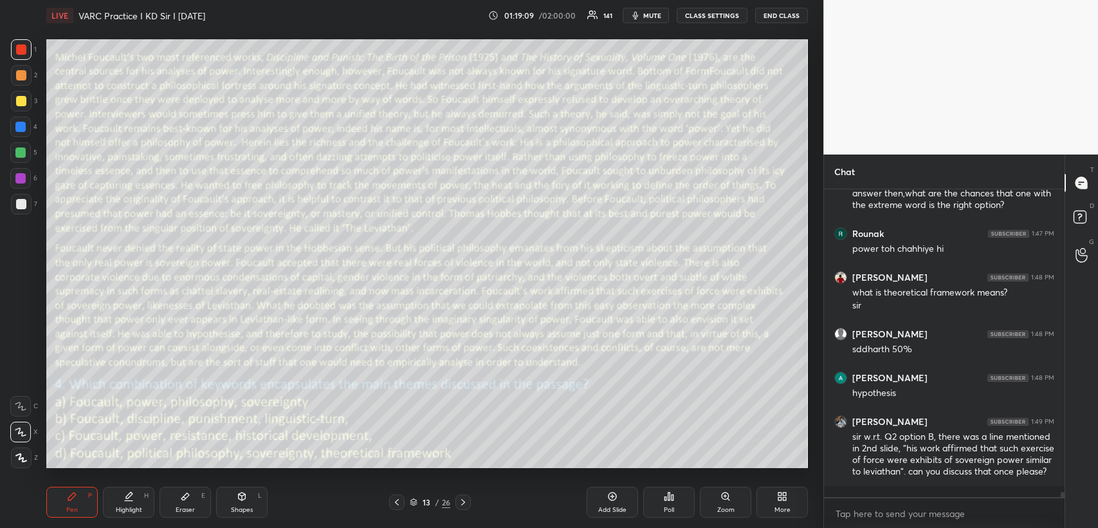
scroll to position [19031, 0]
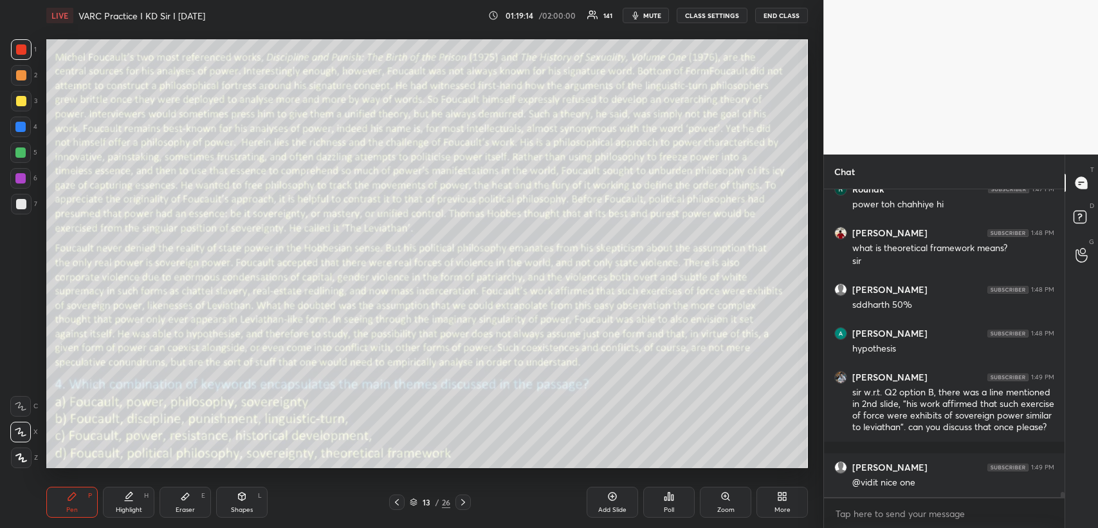
click at [396, 504] on icon at bounding box center [397, 502] width 10 height 10
click at [394, 505] on icon at bounding box center [397, 502] width 10 height 10
click at [396, 504] on icon at bounding box center [397, 502] width 10 height 10
click at [464, 500] on icon at bounding box center [463, 502] width 10 height 10
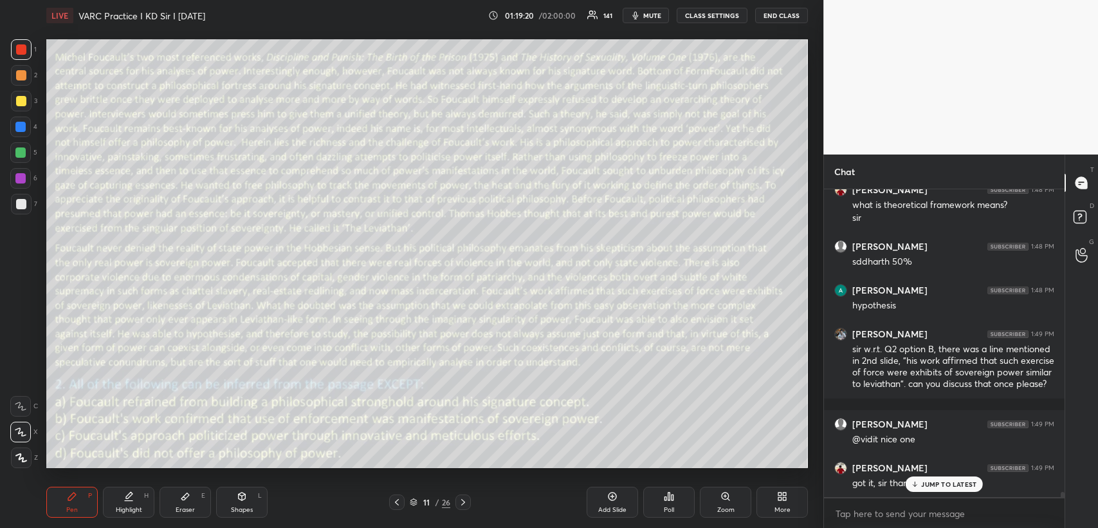
click at [195, 500] on div "Eraser E" at bounding box center [185, 501] width 51 height 31
click at [77, 500] on div "Pen P" at bounding box center [71, 501] width 51 height 31
click at [193, 502] on div "Eraser E" at bounding box center [185, 501] width 51 height 31
click at [247, 493] on div "Shapes L" at bounding box center [241, 501] width 51 height 31
click at [21, 75] on div at bounding box center [21, 75] width 10 height 10
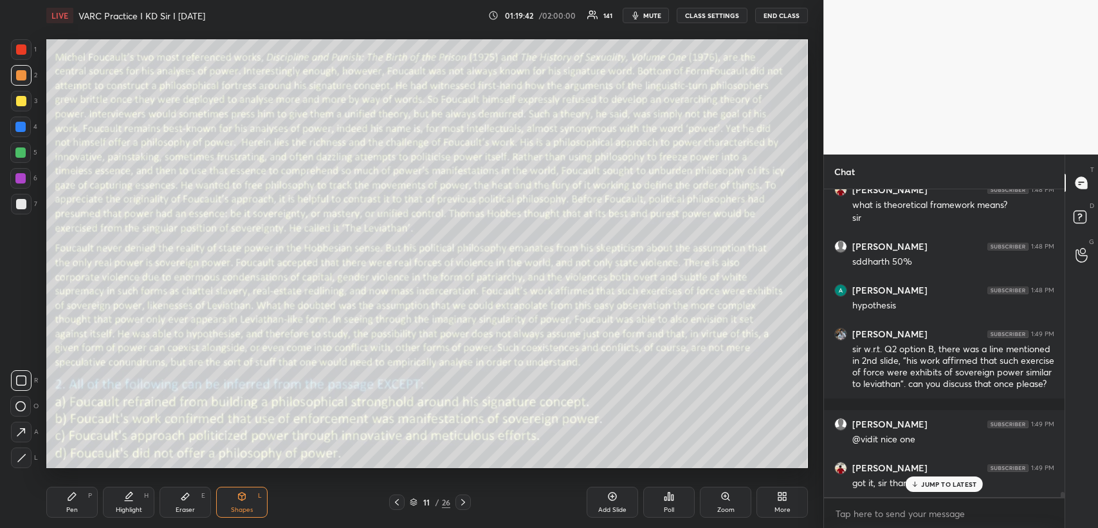
click at [20, 173] on div at bounding box center [20, 178] width 10 height 10
click at [21, 47] on div at bounding box center [21, 49] width 10 height 10
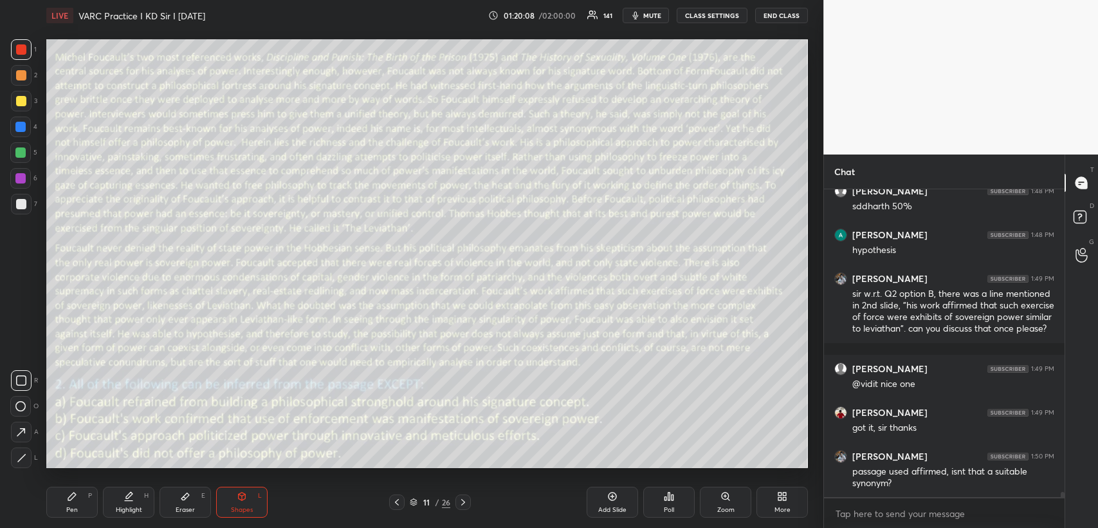
scroll to position [19174, 0]
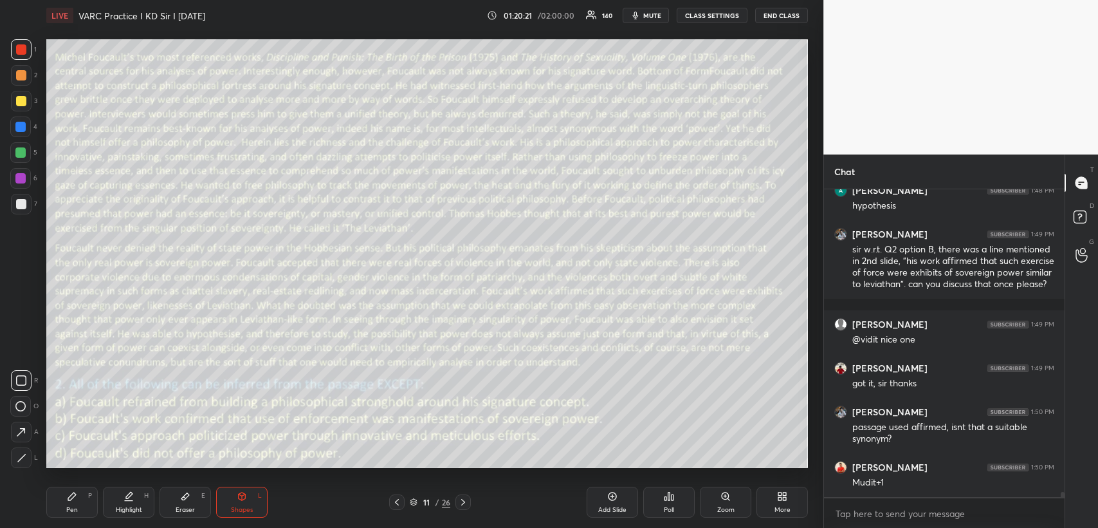
click at [394, 502] on icon at bounding box center [397, 502] width 10 height 10
click at [396, 505] on icon at bounding box center [397, 502] width 10 height 10
click at [395, 501] on icon at bounding box center [397, 502] width 4 height 6
click at [394, 500] on icon at bounding box center [397, 502] width 10 height 10
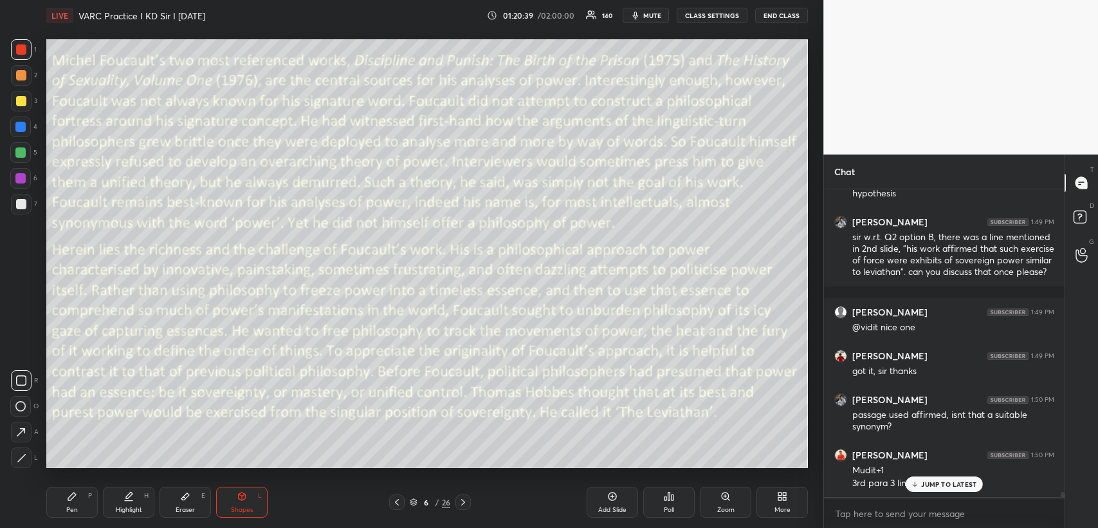
scroll to position [19231, 0]
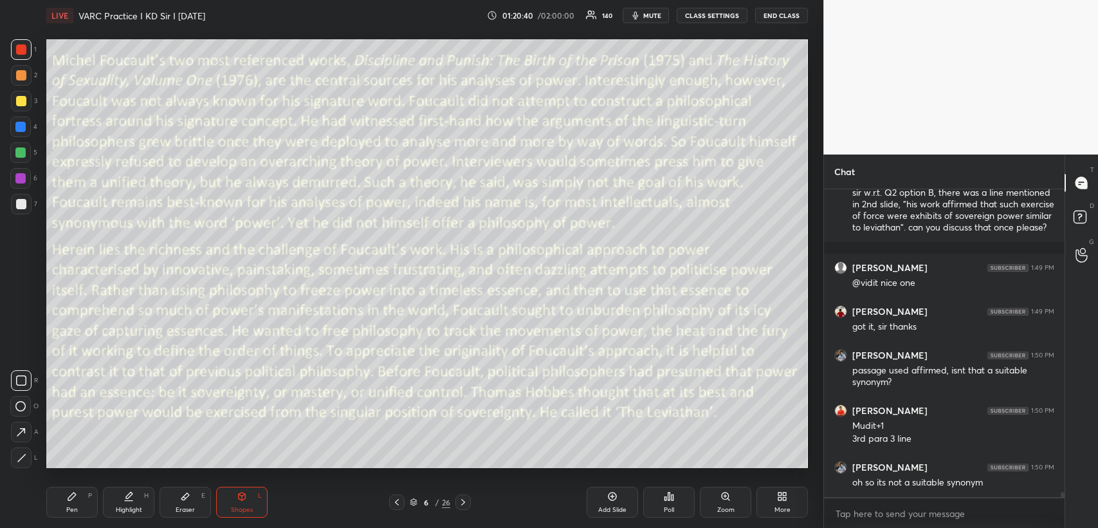
click at [464, 498] on icon at bounding box center [463, 502] width 10 height 10
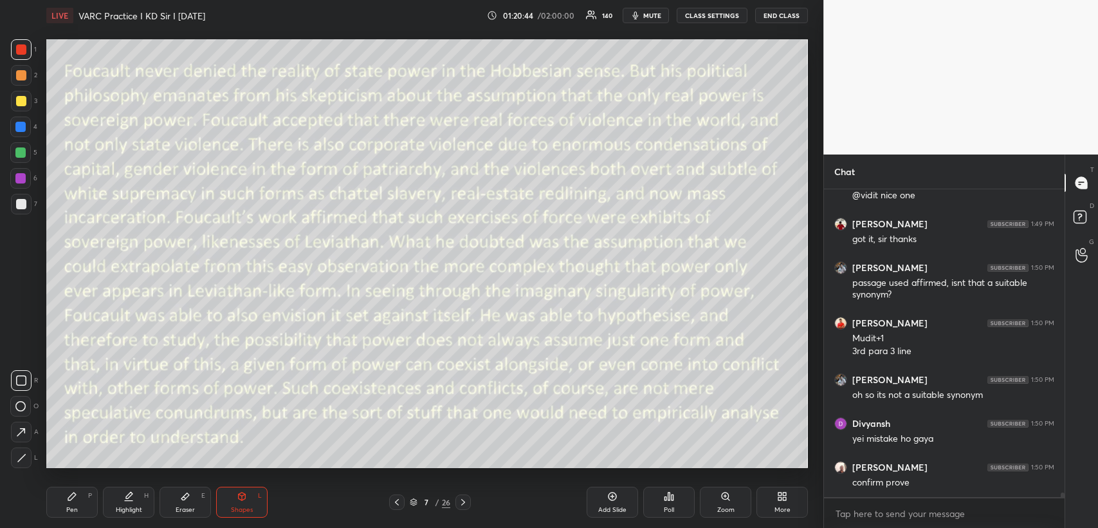
scroll to position [19361, 0]
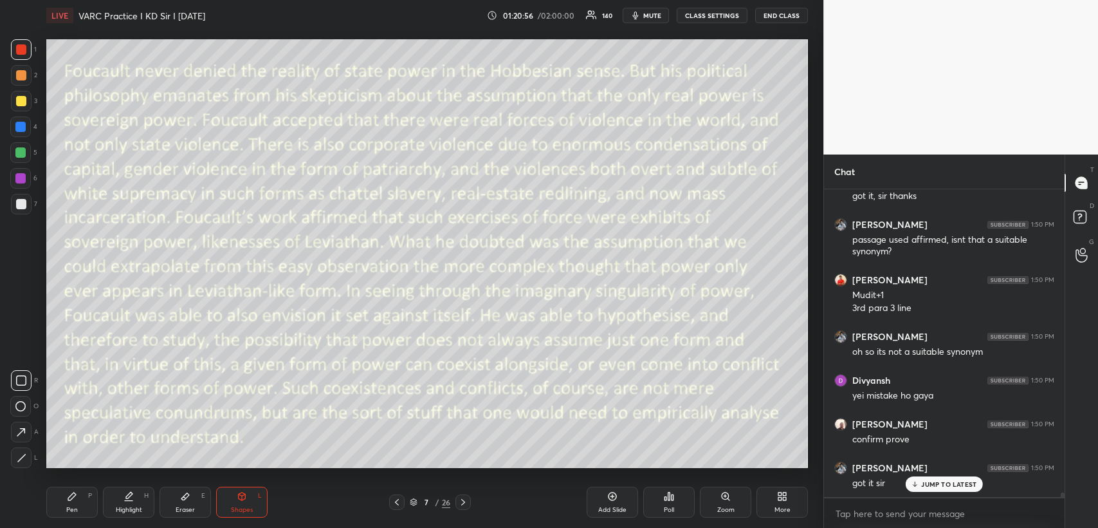
click at [78, 495] on div "Pen P" at bounding box center [71, 501] width 51 height 31
click at [239, 499] on icon at bounding box center [242, 496] width 7 height 8
click at [463, 500] on icon at bounding box center [463, 502] width 10 height 10
click at [463, 500] on icon at bounding box center [463, 502] width 4 height 6
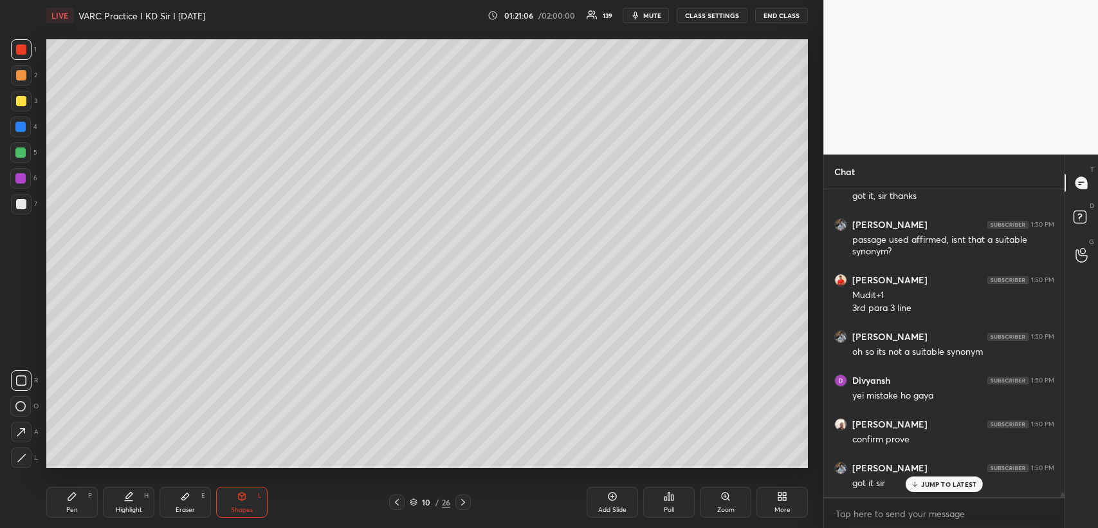
click at [463, 501] on icon at bounding box center [463, 502] width 4 height 6
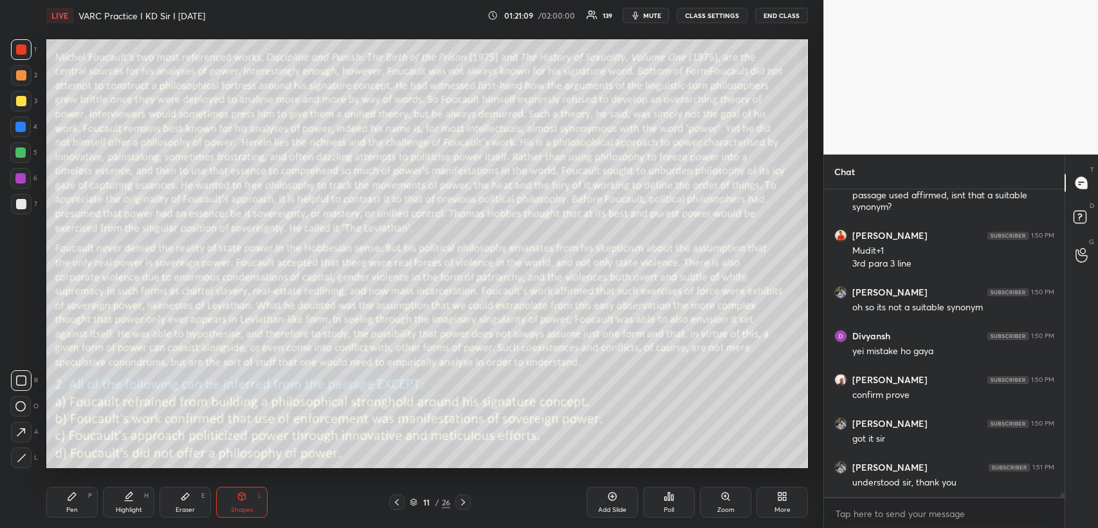
click at [463, 500] on icon at bounding box center [463, 502] width 4 height 6
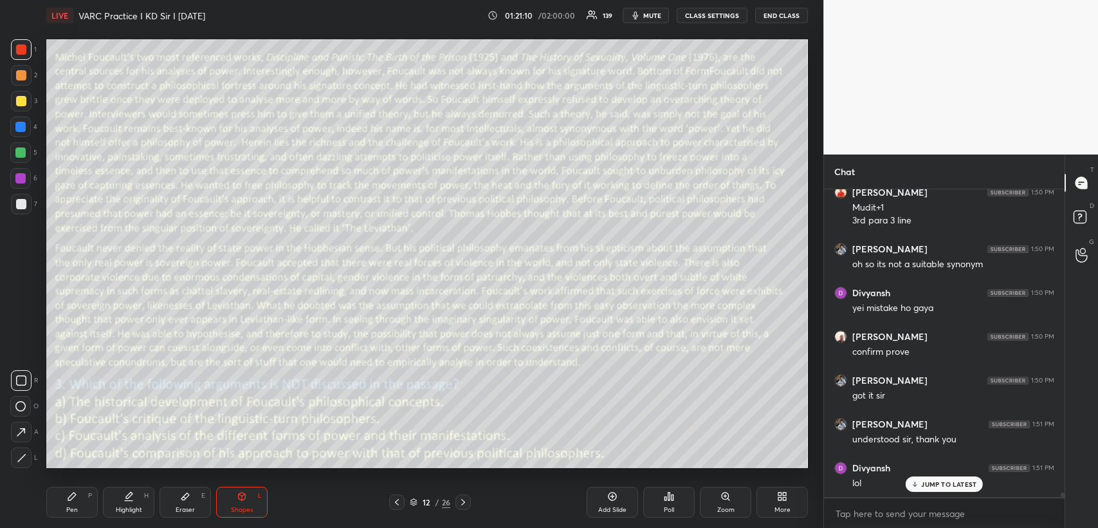
click at [463, 500] on icon at bounding box center [463, 502] width 4 height 6
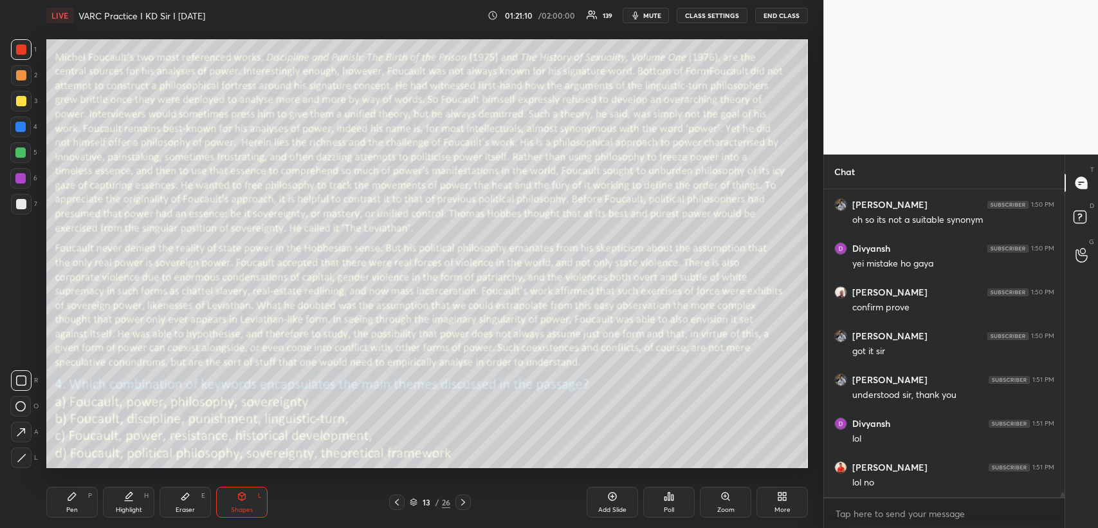
click at [464, 500] on icon at bounding box center [463, 502] width 10 height 10
click at [399, 500] on icon at bounding box center [397, 502] width 10 height 10
click at [463, 502] on icon at bounding box center [463, 502] width 10 height 10
click at [69, 499] on icon at bounding box center [72, 496] width 8 height 8
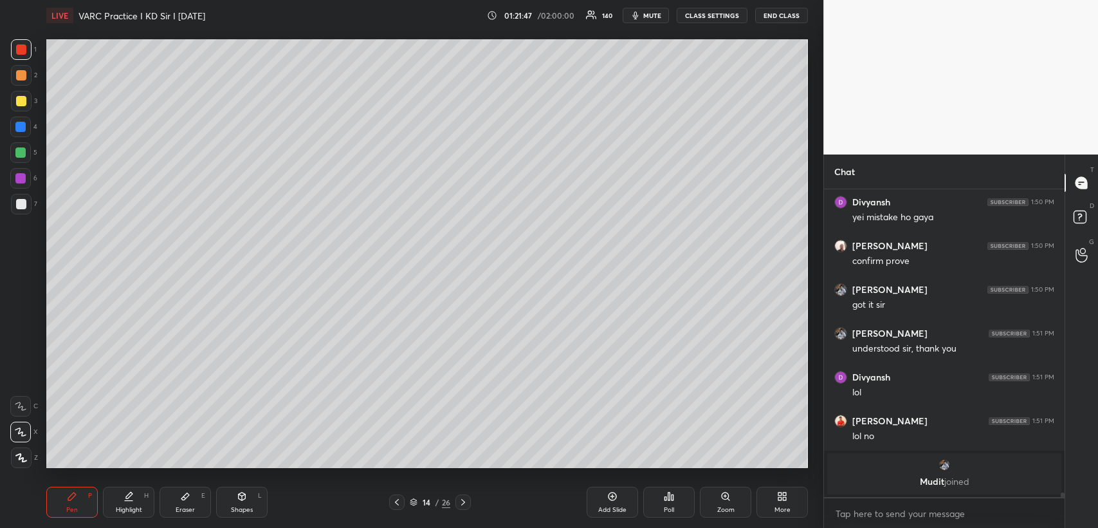
click at [465, 499] on icon at bounding box center [463, 502] width 10 height 10
click at [462, 501] on icon at bounding box center [463, 502] width 10 height 10
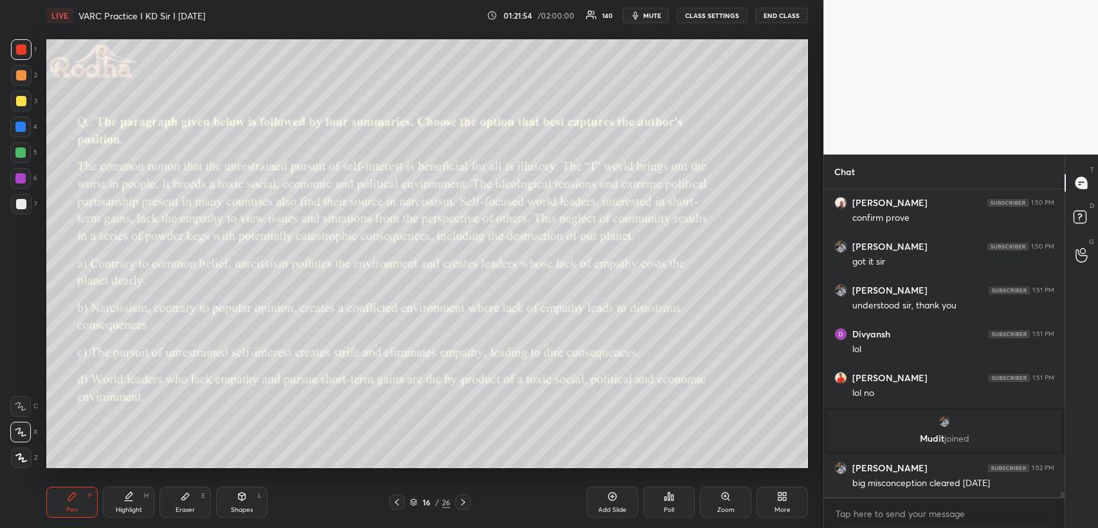
scroll to position [18115, 0]
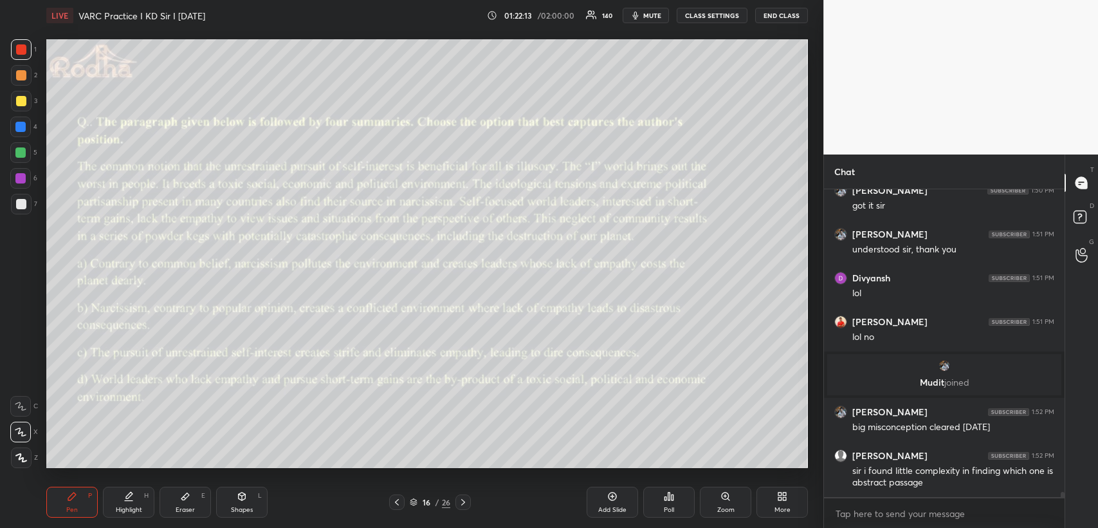
click at [242, 499] on icon at bounding box center [242, 496] width 7 height 8
click at [82, 499] on div "Pen P" at bounding box center [71, 501] width 51 height 31
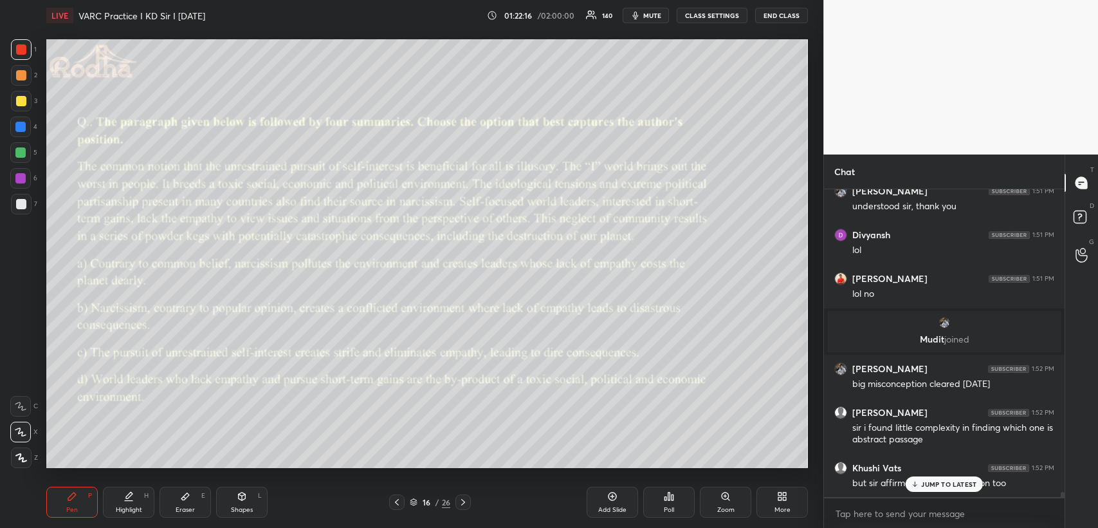
click at [187, 504] on div "Eraser E" at bounding box center [185, 501] width 51 height 31
click at [73, 499] on icon at bounding box center [72, 496] width 10 height 10
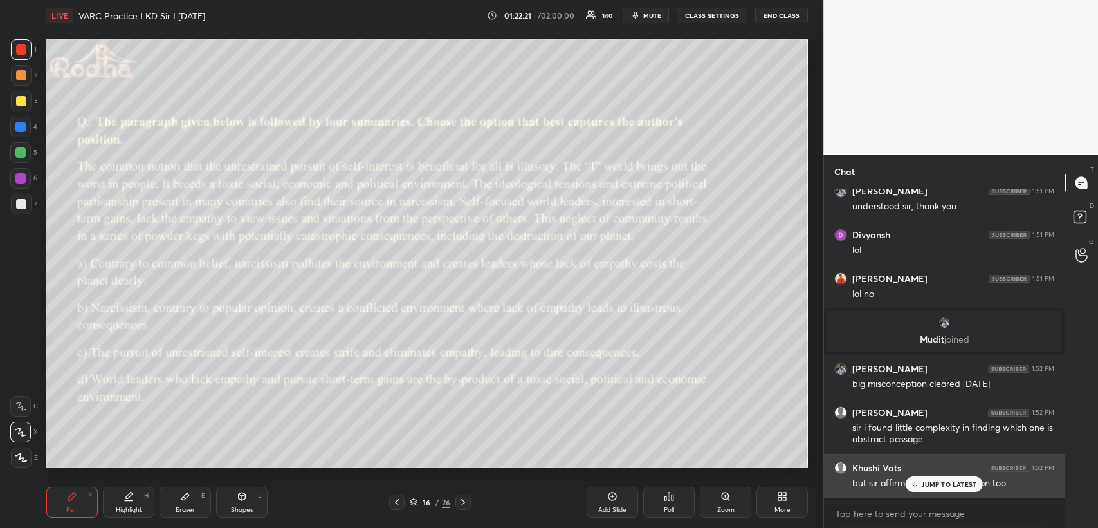
click at [925, 477] on div "JUMP TO LATEST" at bounding box center [944, 483] width 77 height 15
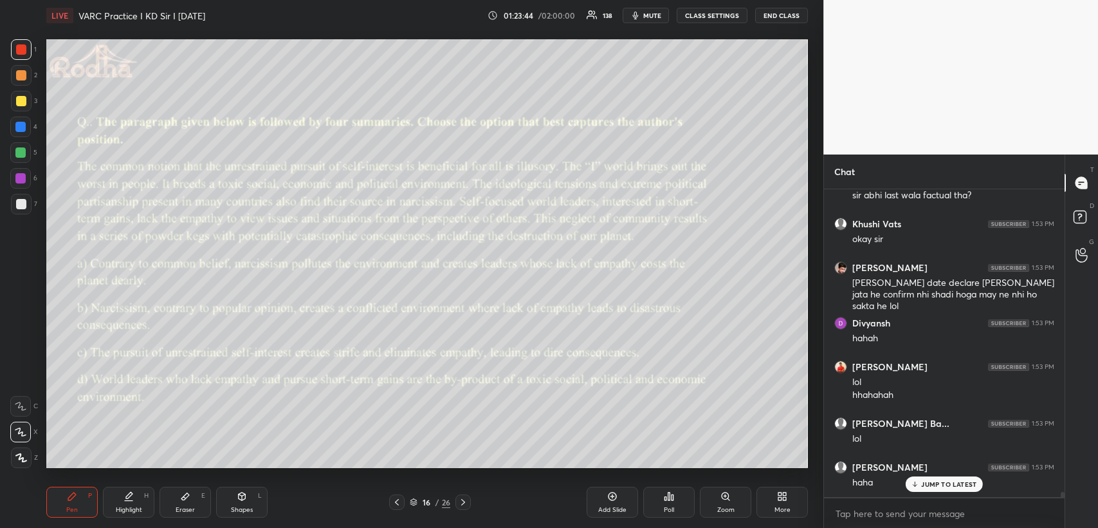
scroll to position [18533, 0]
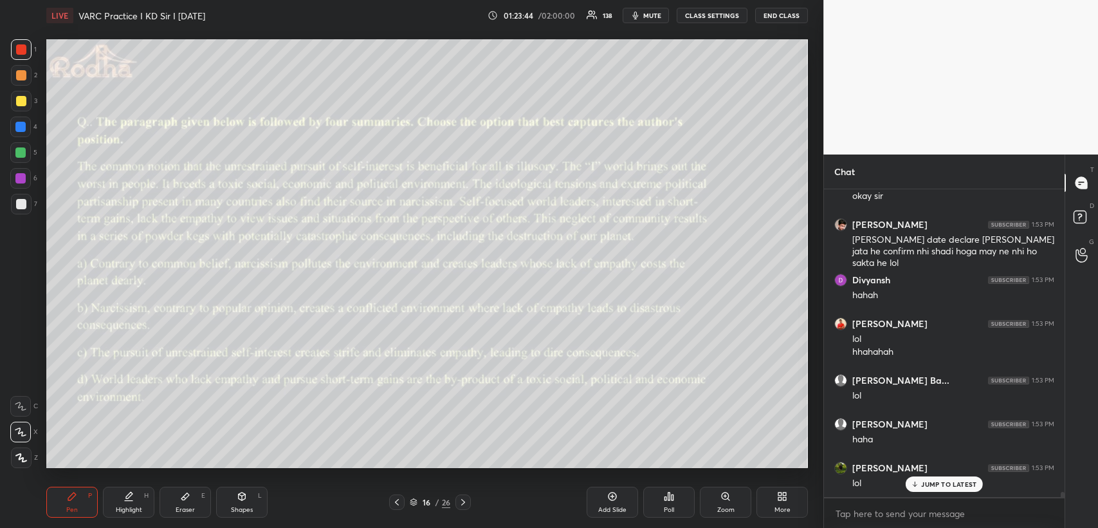
click at [665, 492] on icon at bounding box center [669, 496] width 10 height 10
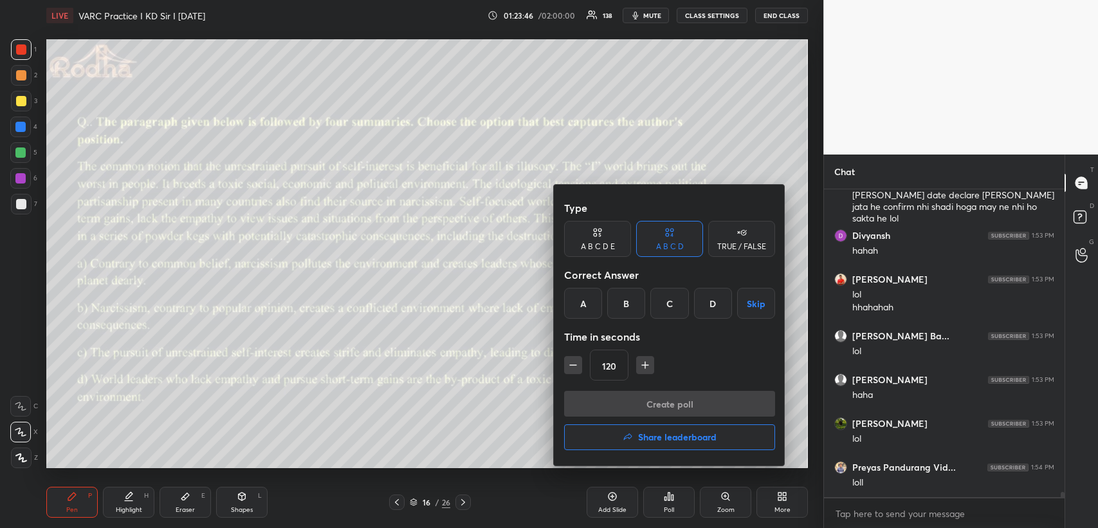
scroll to position [18620, 0]
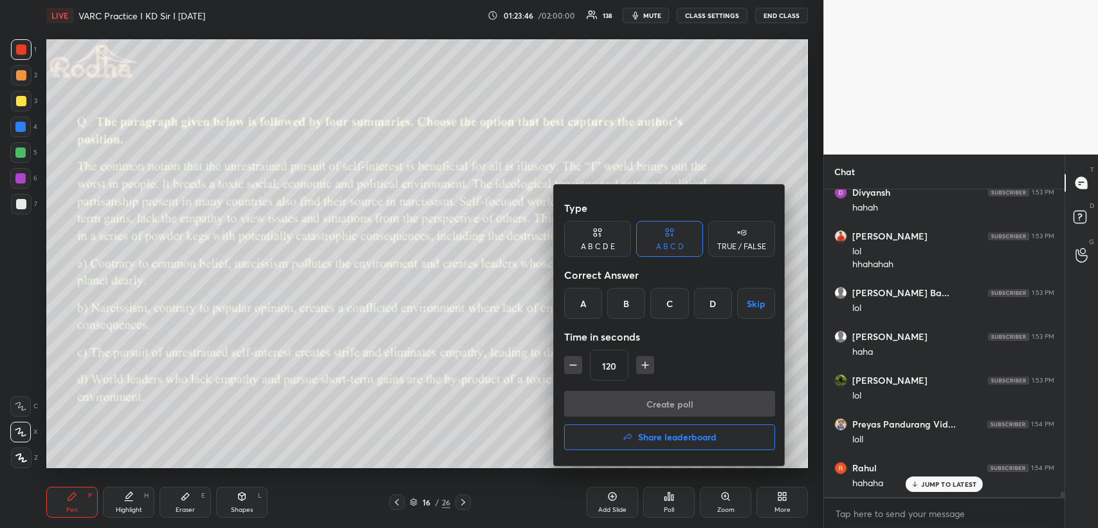
click at [630, 300] on div "B" at bounding box center [626, 303] width 38 height 31
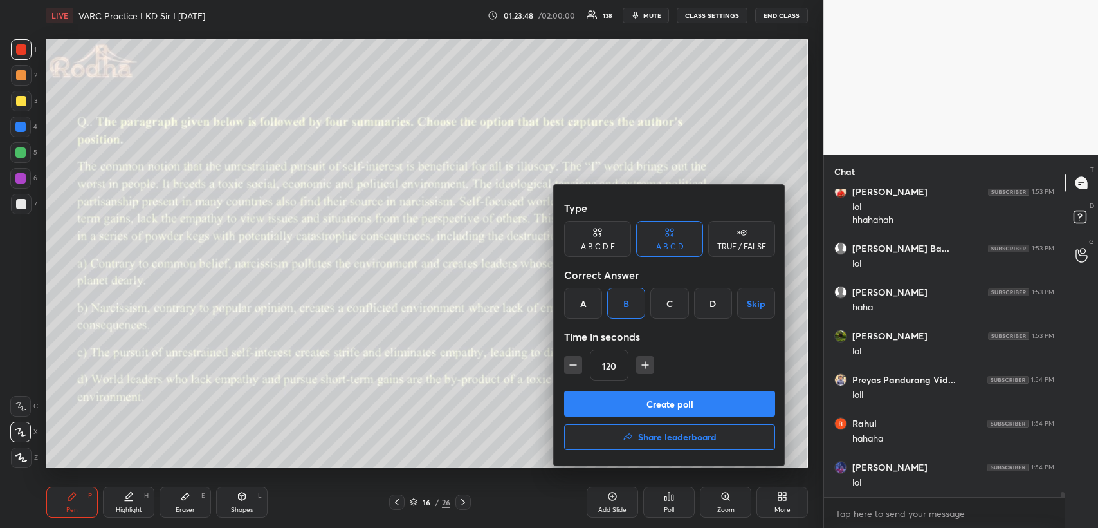
scroll to position [18708, 0]
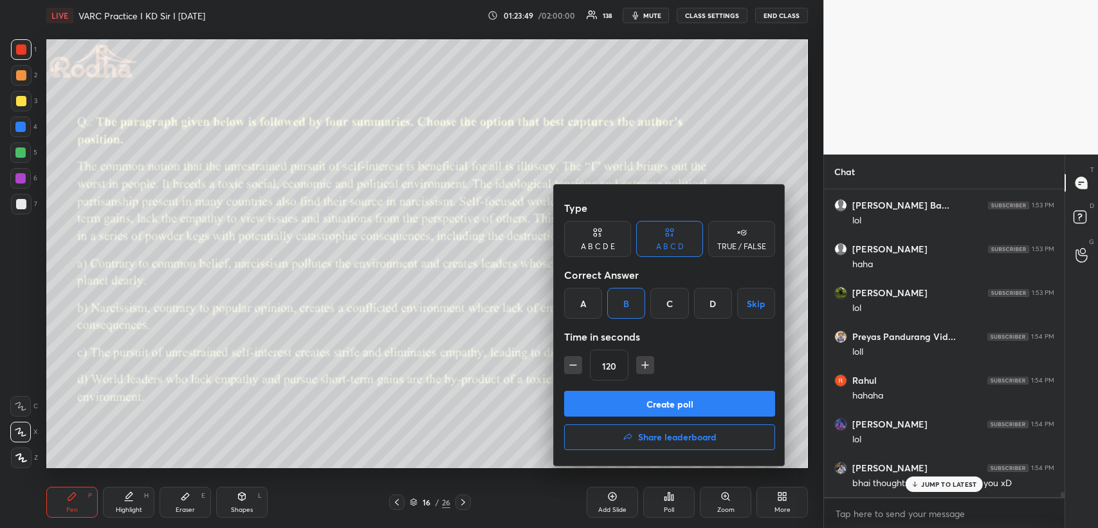
click at [638, 403] on button "Create poll" at bounding box center [669, 403] width 211 height 26
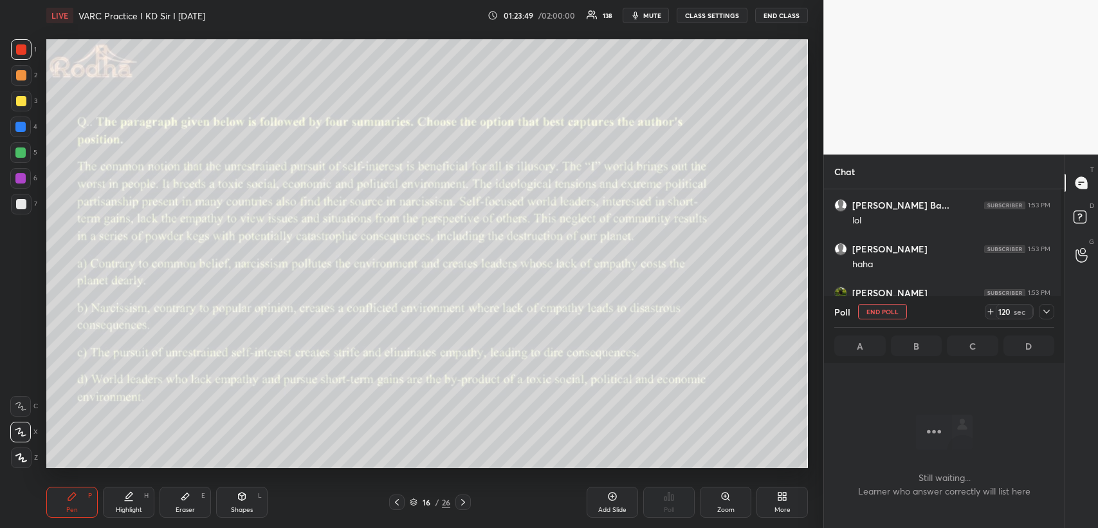
scroll to position [269, 237]
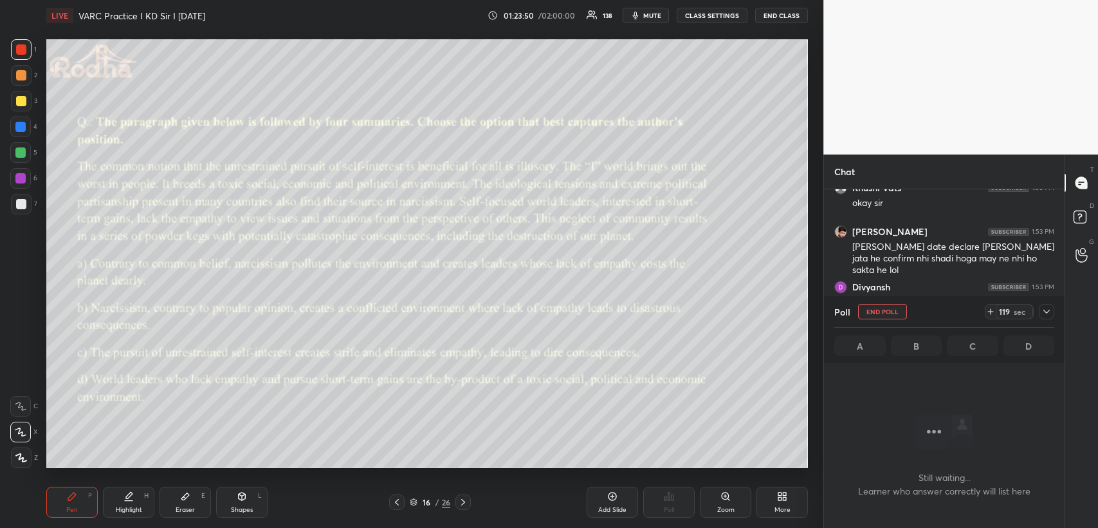
click at [1051, 311] on icon at bounding box center [1046, 311] width 10 height 10
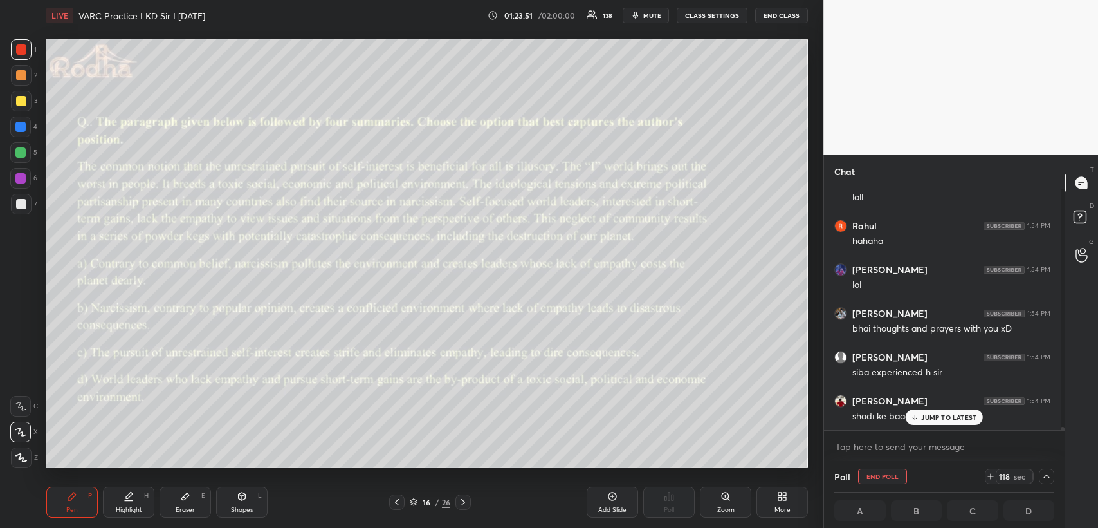
scroll to position [0, 3]
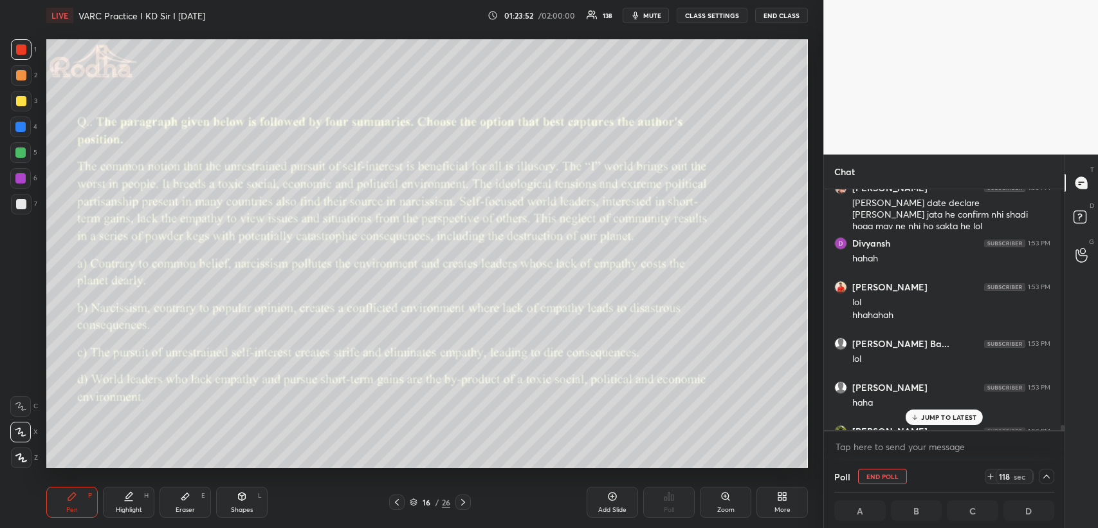
click at [929, 417] on p "JUMP TO LATEST" at bounding box center [948, 417] width 55 height 8
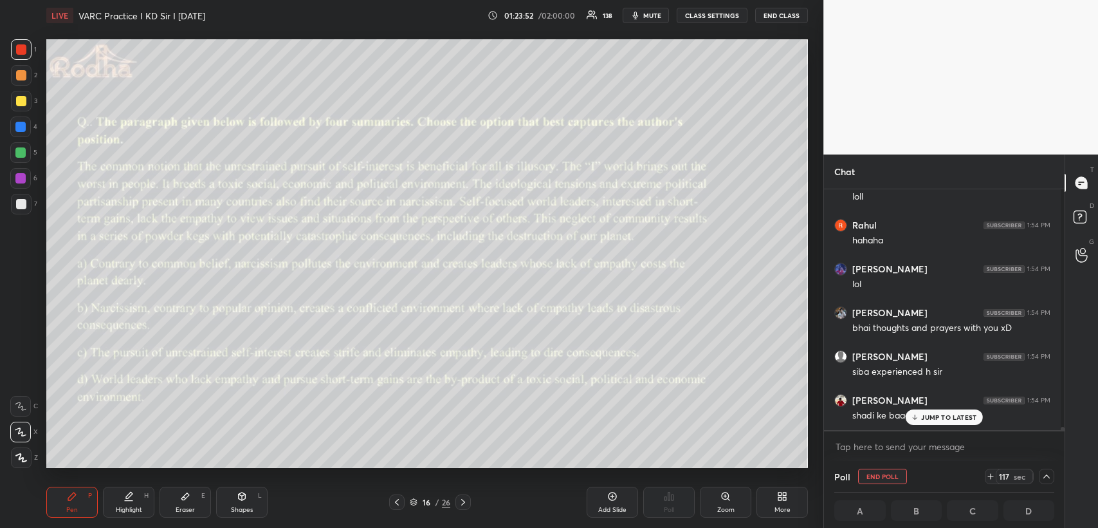
scroll to position [18591, 0]
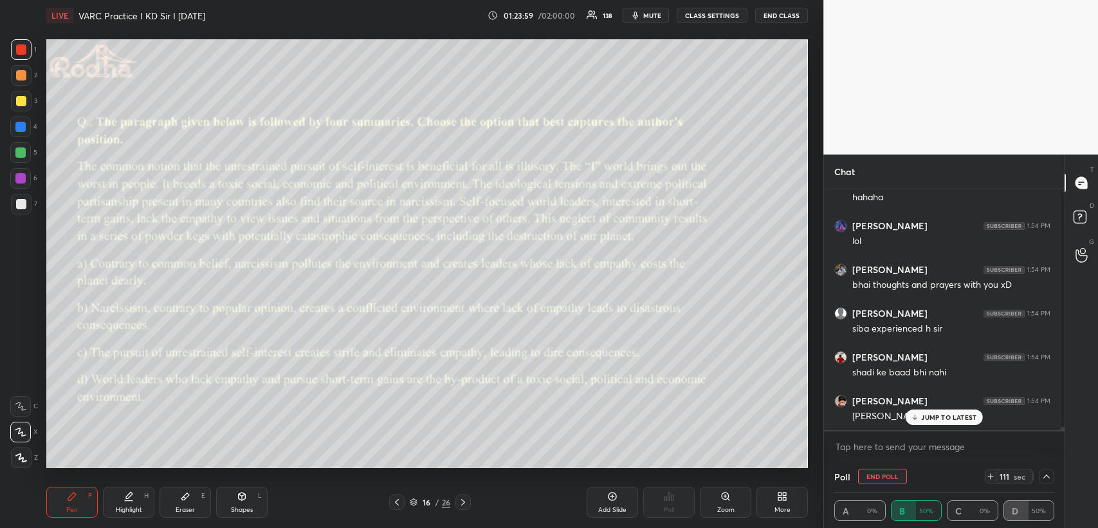
click at [933, 412] on div "JUMP TO LATEST" at bounding box center [944, 416] width 77 height 15
click at [661, 14] on span "mute" at bounding box center [652, 15] width 18 height 9
click at [1043, 477] on icon at bounding box center [1046, 476] width 6 height 4
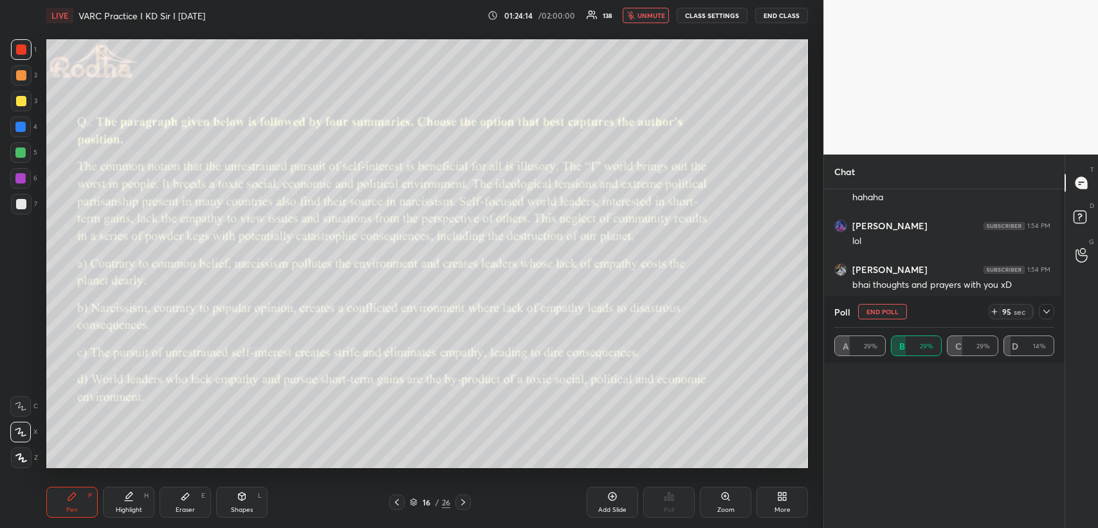
scroll to position [4, 4]
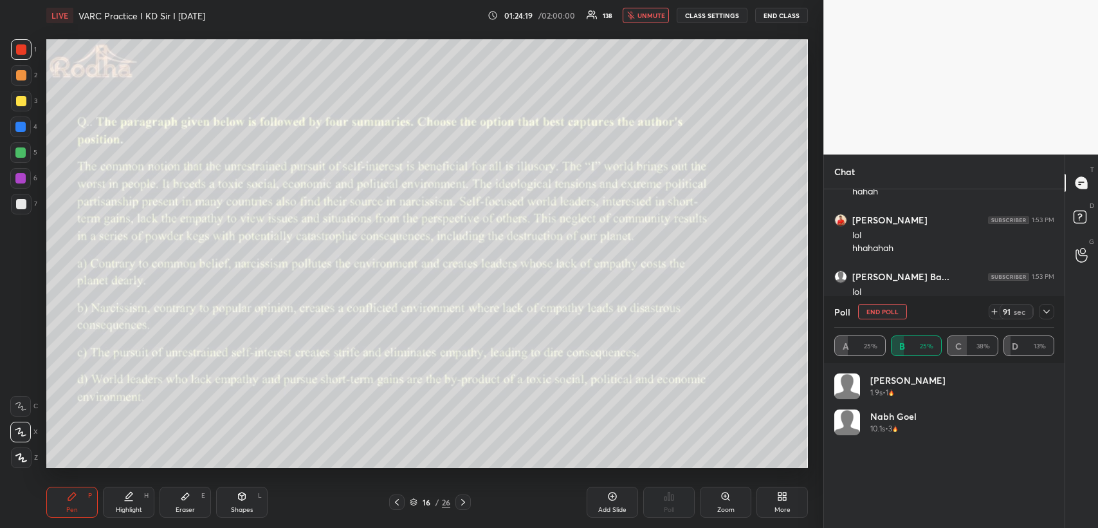
click at [1045, 310] on icon at bounding box center [1046, 311] width 10 height 10
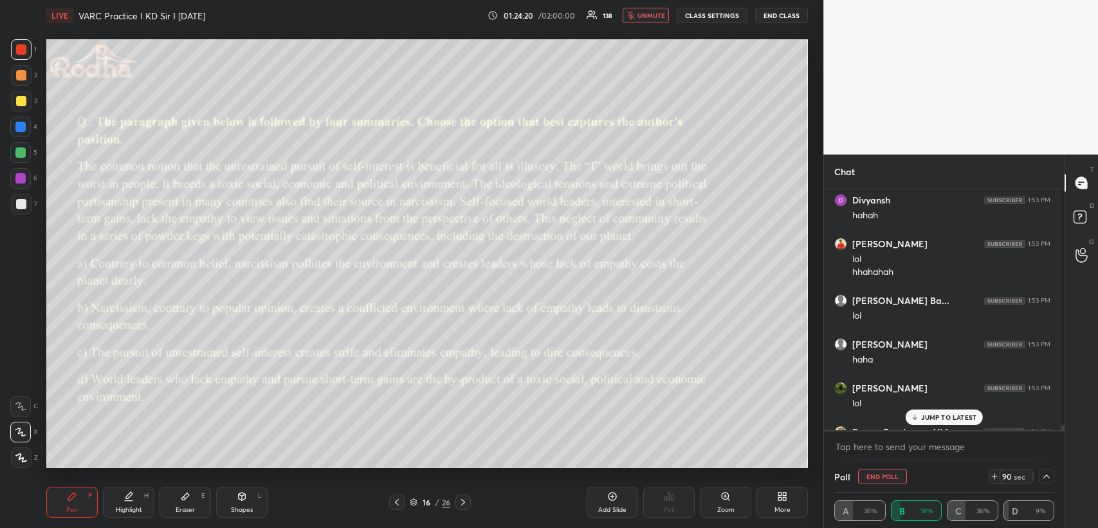
click at [948, 416] on p "JUMP TO LATEST" at bounding box center [948, 417] width 55 height 8
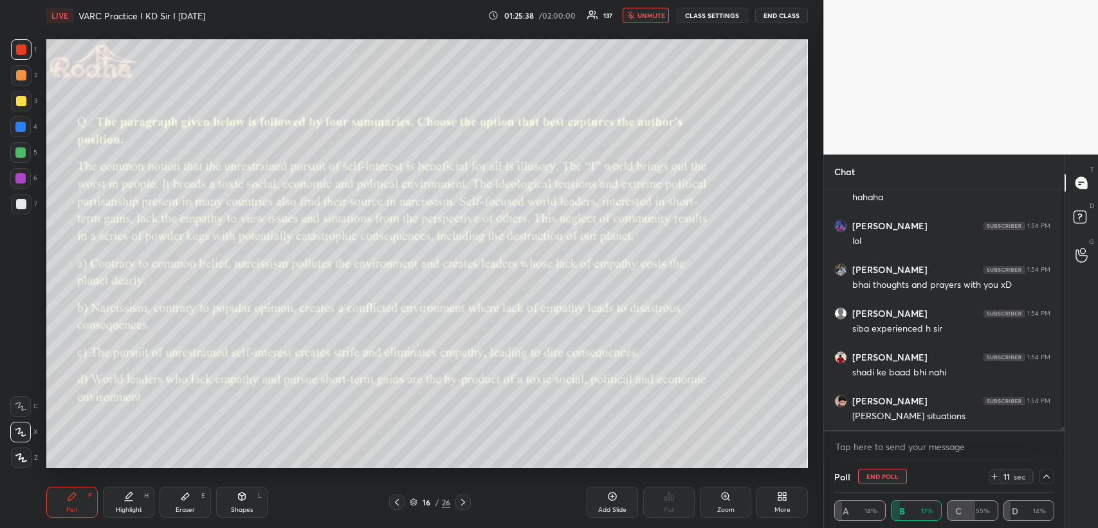
scroll to position [18623, 0]
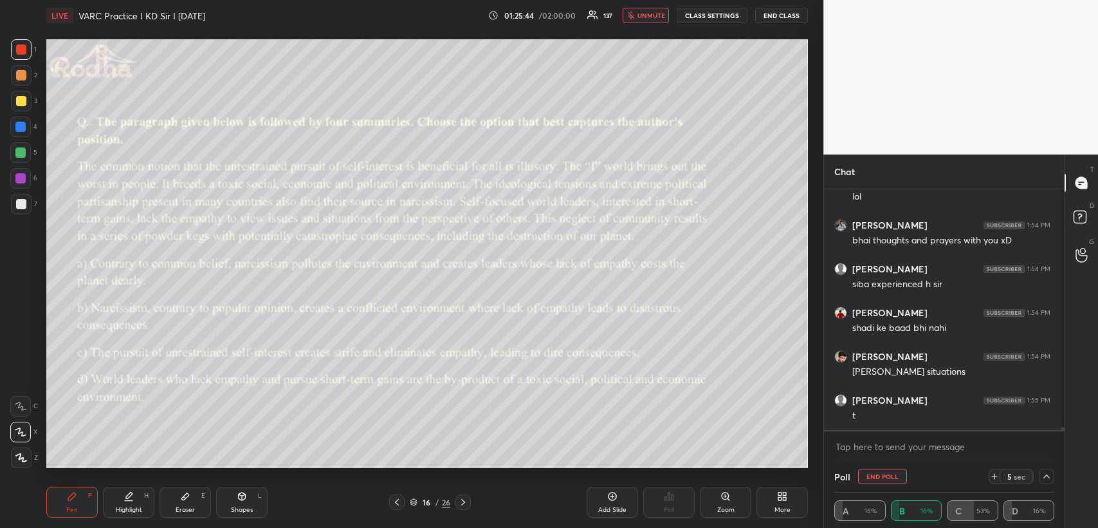
click at [990, 475] on icon at bounding box center [994, 476] width 10 height 10
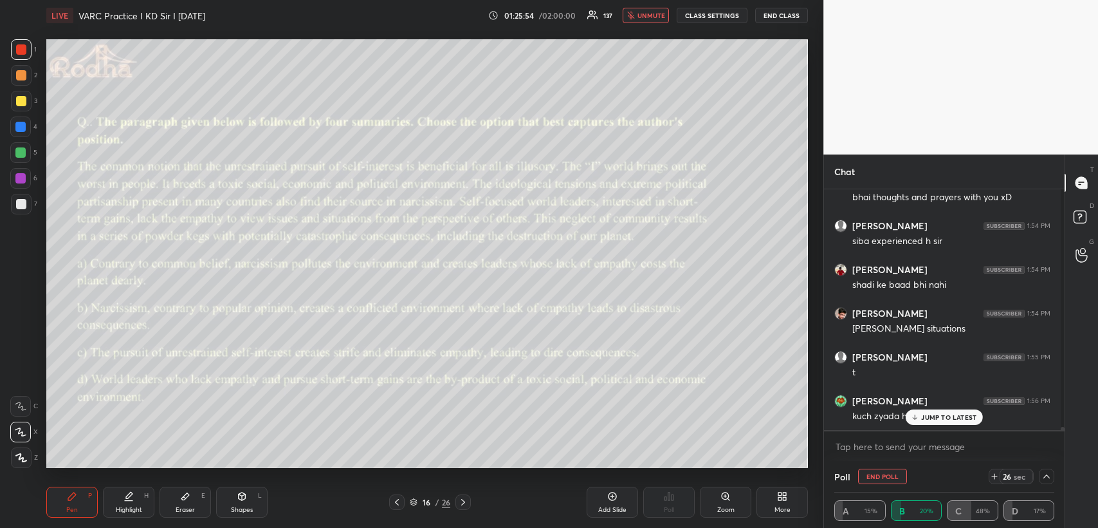
click at [959, 413] on p "JUMP TO LATEST" at bounding box center [948, 417] width 55 height 8
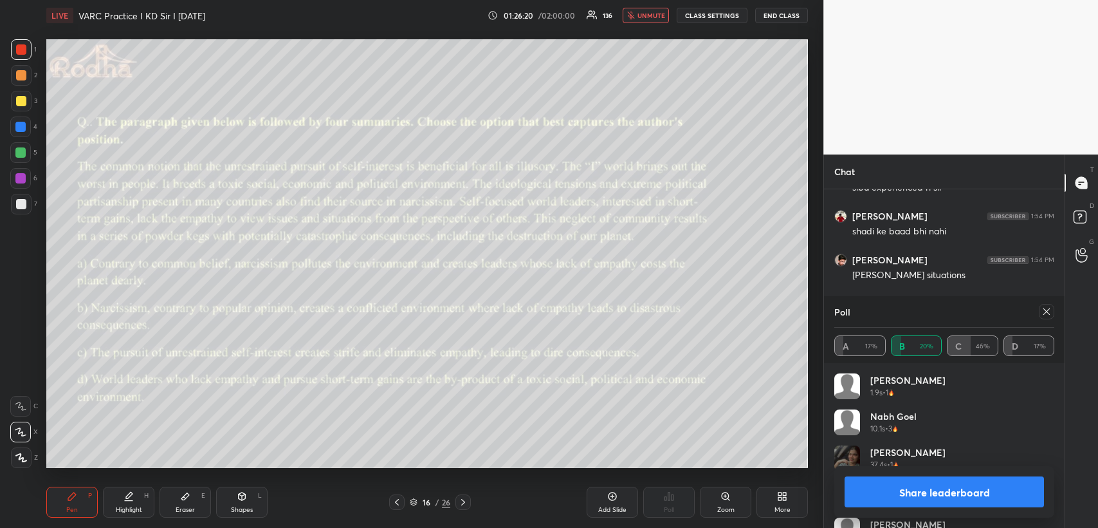
scroll to position [18479, 0]
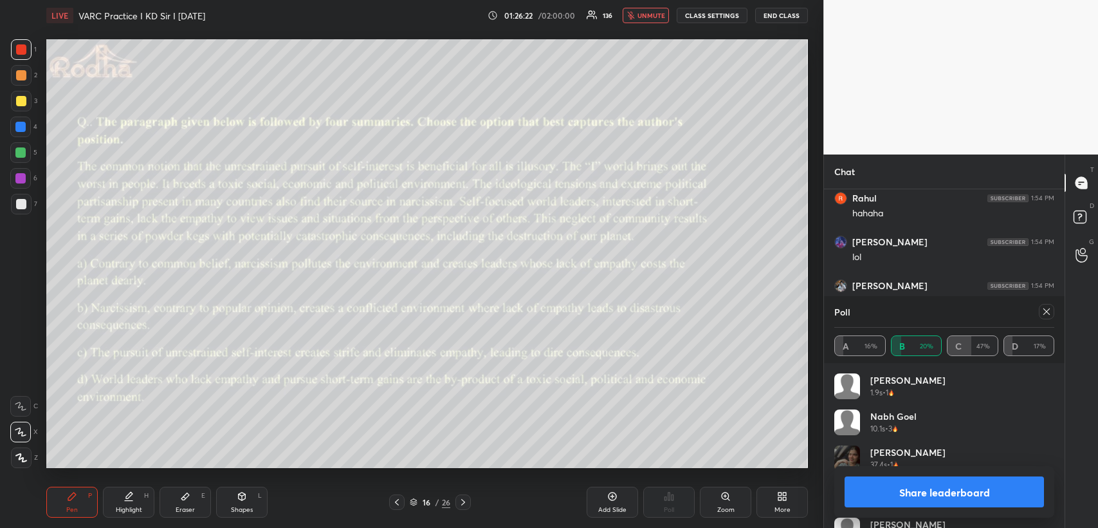
click at [655, 12] on span "unmute" at bounding box center [652, 15] width 28 height 9
click at [1048, 313] on icon at bounding box center [1046, 311] width 6 height 6
type textarea "x"
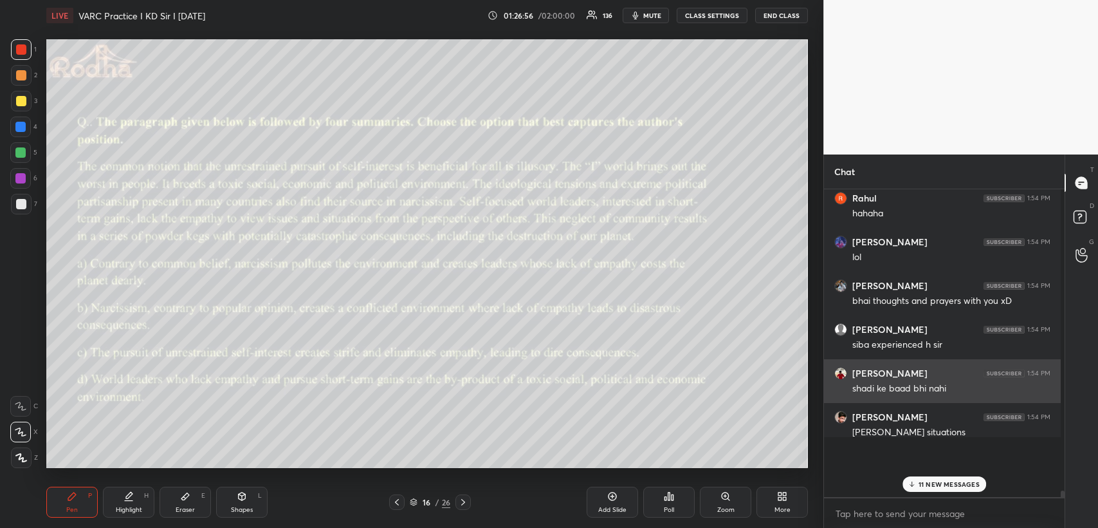
scroll to position [0, 0]
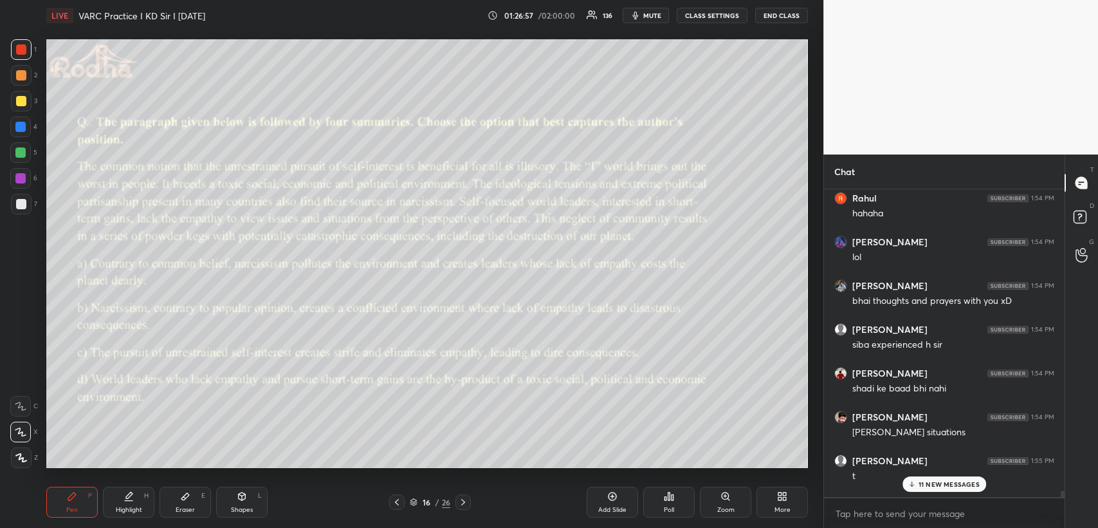
click at [926, 480] on p "11 NEW MESSAGES" at bounding box center [949, 484] width 61 height 8
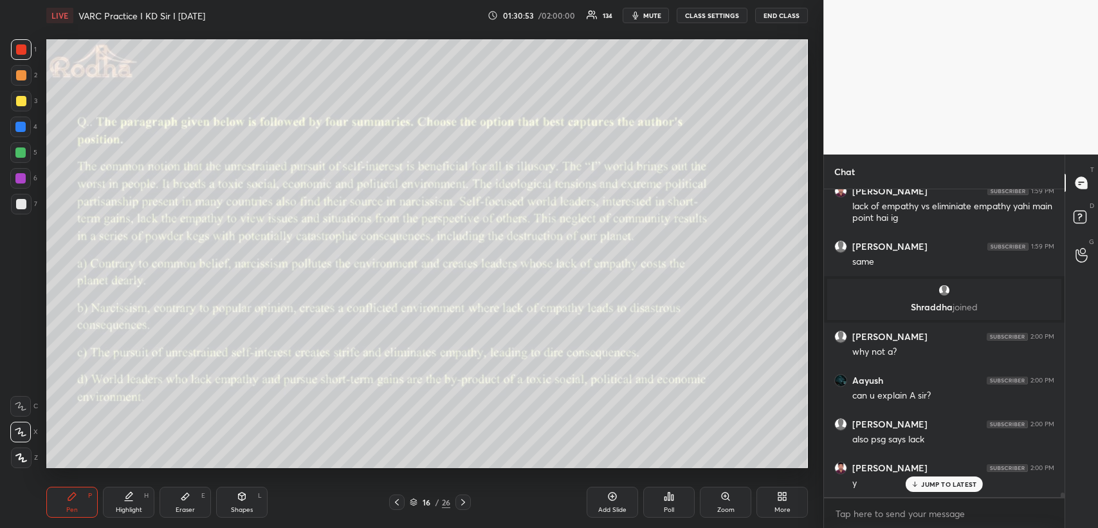
scroll to position [19804, 0]
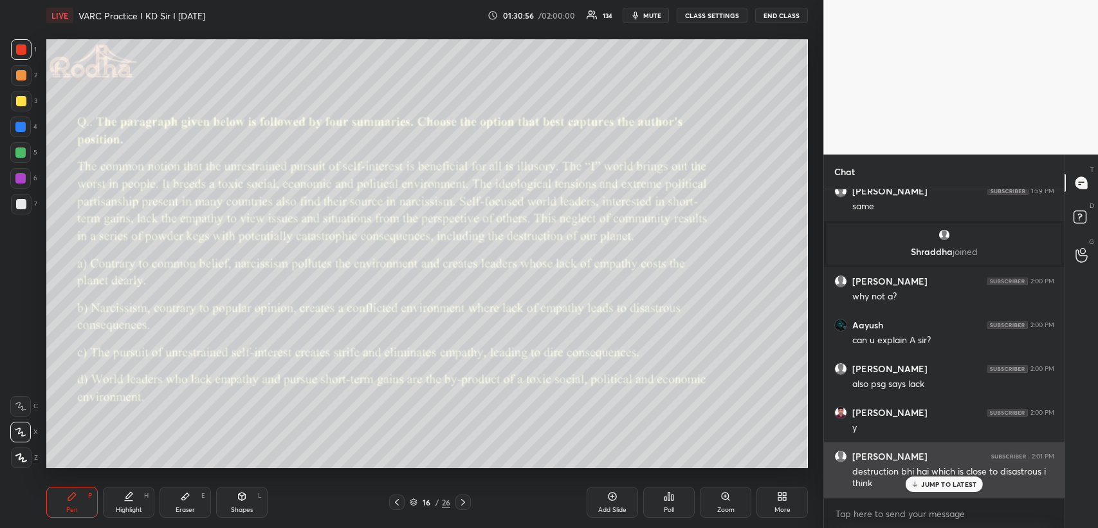
click at [931, 486] on p "JUMP TO LATEST" at bounding box center [948, 484] width 55 height 8
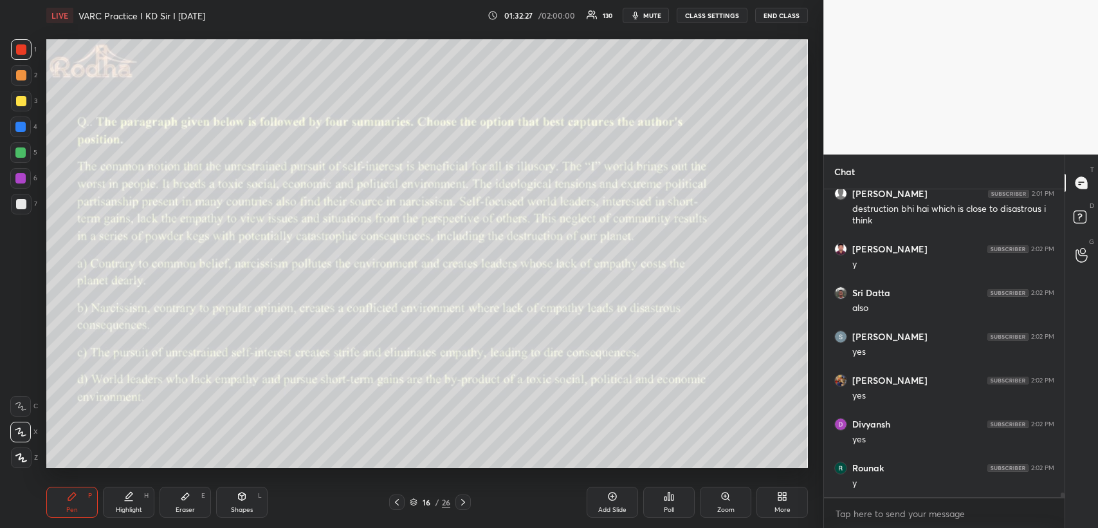
scroll to position [20111, 0]
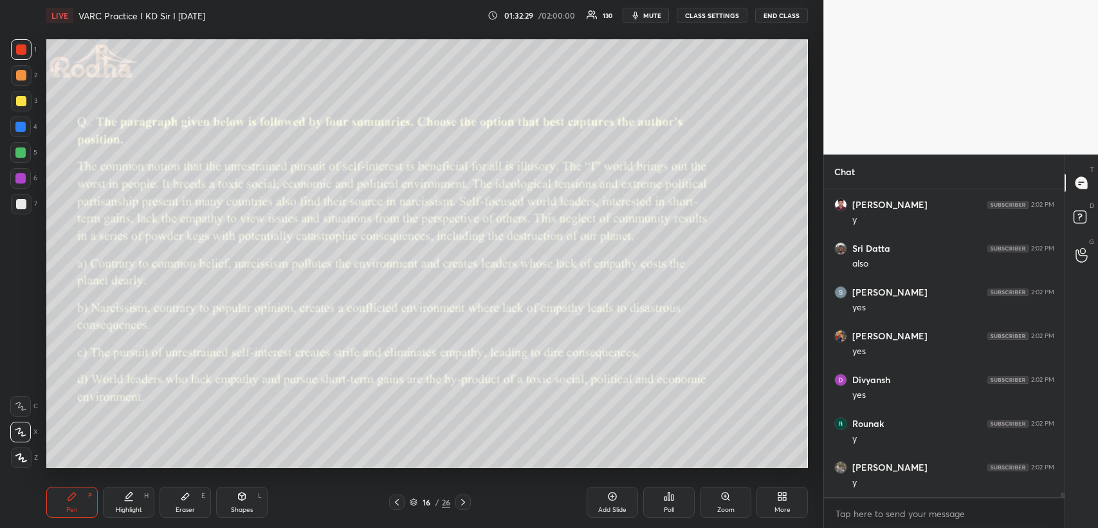
click at [199, 501] on div "Eraser E" at bounding box center [185, 501] width 51 height 31
click at [74, 500] on icon at bounding box center [72, 496] width 10 height 10
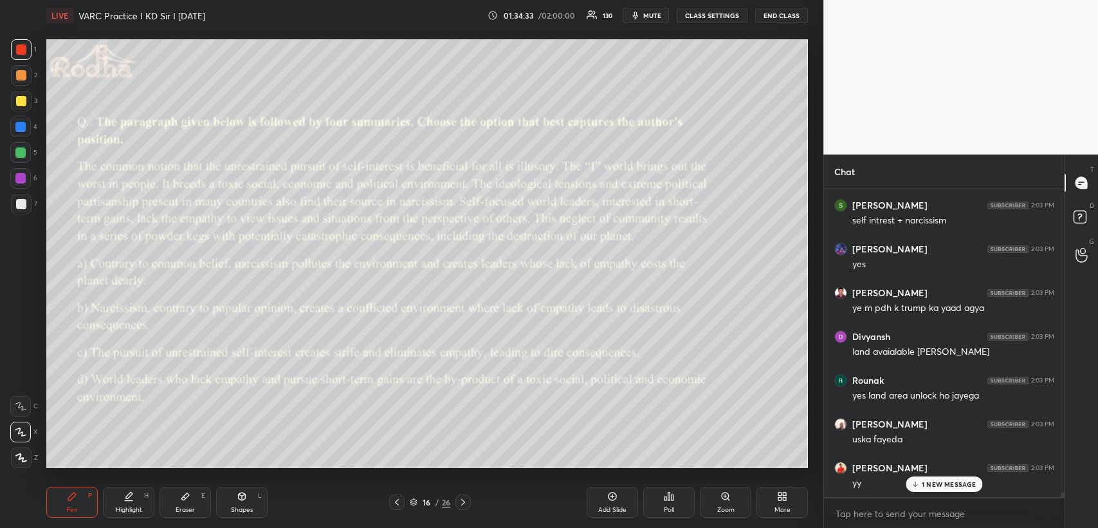
scroll to position [20571, 0]
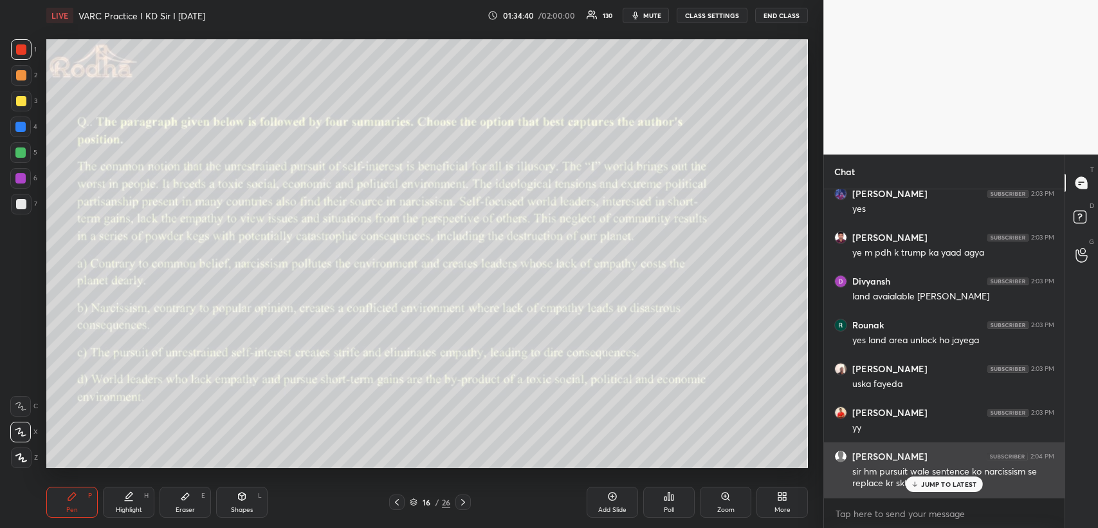
click at [925, 481] on p "JUMP TO LATEST" at bounding box center [948, 484] width 55 height 8
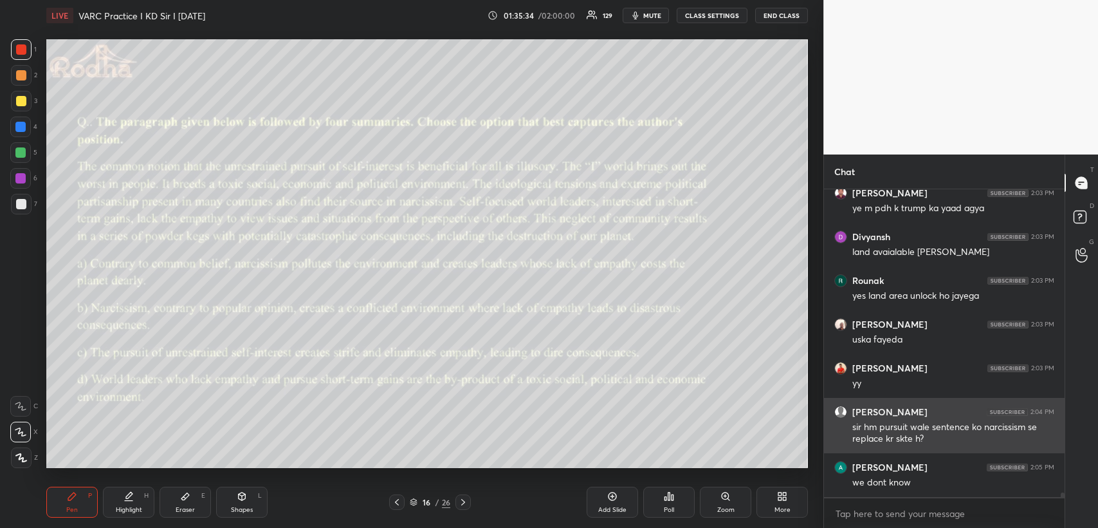
scroll to position [20658, 0]
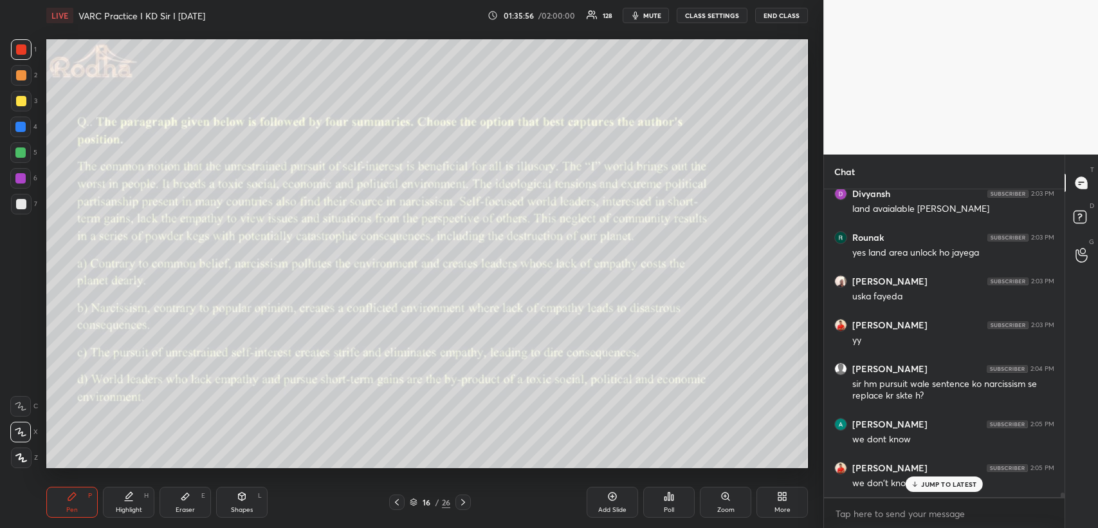
click at [245, 500] on icon at bounding box center [242, 496] width 10 height 10
click at [937, 482] on p "JUMP TO LATEST" at bounding box center [948, 484] width 55 height 8
click at [73, 491] on icon at bounding box center [72, 496] width 10 height 10
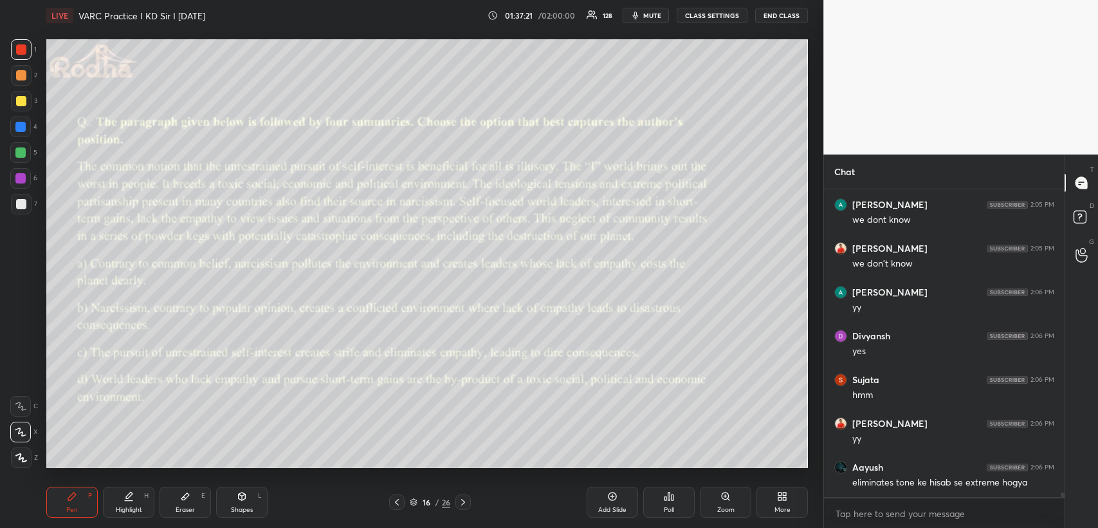
scroll to position [20921, 0]
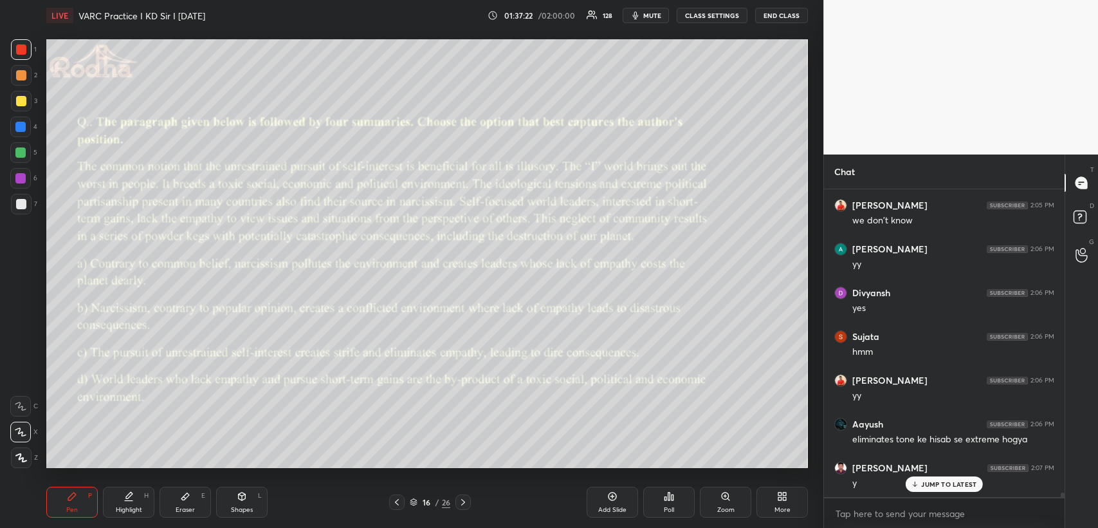
click at [194, 489] on div "Eraser E" at bounding box center [185, 501] width 51 height 31
click at [82, 504] on div "Pen P" at bounding box center [71, 501] width 51 height 31
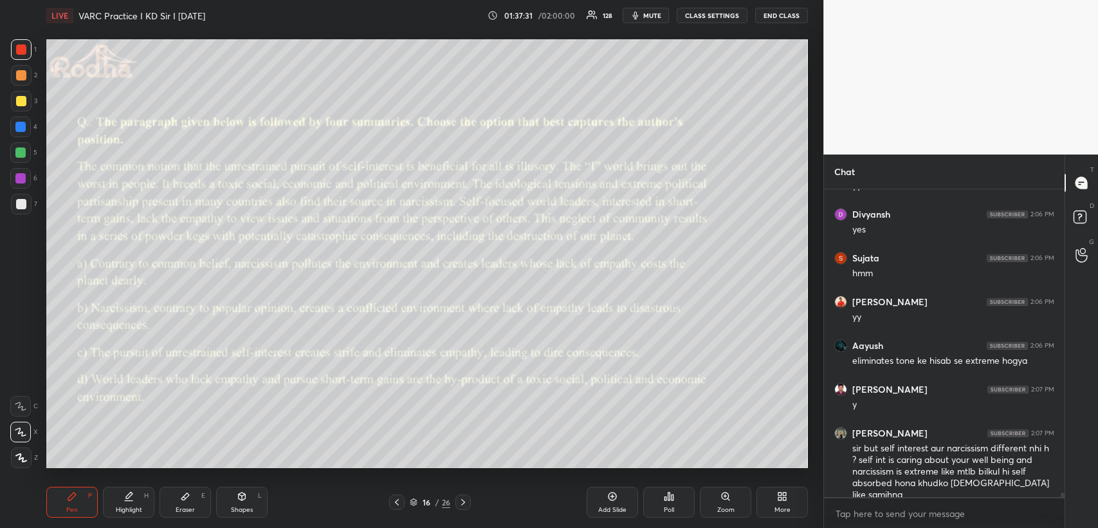
scroll to position [21043, 0]
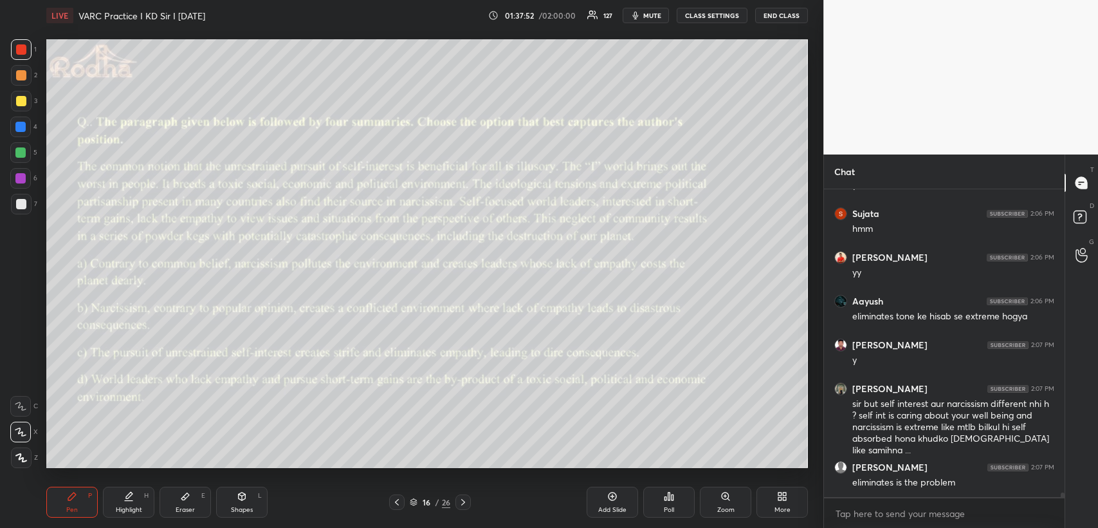
click at [179, 500] on div "Eraser E" at bounding box center [185, 501] width 51 height 31
click at [21, 448] on div at bounding box center [20, 457] width 21 height 21
click at [75, 500] on icon at bounding box center [72, 496] width 10 height 10
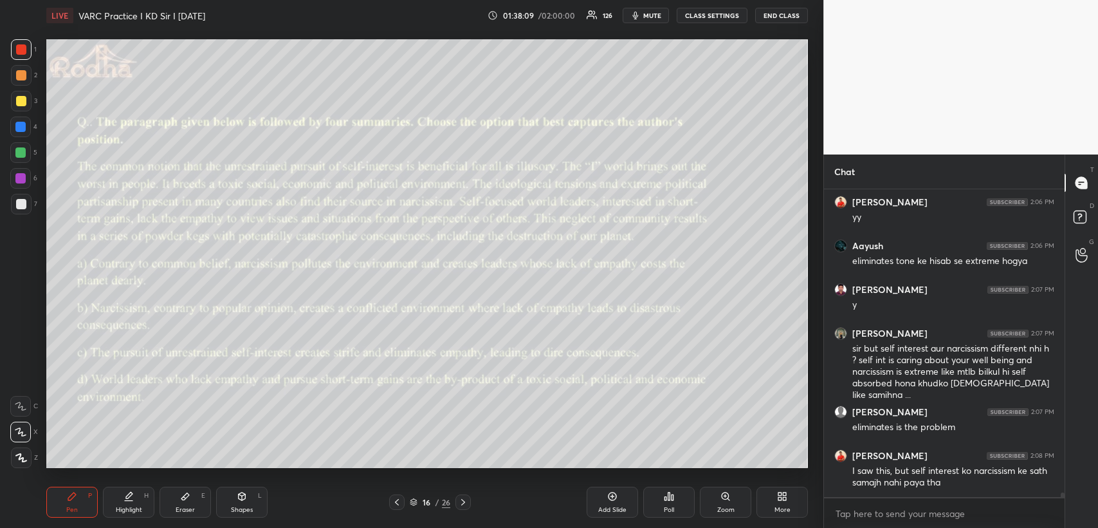
click at [21, 145] on div at bounding box center [20, 152] width 21 height 21
click at [19, 48] on div at bounding box center [21, 49] width 10 height 10
click at [77, 493] on div "Pen P" at bounding box center [71, 501] width 51 height 31
click at [17, 102] on div at bounding box center [21, 101] width 10 height 10
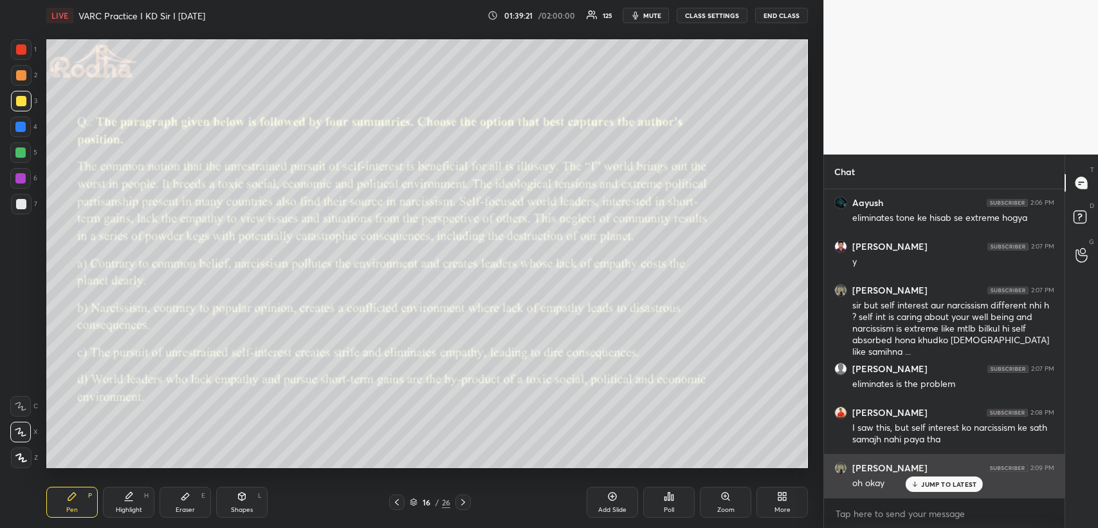
click at [927, 481] on p "JUMP TO LATEST" at bounding box center [948, 484] width 55 height 8
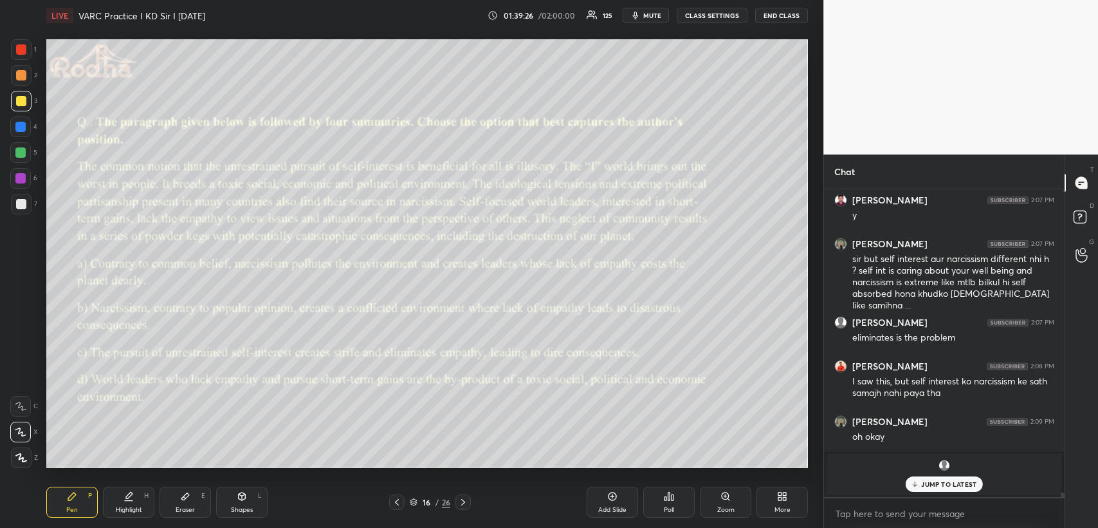
scroll to position [20438, 0]
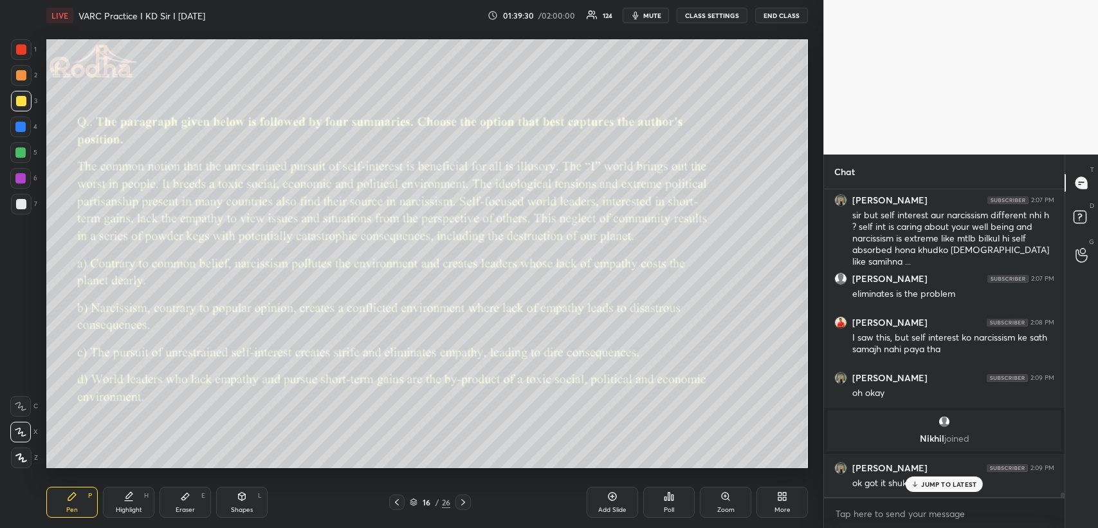
click at [936, 483] on p "JUMP TO LATEST" at bounding box center [948, 484] width 55 height 8
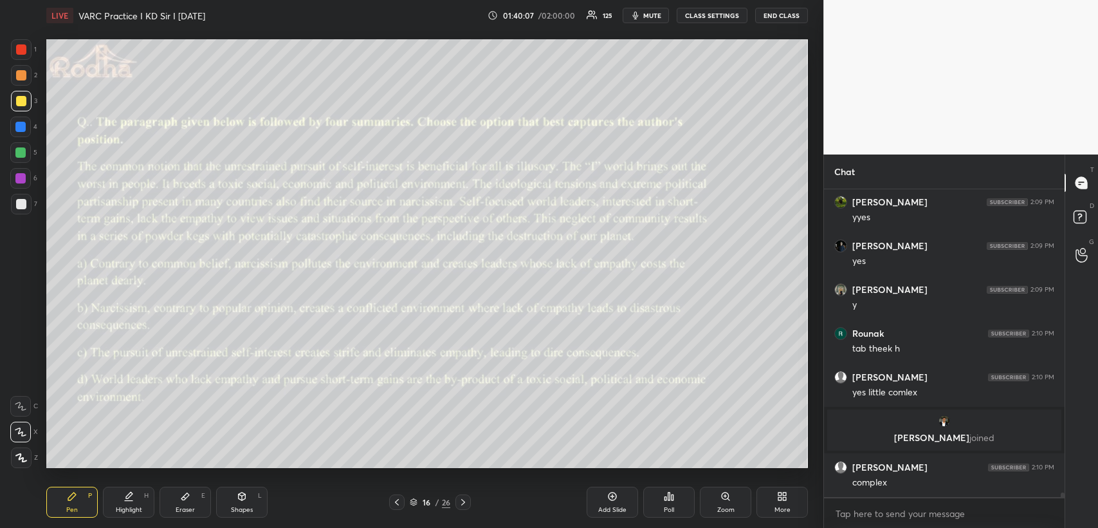
scroll to position [20922, 0]
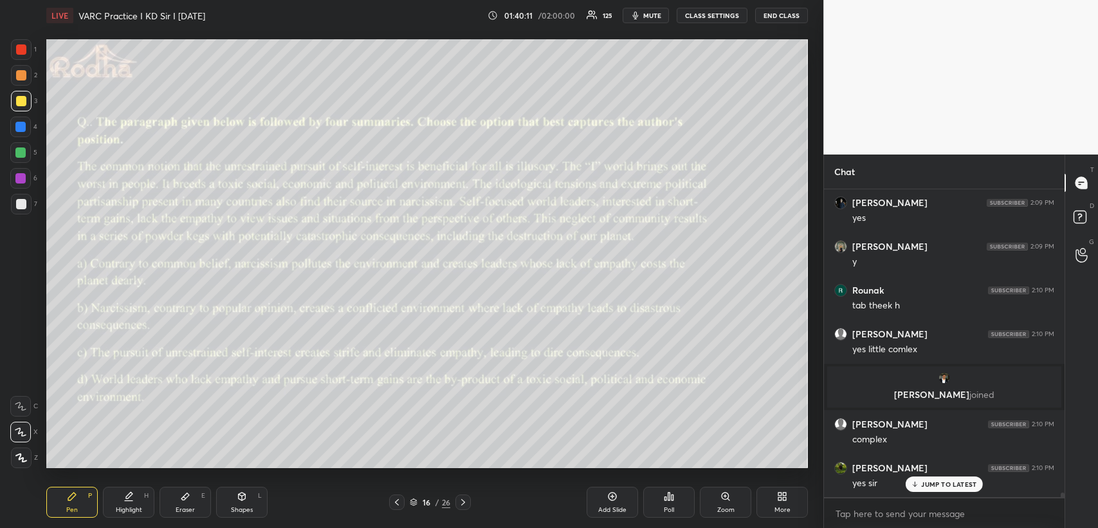
click at [184, 499] on icon at bounding box center [185, 496] width 8 height 7
click at [69, 500] on icon at bounding box center [72, 496] width 10 height 10
click at [461, 503] on icon at bounding box center [463, 502] width 10 height 10
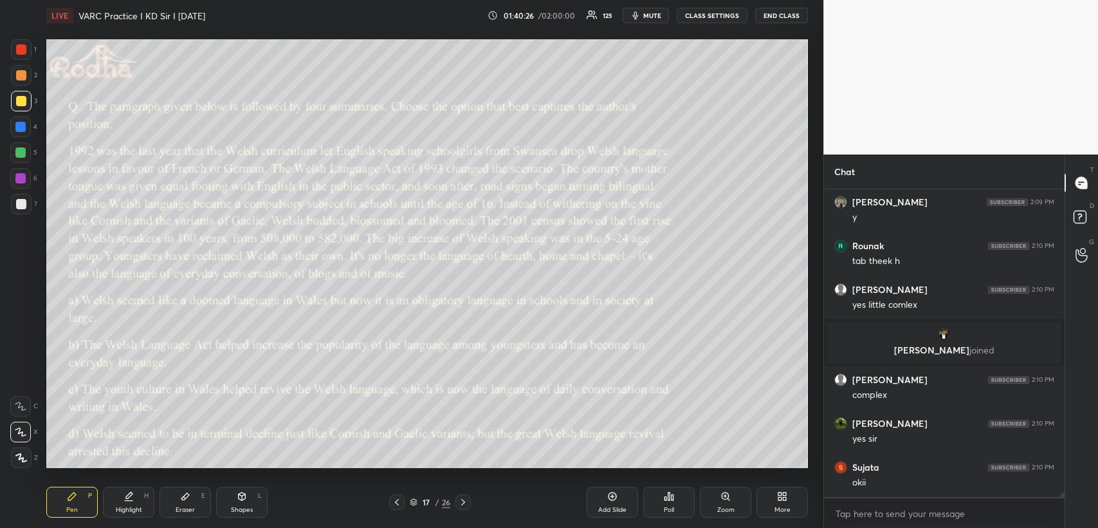
click at [668, 492] on icon at bounding box center [669, 496] width 2 height 8
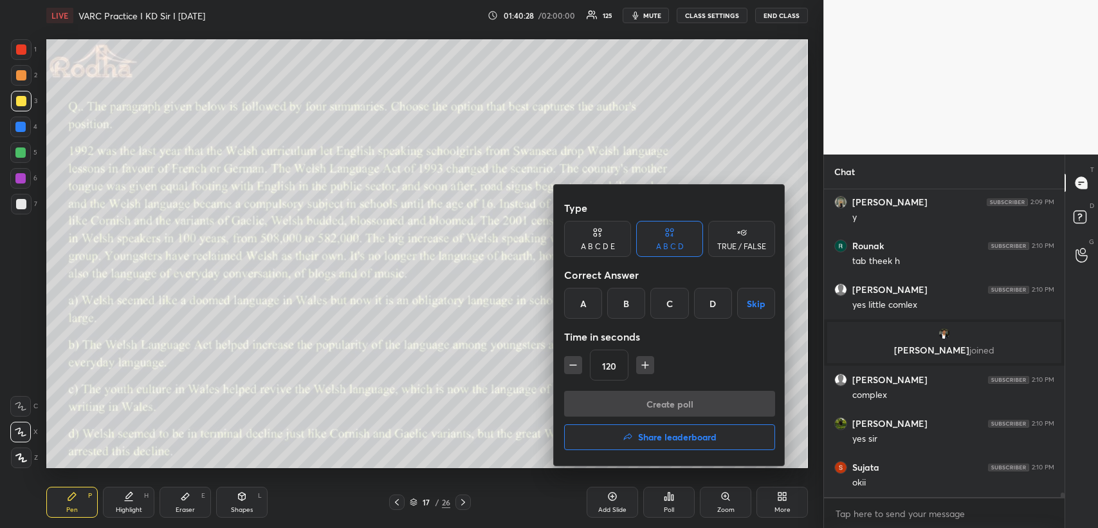
click at [626, 302] on div "B" at bounding box center [626, 303] width 38 height 31
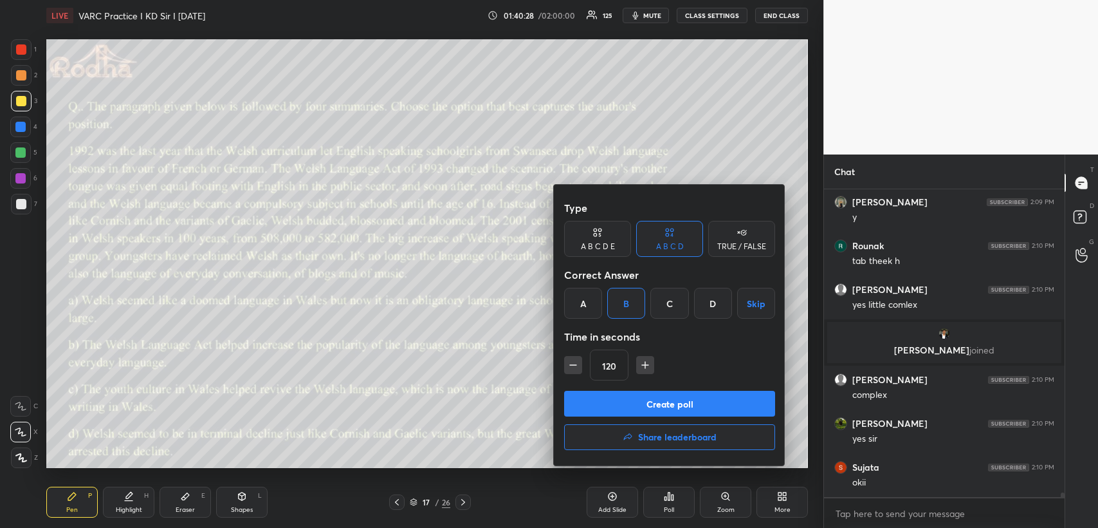
click at [646, 362] on icon "button" at bounding box center [645, 364] width 13 height 13
click at [646, 364] on icon "button" at bounding box center [645, 364] width 13 height 13
type input "150"
click at [638, 402] on button "Create poll" at bounding box center [669, 403] width 211 height 26
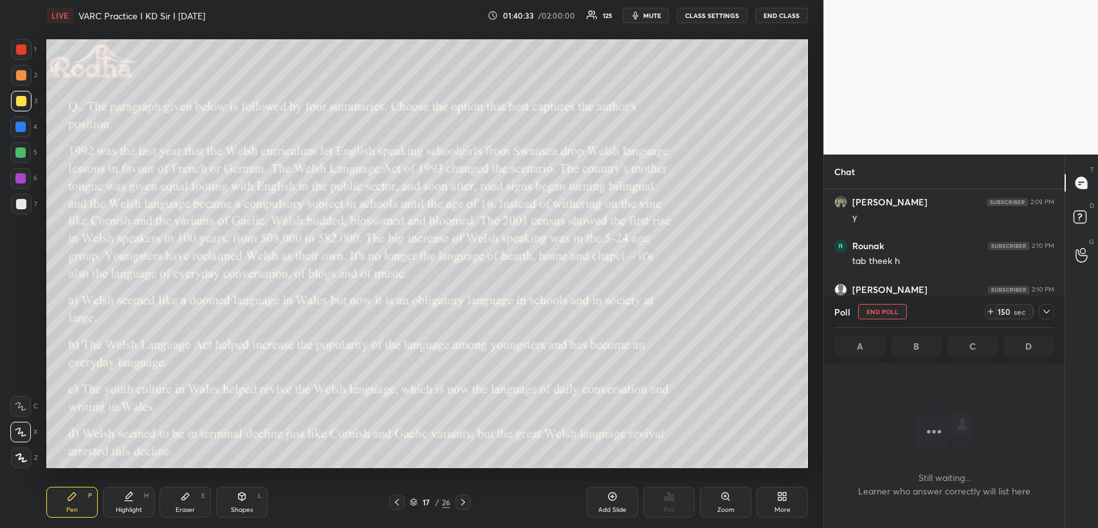
scroll to position [20657, 0]
click at [648, 15] on button "mute" at bounding box center [646, 15] width 46 height 15
click at [1043, 310] on icon at bounding box center [1046, 311] width 10 height 10
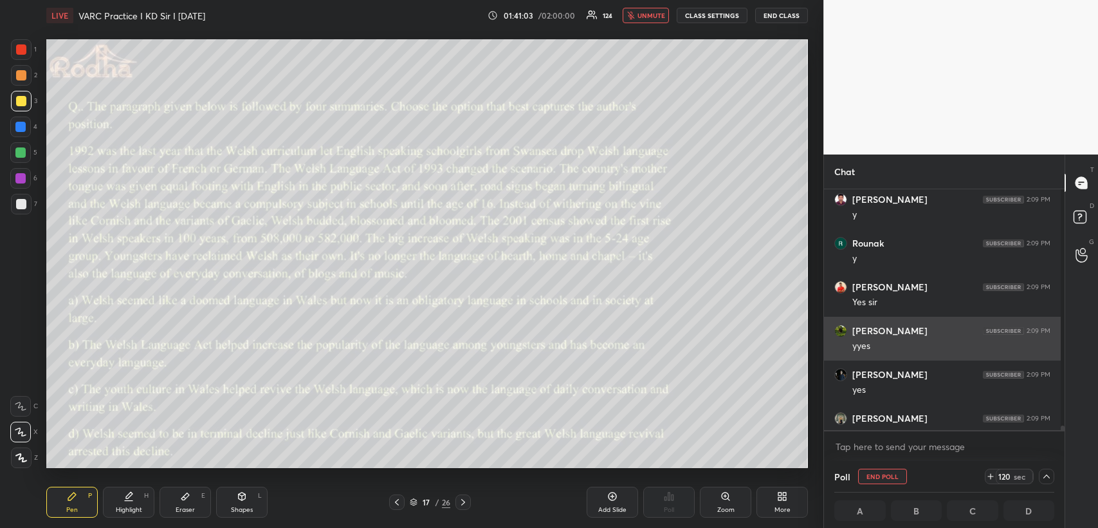
scroll to position [4, 3]
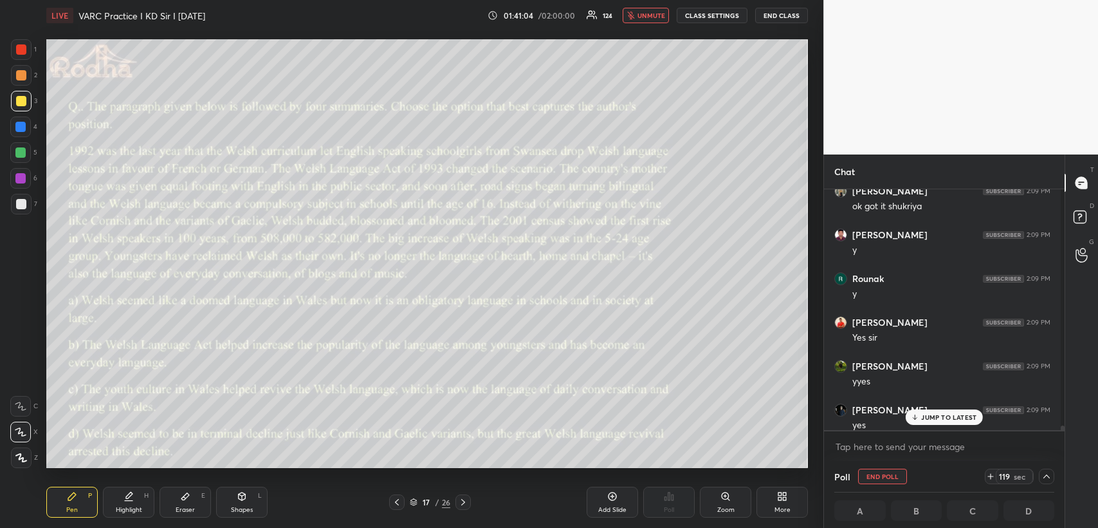
click at [941, 423] on div "JUMP TO LATEST" at bounding box center [944, 416] width 77 height 15
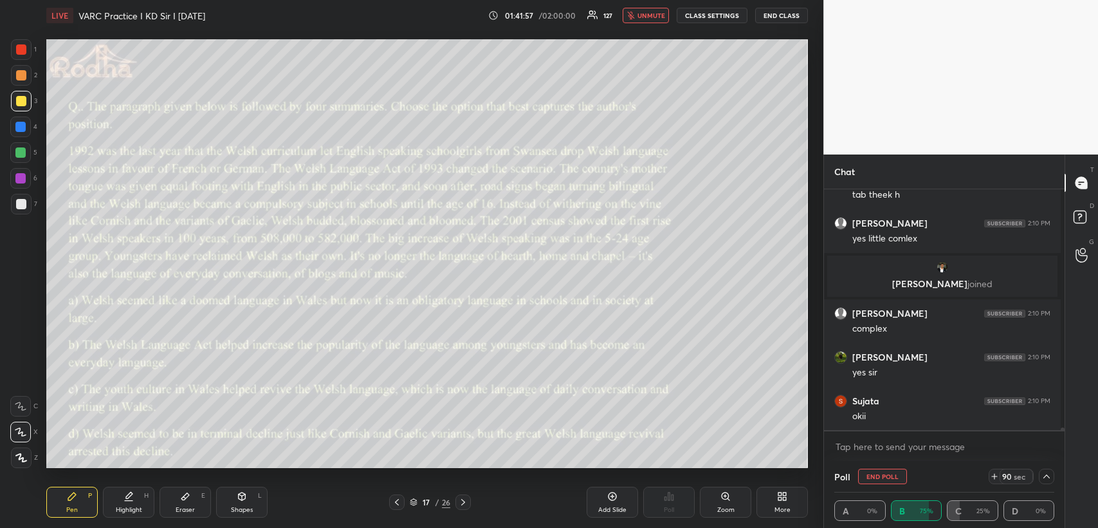
scroll to position [20998, 0]
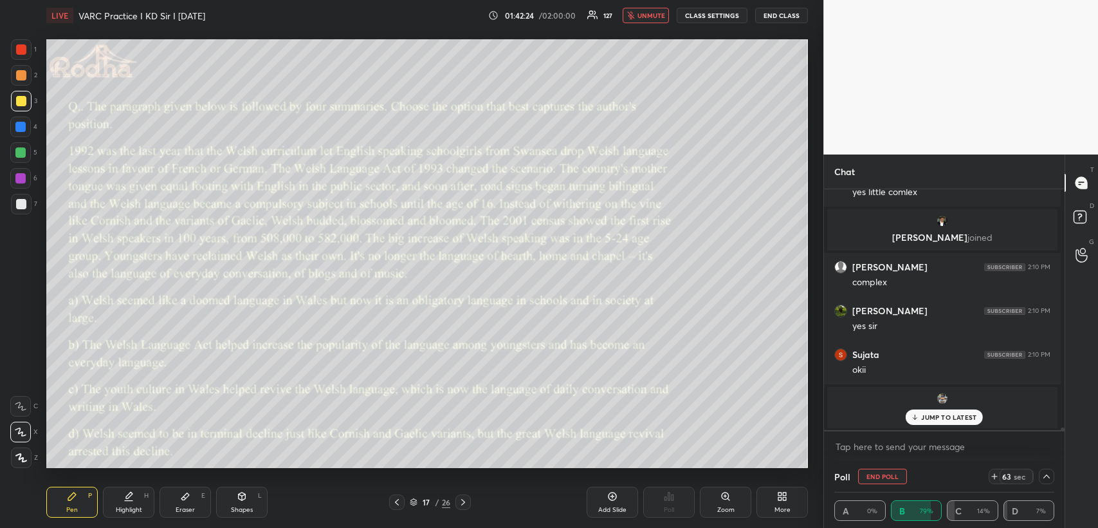
click at [656, 16] on span "unmute" at bounding box center [652, 15] width 28 height 9
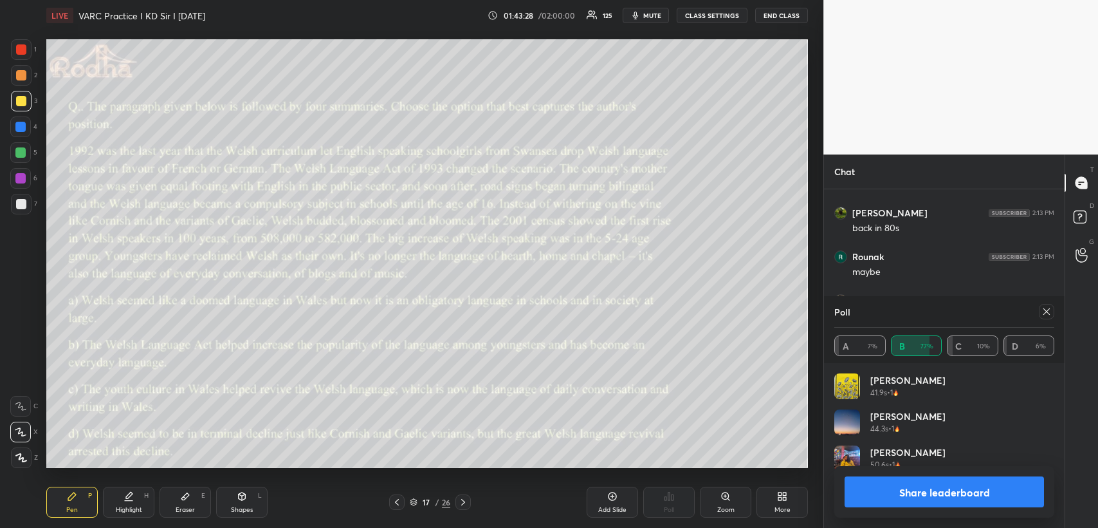
scroll to position [269, 237]
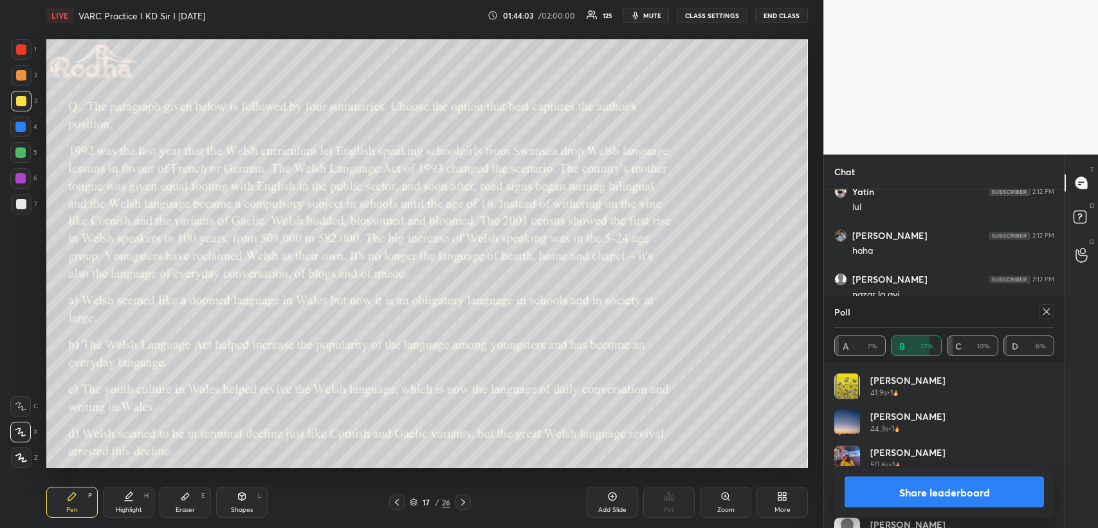
click at [392, 500] on icon at bounding box center [397, 502] width 10 height 10
click at [396, 502] on icon at bounding box center [397, 502] width 10 height 10
click at [399, 504] on icon at bounding box center [397, 502] width 10 height 10
click at [464, 502] on icon at bounding box center [463, 502] width 4 height 6
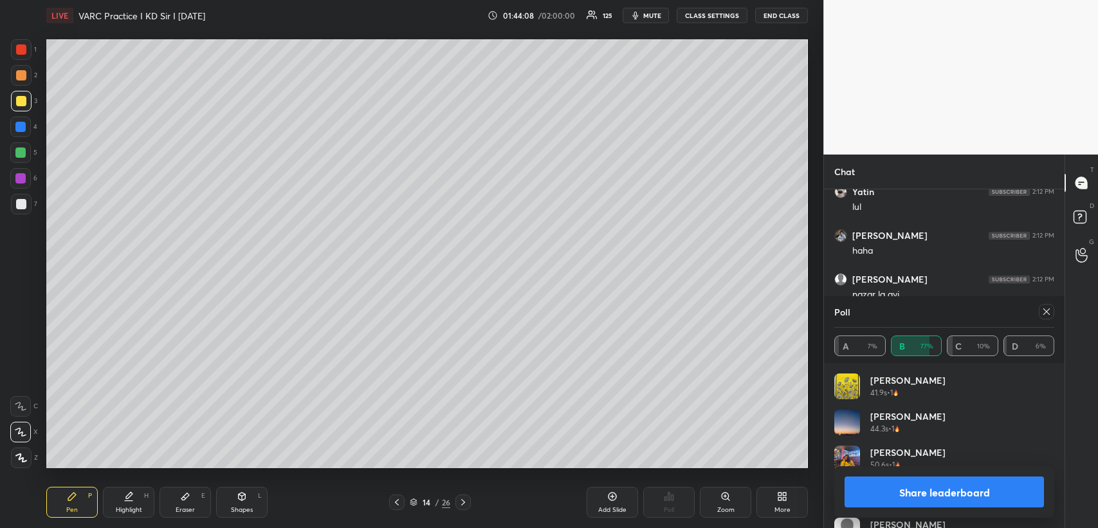
click at [465, 502] on icon at bounding box center [463, 502] width 10 height 10
click at [466, 500] on icon at bounding box center [463, 502] width 10 height 10
click at [462, 502] on icon at bounding box center [463, 502] width 10 height 10
click at [1047, 309] on icon at bounding box center [1046, 311] width 10 height 10
type textarea "x"
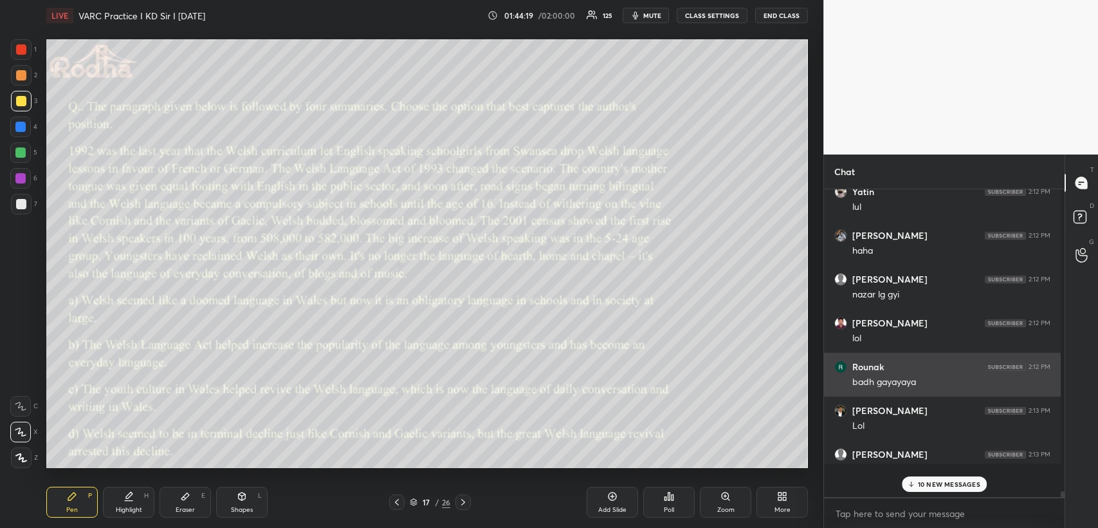
scroll to position [288, 233]
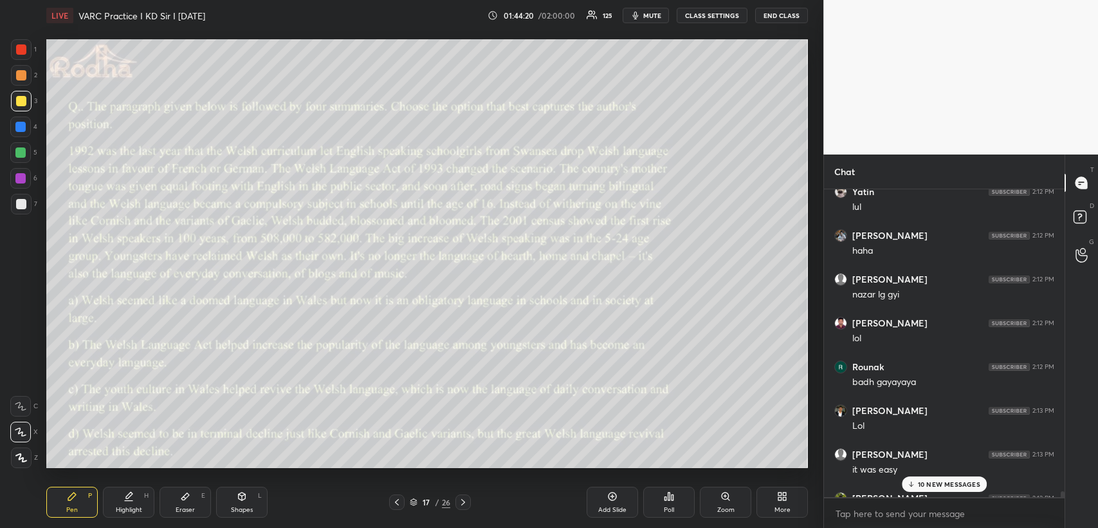
click at [924, 481] on p "10 NEW MESSAGES" at bounding box center [949, 484] width 62 height 8
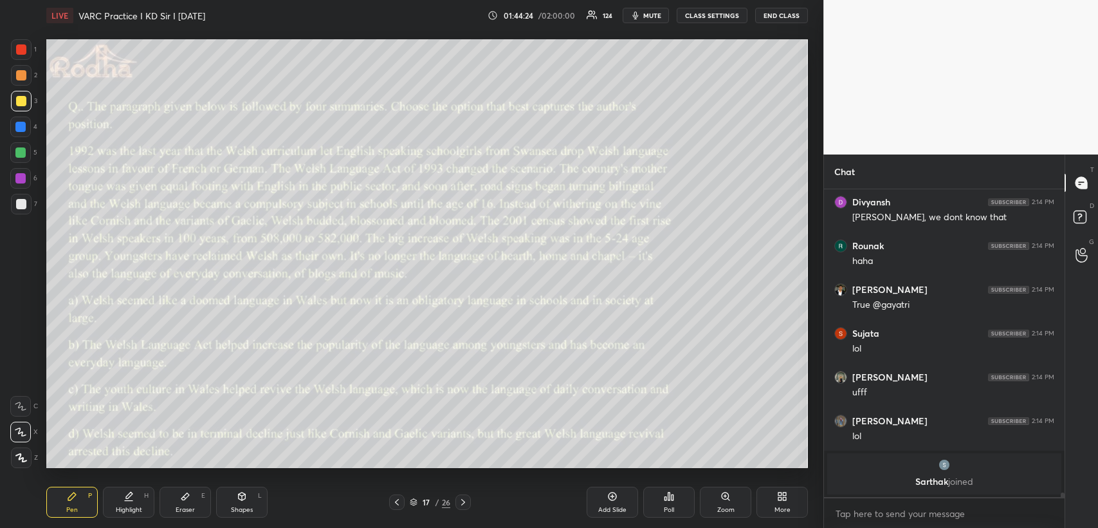
click at [190, 497] on icon at bounding box center [185, 496] width 10 height 10
click at [72, 504] on div "Pen P" at bounding box center [71, 501] width 51 height 31
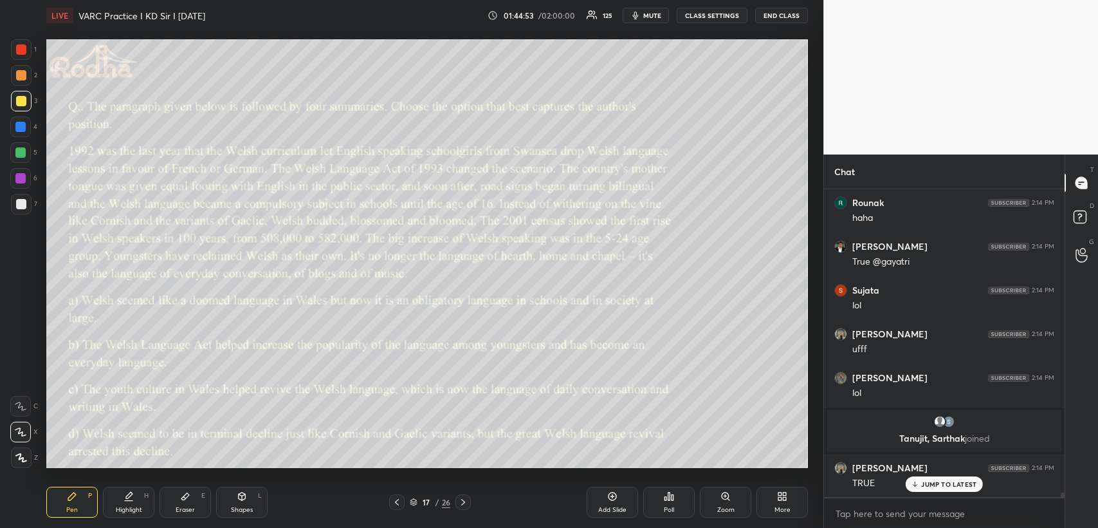
click at [235, 497] on div "Shapes L" at bounding box center [241, 501] width 51 height 31
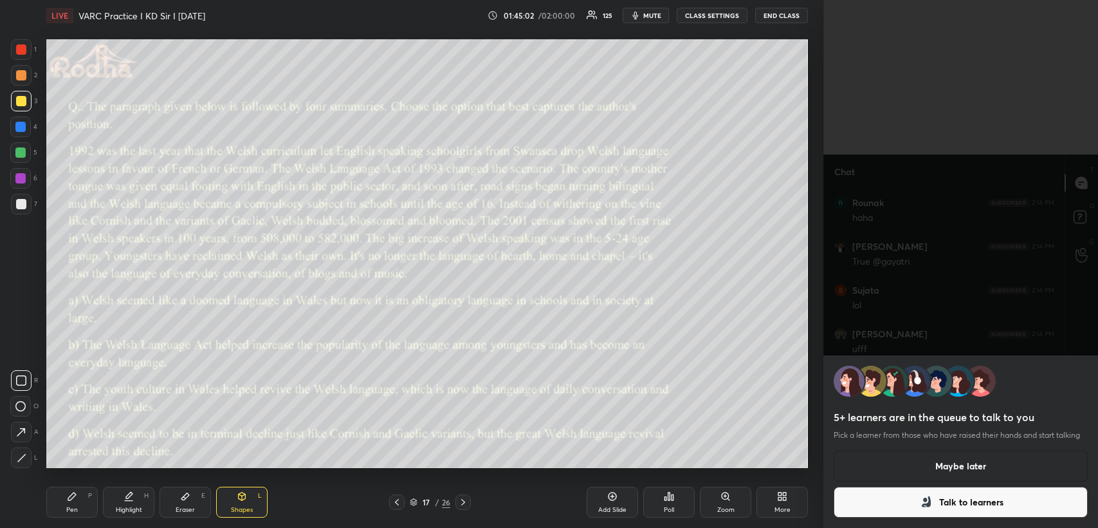
click at [911, 285] on div "5+ learners are in the queue to talk to you Pick a learner from those who have …" at bounding box center [960, 264] width 275 height 528
click at [923, 465] on button "Maybe later" at bounding box center [961, 465] width 254 height 31
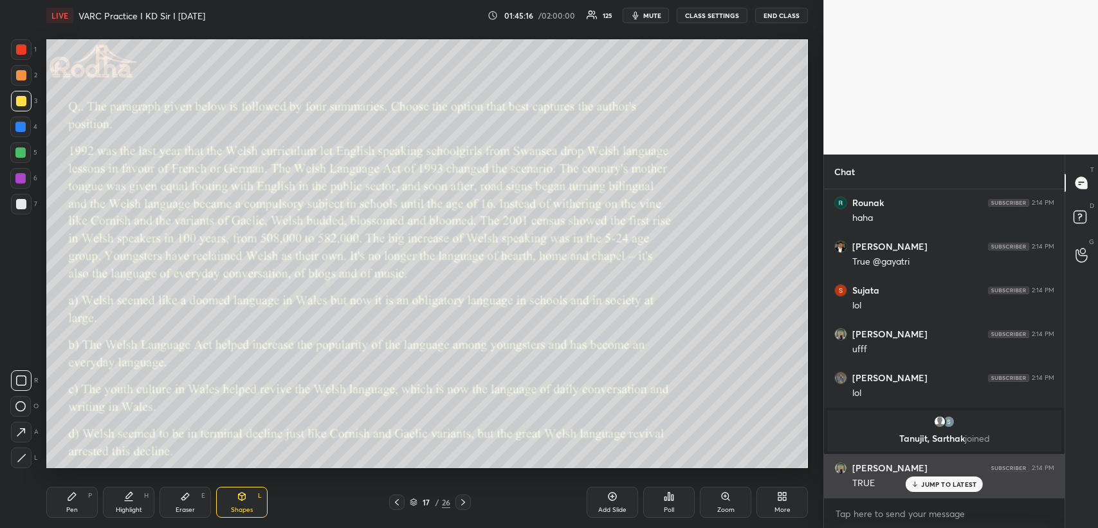
click at [935, 485] on p "JUMP TO LATEST" at bounding box center [948, 484] width 55 height 8
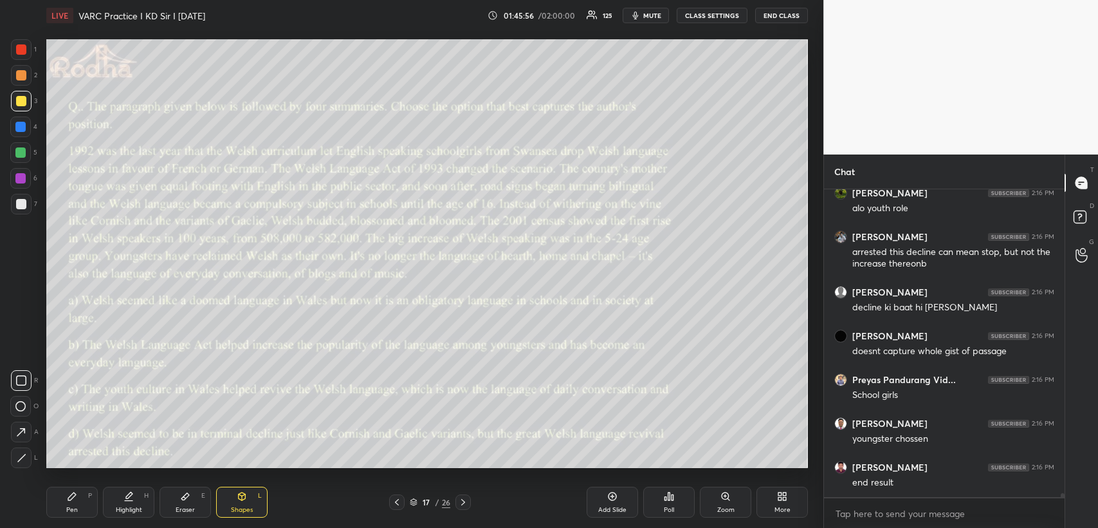
scroll to position [23013, 0]
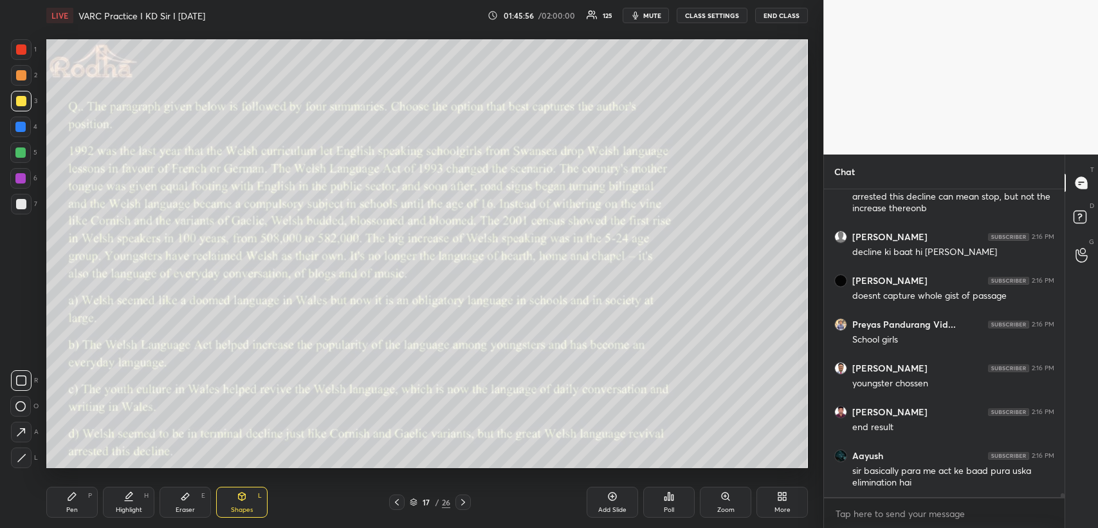
click at [75, 500] on icon at bounding box center [72, 496] width 10 height 10
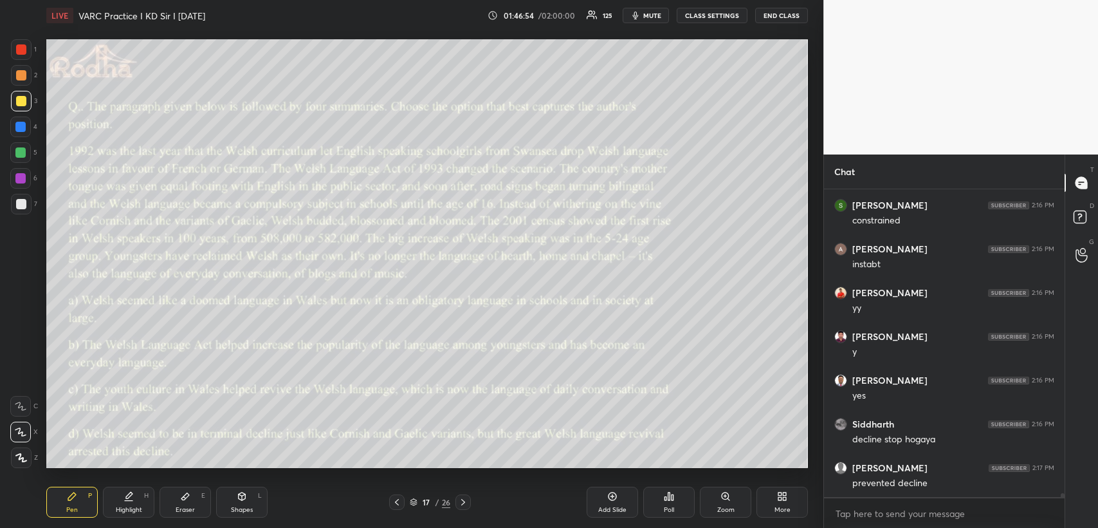
scroll to position [23713, 0]
click at [462, 500] on icon at bounding box center [463, 502] width 10 height 10
click at [668, 497] on icon at bounding box center [669, 496] width 2 height 8
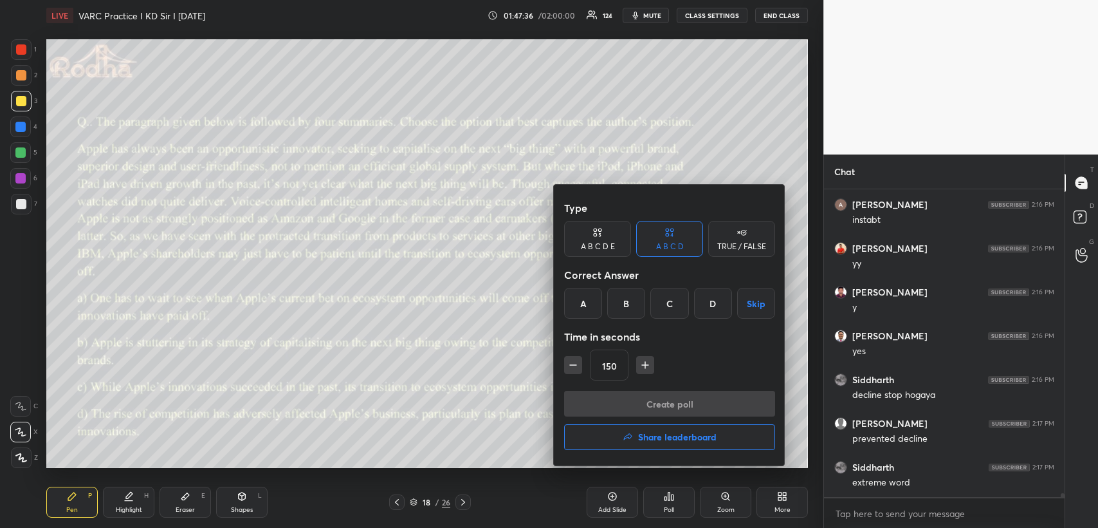
scroll to position [23756, 0]
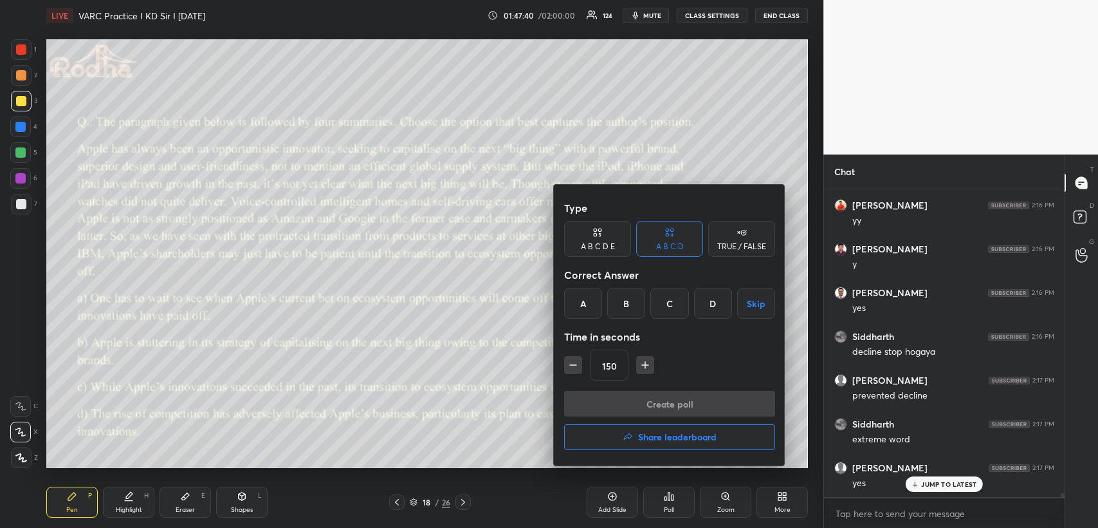
click at [574, 362] on icon "button" at bounding box center [573, 364] width 13 height 13
click at [593, 305] on div "A" at bounding box center [583, 303] width 38 height 31
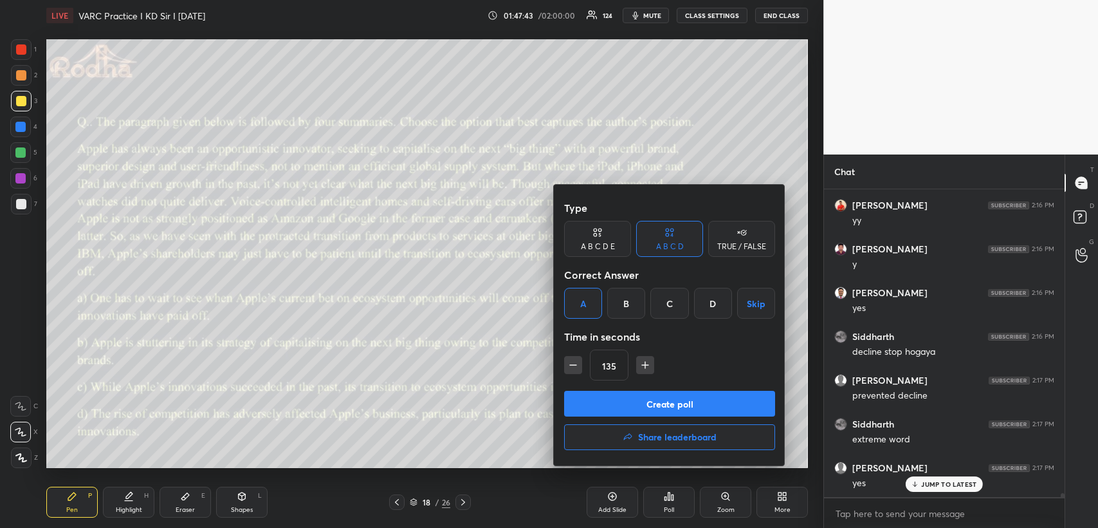
click at [646, 365] on icon "button" at bounding box center [645, 365] width 6 height 0
type input "150"
click at [643, 401] on button "Create poll" at bounding box center [669, 403] width 211 height 26
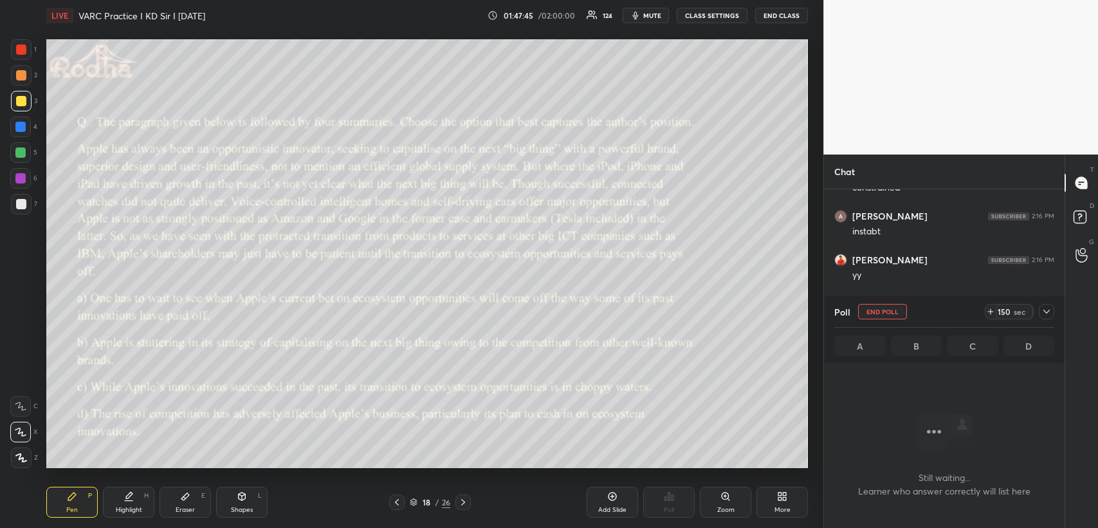
scroll to position [22886, 0]
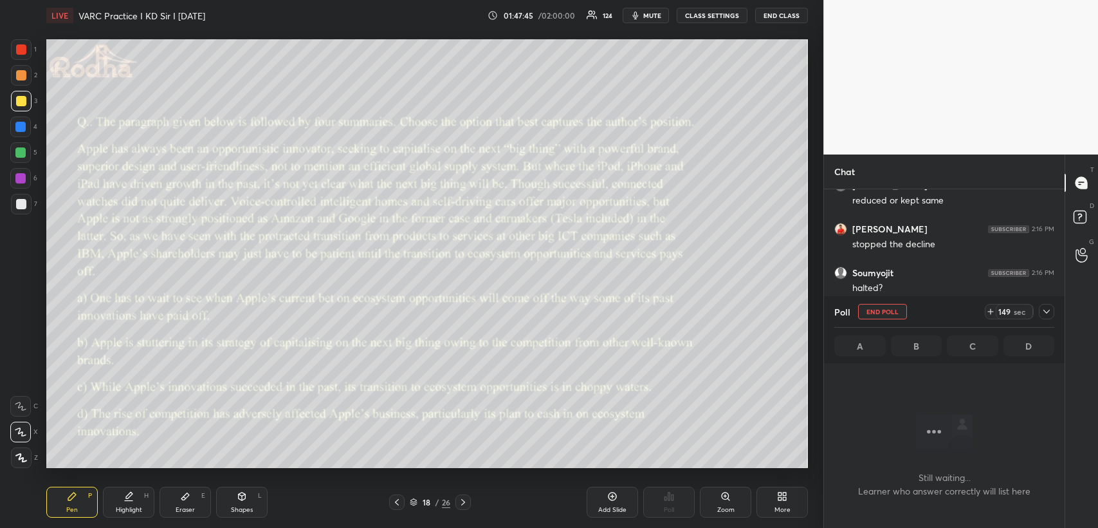
click at [1044, 310] on icon at bounding box center [1046, 311] width 6 height 4
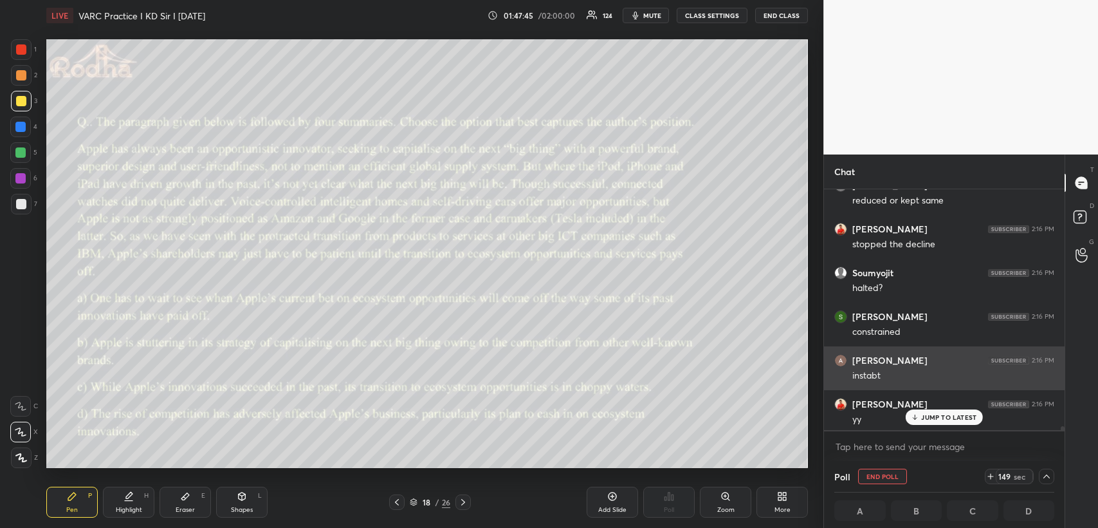
scroll to position [4, 3]
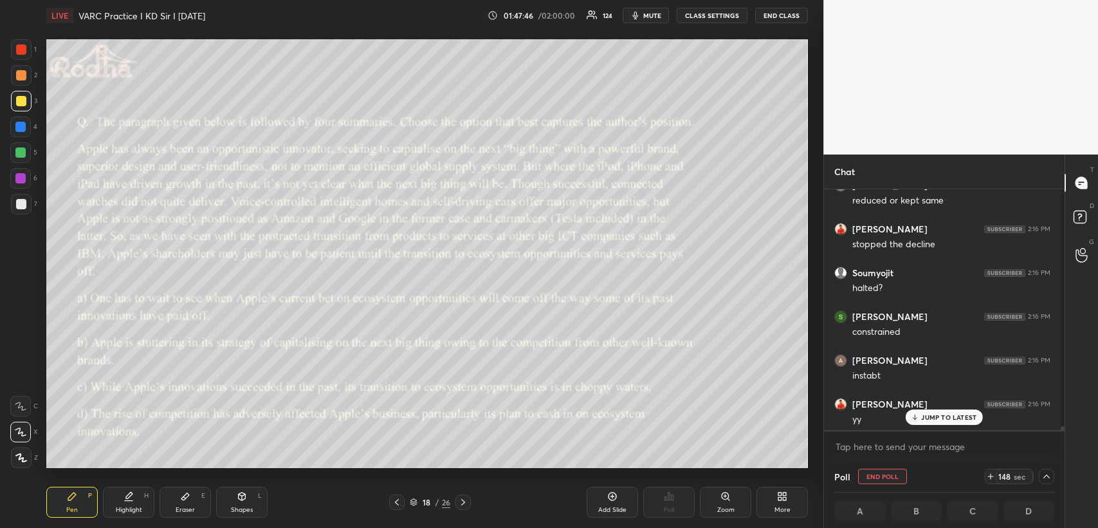
click at [932, 412] on div "JUMP TO LATEST" at bounding box center [944, 416] width 77 height 15
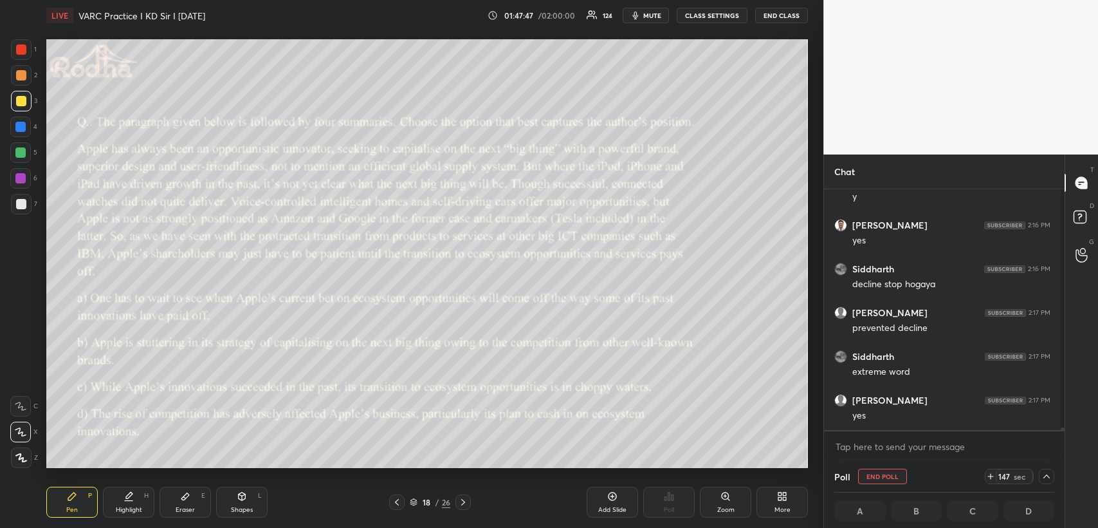
click at [654, 15] on span "mute" at bounding box center [652, 15] width 18 height 9
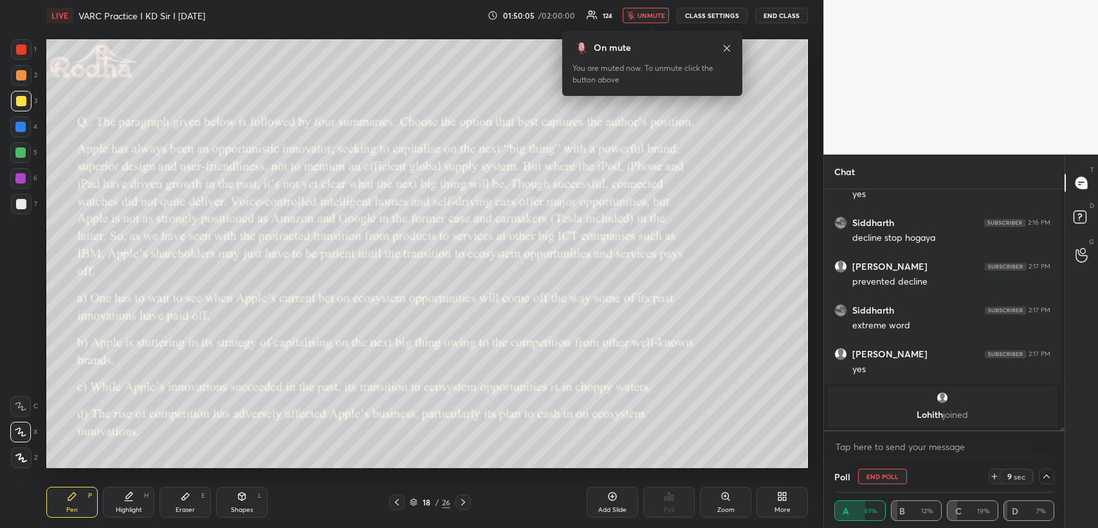
scroll to position [23161, 0]
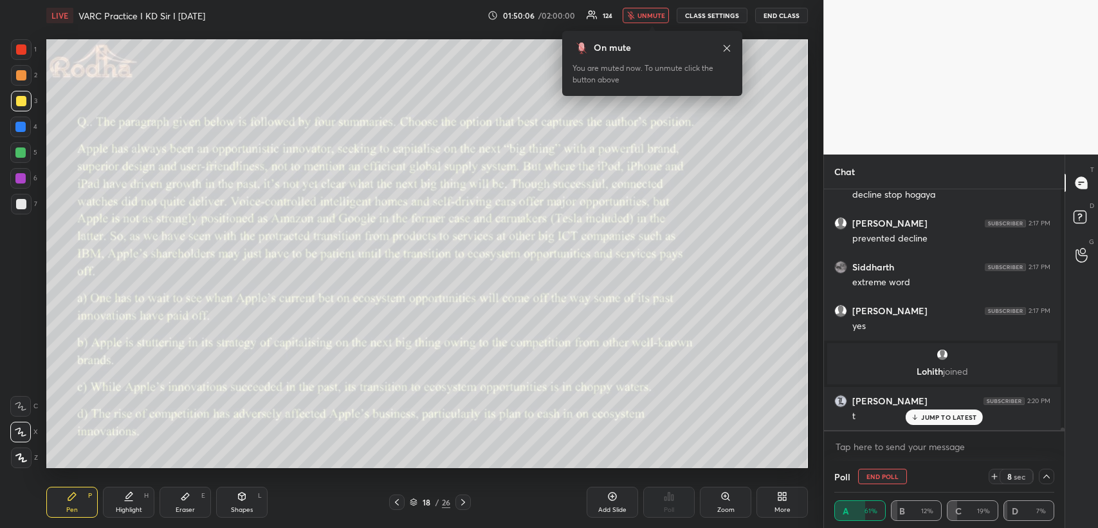
click at [651, 12] on span "unmute" at bounding box center [652, 15] width 28 height 9
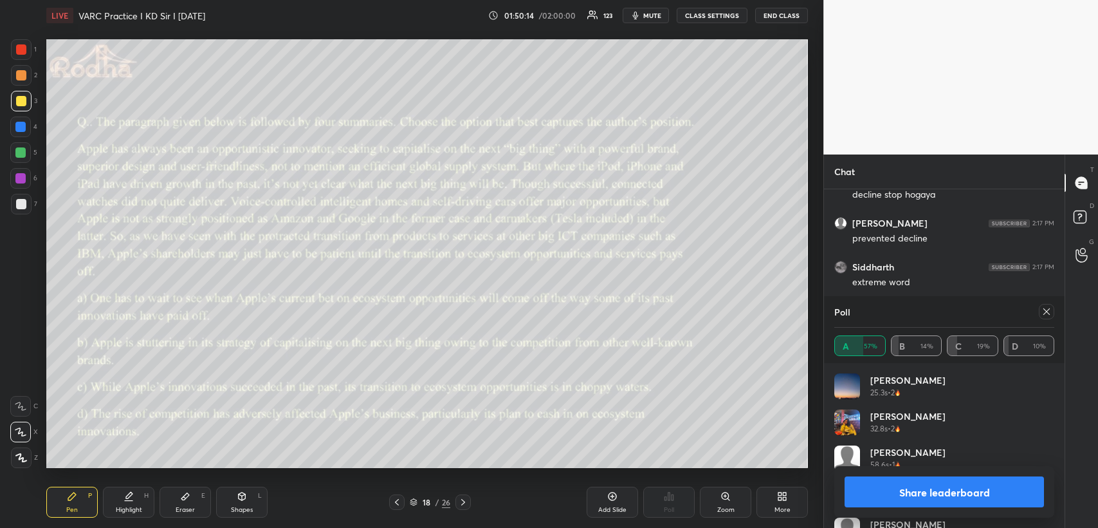
scroll to position [4, 4]
click at [1052, 310] on div at bounding box center [1046, 311] width 15 height 15
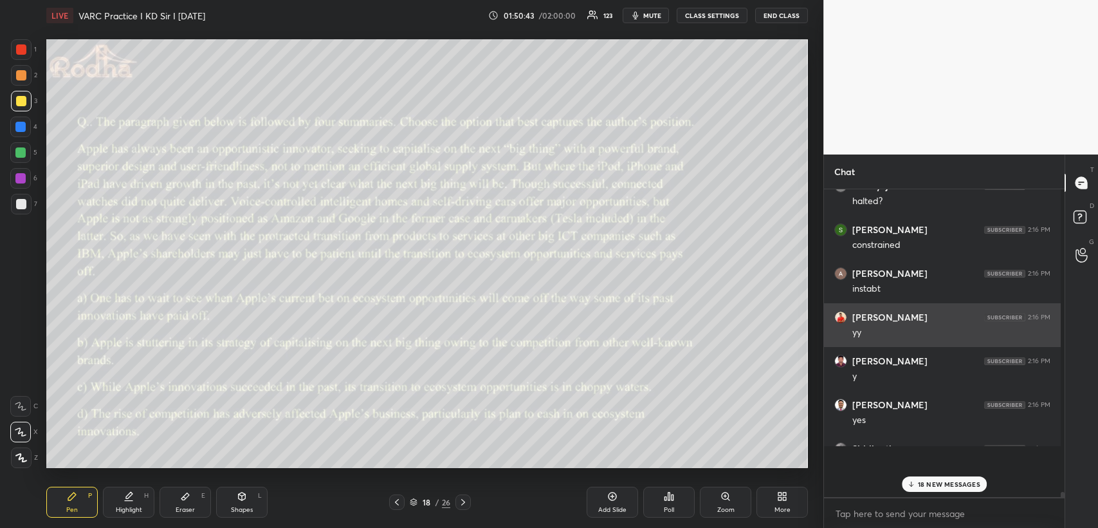
scroll to position [0, 3]
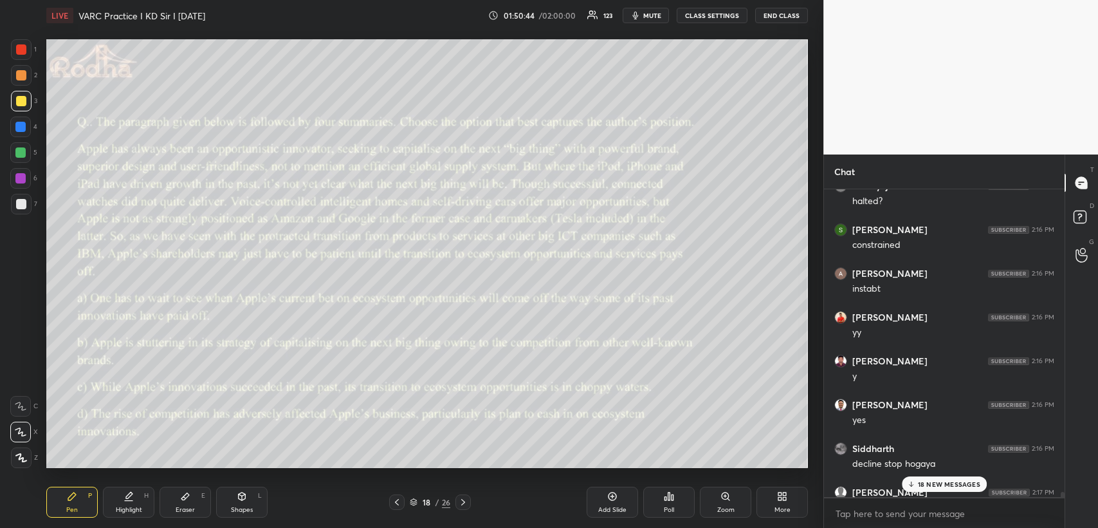
click at [922, 482] on p "18 NEW MESSAGES" at bounding box center [949, 484] width 62 height 8
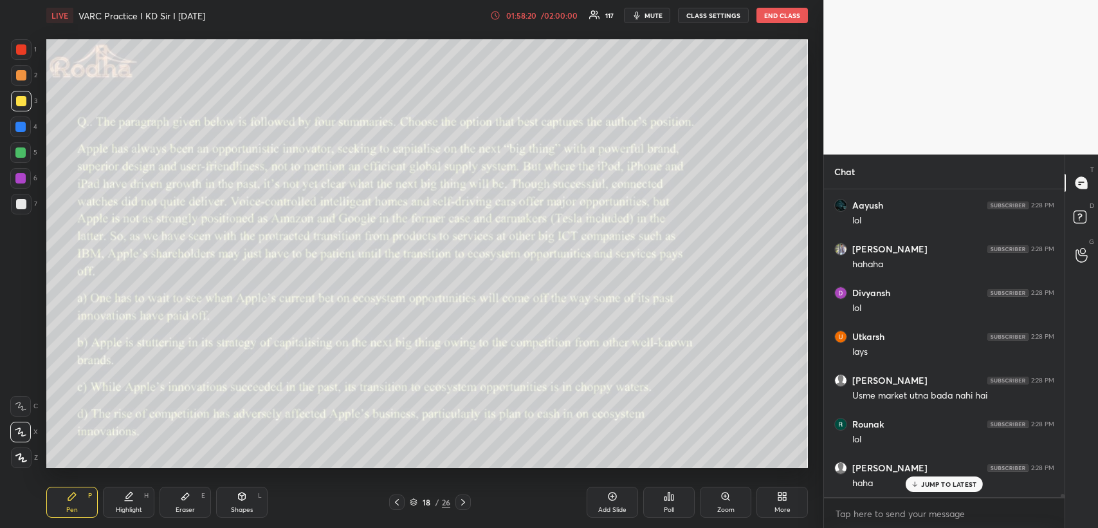
scroll to position [30400, 0]
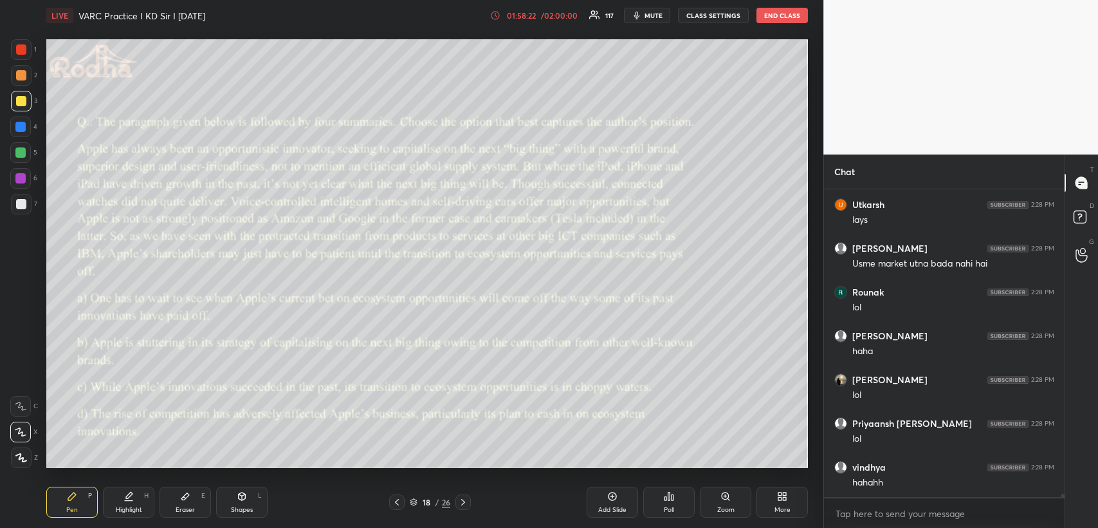
click at [667, 495] on icon at bounding box center [669, 496] width 10 height 10
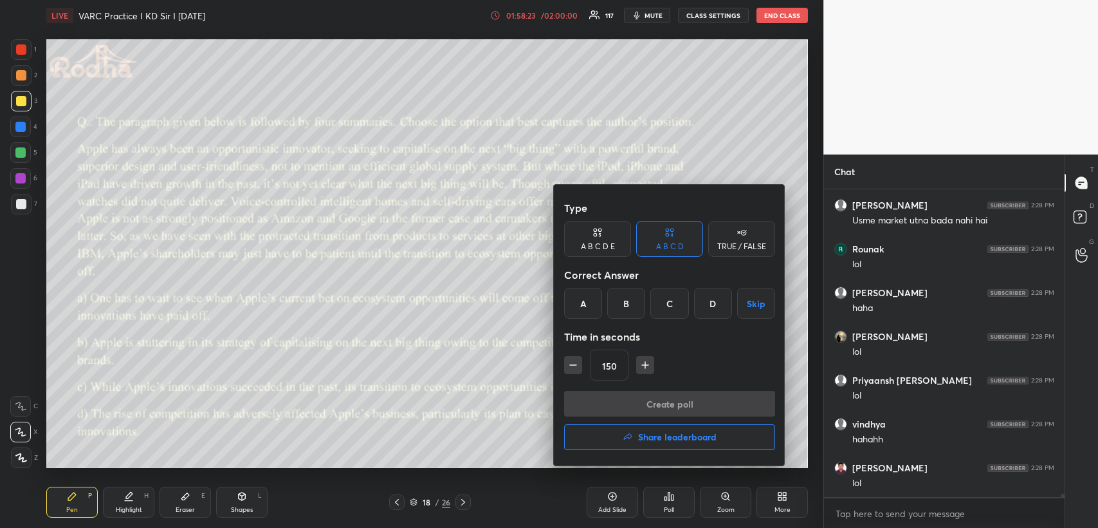
scroll to position [30532, 0]
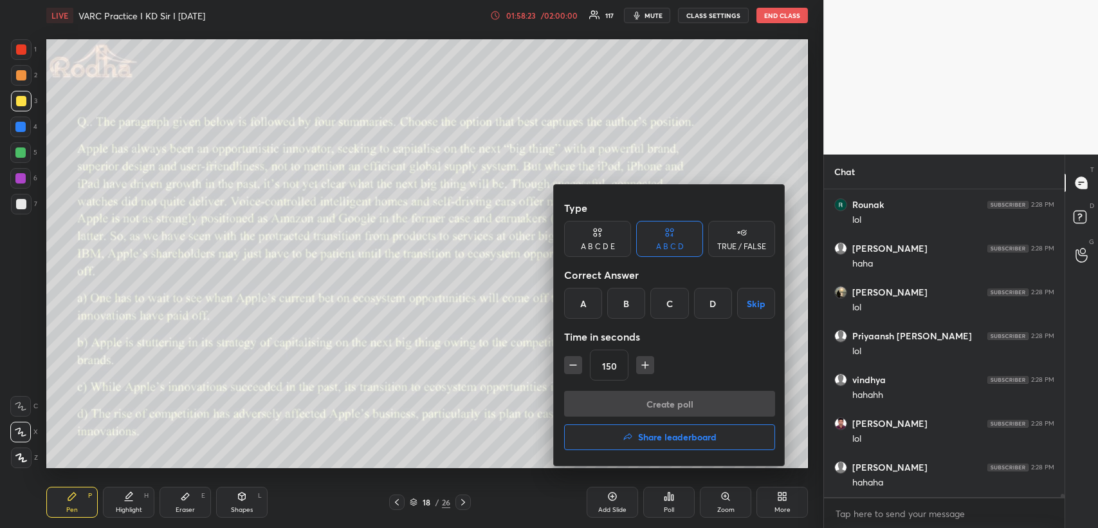
click at [661, 439] on h4 "Share leaderboard" at bounding box center [677, 436] width 78 height 9
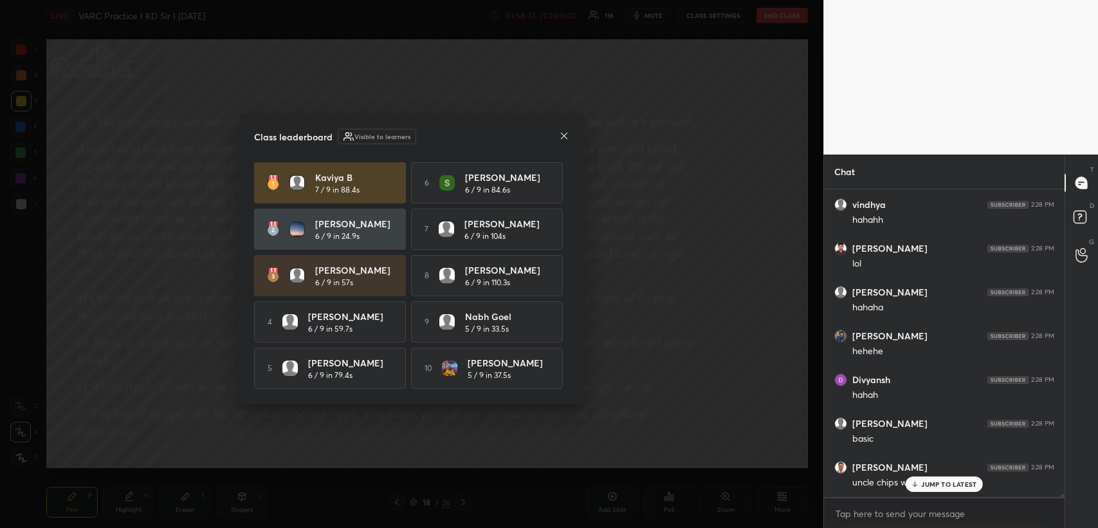
scroll to position [30750, 0]
click at [564, 132] on icon at bounding box center [564, 136] width 10 height 10
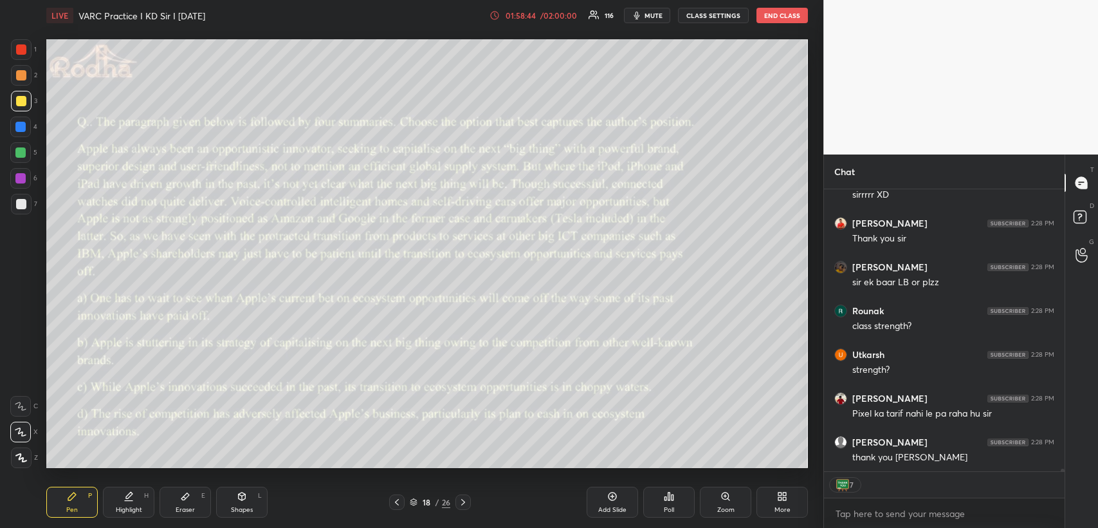
scroll to position [31213, 0]
click at [674, 499] on div "Poll" at bounding box center [668, 501] width 51 height 31
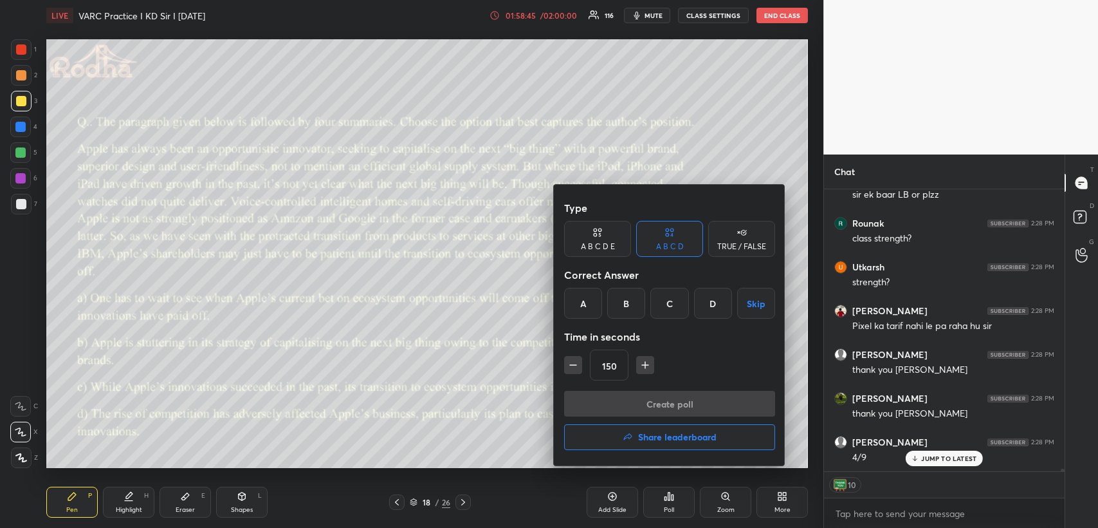
click at [641, 439] on h4 "Share leaderboard" at bounding box center [677, 436] width 78 height 9
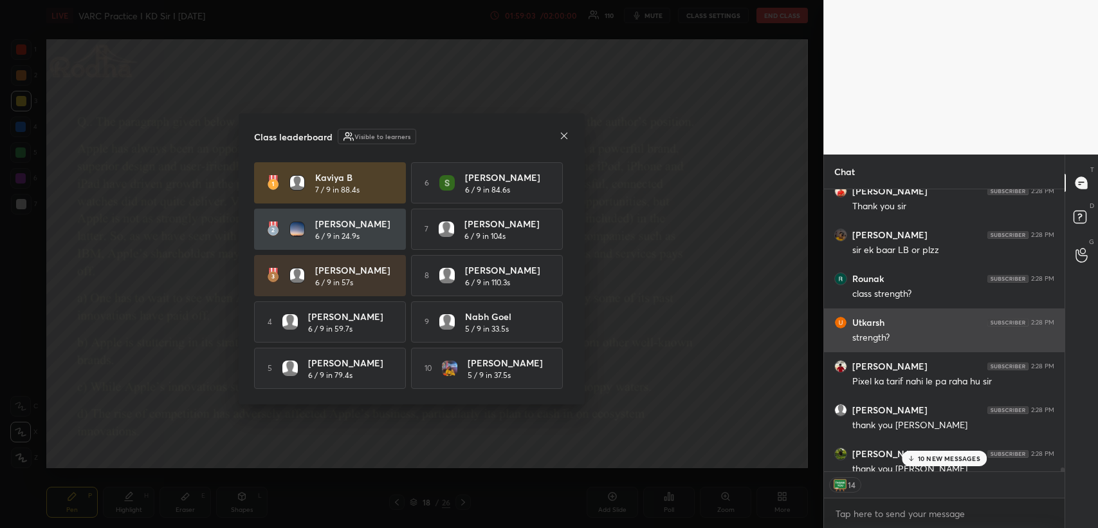
scroll to position [304, 237]
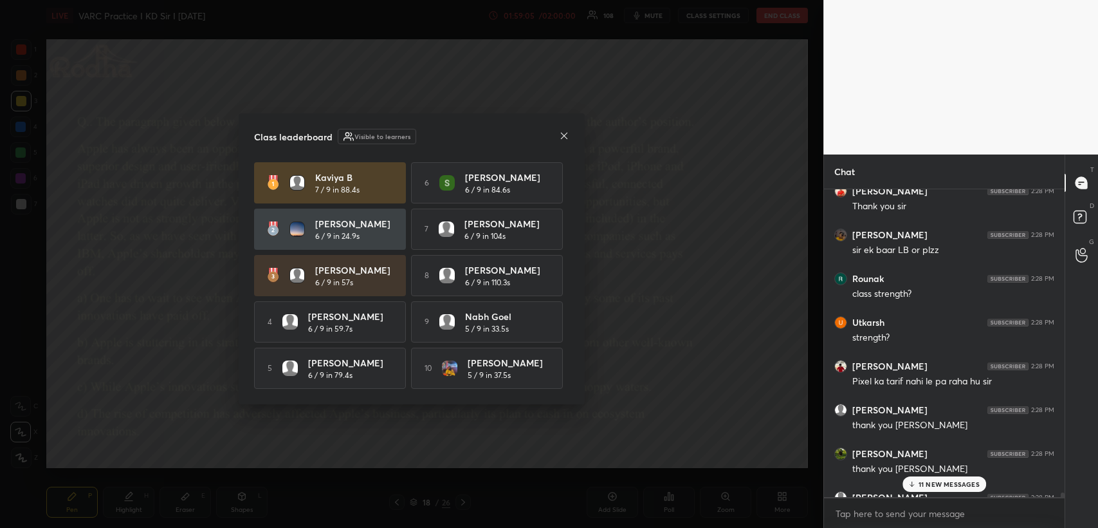
click at [937, 482] on p "11 NEW MESSAGES" at bounding box center [949, 484] width 61 height 8
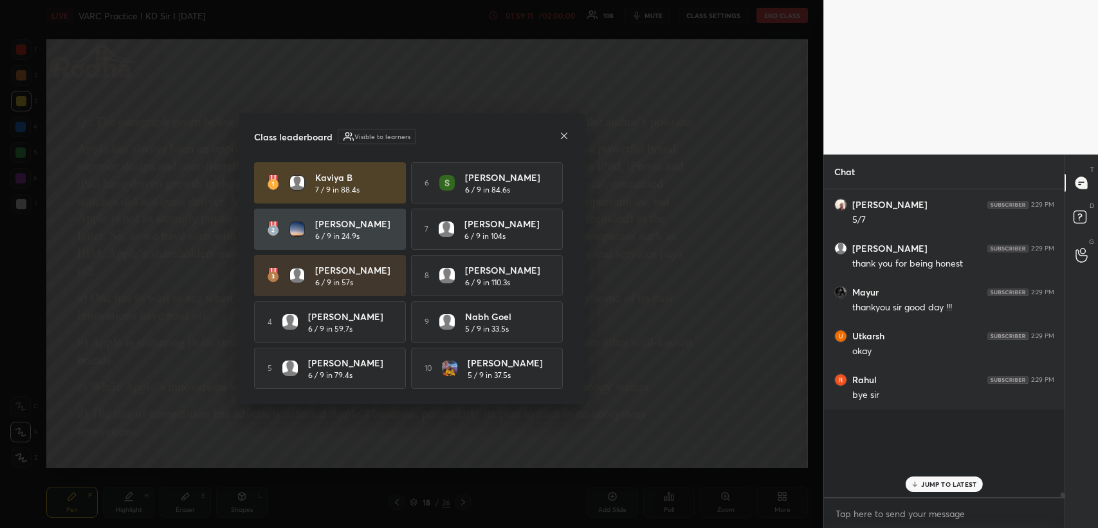
scroll to position [31877, 0]
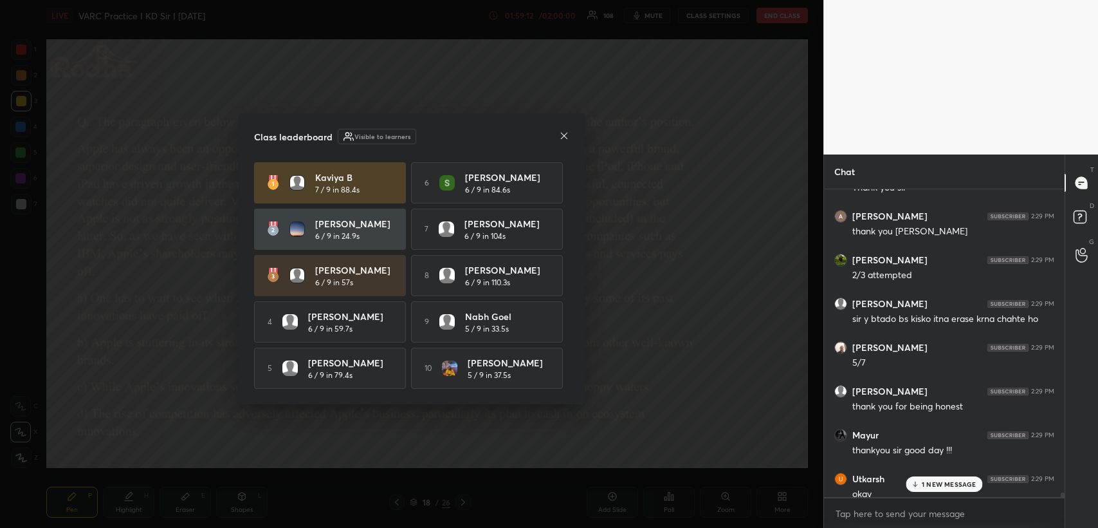
click at [565, 131] on icon at bounding box center [564, 136] width 10 height 10
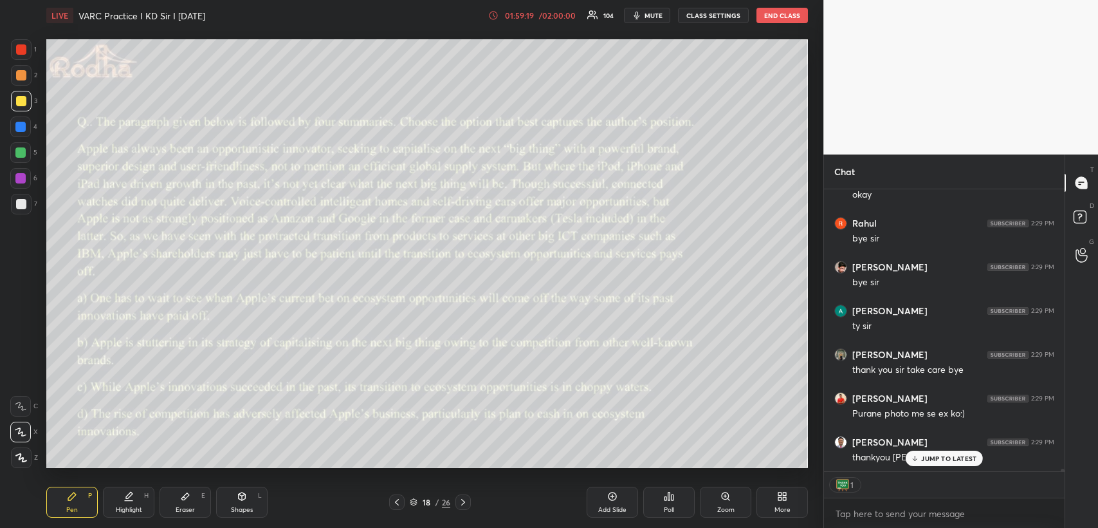
scroll to position [32263, 0]
click at [782, 9] on button "END CLASS" at bounding box center [782, 15] width 51 height 15
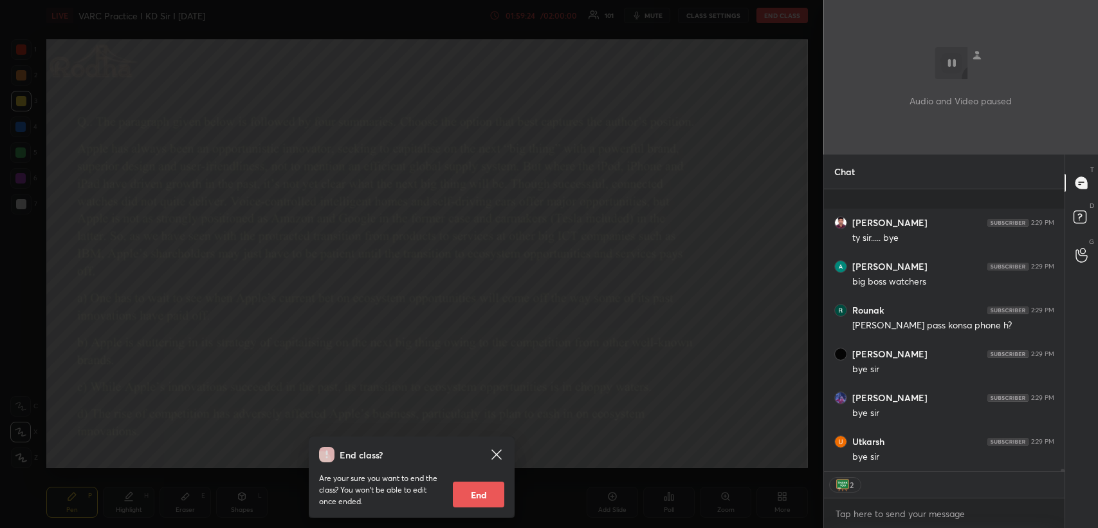
scroll to position [32570, 0]
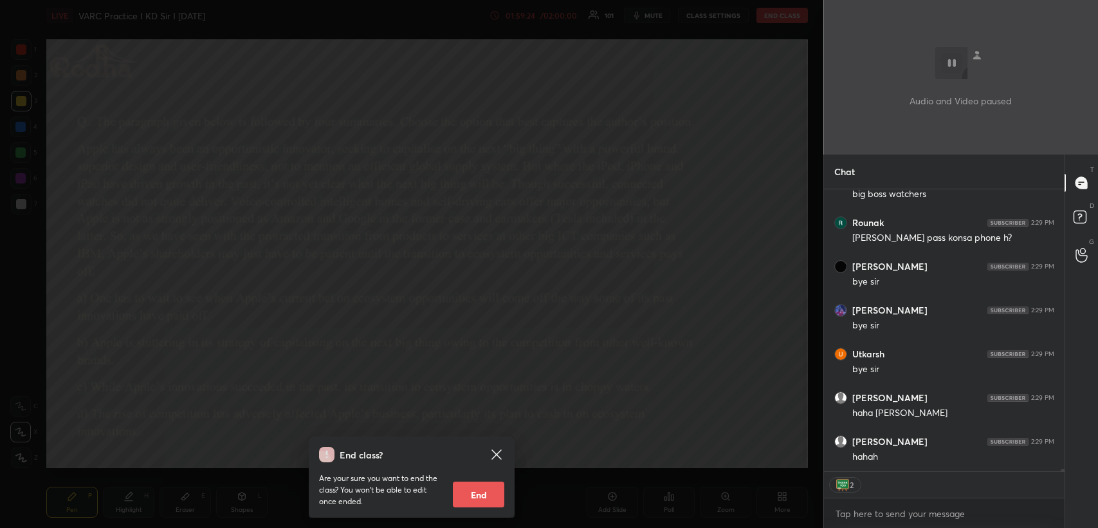
click at [491, 493] on button "End" at bounding box center [478, 494] width 51 height 26
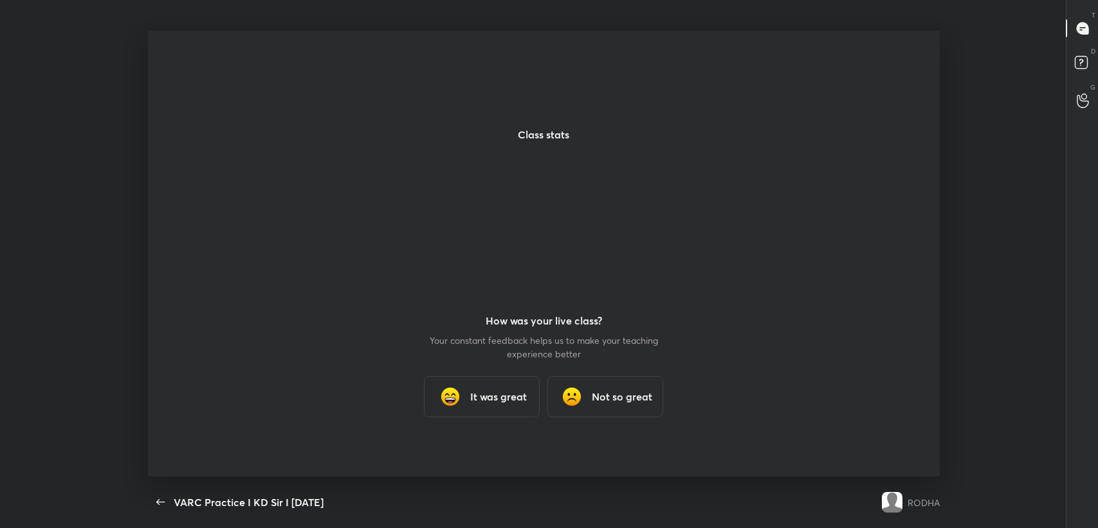
scroll to position [0, 0]
type textarea "x"
